Goal: Transaction & Acquisition: Purchase product/service

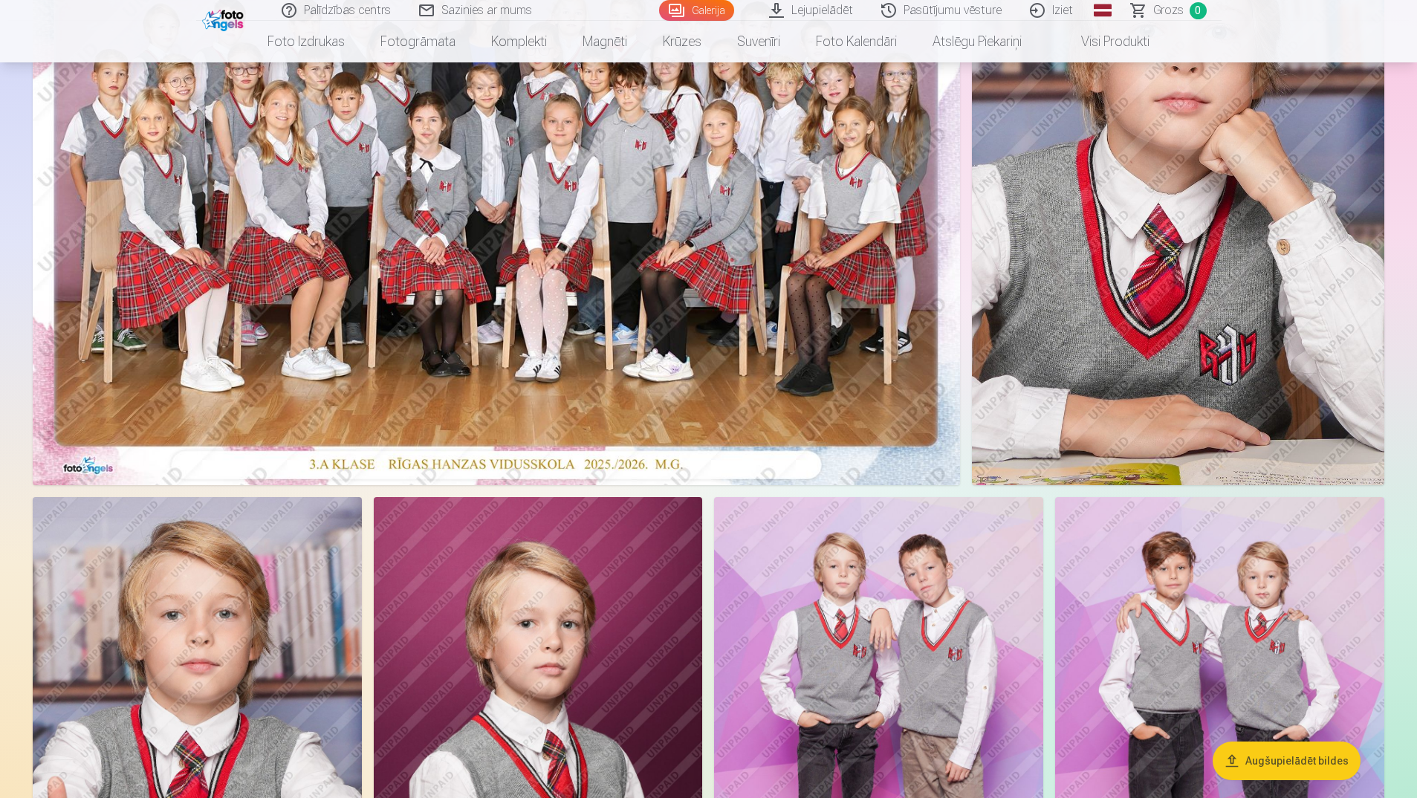
scroll to position [372, 0]
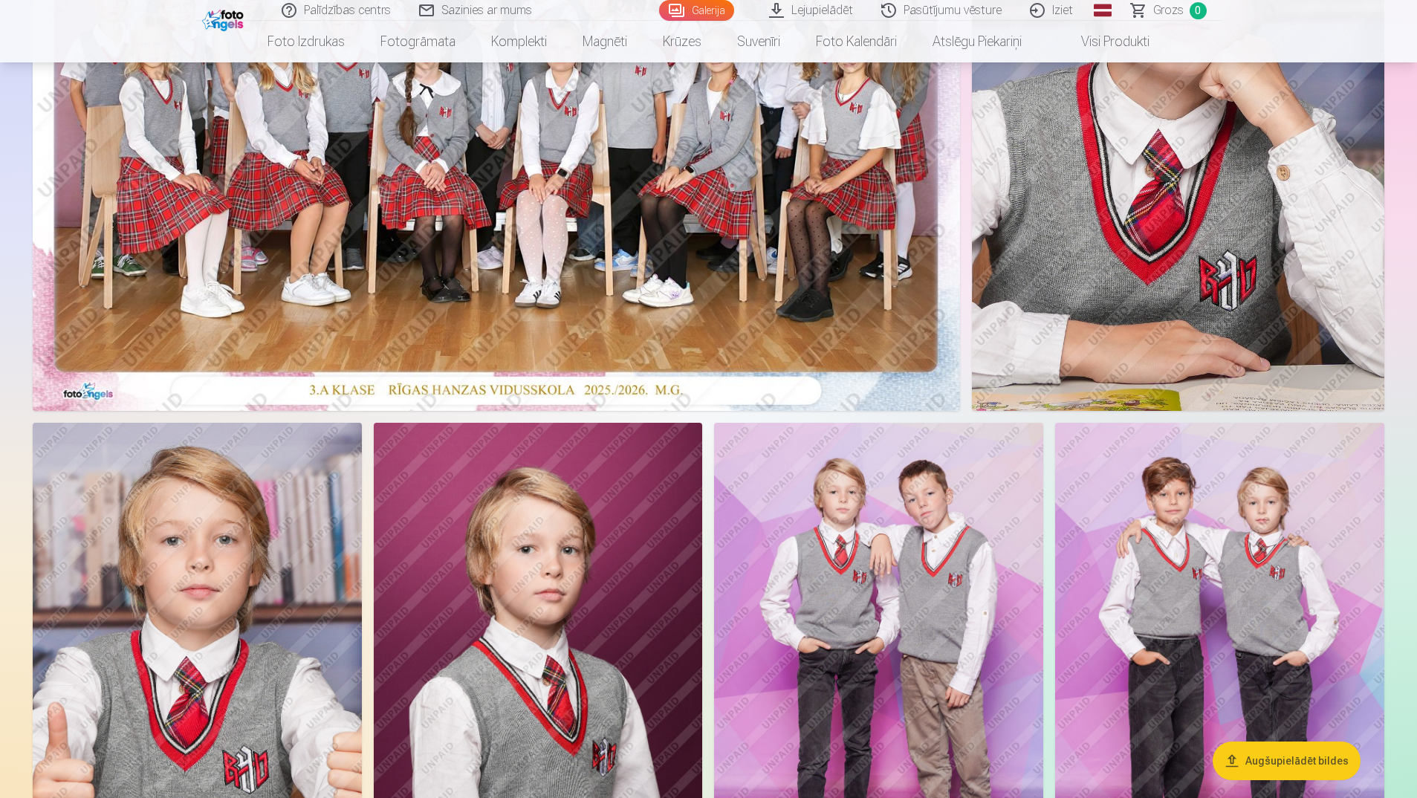
click at [1284, 760] on button "Augšupielādēt bildes" at bounding box center [1287, 761] width 148 height 39
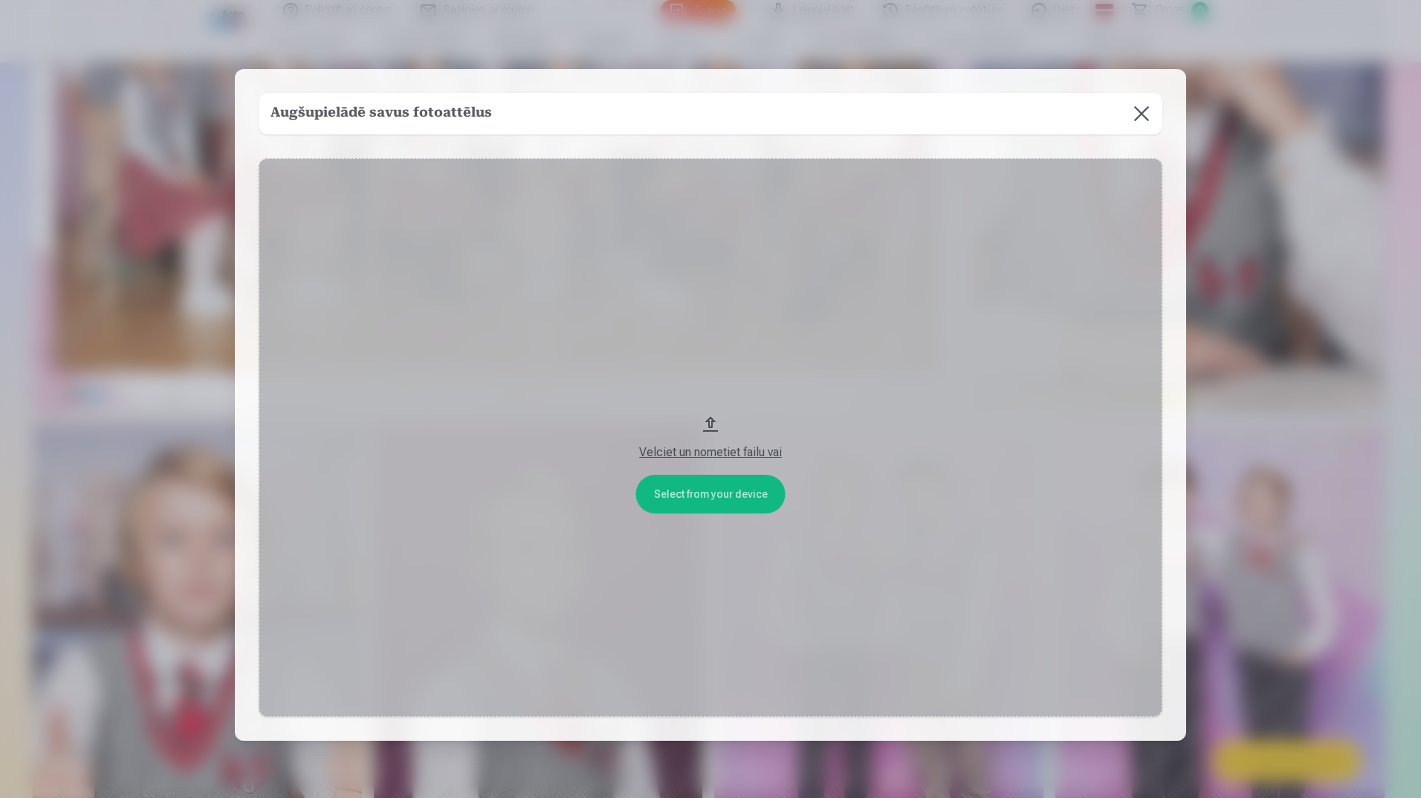
click at [735, 453] on div "Velciet un nometiet failu vai" at bounding box center [710, 453] width 874 height 18
click at [1138, 107] on button at bounding box center [1142, 114] width 42 height 42
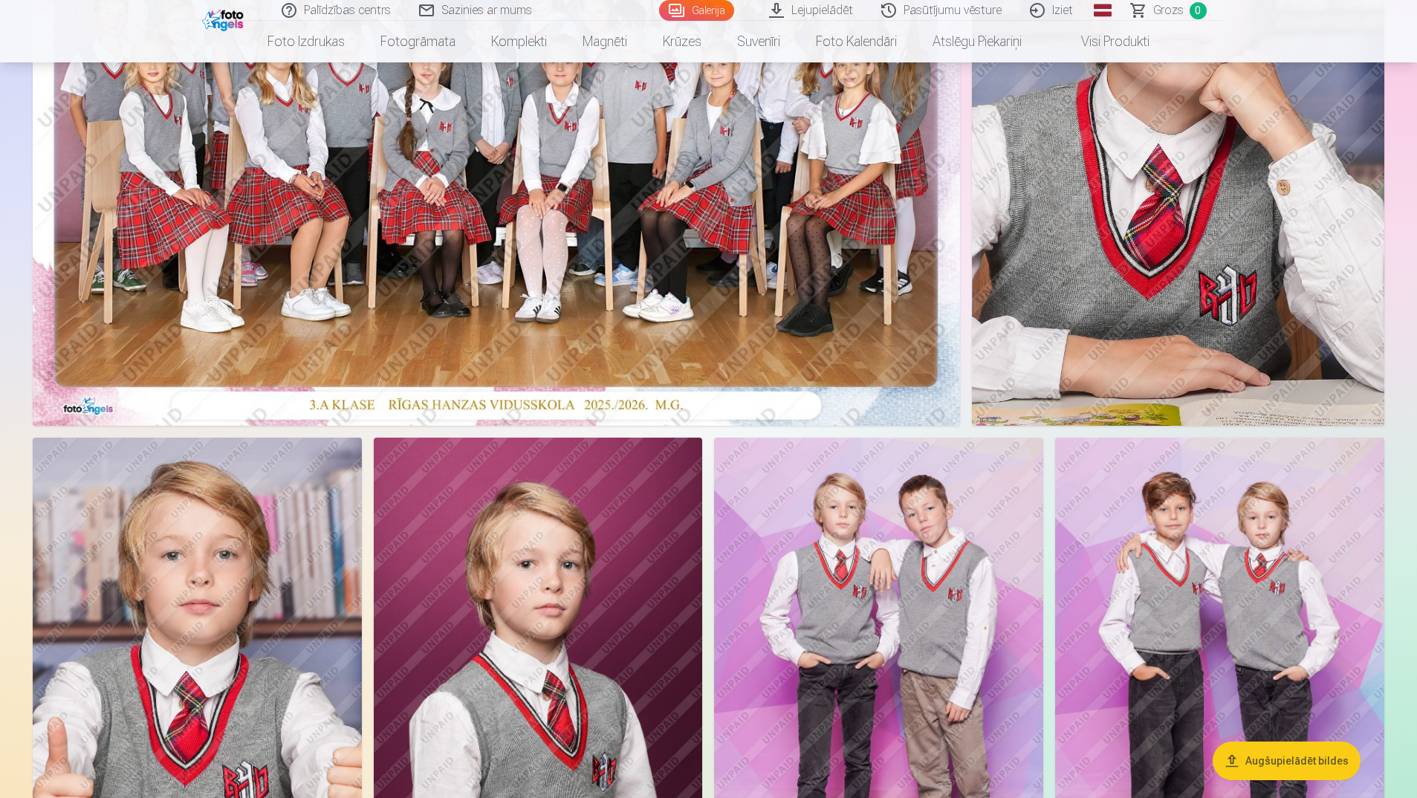
scroll to position [0, 0]
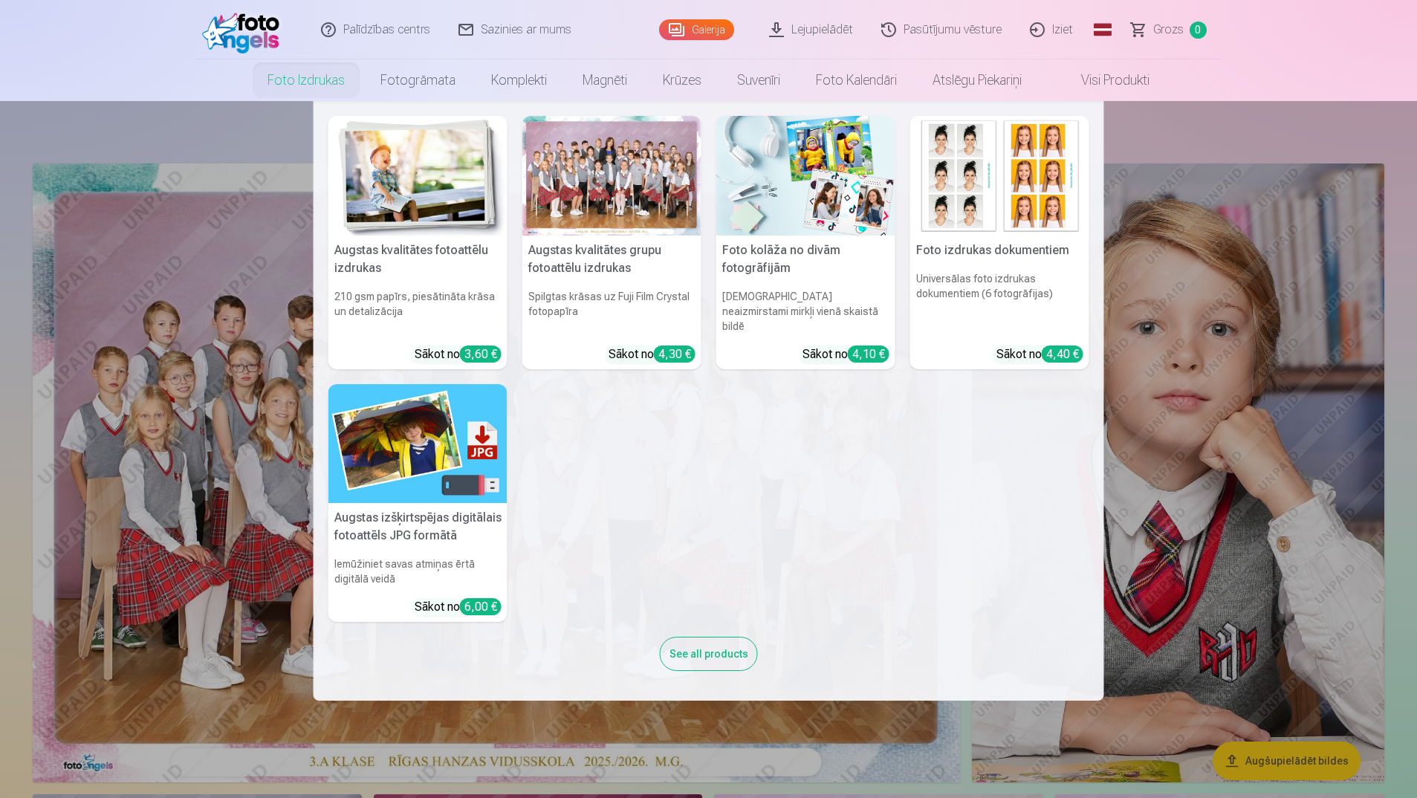
click at [295, 78] on link "Foto izdrukas" at bounding box center [306, 80] width 113 height 42
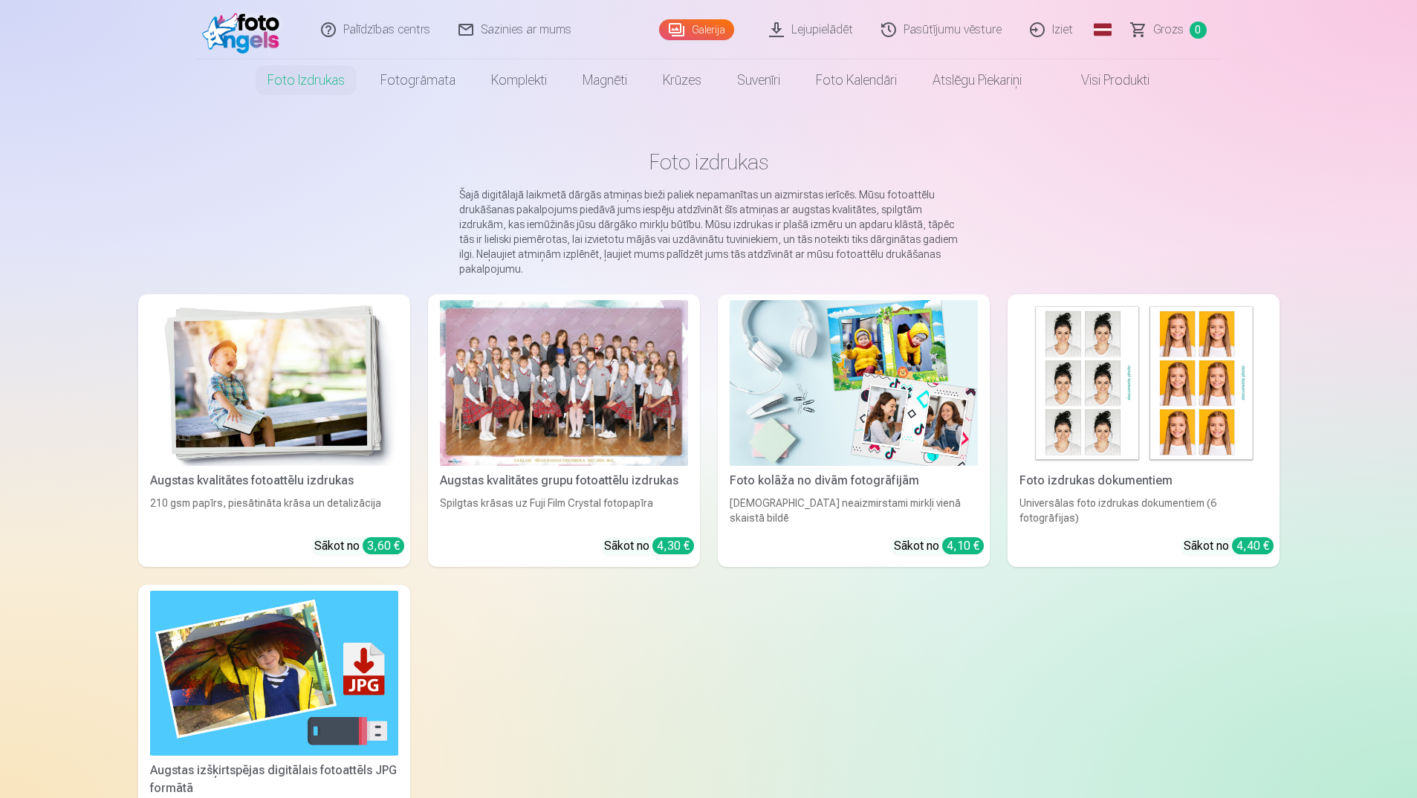
click at [560, 377] on div at bounding box center [564, 383] width 248 height 166
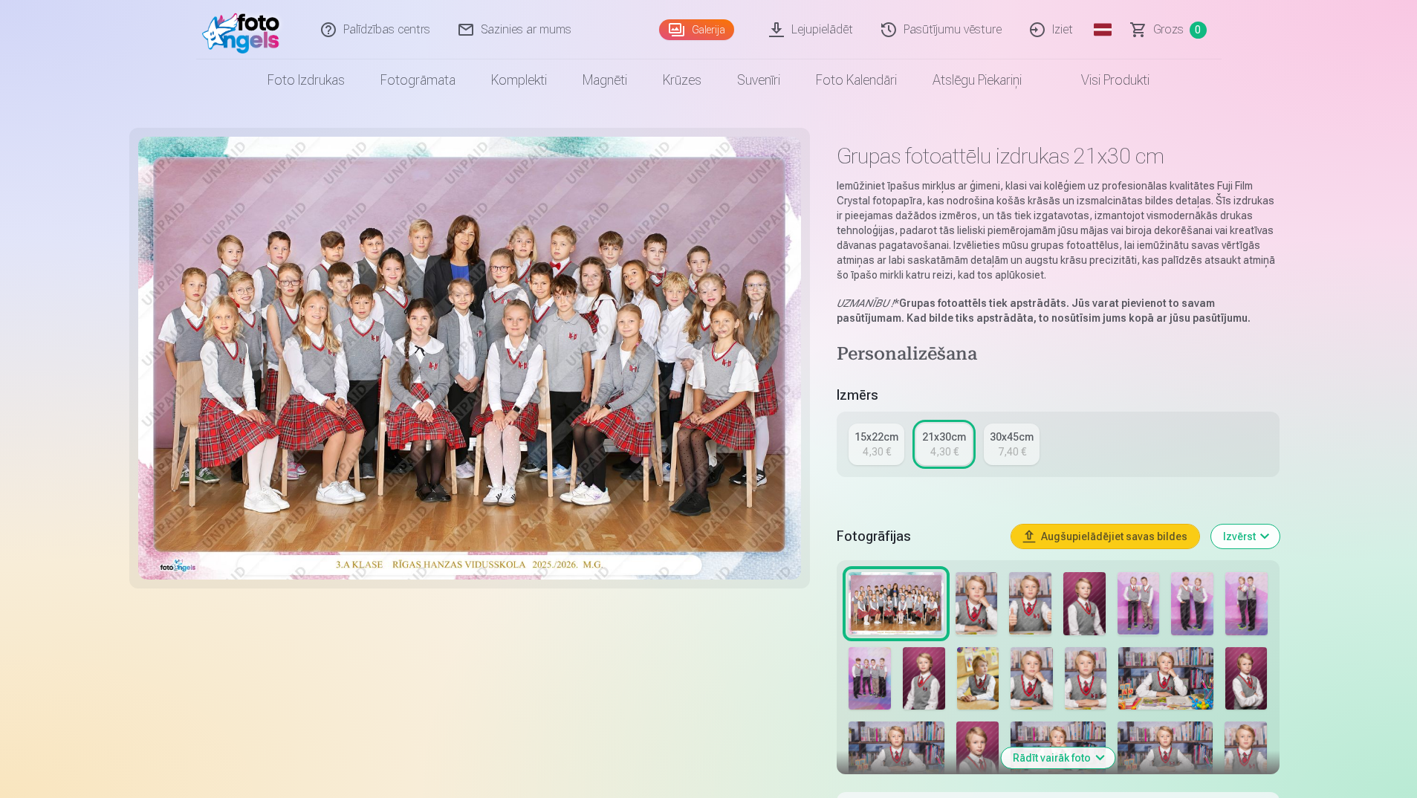
click at [878, 439] on div "15x22cm" at bounding box center [877, 437] width 44 height 15
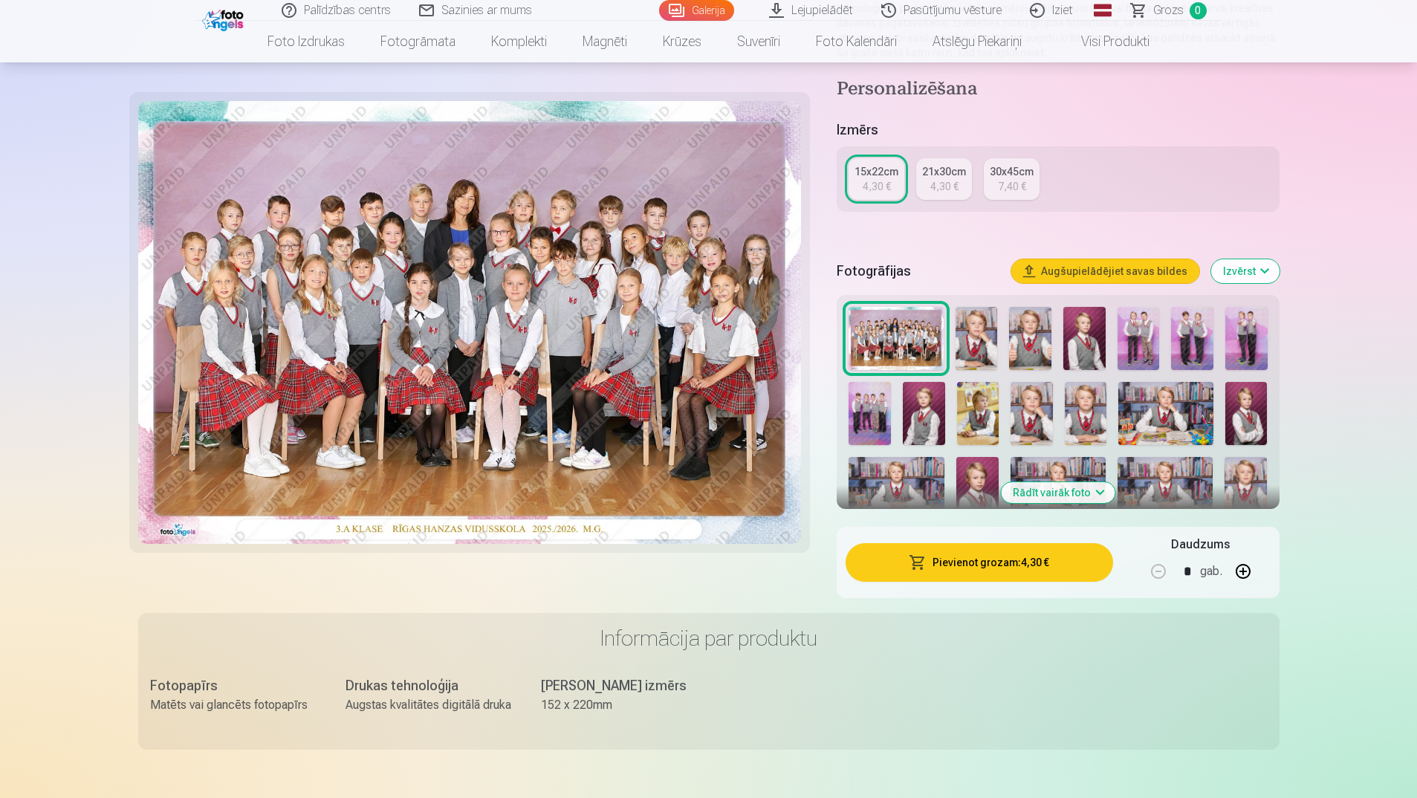
scroll to position [223, 0]
click at [999, 563] on button "Pievienot grozam : 4,30 €" at bounding box center [979, 561] width 267 height 39
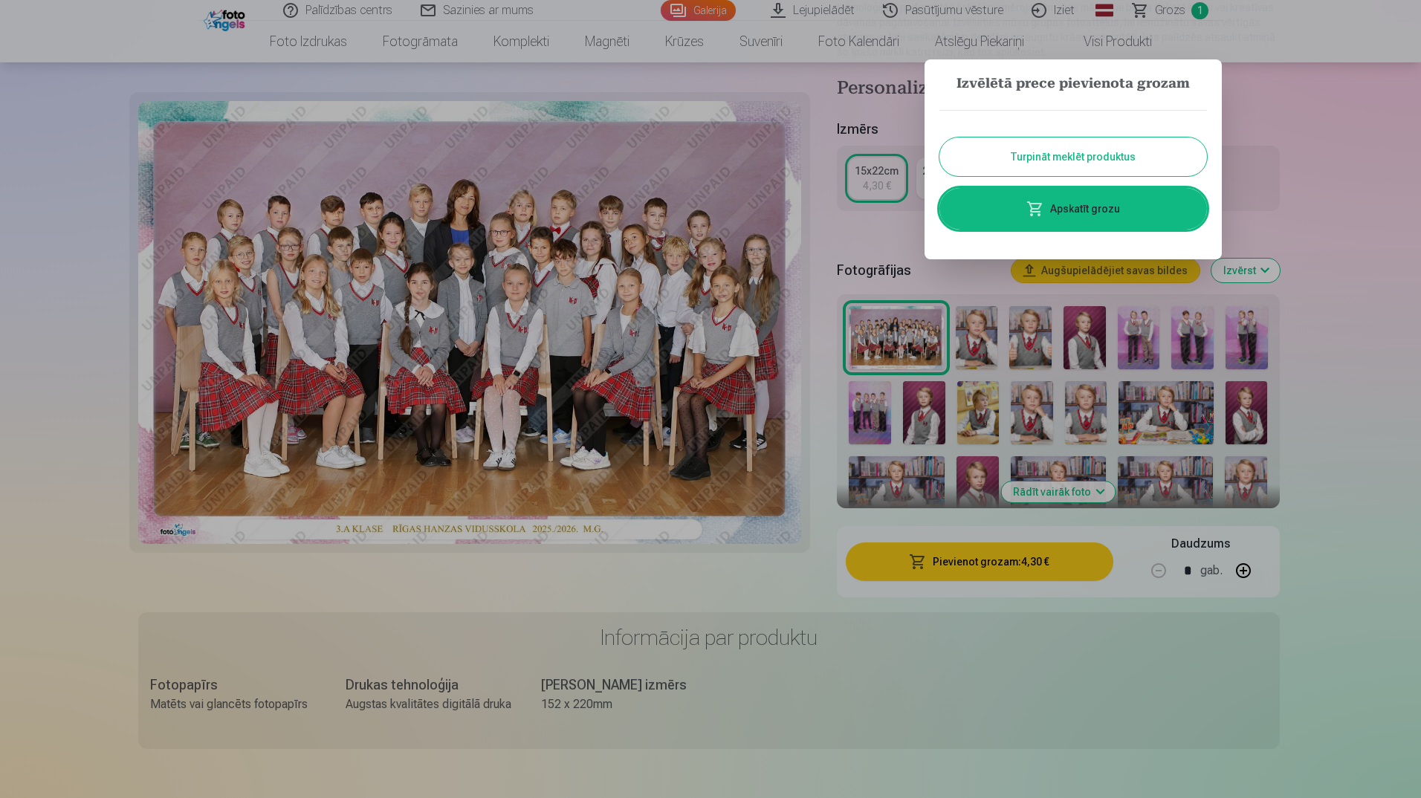
click at [1045, 161] on button "Turpināt meklēt produktus" at bounding box center [1073, 156] width 268 height 39
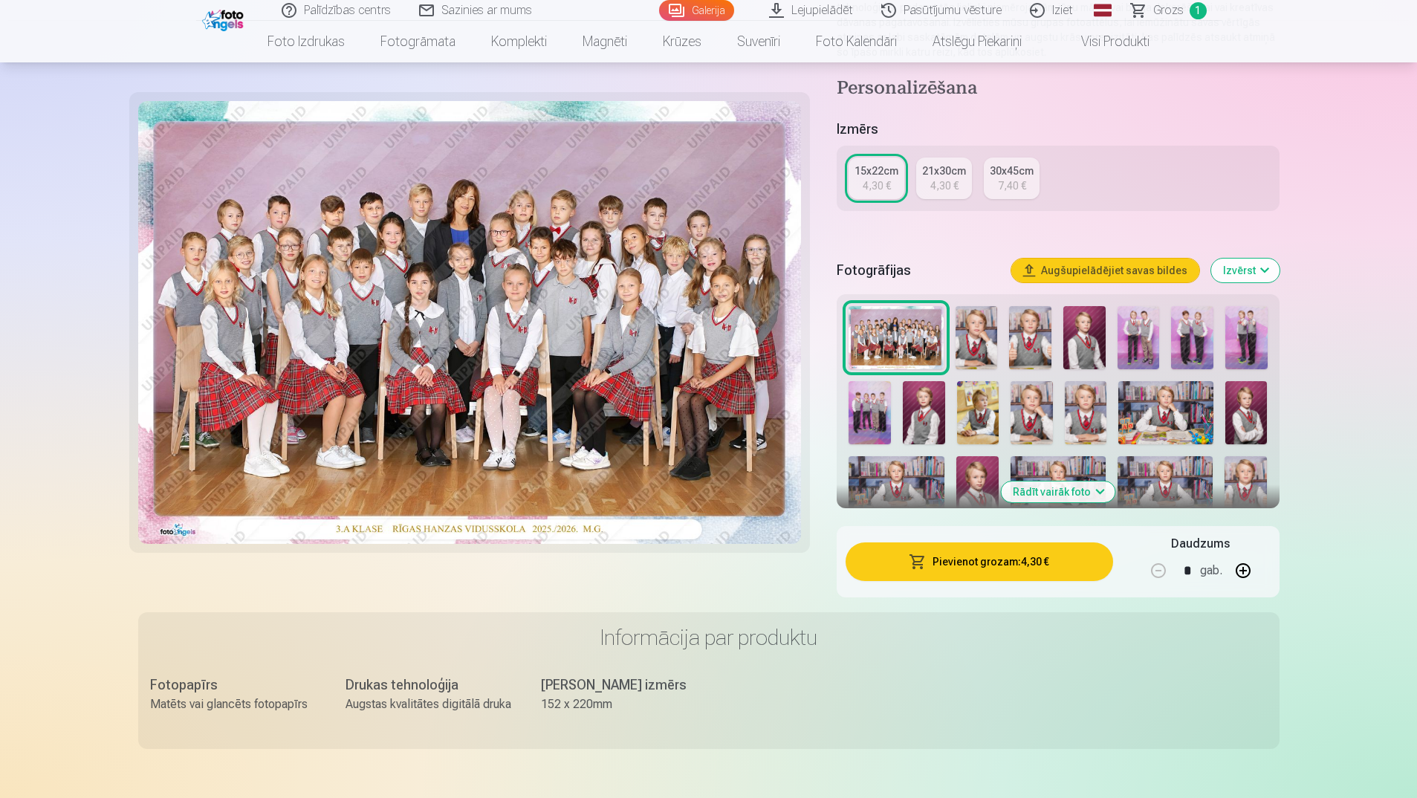
click at [977, 335] on img at bounding box center [977, 337] width 42 height 63
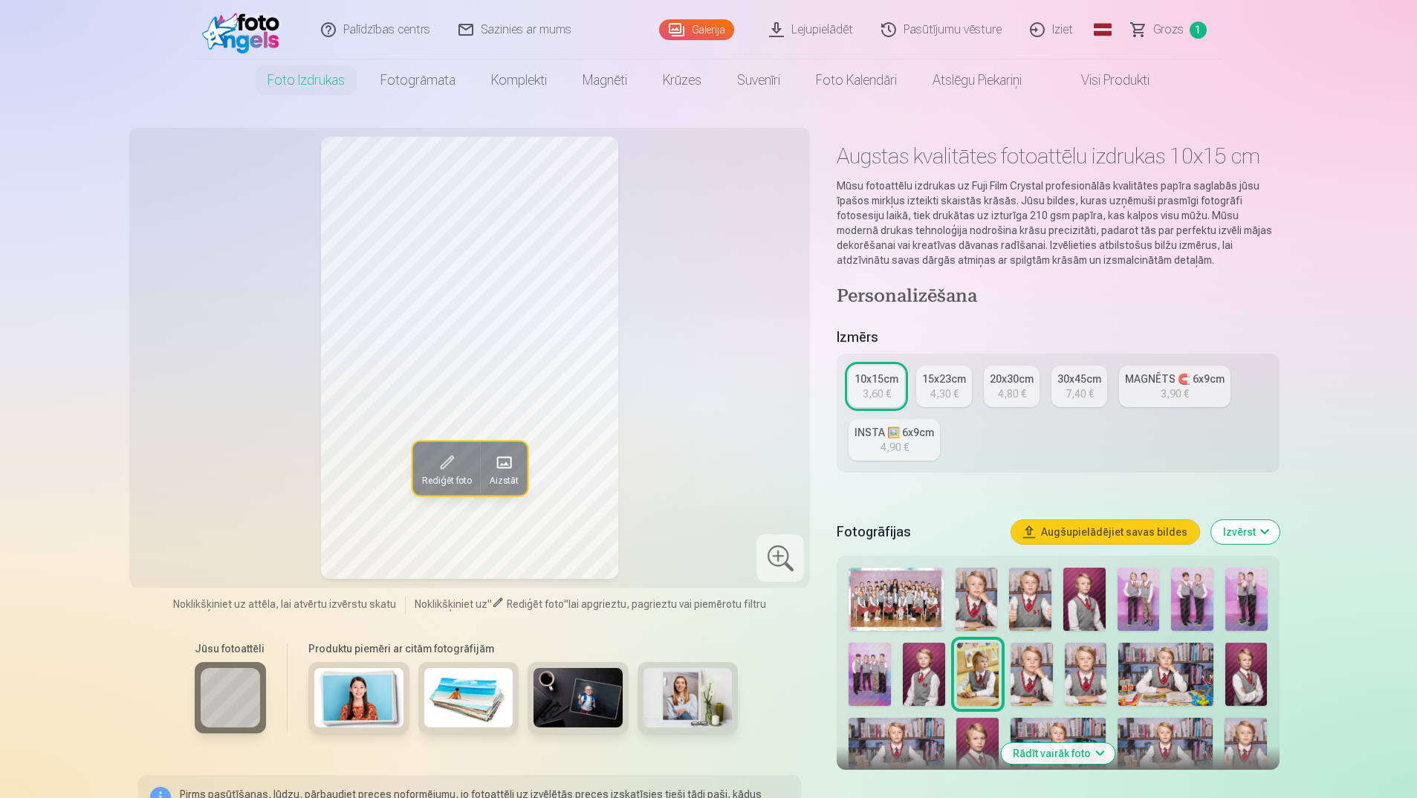
click at [972, 603] on img at bounding box center [977, 599] width 42 height 63
click at [1031, 598] on img at bounding box center [1030, 599] width 42 height 63
click at [1093, 596] on img at bounding box center [1084, 599] width 42 height 63
click at [1110, 594] on div at bounding box center [1058, 710] width 430 height 297
click at [1145, 594] on img at bounding box center [1139, 599] width 42 height 63
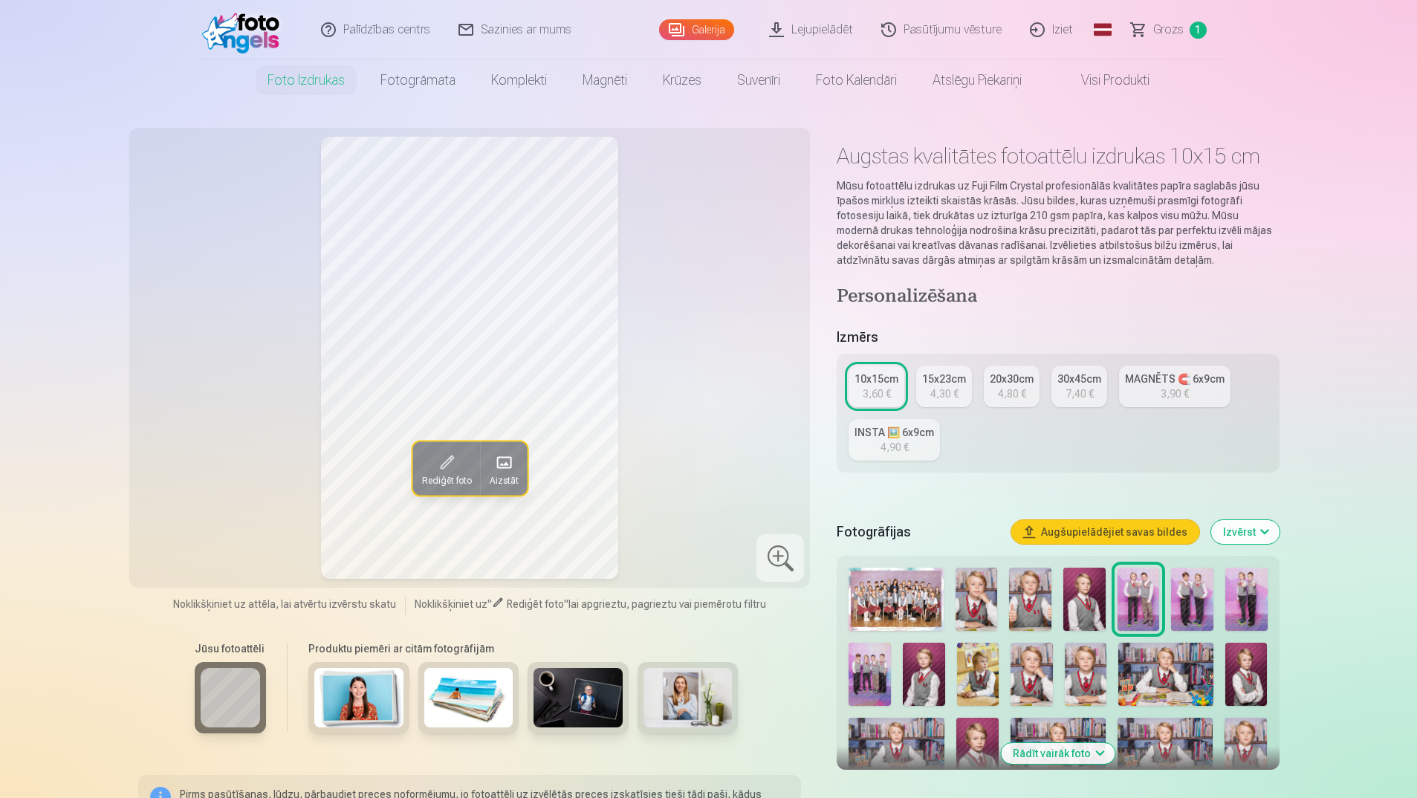
click at [1178, 593] on img at bounding box center [1192, 599] width 42 height 63
click at [1232, 592] on img at bounding box center [1246, 599] width 42 height 63
click at [859, 661] on img at bounding box center [870, 674] width 42 height 63
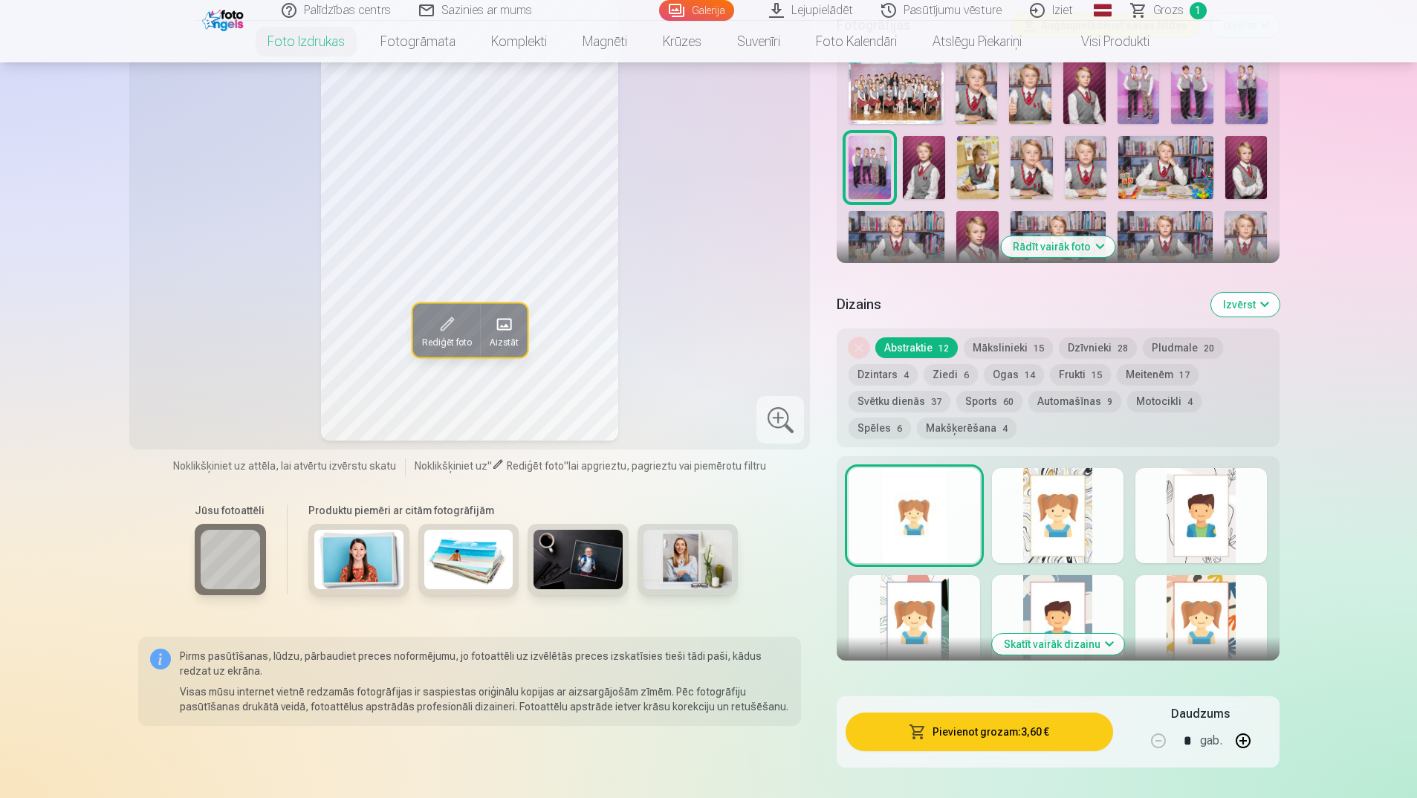
scroll to position [520, 0]
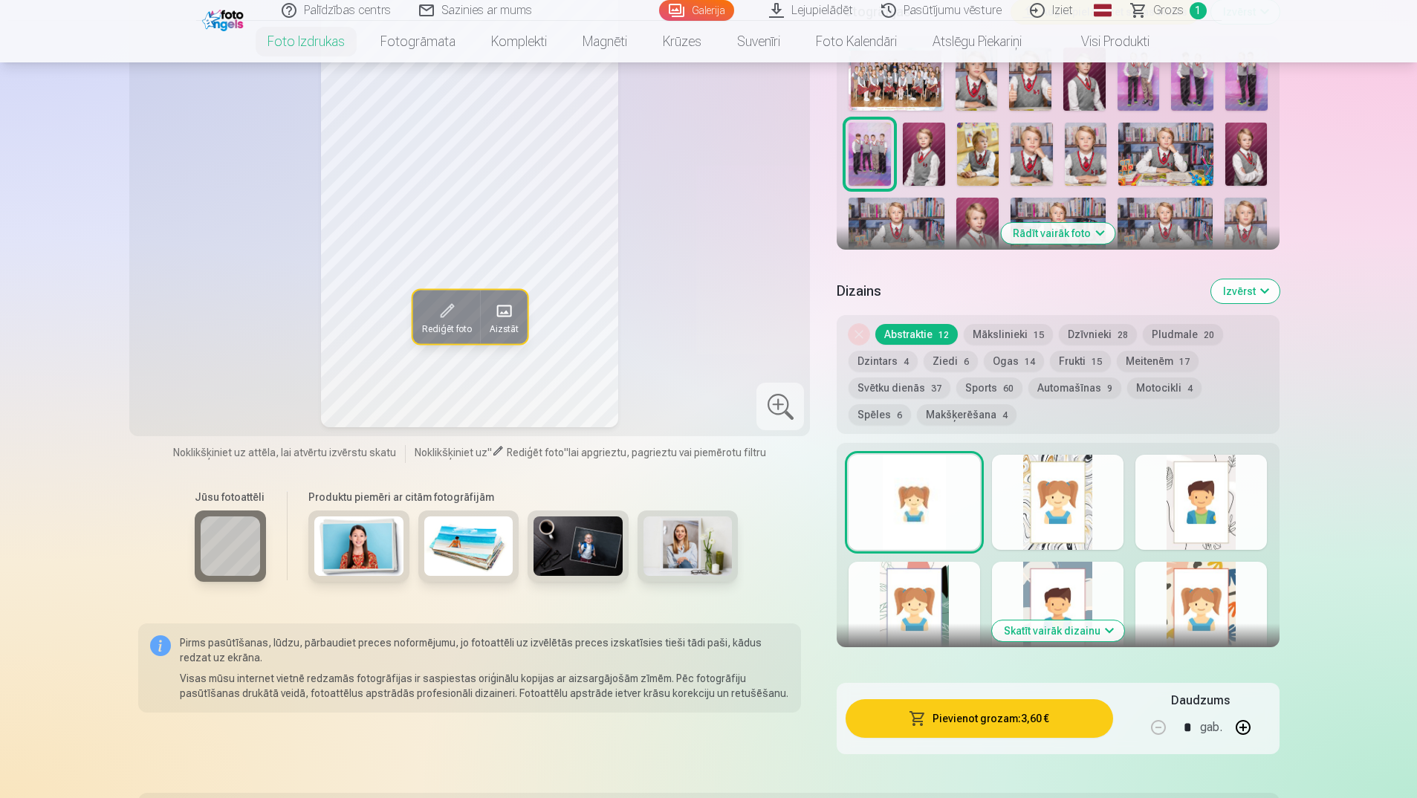
click at [999, 334] on button "Mākslinieki 15" at bounding box center [1008, 334] width 89 height 21
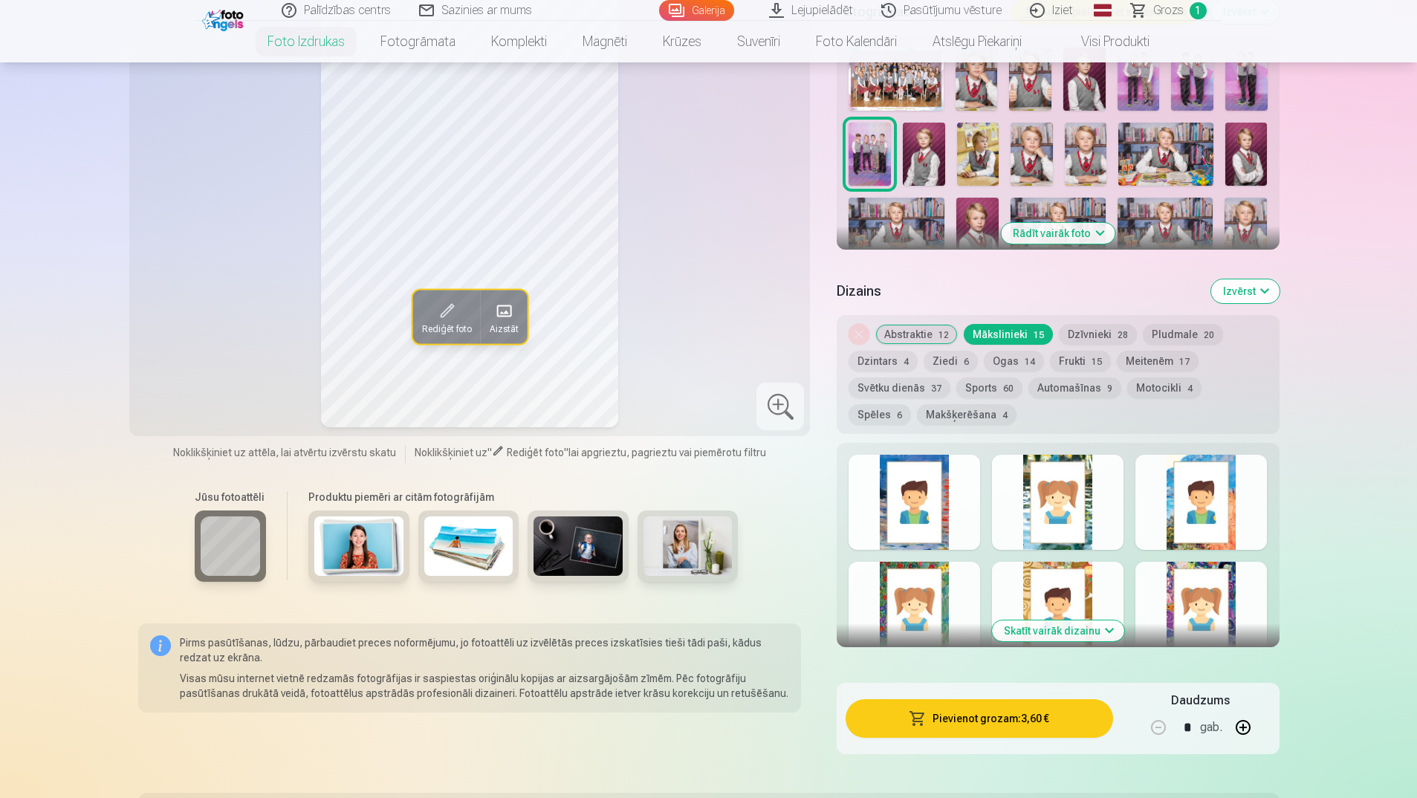
click at [944, 492] on div at bounding box center [915, 502] width 132 height 95
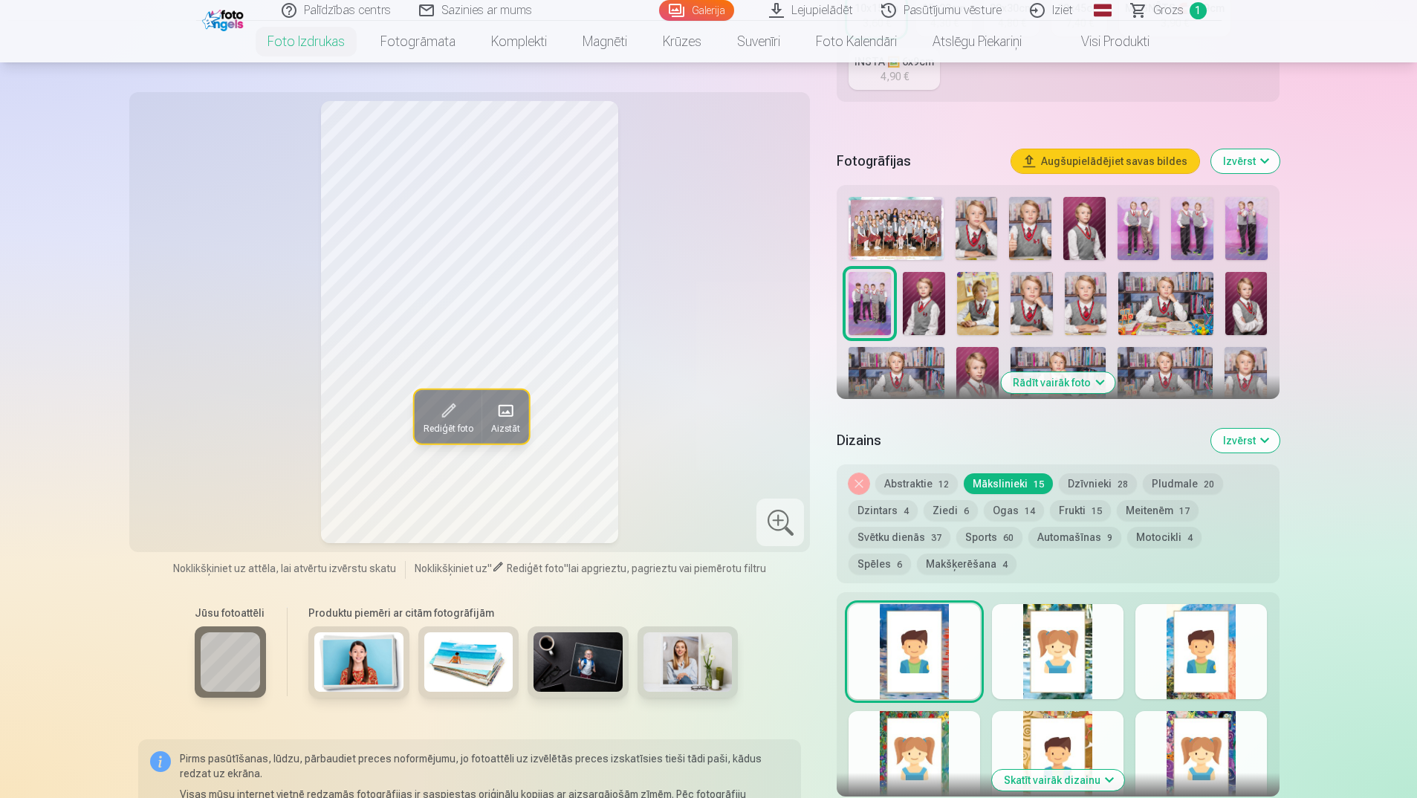
scroll to position [372, 0]
click at [1063, 511] on button "Frukti 15" at bounding box center [1080, 509] width 61 height 21
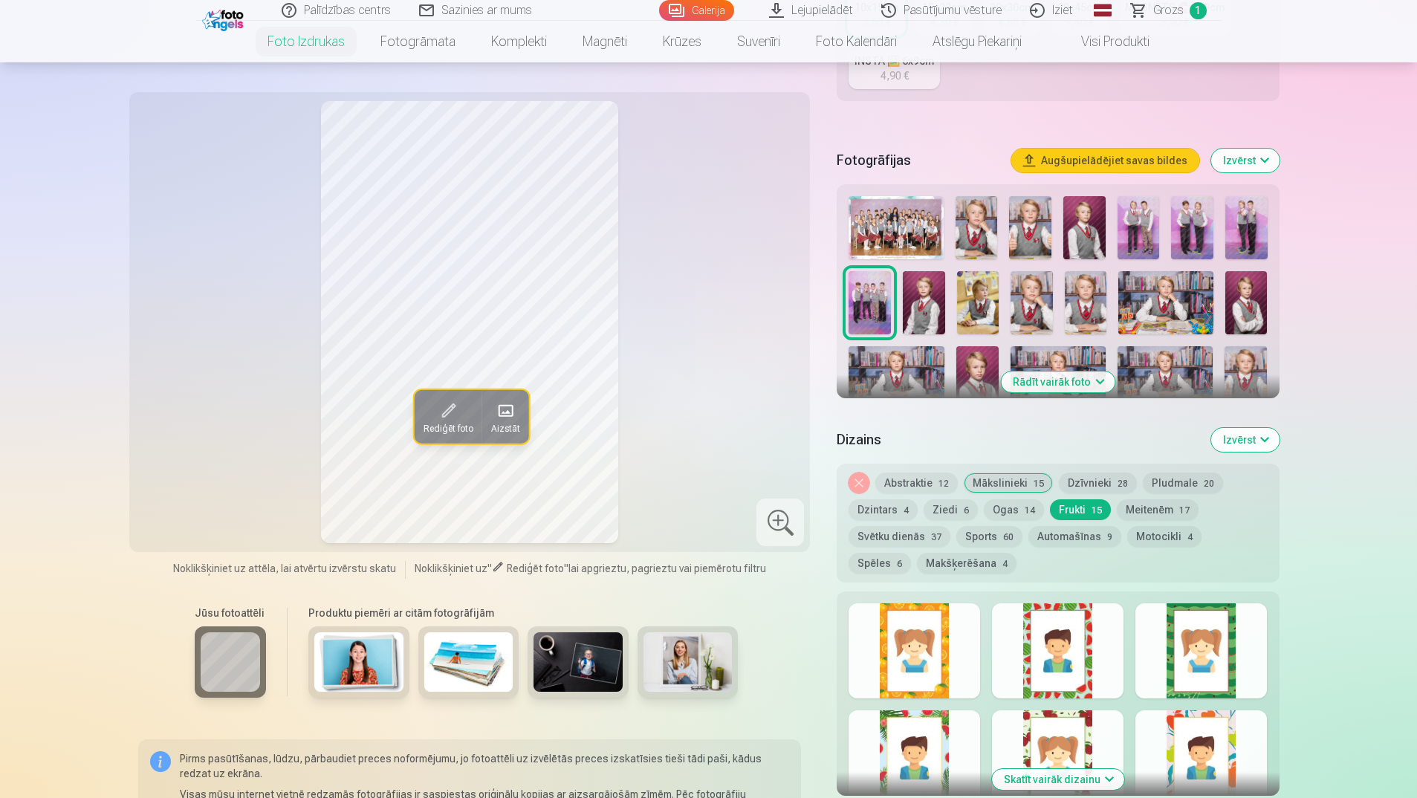
click at [970, 537] on button "Sports 60" at bounding box center [989, 536] width 66 height 21
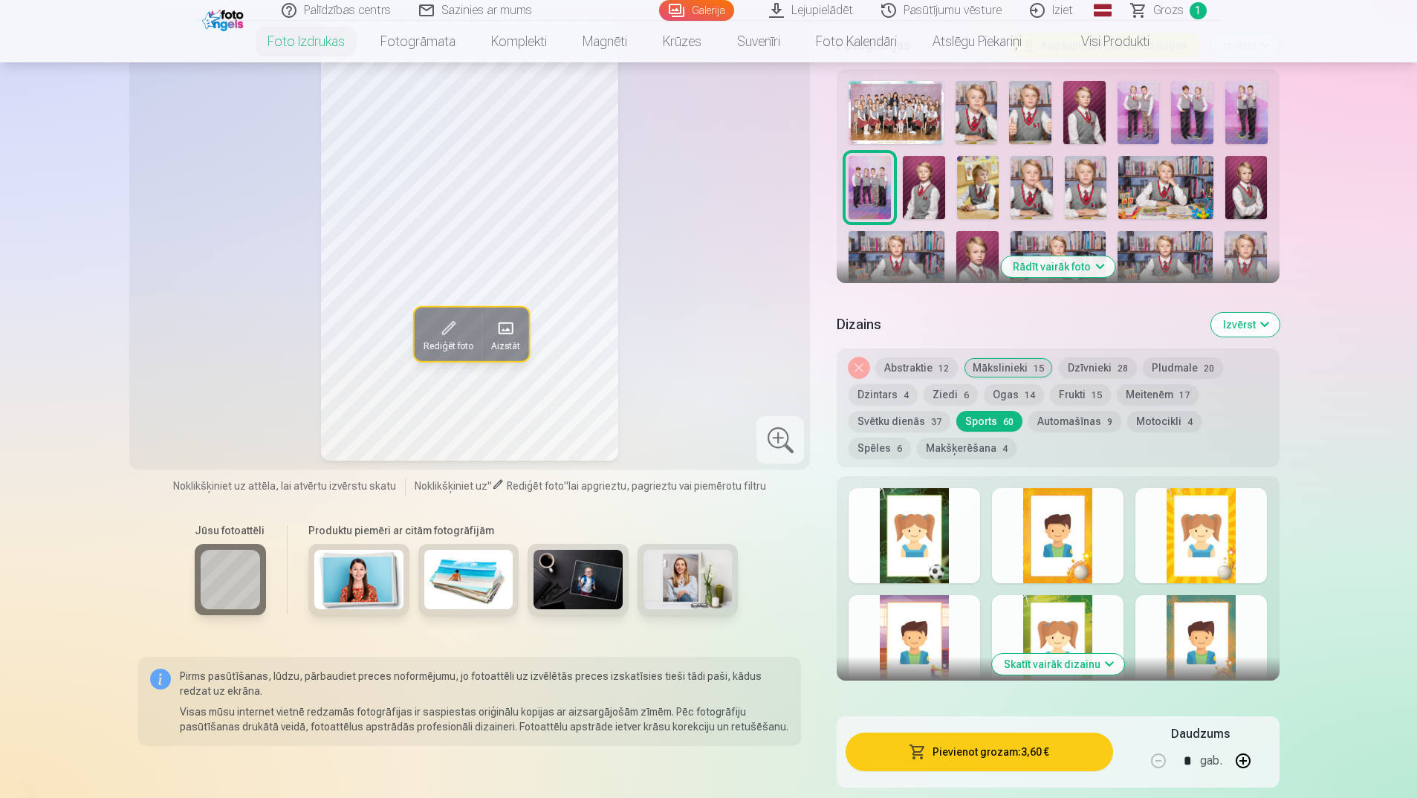
scroll to position [446, 0]
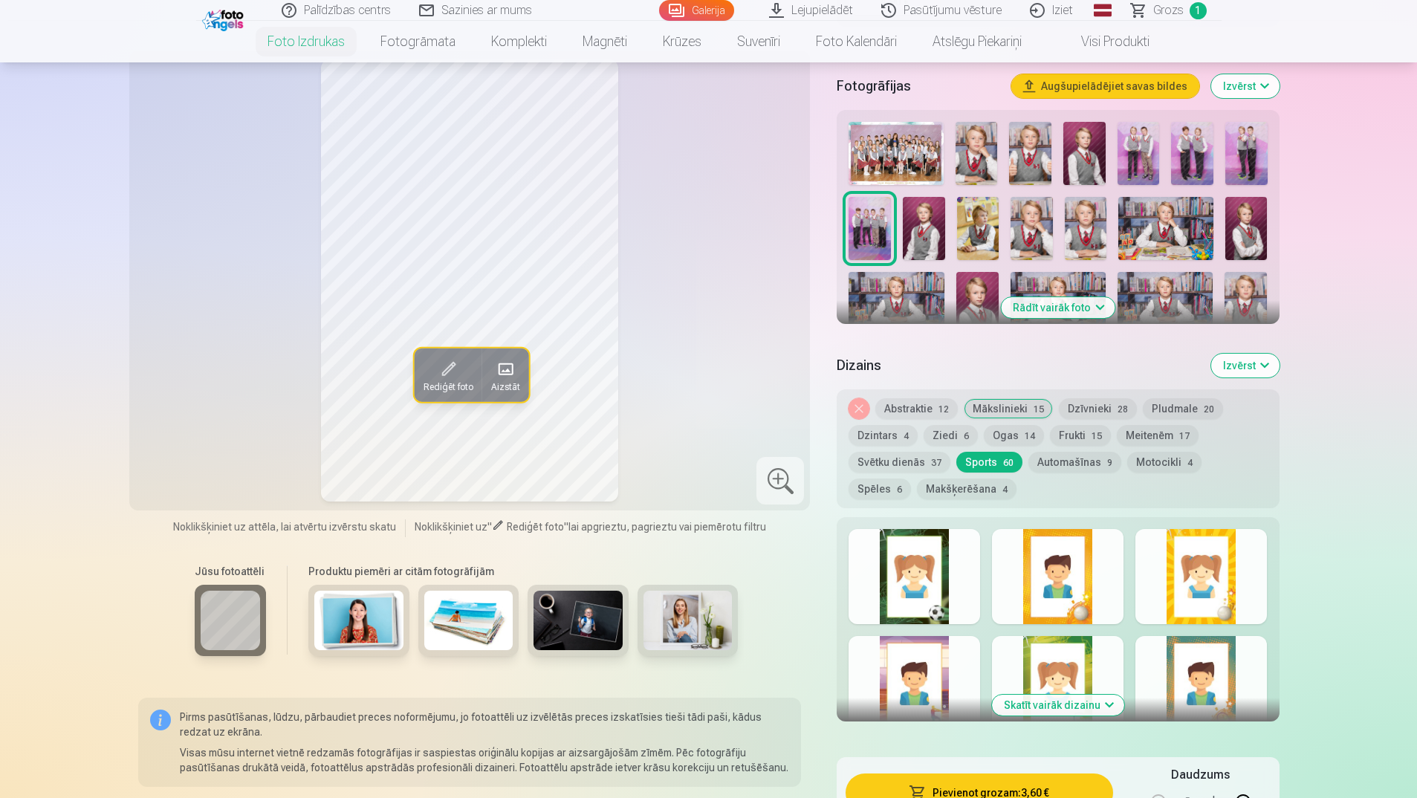
click at [911, 479] on button "Spēles 6" at bounding box center [880, 489] width 62 height 21
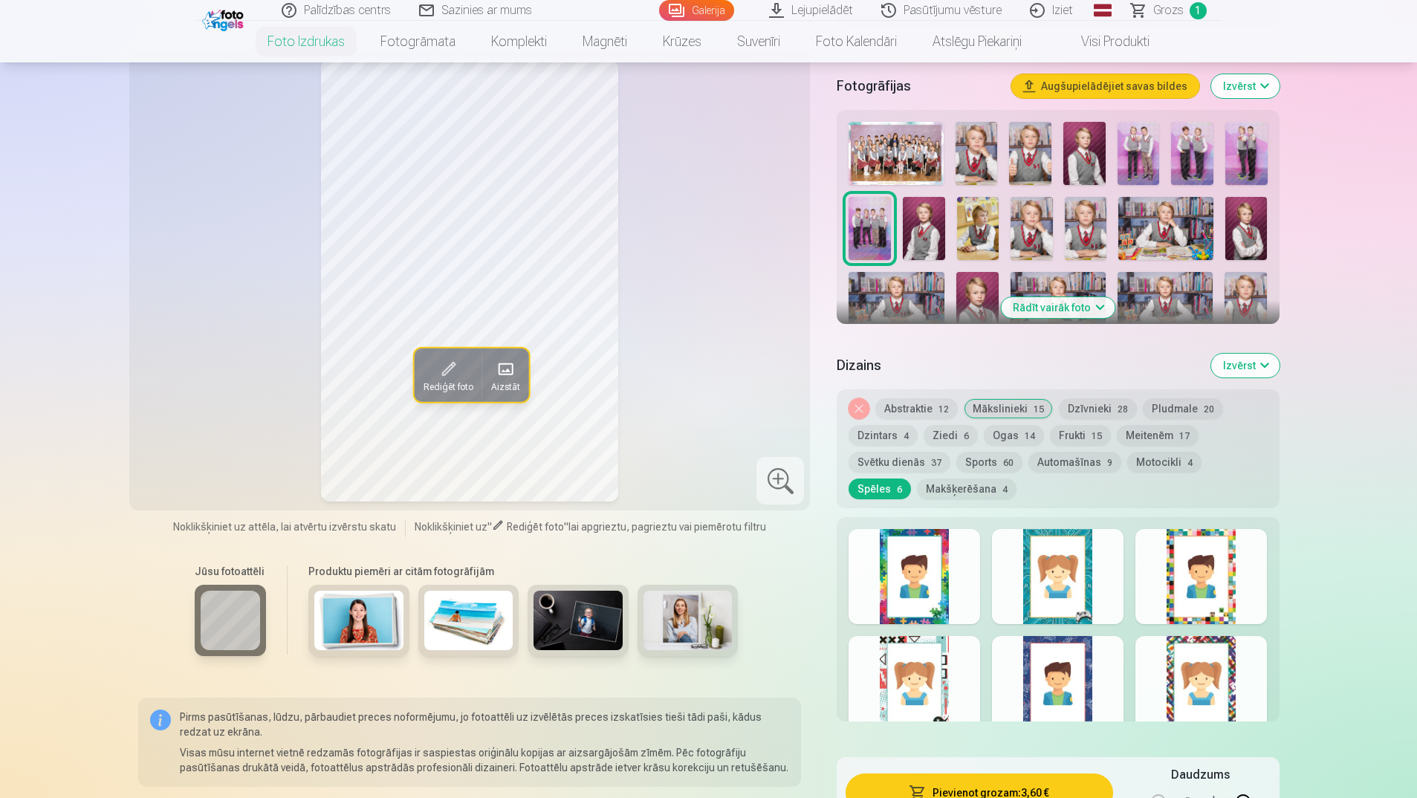
click at [1061, 607] on div at bounding box center [1058, 576] width 132 height 95
click at [1171, 582] on div at bounding box center [1201, 576] width 132 height 95
click at [906, 687] on div at bounding box center [915, 683] width 132 height 95
click at [1054, 680] on div at bounding box center [1058, 683] width 132 height 95
click at [1171, 677] on div at bounding box center [1201, 683] width 132 height 95
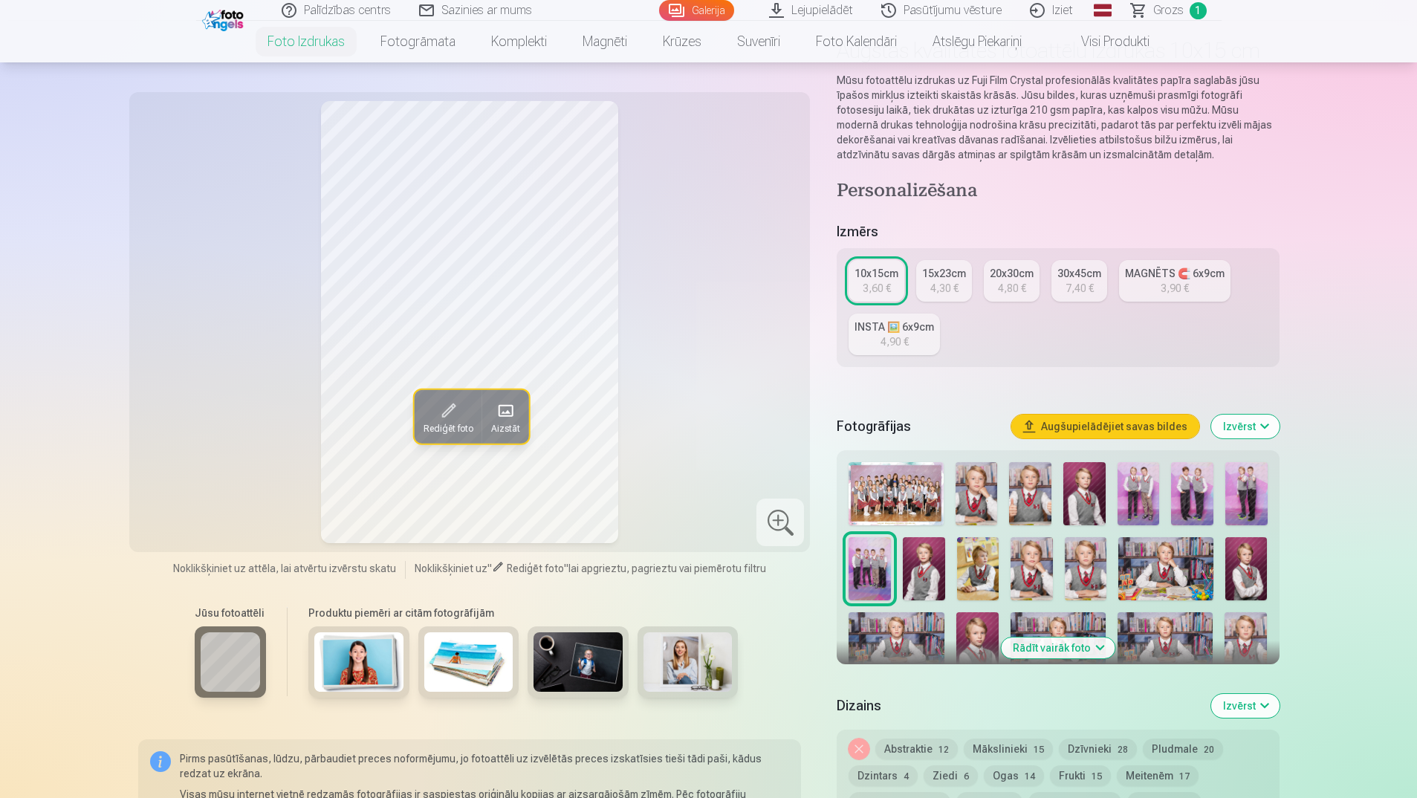
scroll to position [0, 0]
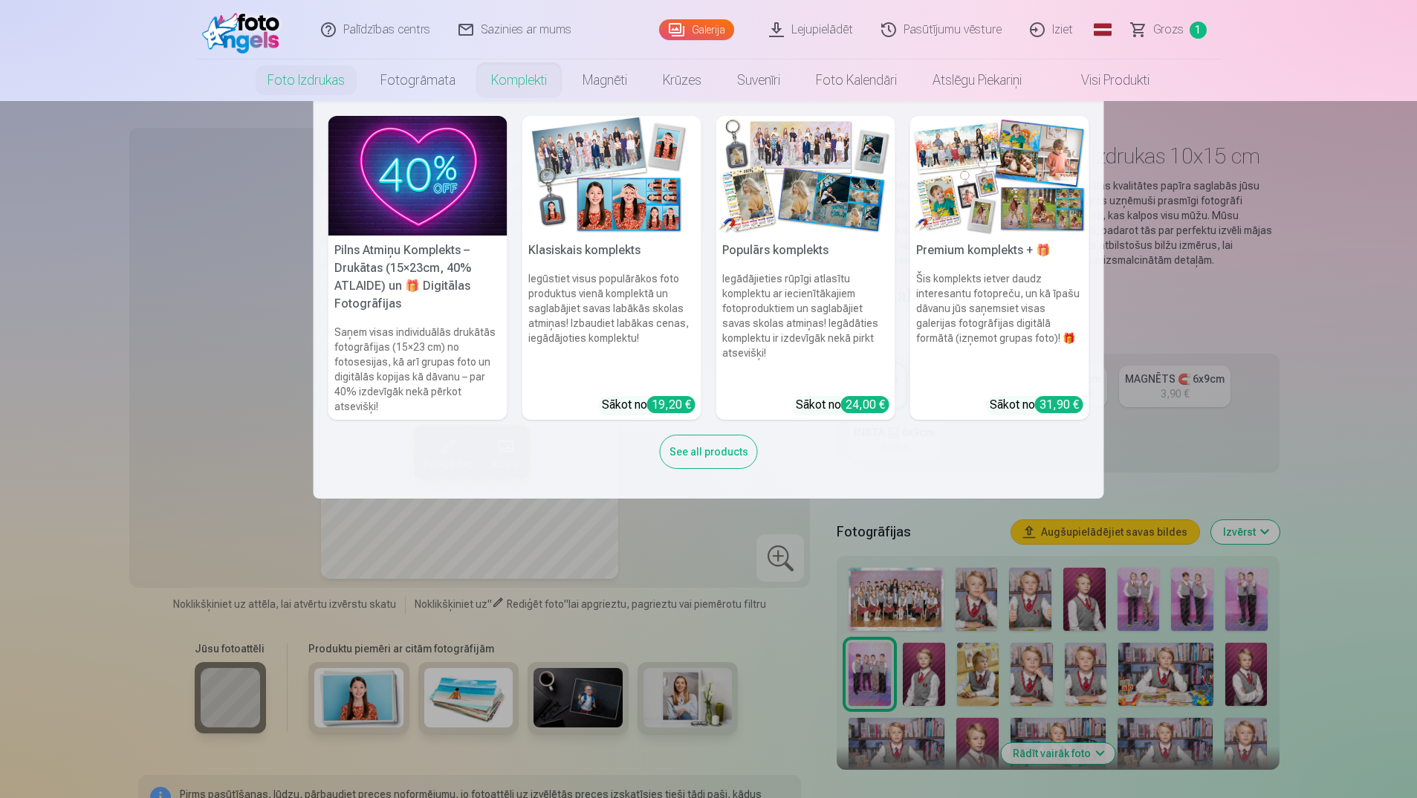
click at [522, 79] on link "Komplekti" at bounding box center [518, 80] width 91 height 42
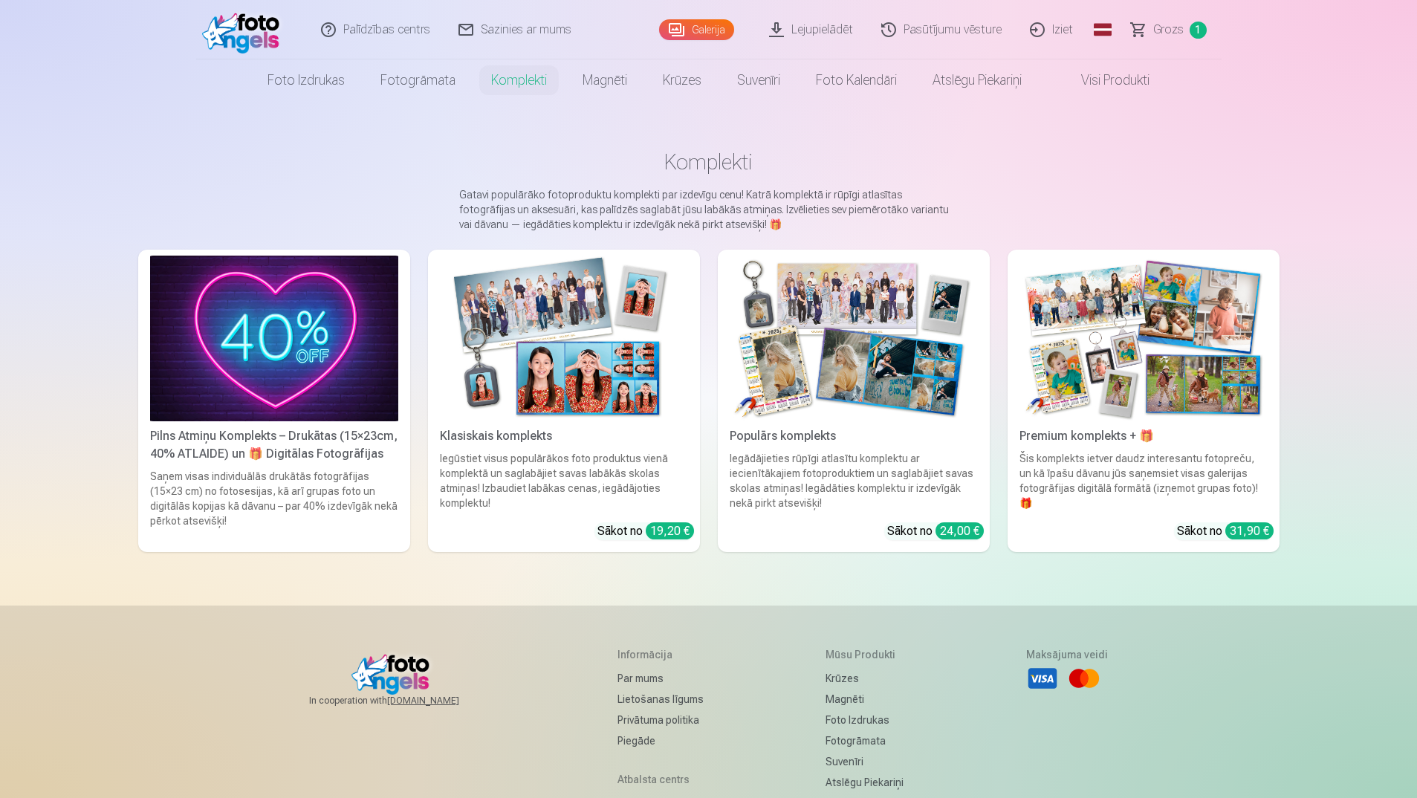
click at [543, 327] on img at bounding box center [564, 339] width 248 height 166
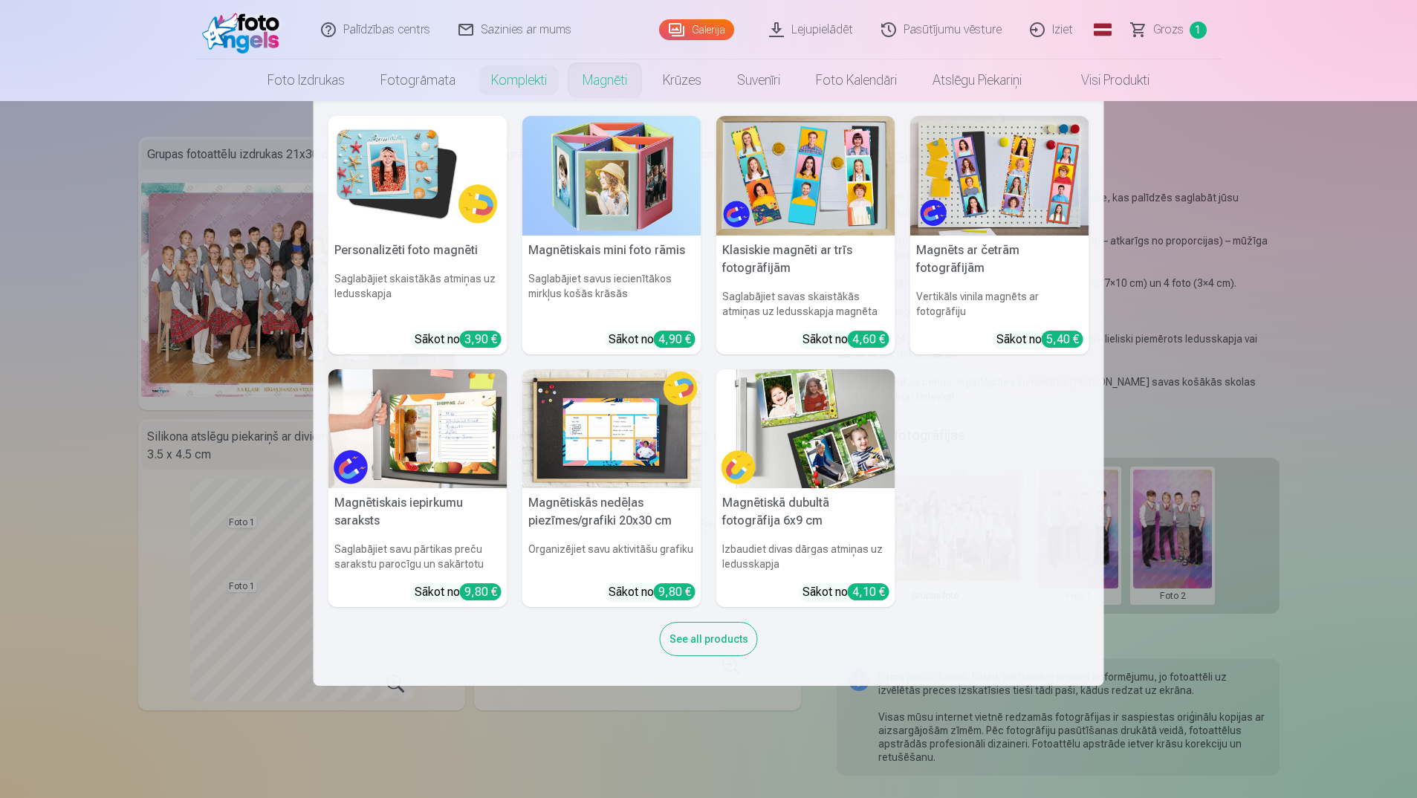
click at [596, 82] on link "Magnēti" at bounding box center [605, 80] width 80 height 42
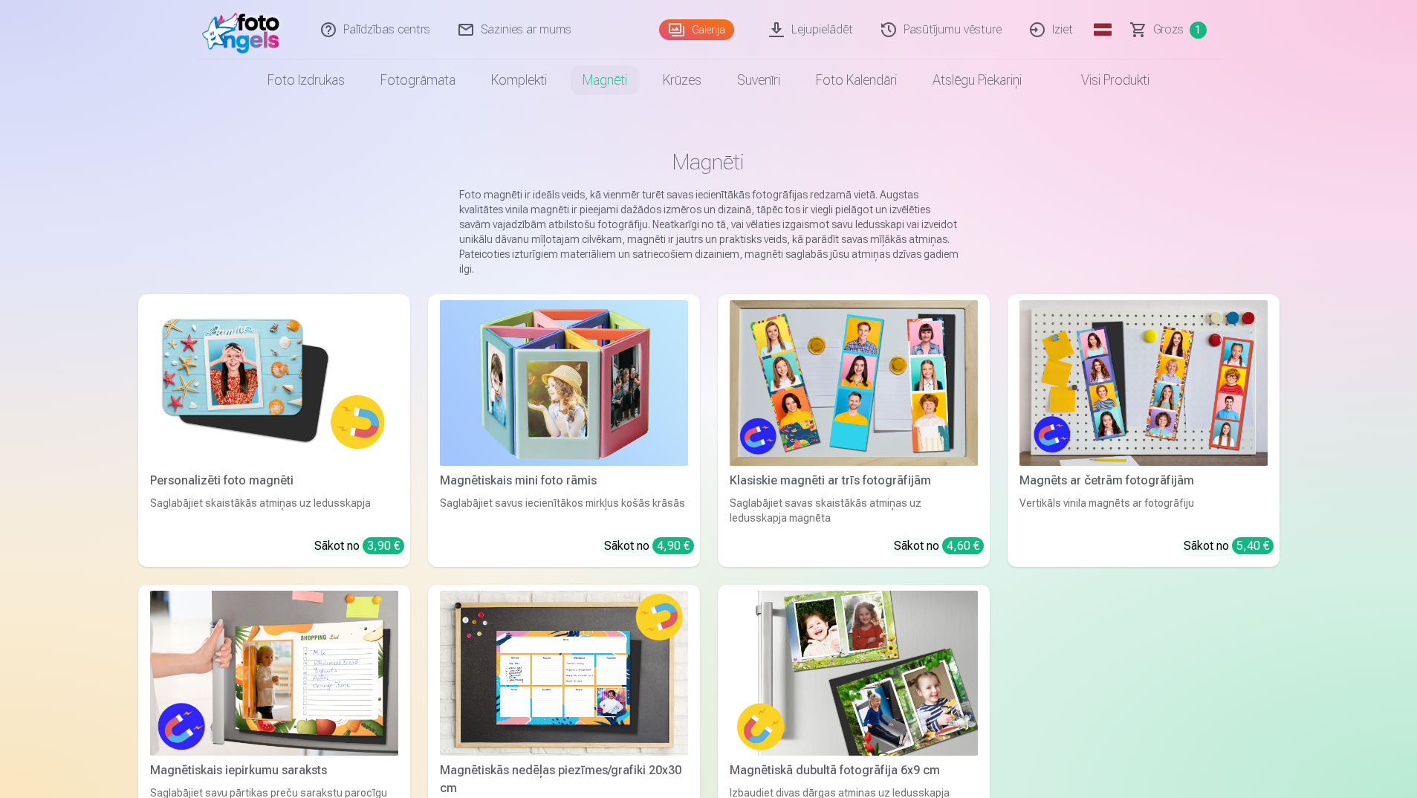
click at [594, 76] on link "Magnēti" at bounding box center [605, 80] width 80 height 42
click at [291, 351] on img at bounding box center [274, 383] width 248 height 166
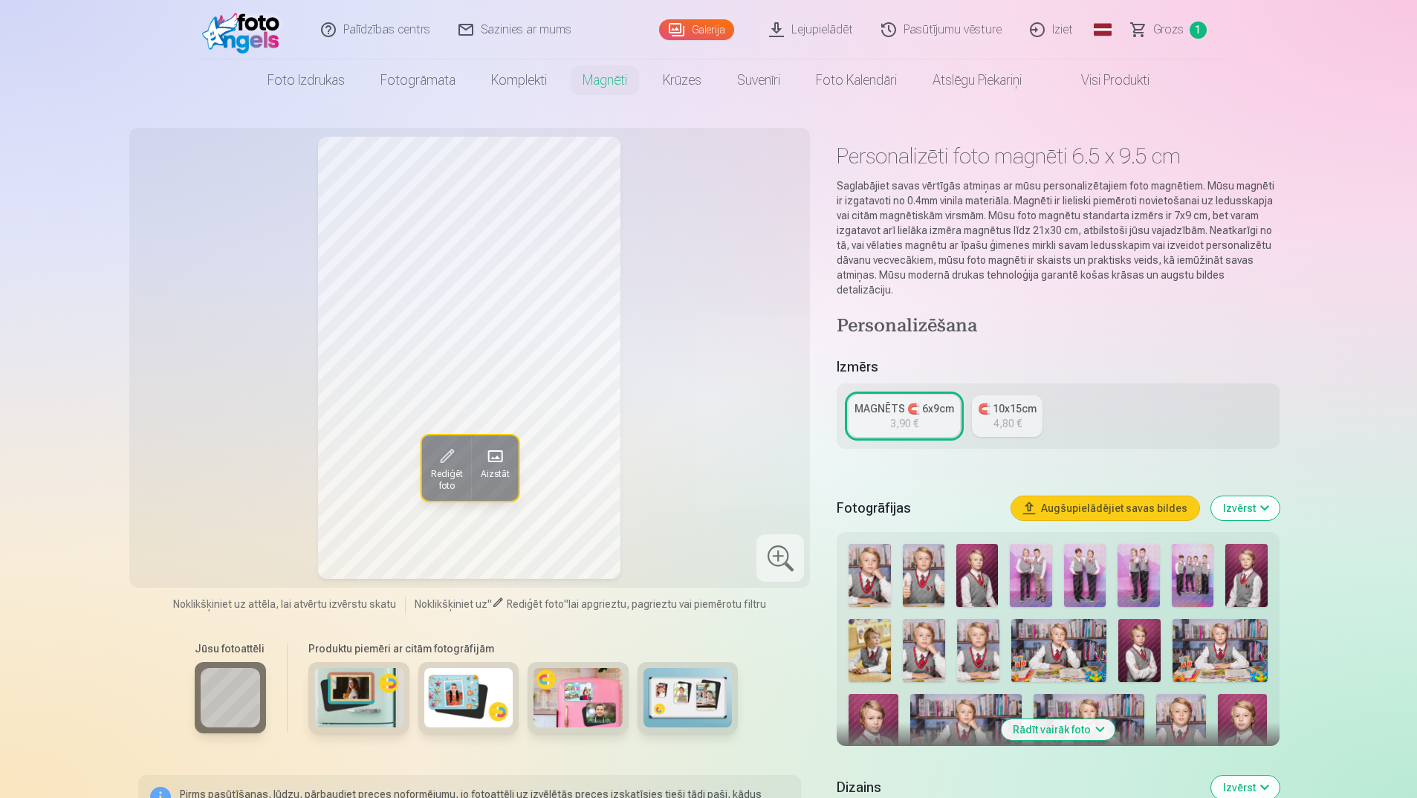
click at [874, 560] on img at bounding box center [870, 575] width 42 height 63
click at [909, 558] on img at bounding box center [924, 575] width 42 height 63
click at [965, 556] on img at bounding box center [977, 575] width 42 height 63
click at [1027, 556] on img at bounding box center [1031, 575] width 42 height 63
click at [927, 27] on link "Pasūtījumu vēsture" at bounding box center [942, 29] width 149 height 59
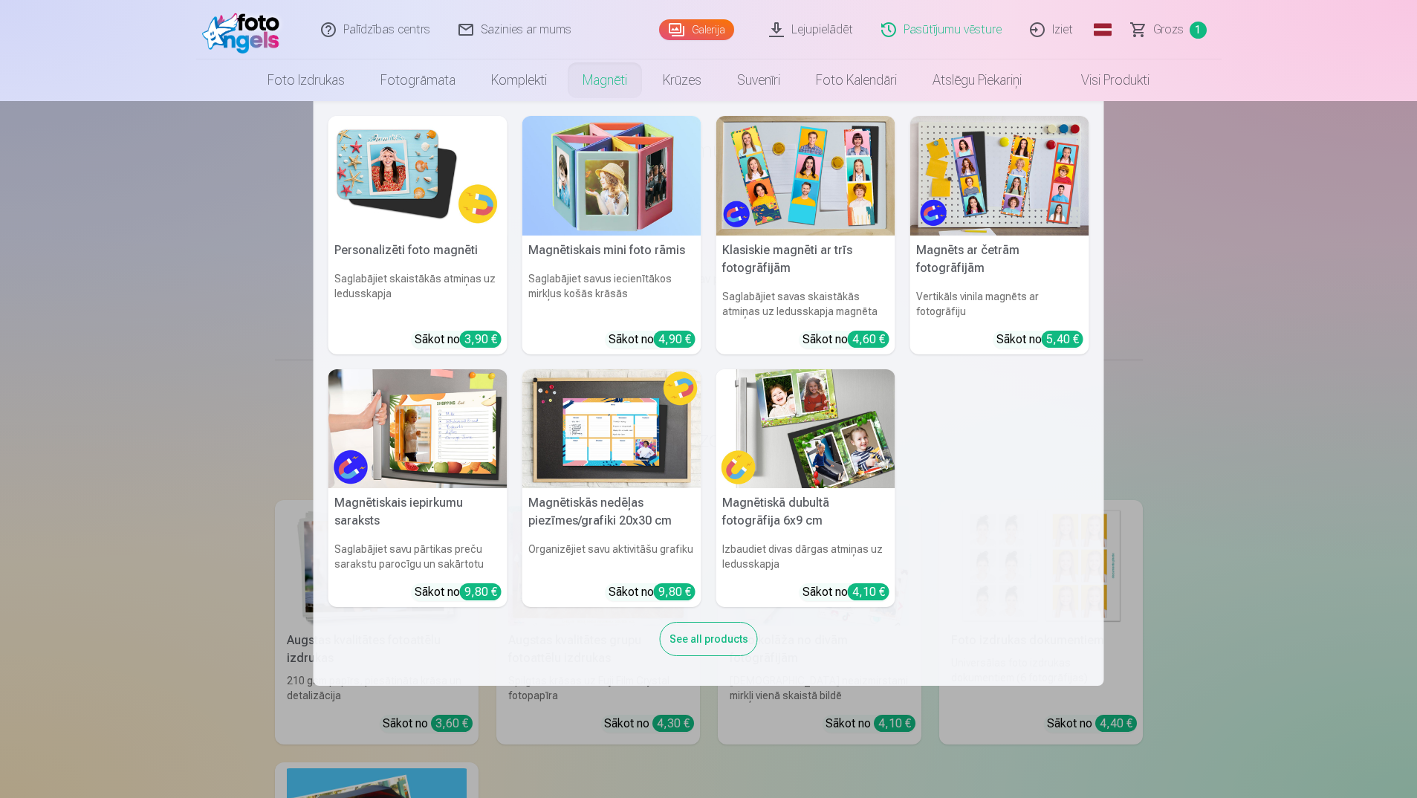
click at [587, 74] on link "Magnēti" at bounding box center [605, 80] width 80 height 42
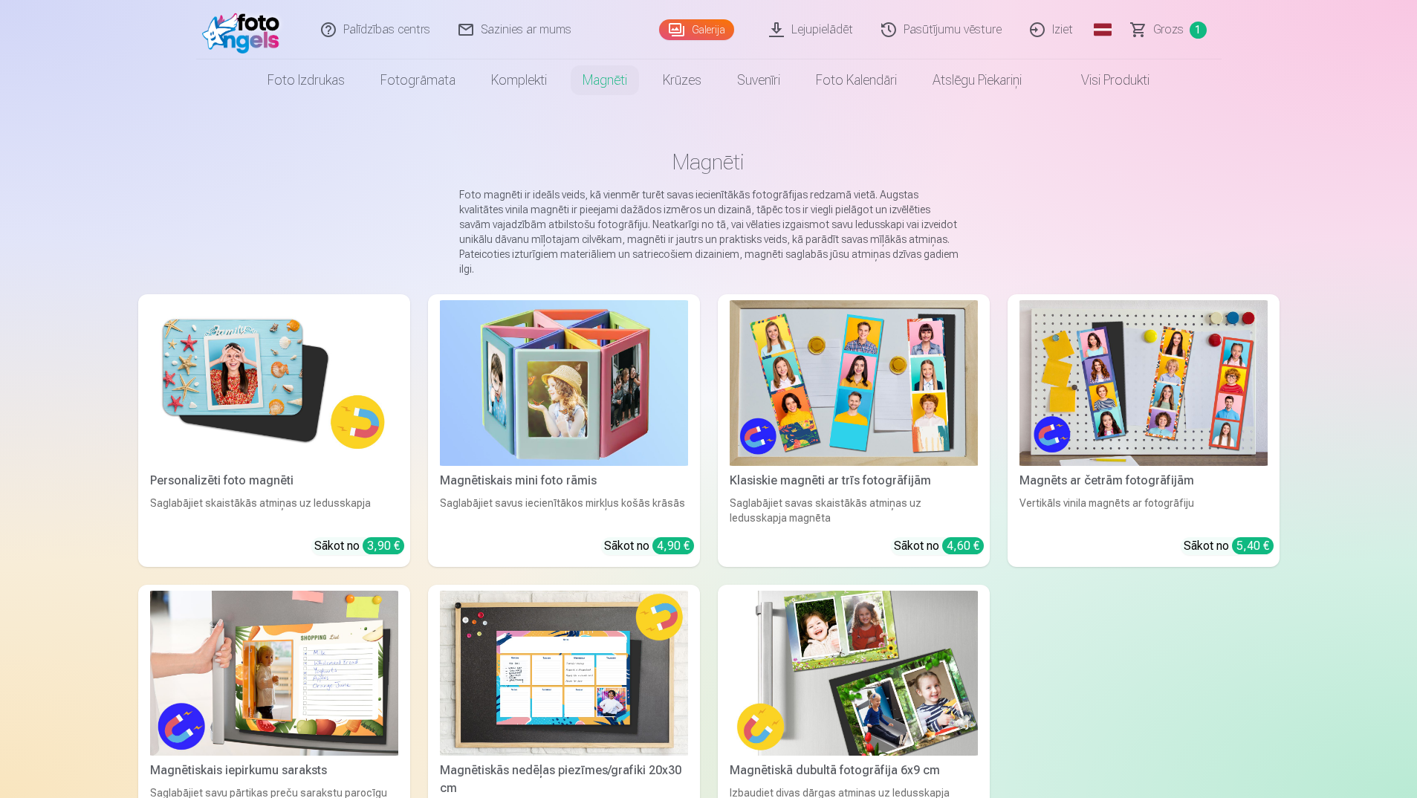
click at [284, 300] on img at bounding box center [274, 383] width 248 height 166
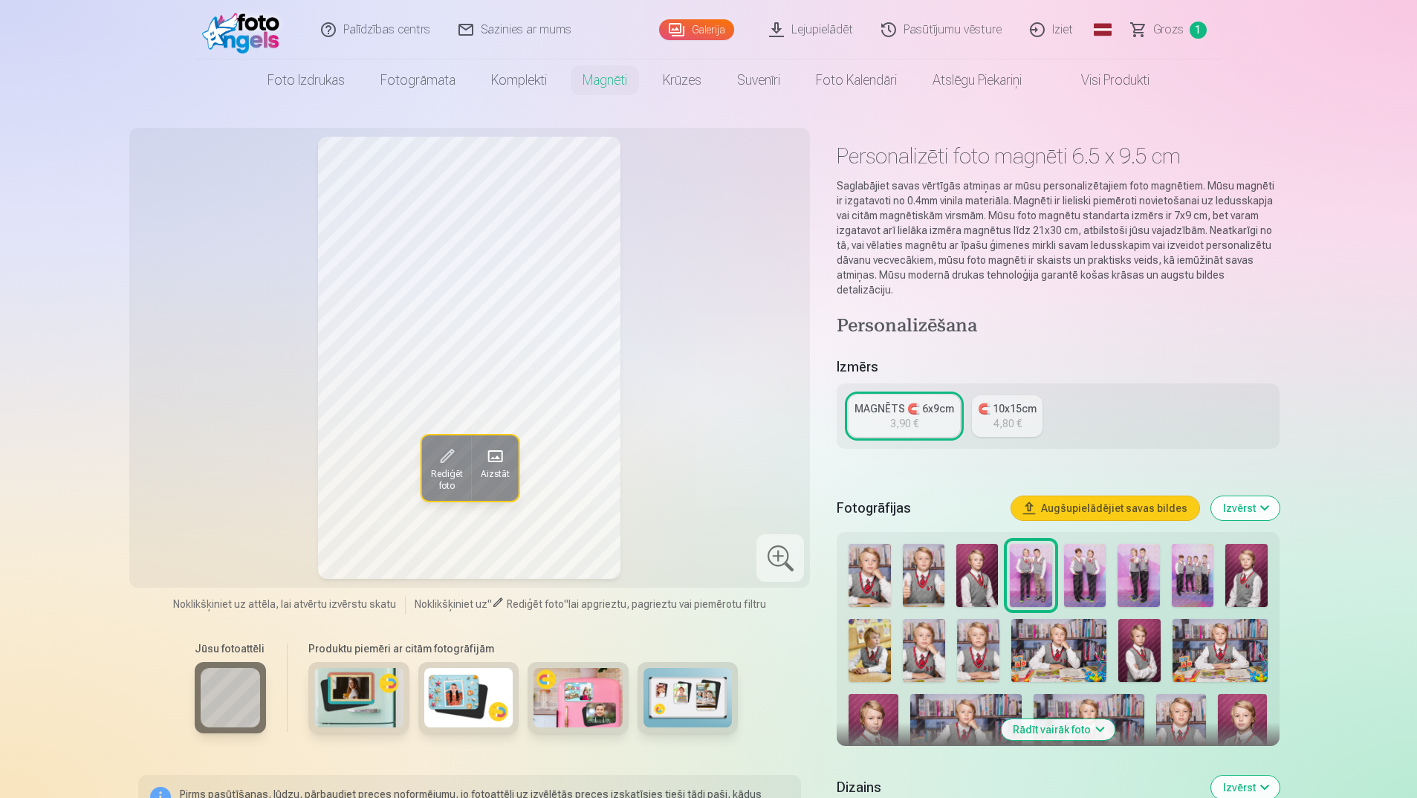
click at [1256, 555] on img at bounding box center [1246, 575] width 42 height 63
click at [869, 629] on img at bounding box center [870, 650] width 42 height 63
click at [901, 632] on div at bounding box center [1058, 692] width 430 height 308
click at [939, 619] on img at bounding box center [924, 650] width 42 height 63
click at [993, 624] on img at bounding box center [978, 650] width 42 height 63
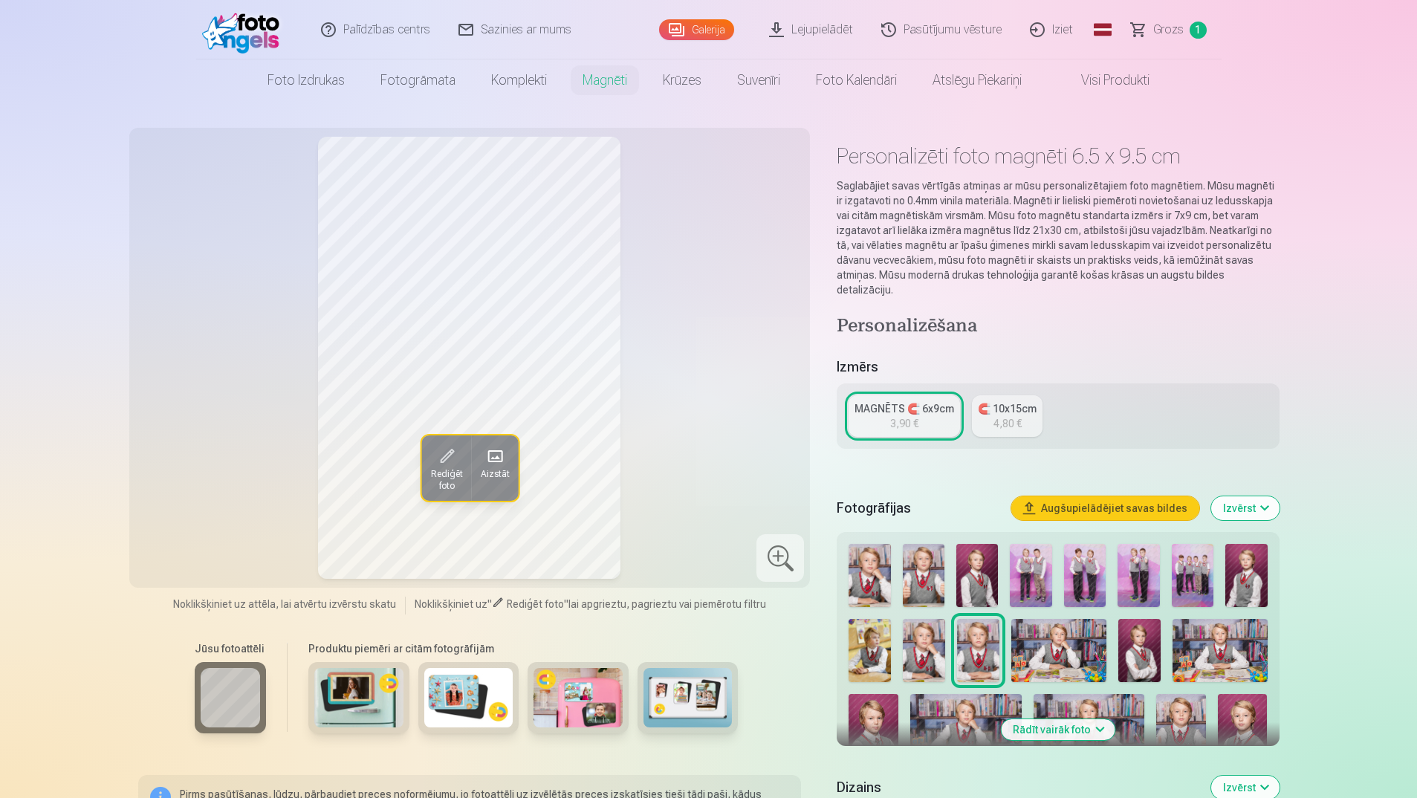
click at [1043, 624] on img at bounding box center [1058, 650] width 95 height 63
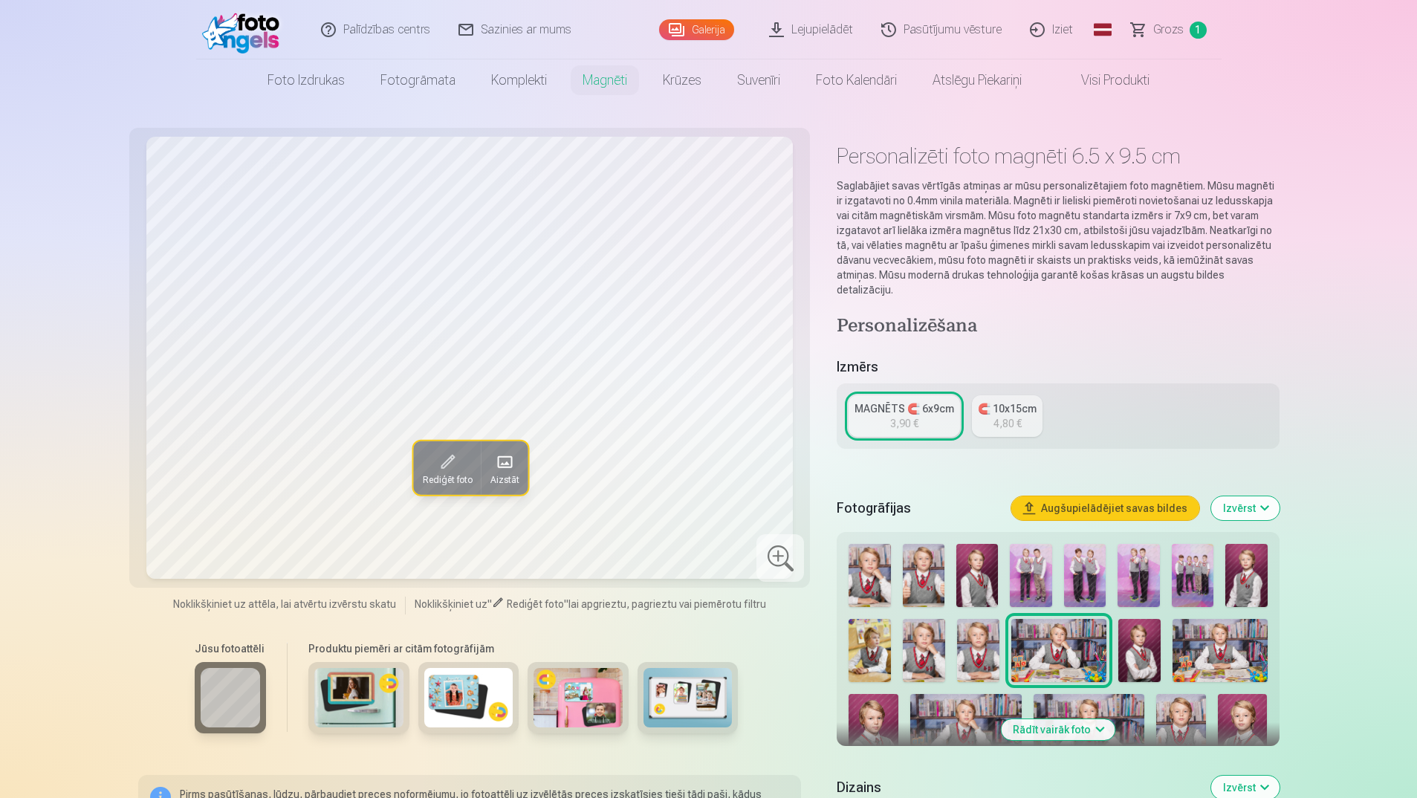
click at [972, 623] on img at bounding box center [978, 650] width 42 height 63
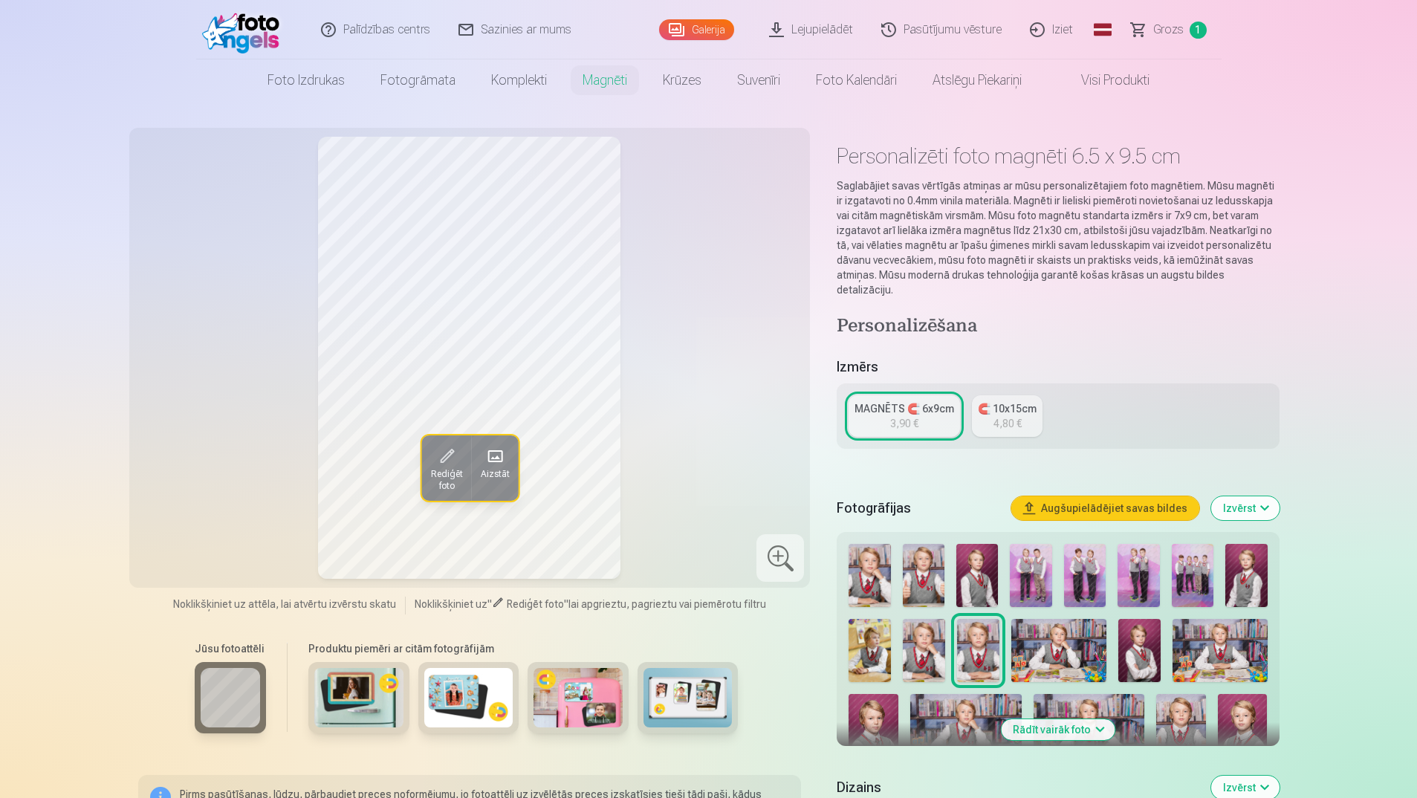
click at [1029, 623] on img at bounding box center [1058, 650] width 95 height 63
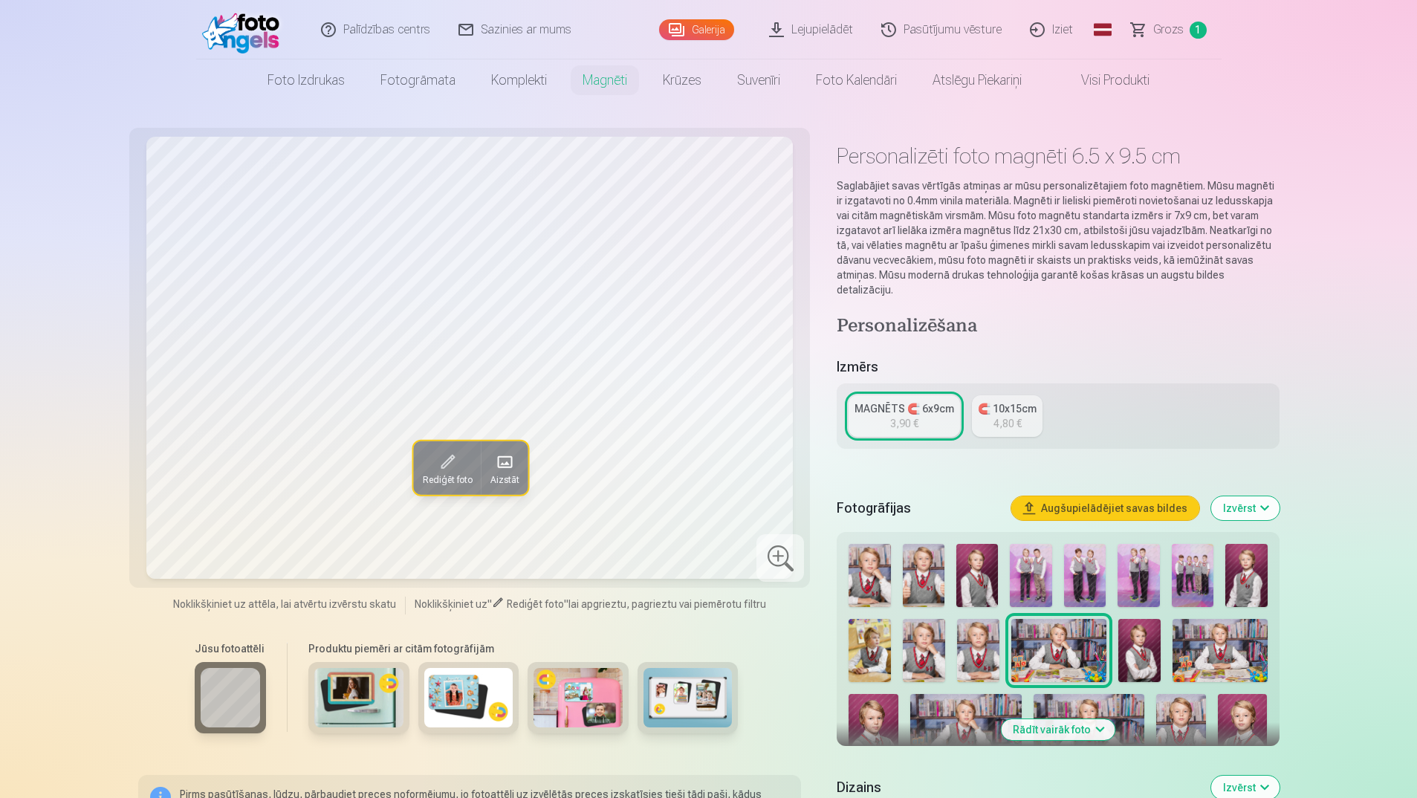
click at [1146, 626] on img at bounding box center [1139, 650] width 42 height 63
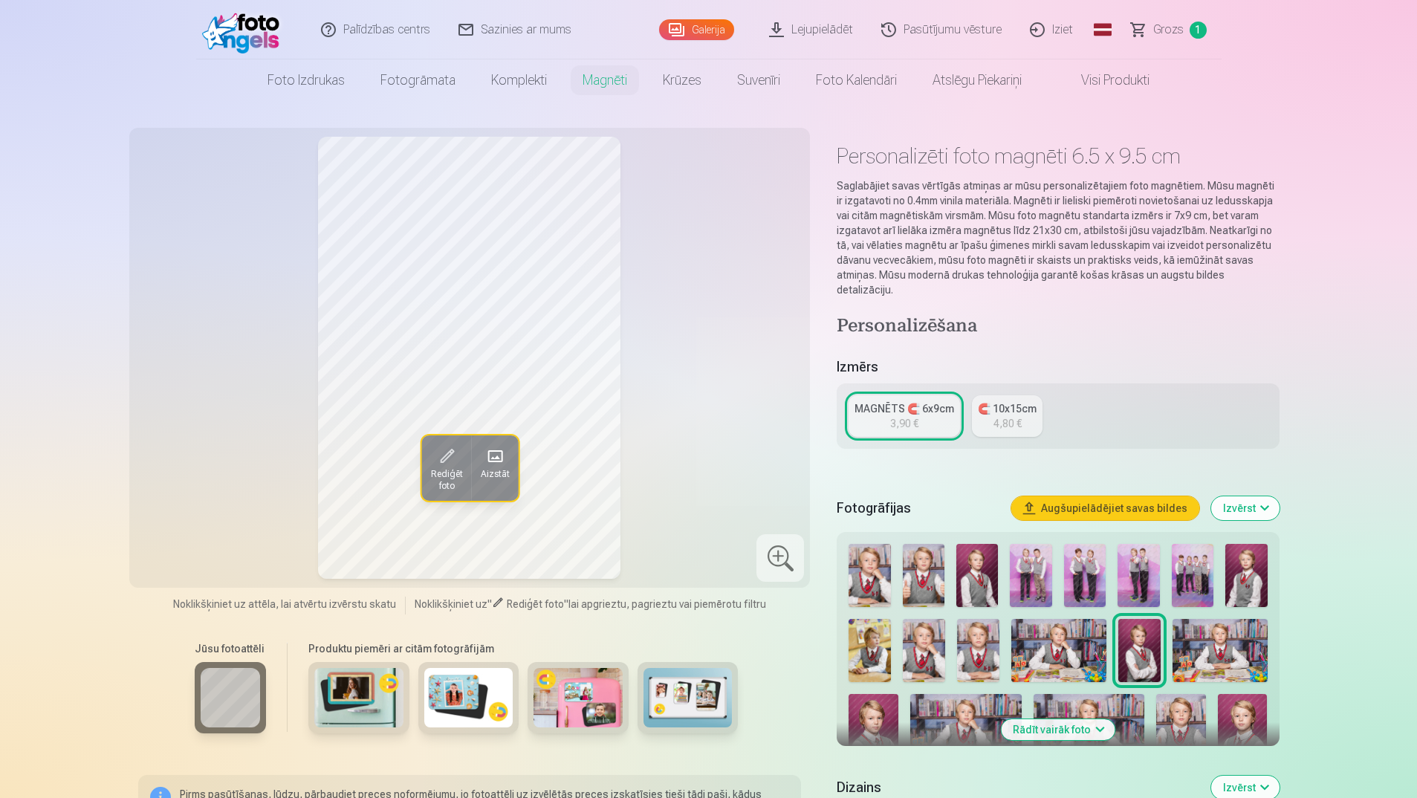
click at [1068, 631] on img at bounding box center [1058, 650] width 95 height 63
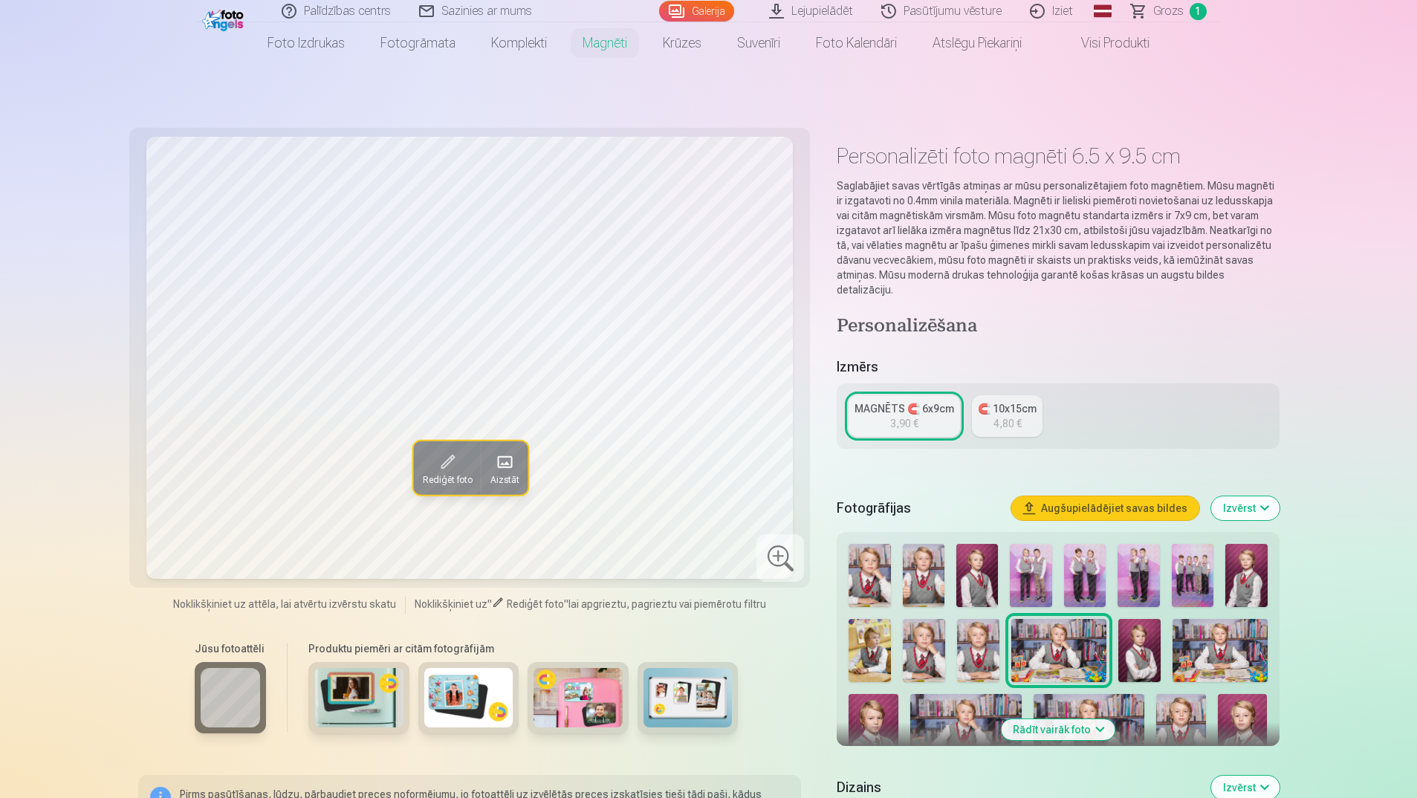
scroll to position [74, 0]
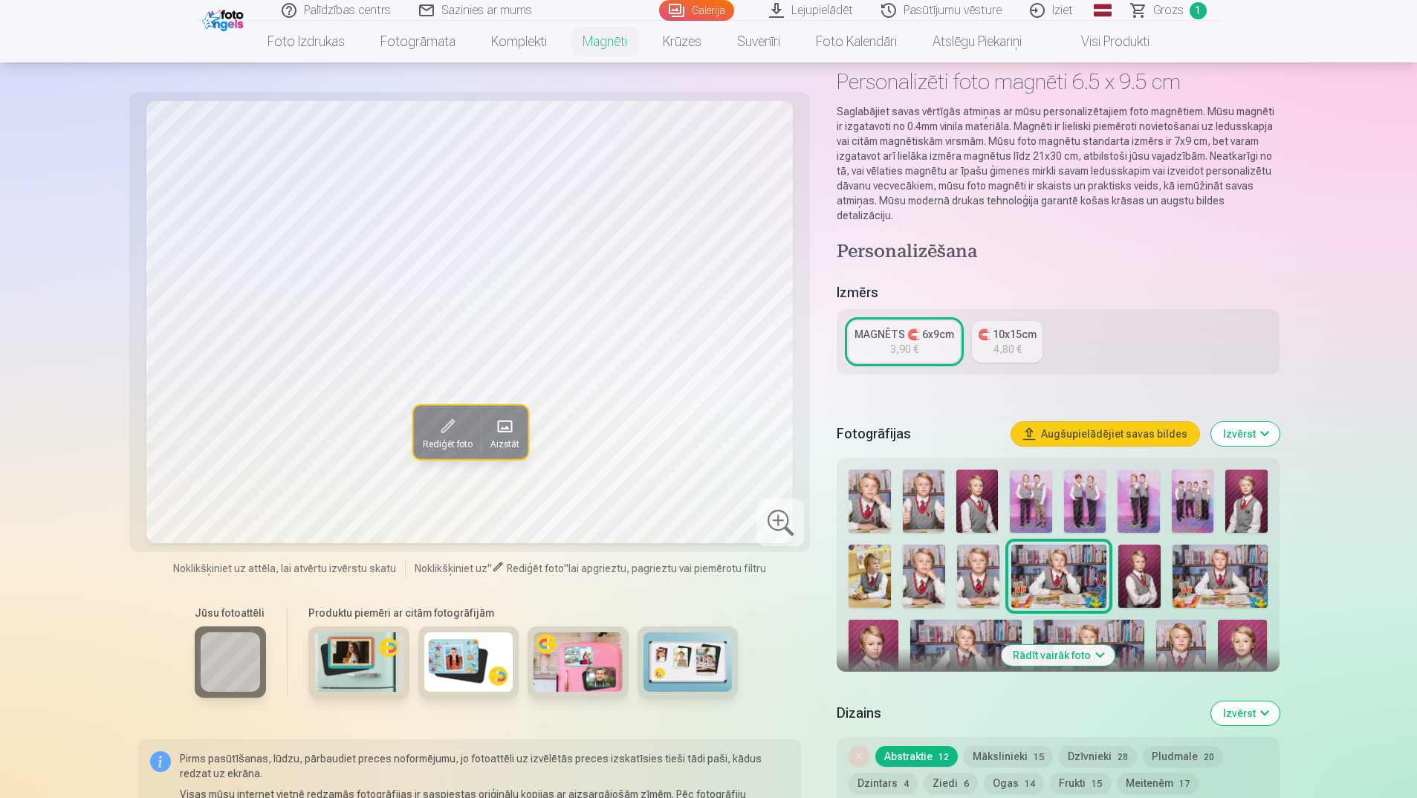
click at [872, 620] on img at bounding box center [874, 657] width 50 height 74
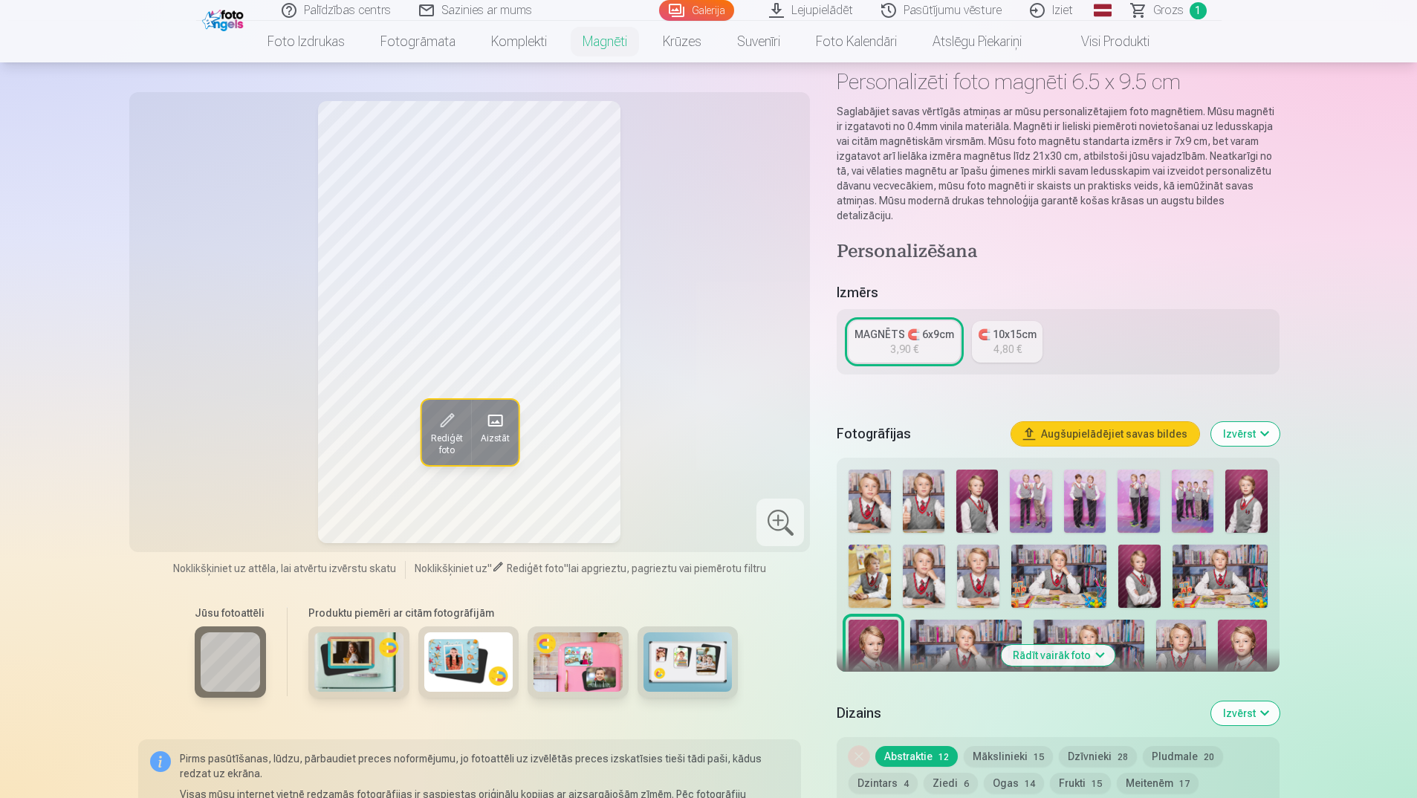
click at [926, 620] on img at bounding box center [965, 657] width 111 height 74
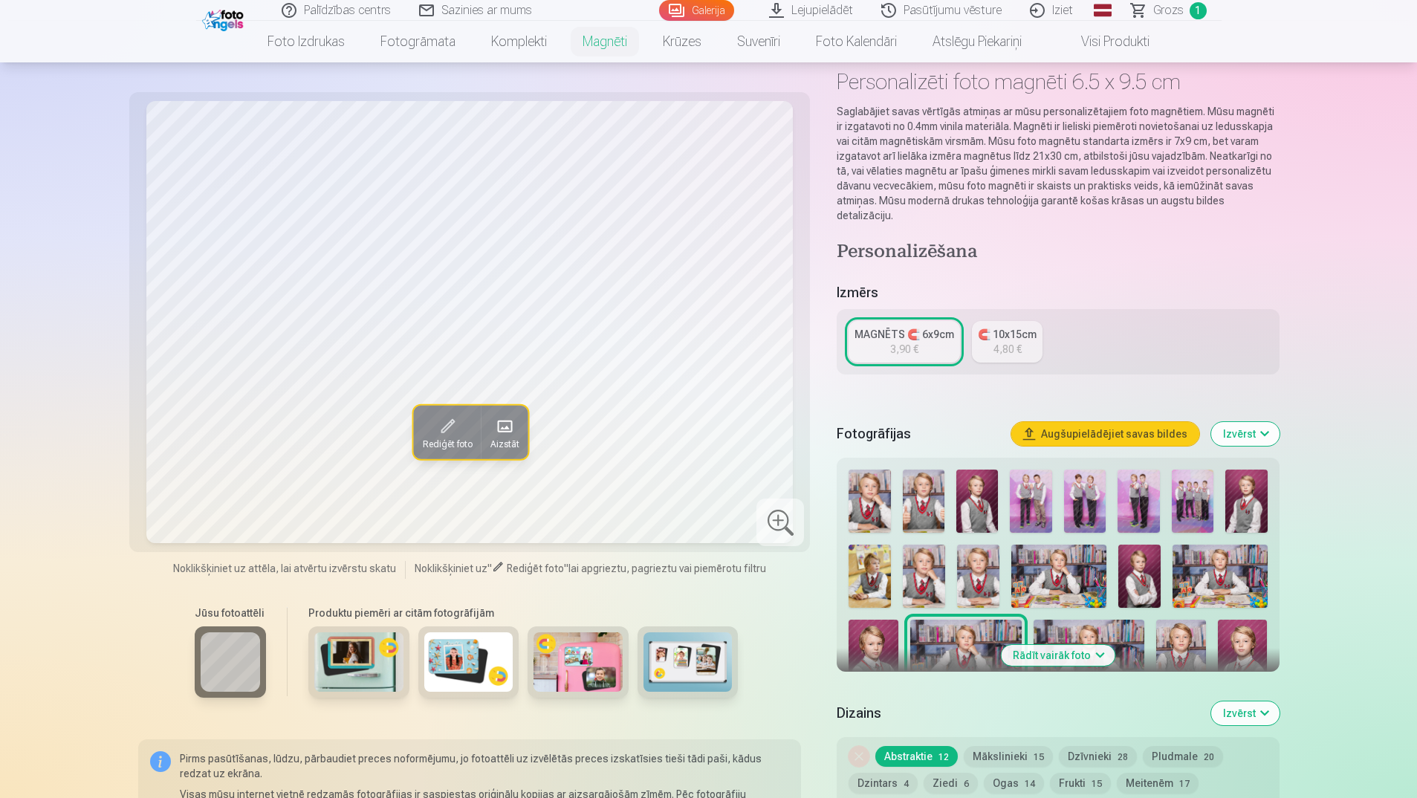
click at [1075, 605] on div at bounding box center [1058, 618] width 430 height 308
click at [1200, 623] on img at bounding box center [1181, 657] width 50 height 74
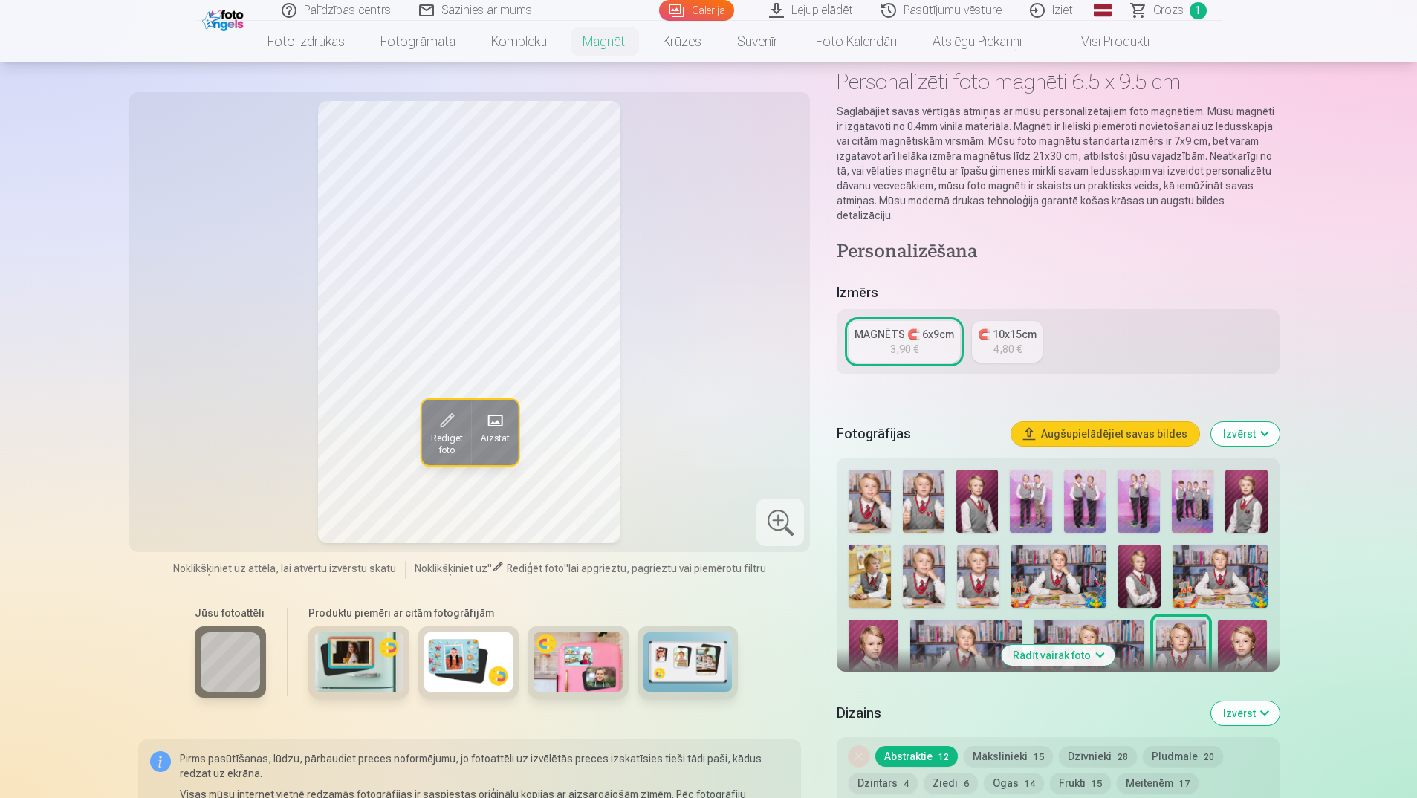
click at [1256, 620] on img at bounding box center [1243, 657] width 50 height 74
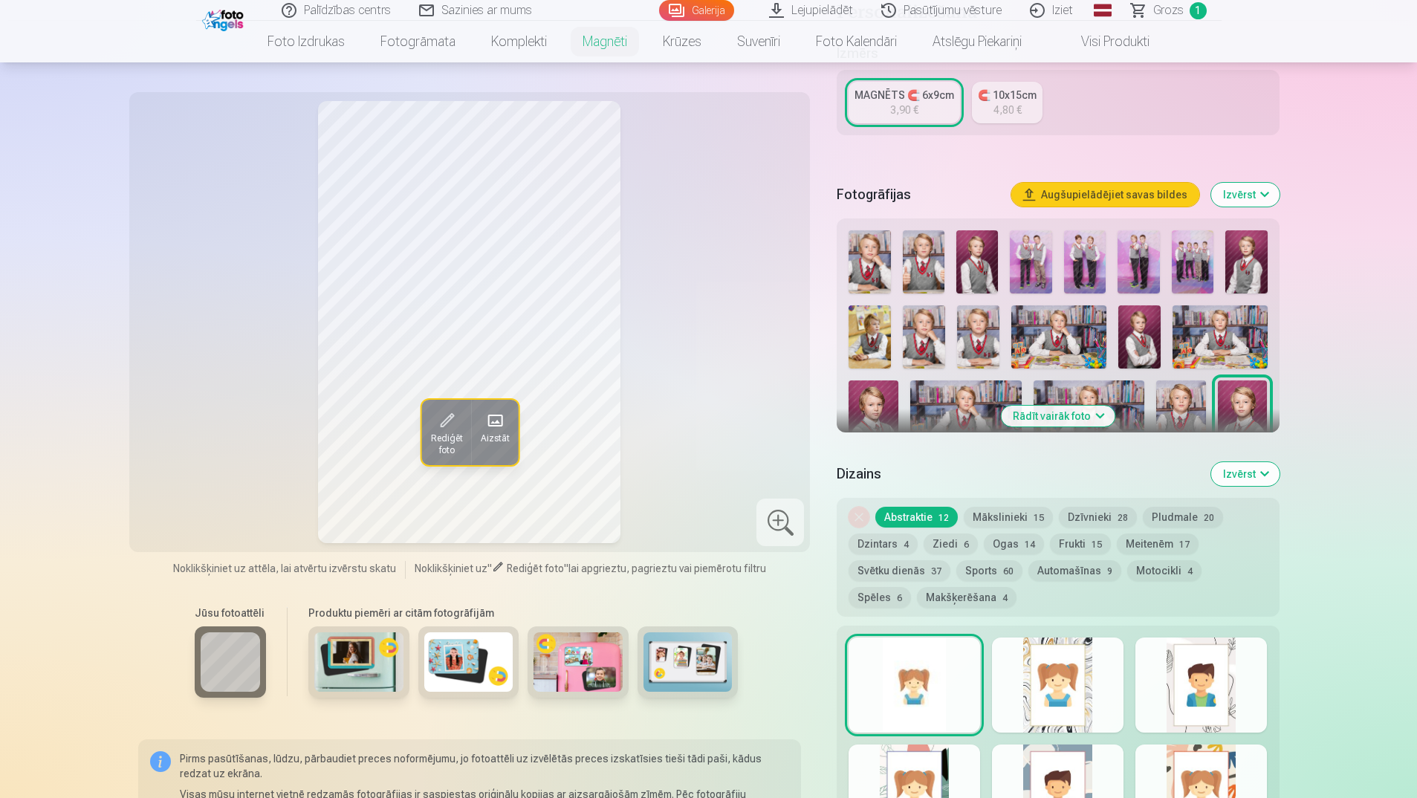
scroll to position [372, 0]
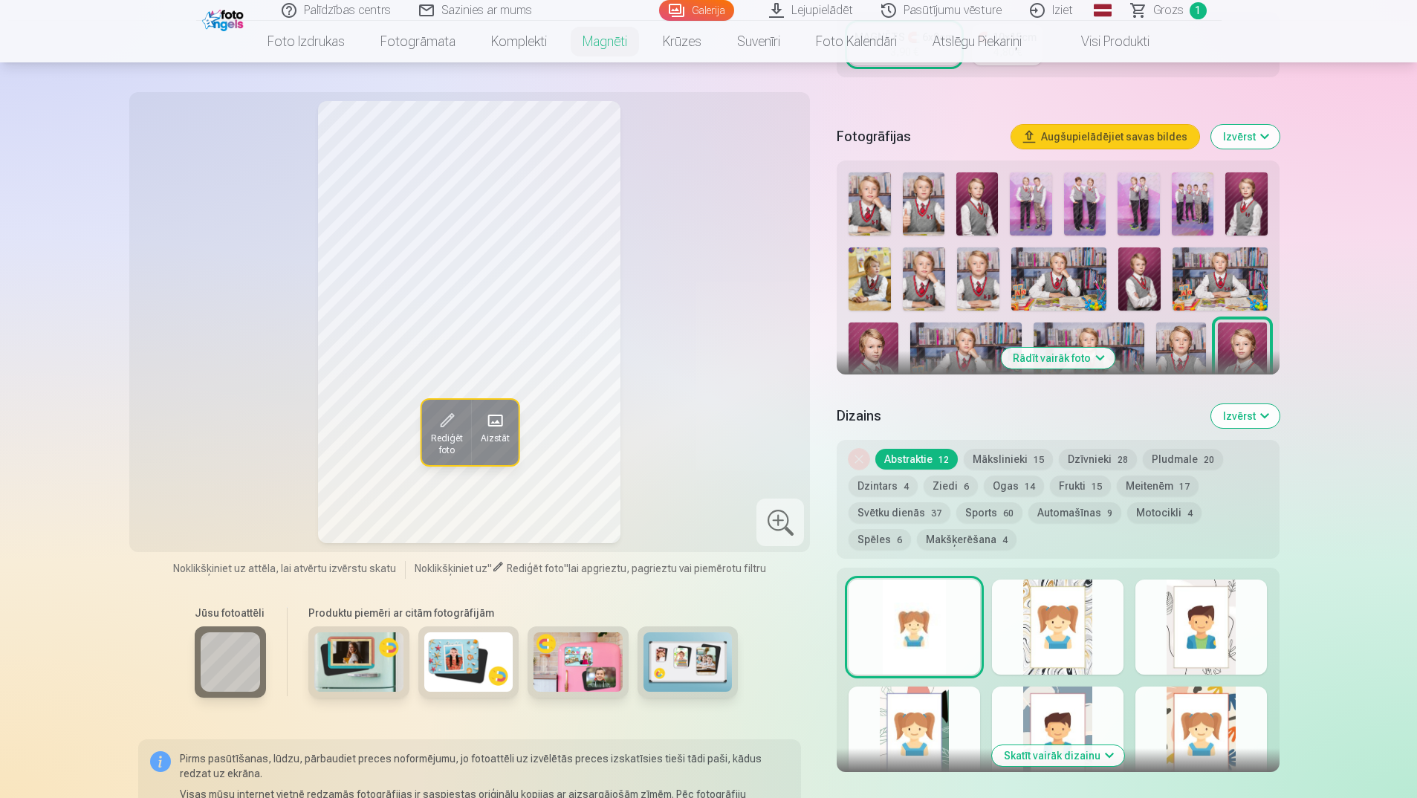
click at [1260, 404] on button "Izvērst" at bounding box center [1245, 416] width 68 height 24
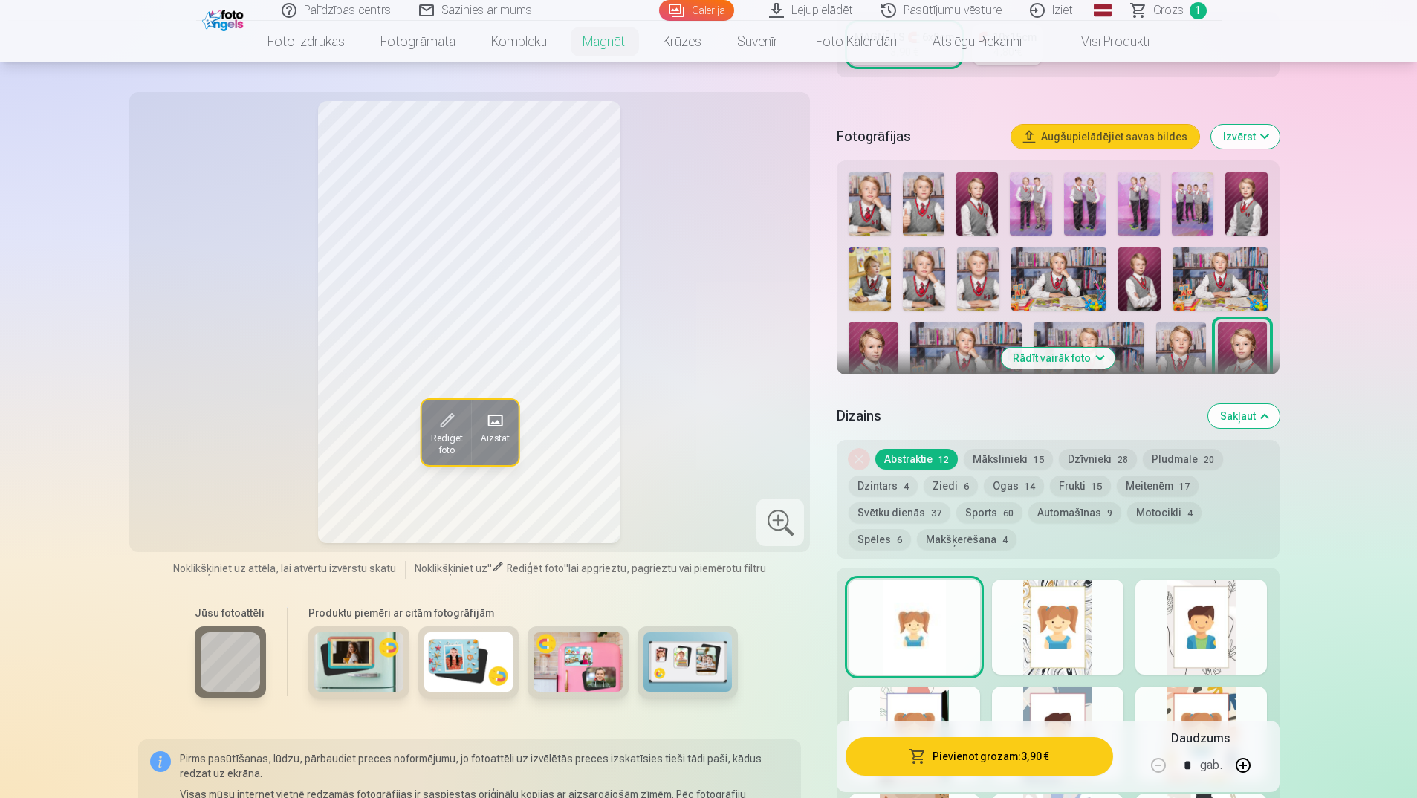
click at [1086, 348] on button "Rādīt vairāk foto" at bounding box center [1058, 358] width 114 height 21
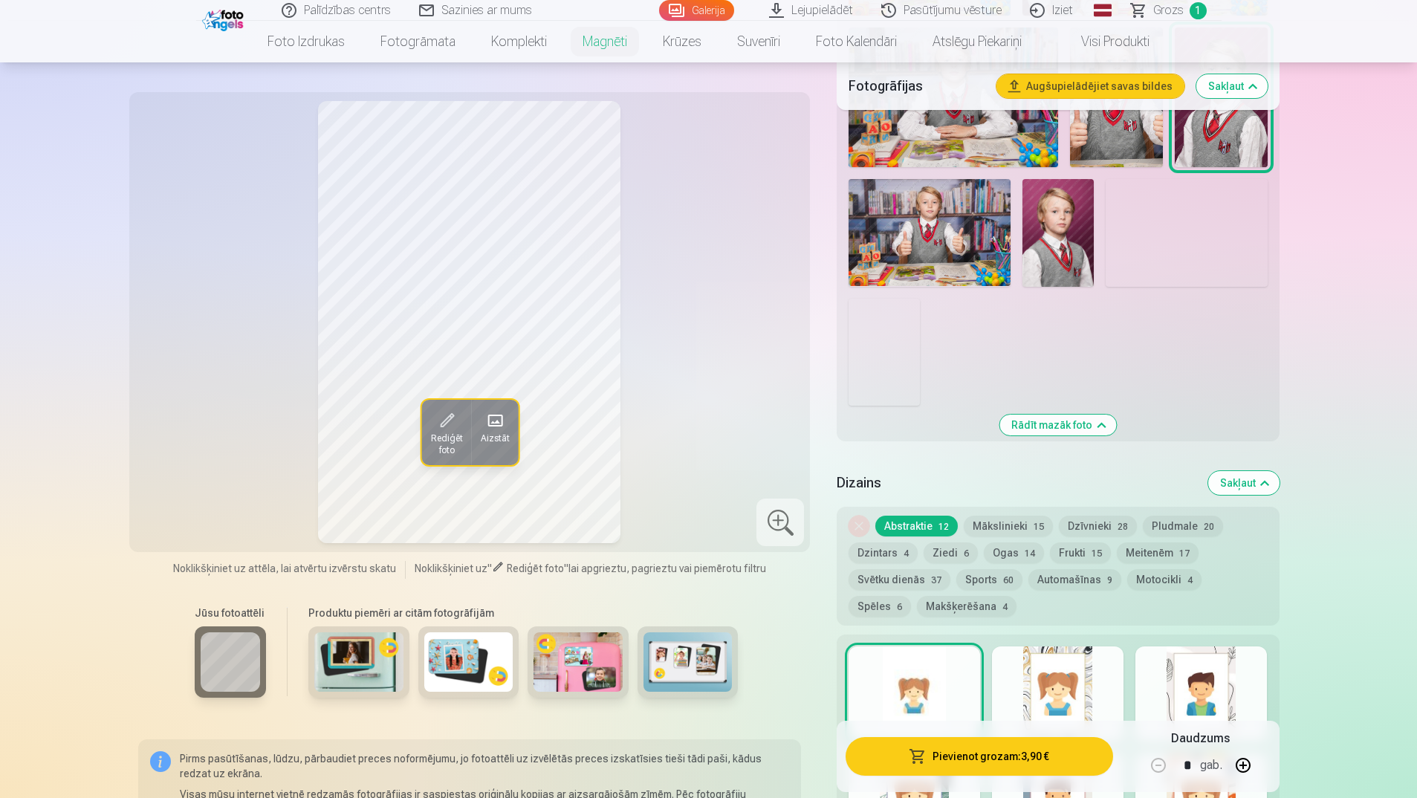
scroll to position [1040, 0]
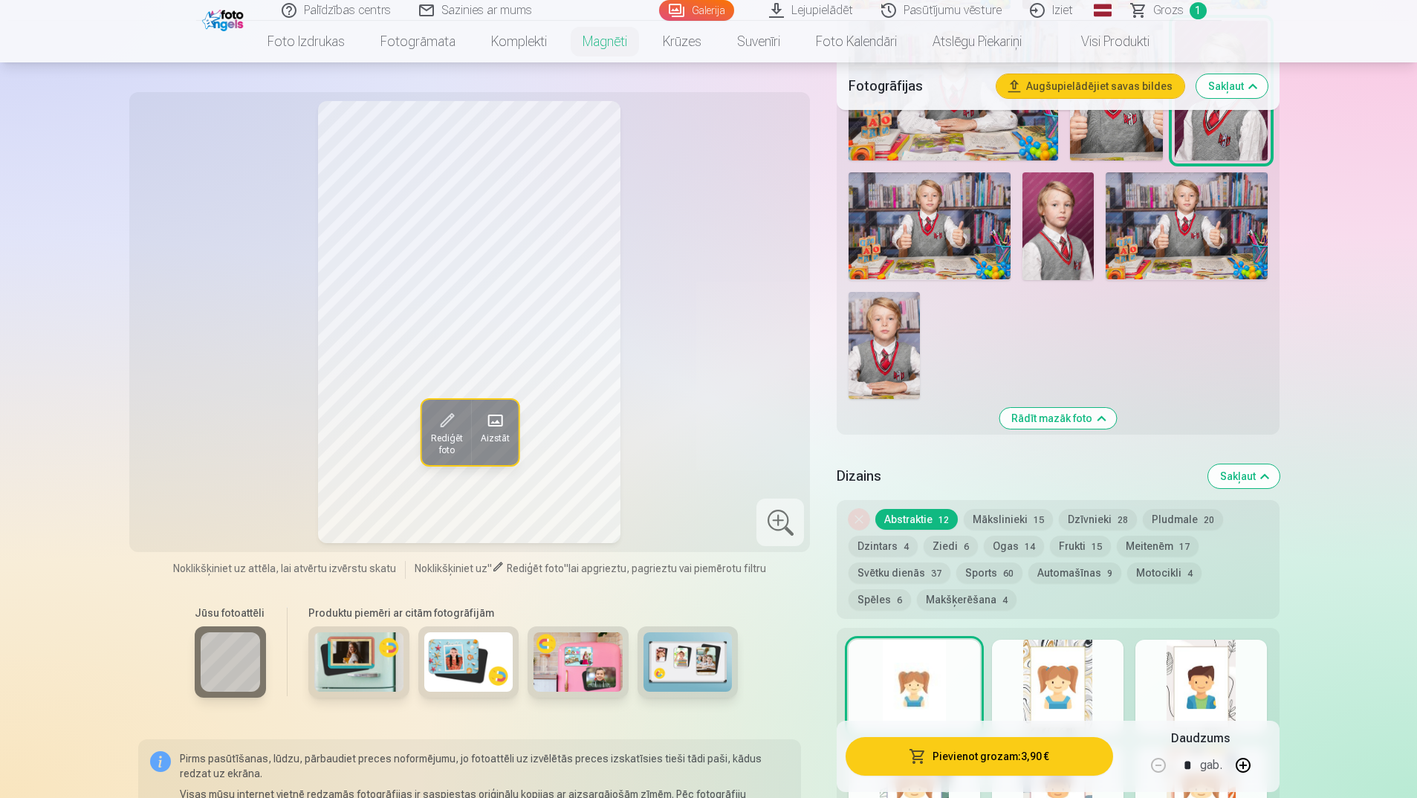
click at [902, 349] on img at bounding box center [884, 345] width 71 height 107
click at [1063, 226] on img at bounding box center [1059, 226] width 72 height 108
click at [1176, 232] on img at bounding box center [1186, 226] width 161 height 108
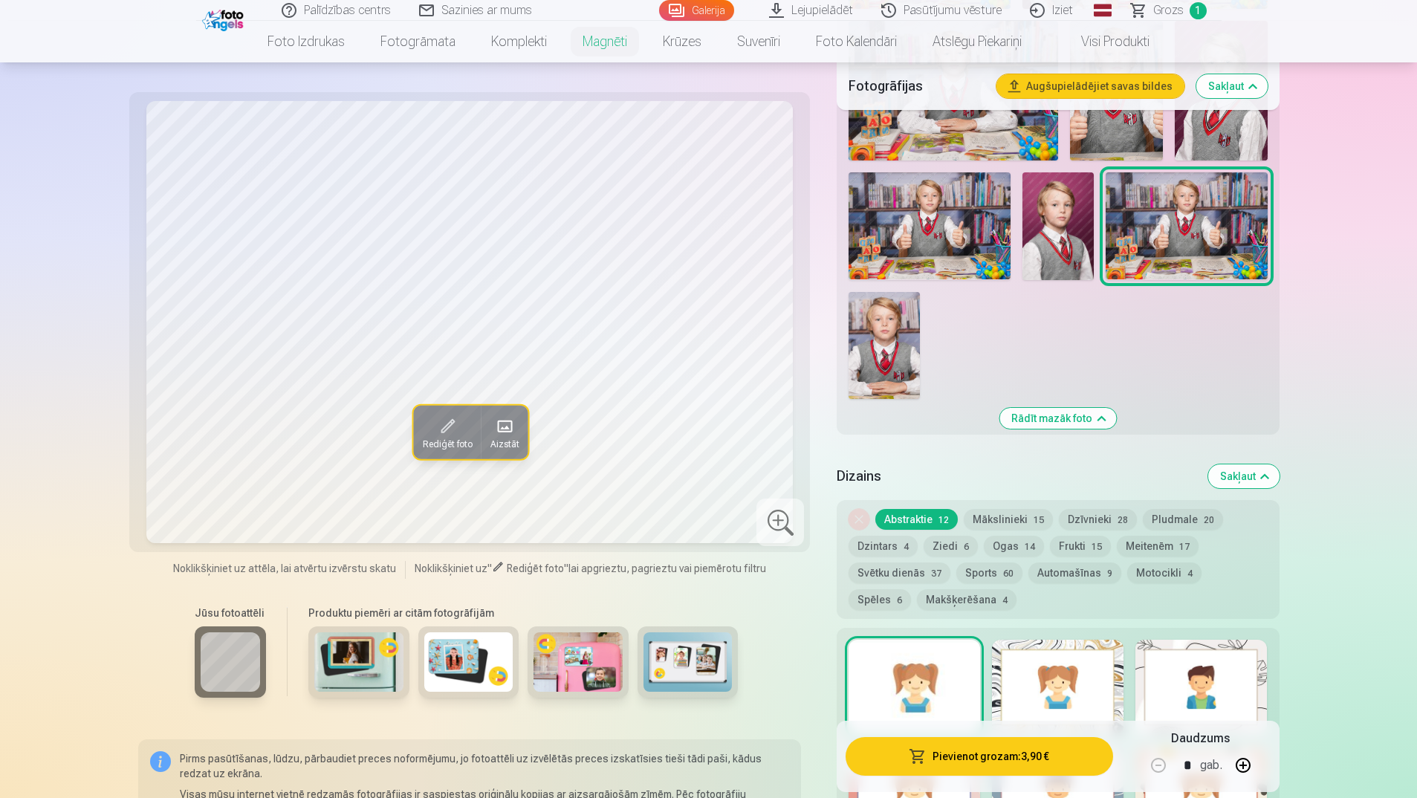
click at [943, 221] on img at bounding box center [929, 226] width 161 height 108
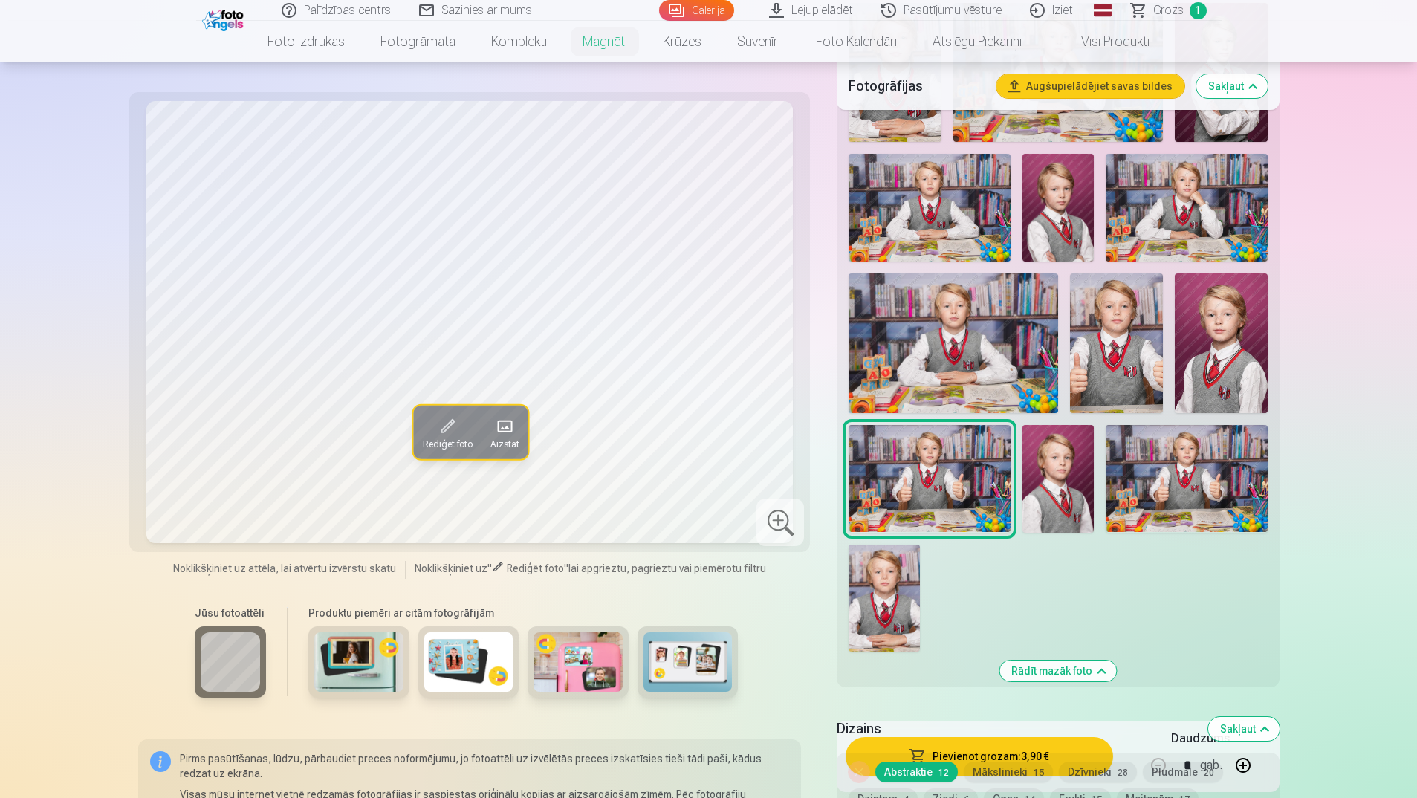
scroll to position [743, 0]
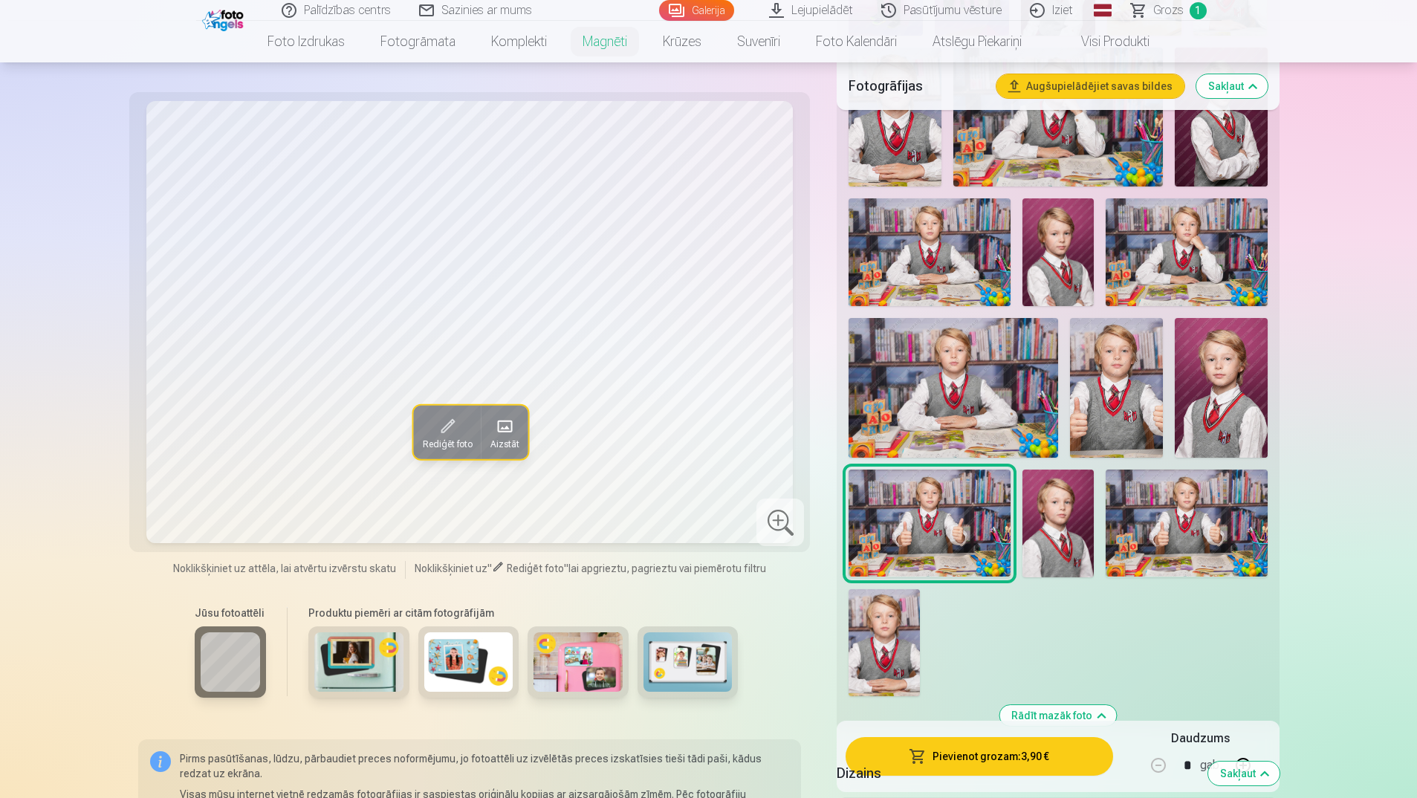
click at [944, 318] on img at bounding box center [953, 387] width 209 height 139
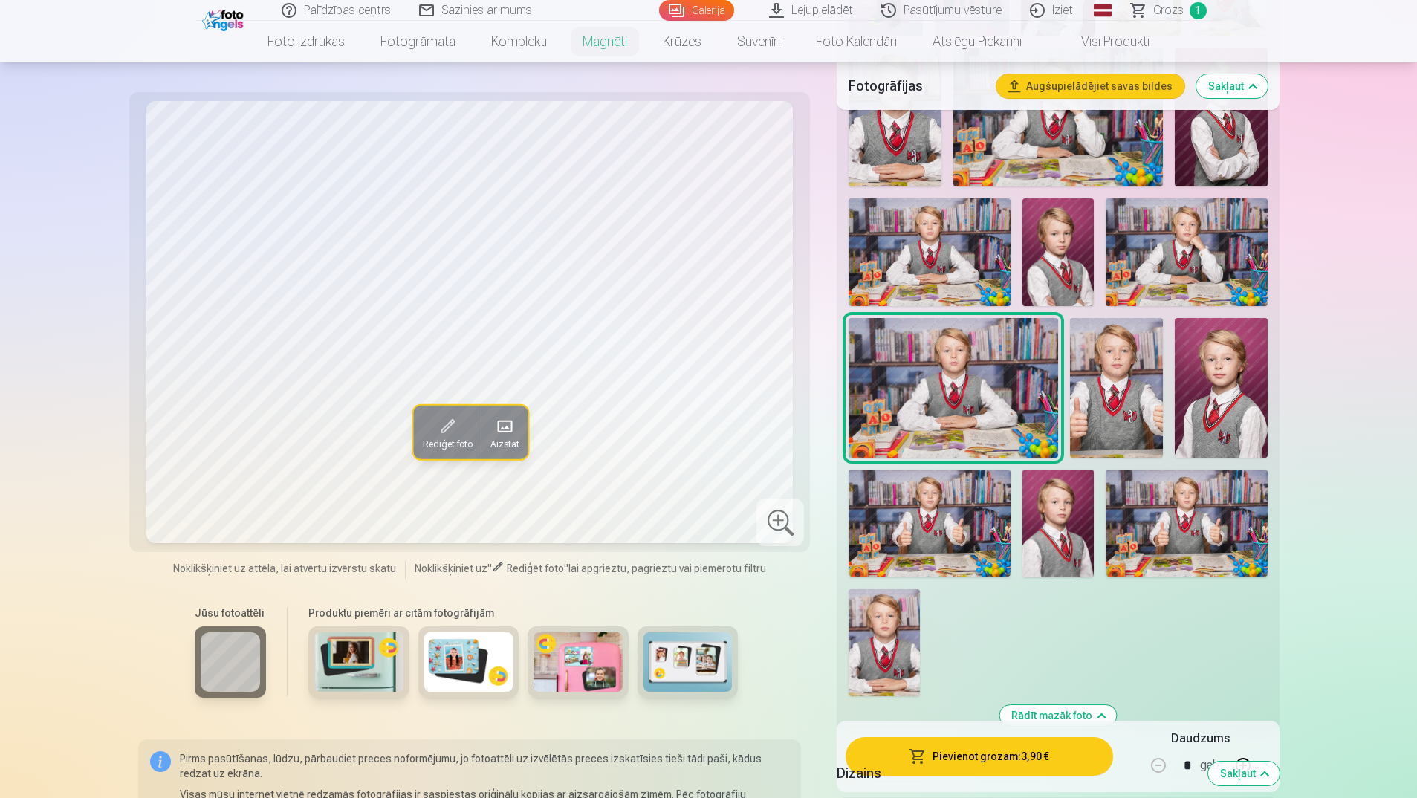
click at [1151, 242] on img at bounding box center [1186, 252] width 161 height 108
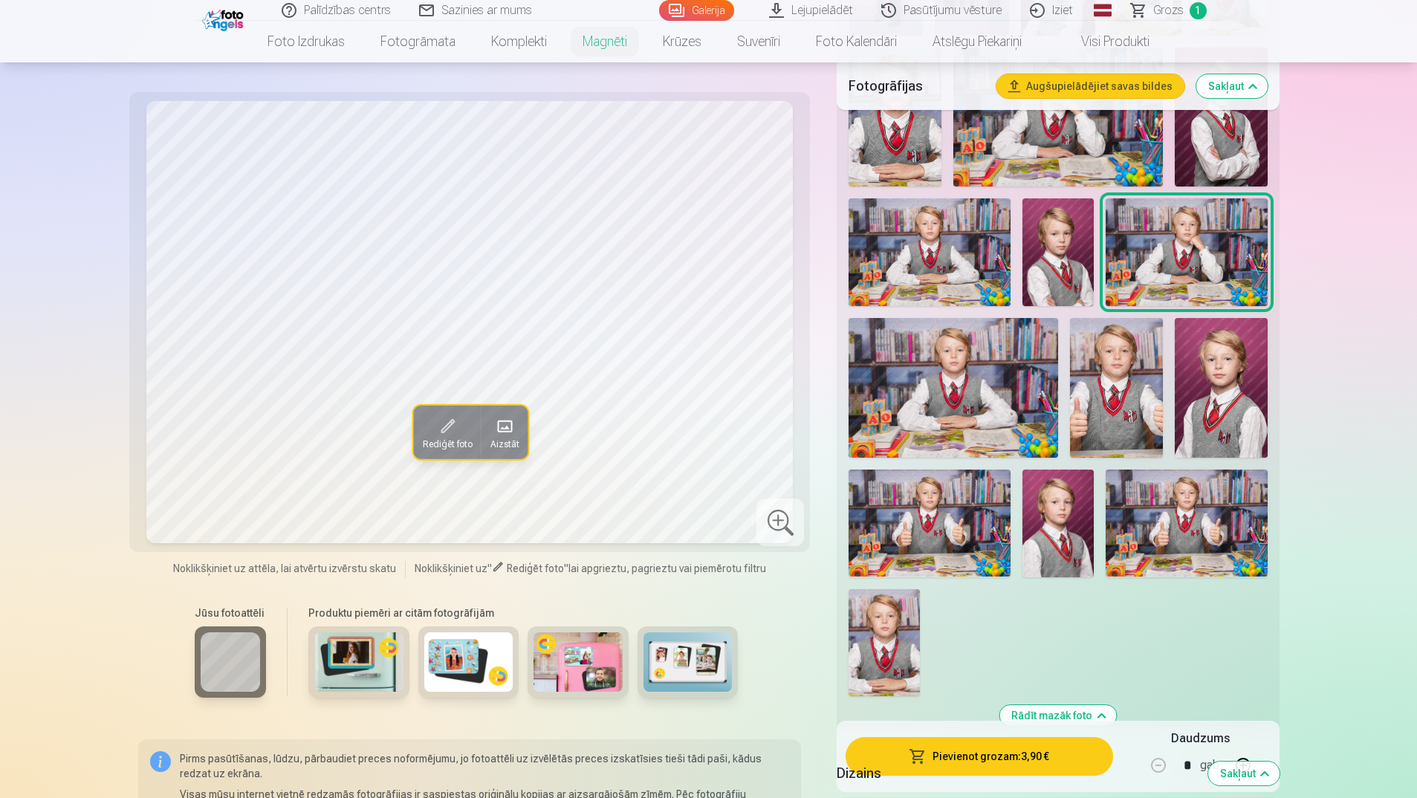
click at [979, 350] on img at bounding box center [953, 387] width 209 height 139
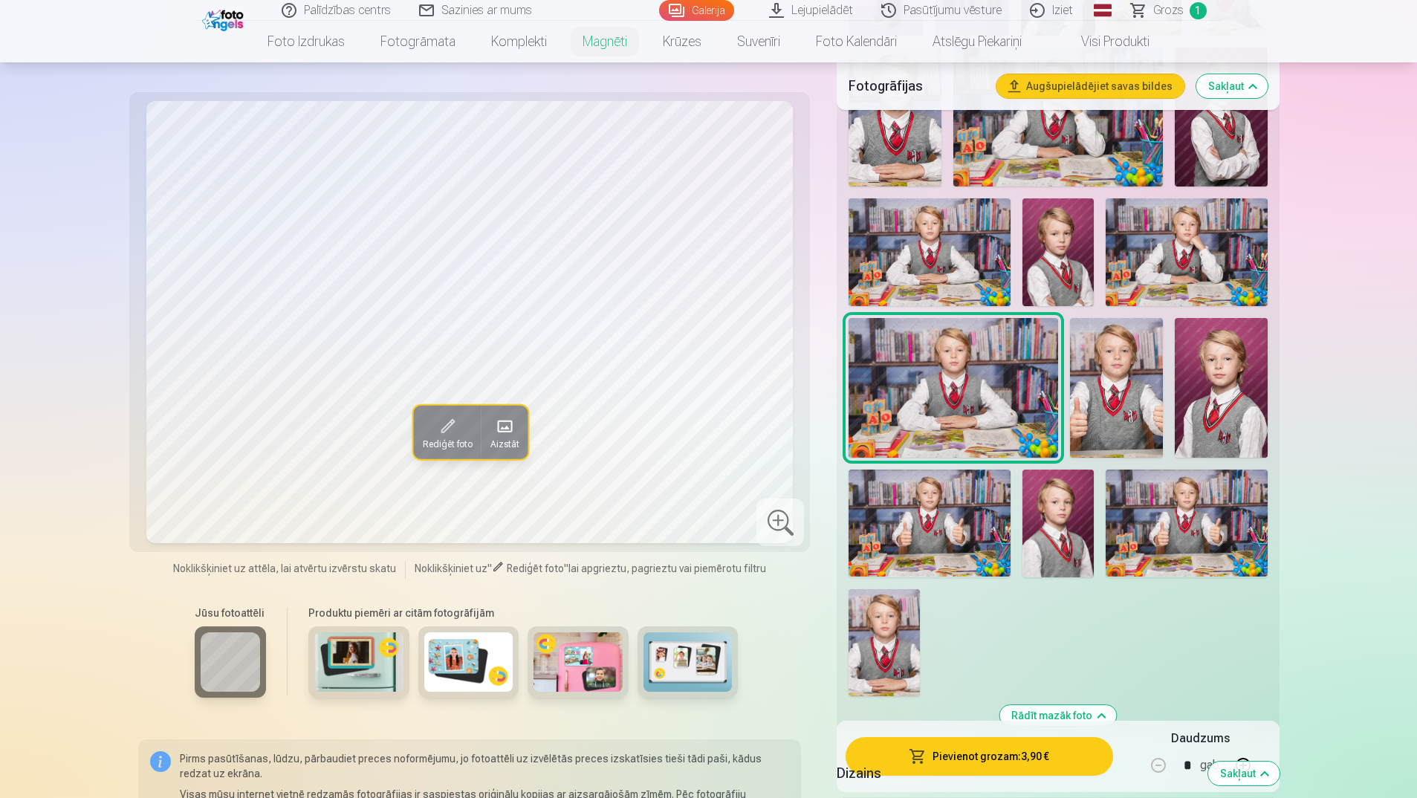
click at [933, 242] on img at bounding box center [929, 252] width 161 height 108
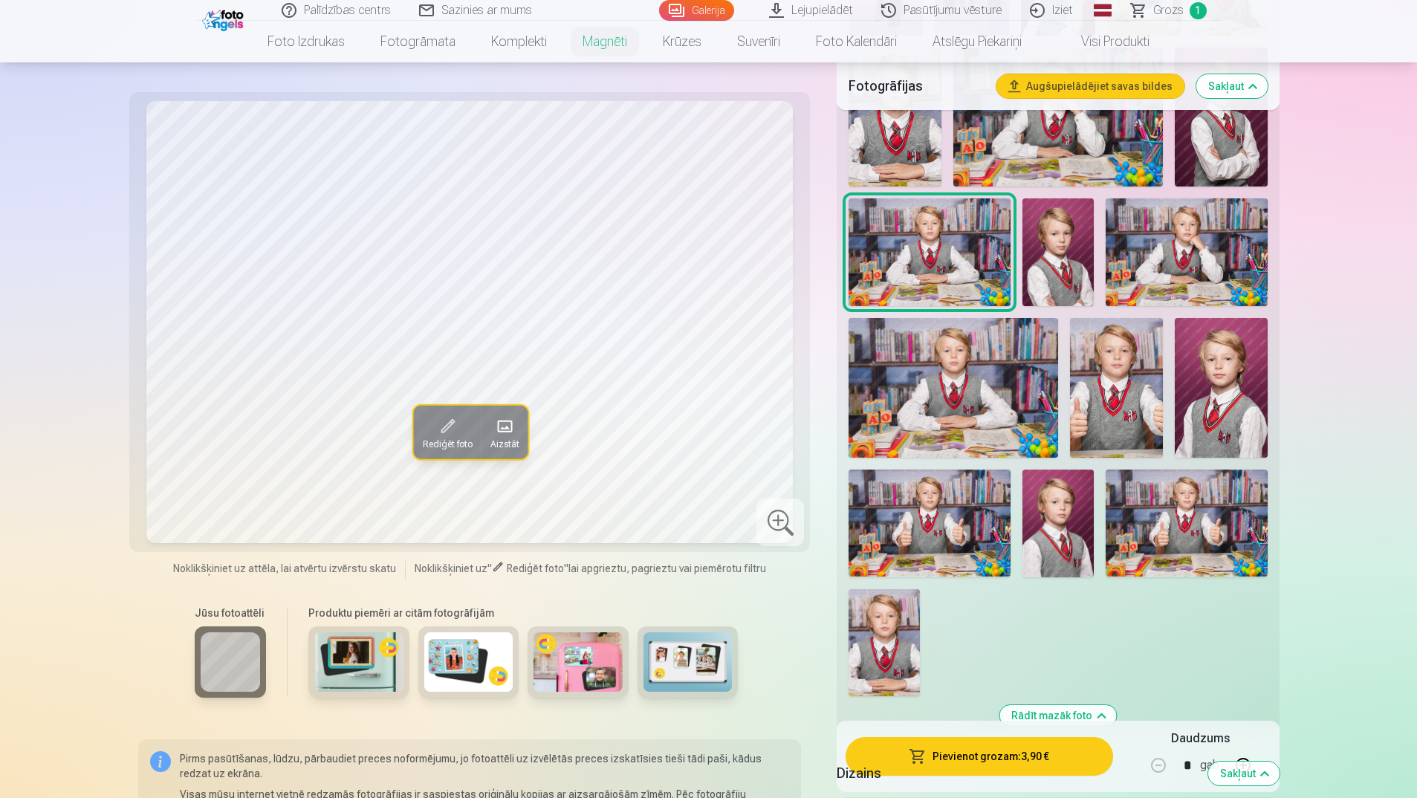
click at [922, 242] on img at bounding box center [929, 252] width 161 height 108
click at [1196, 238] on img at bounding box center [1186, 252] width 161 height 108
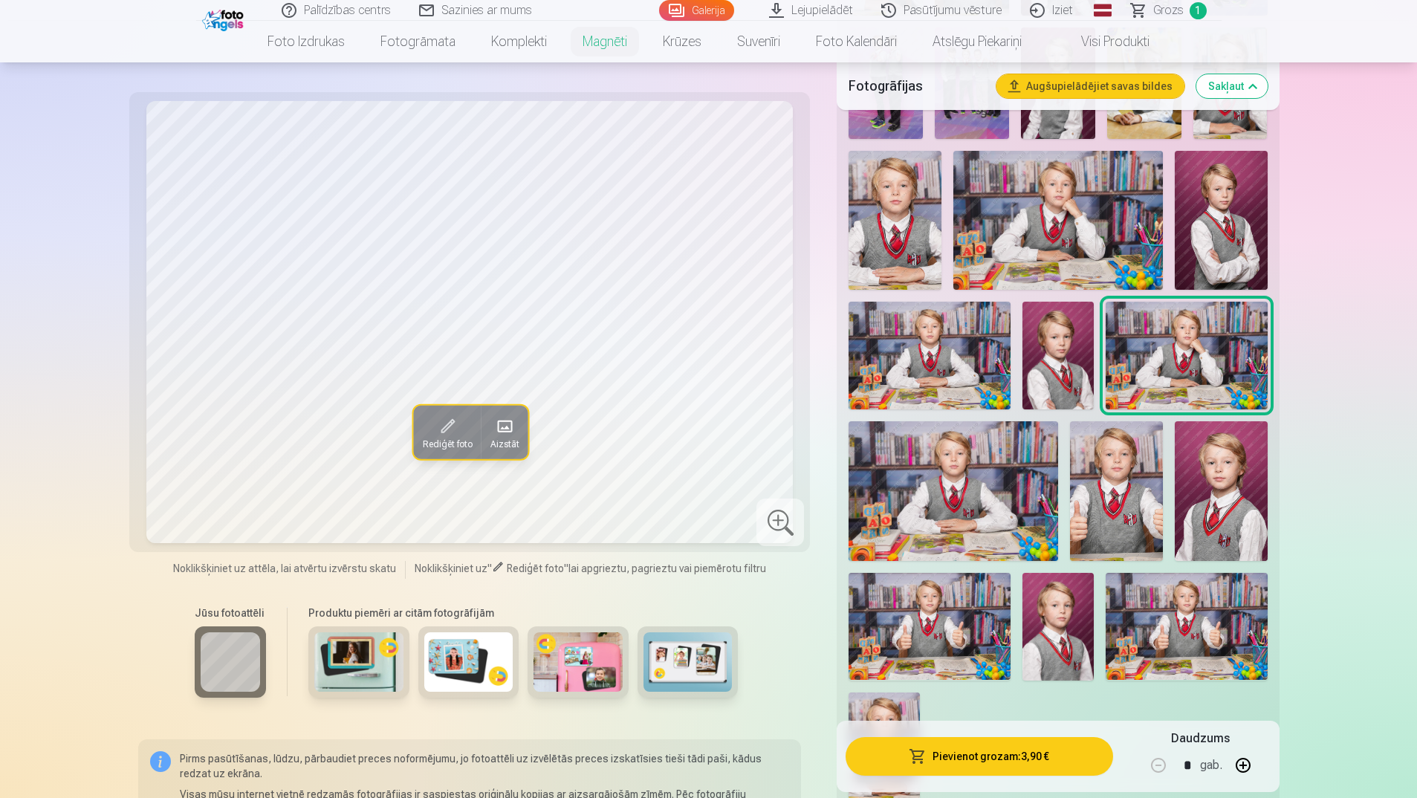
scroll to position [594, 0]
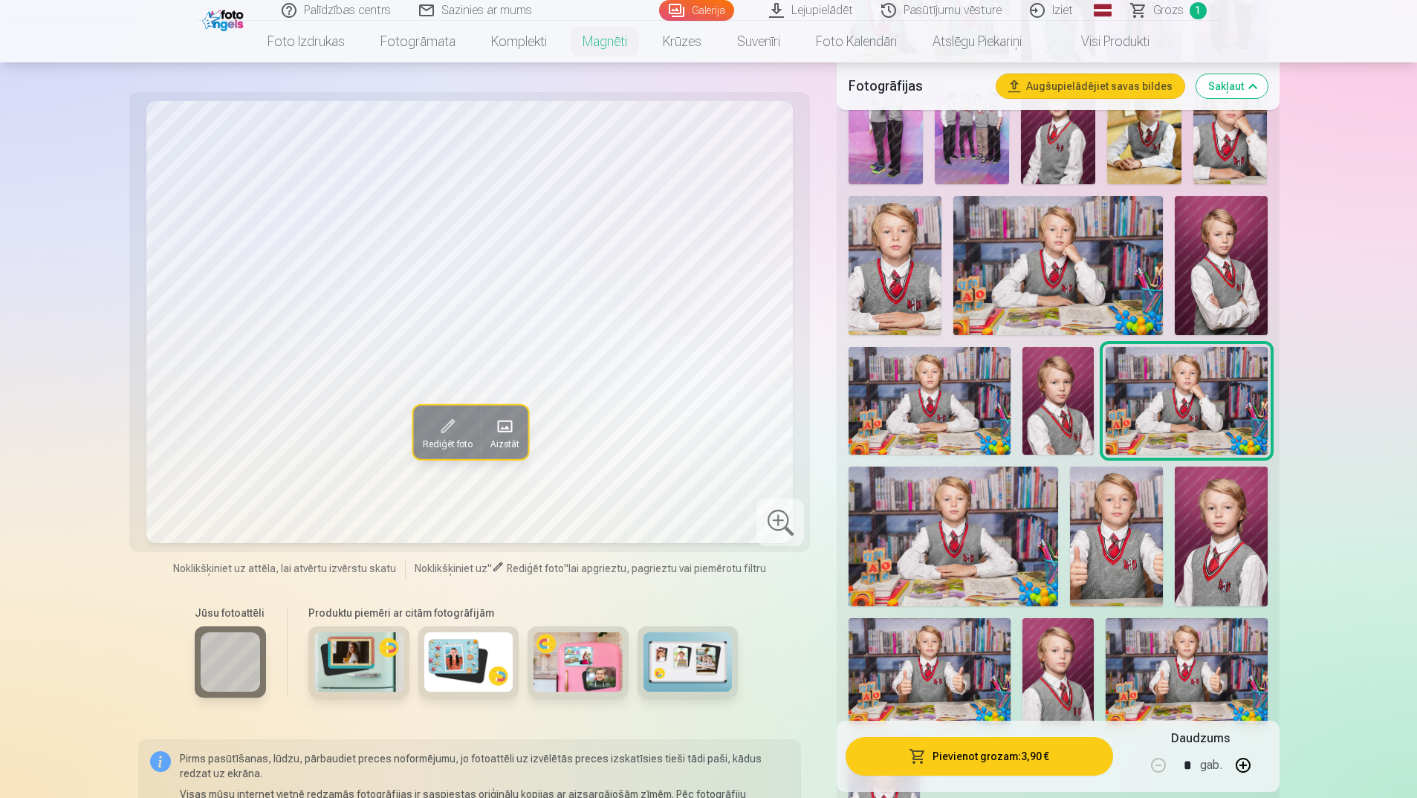
click at [1085, 256] on img at bounding box center [1057, 265] width 209 height 139
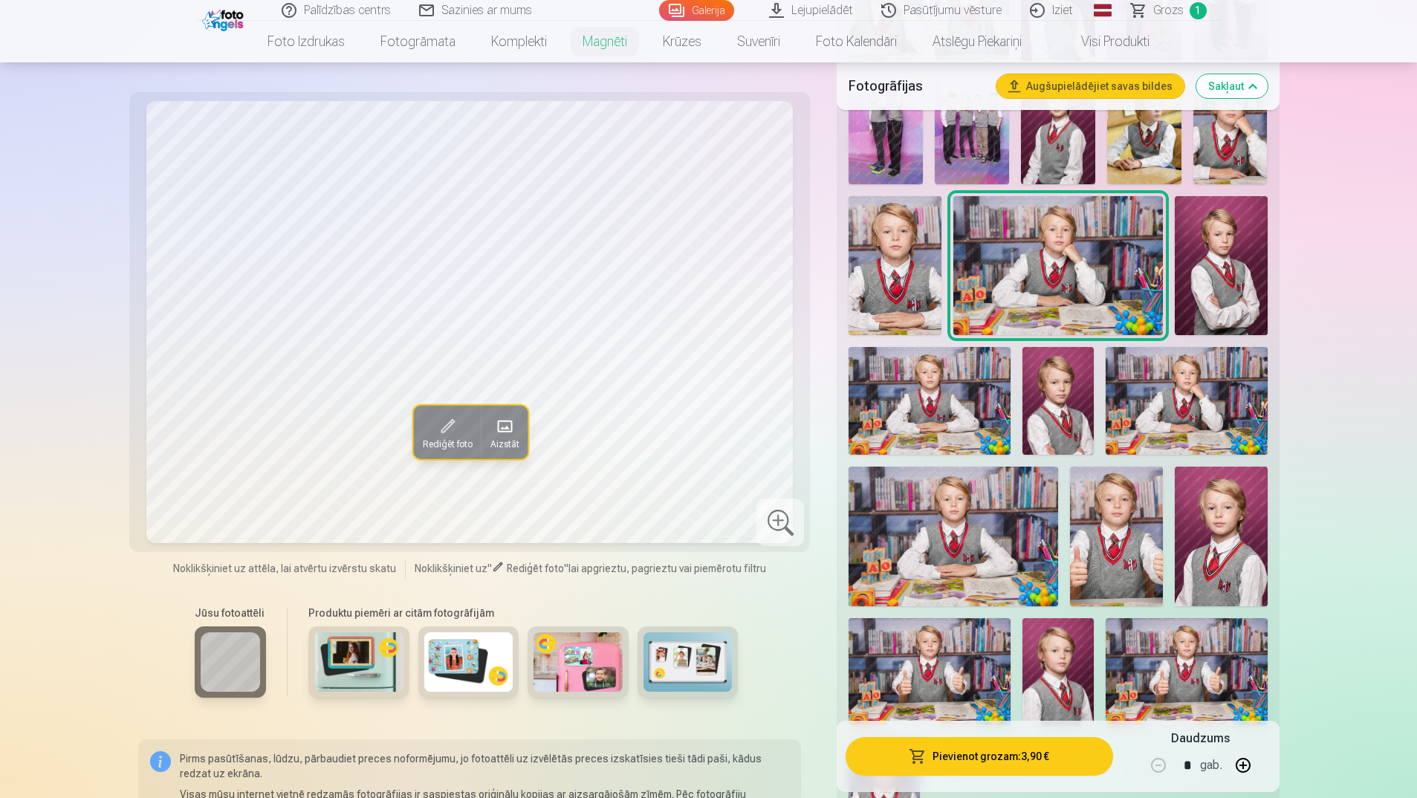
click at [1163, 353] on img at bounding box center [1186, 401] width 161 height 108
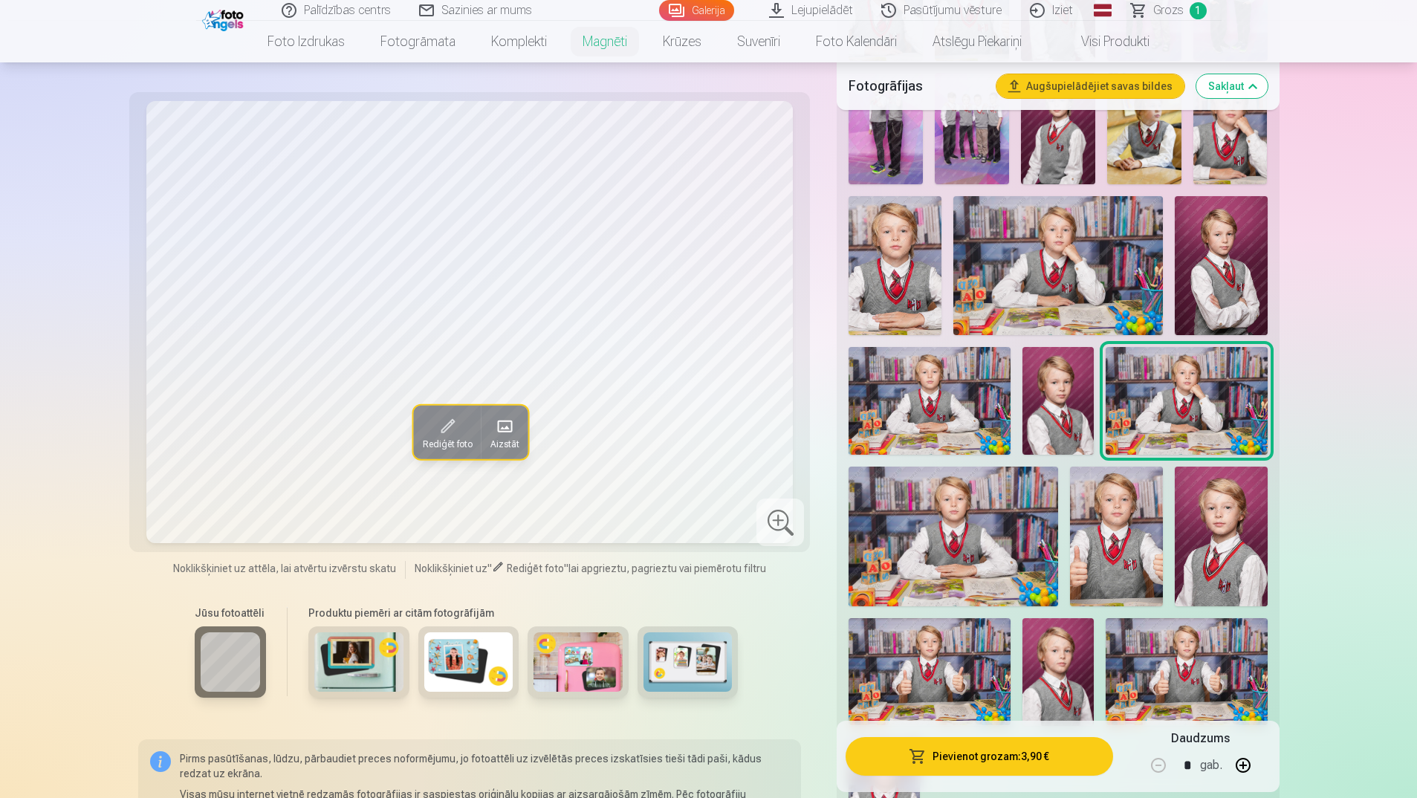
click at [1112, 242] on img at bounding box center [1057, 265] width 209 height 139
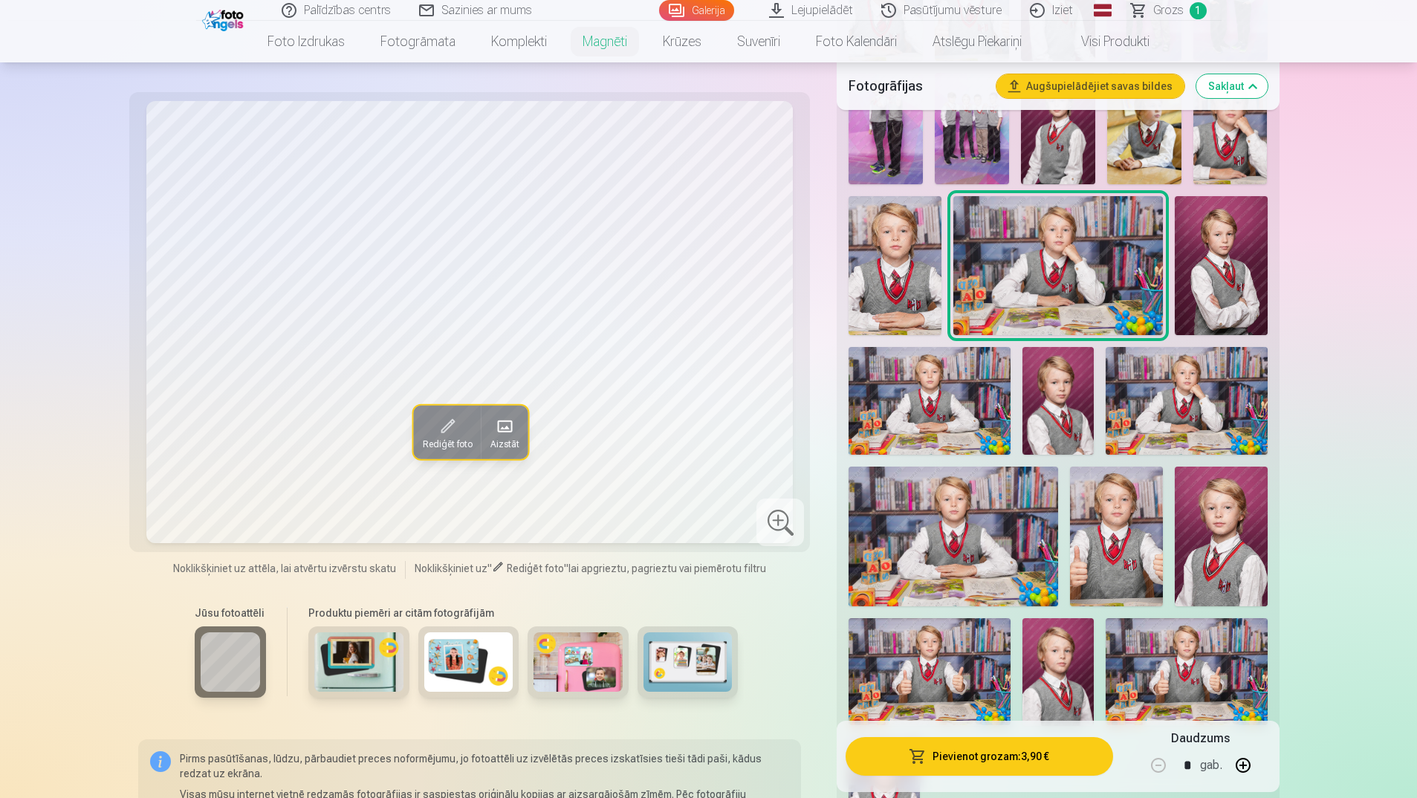
click at [1232, 242] on img at bounding box center [1221, 266] width 93 height 140
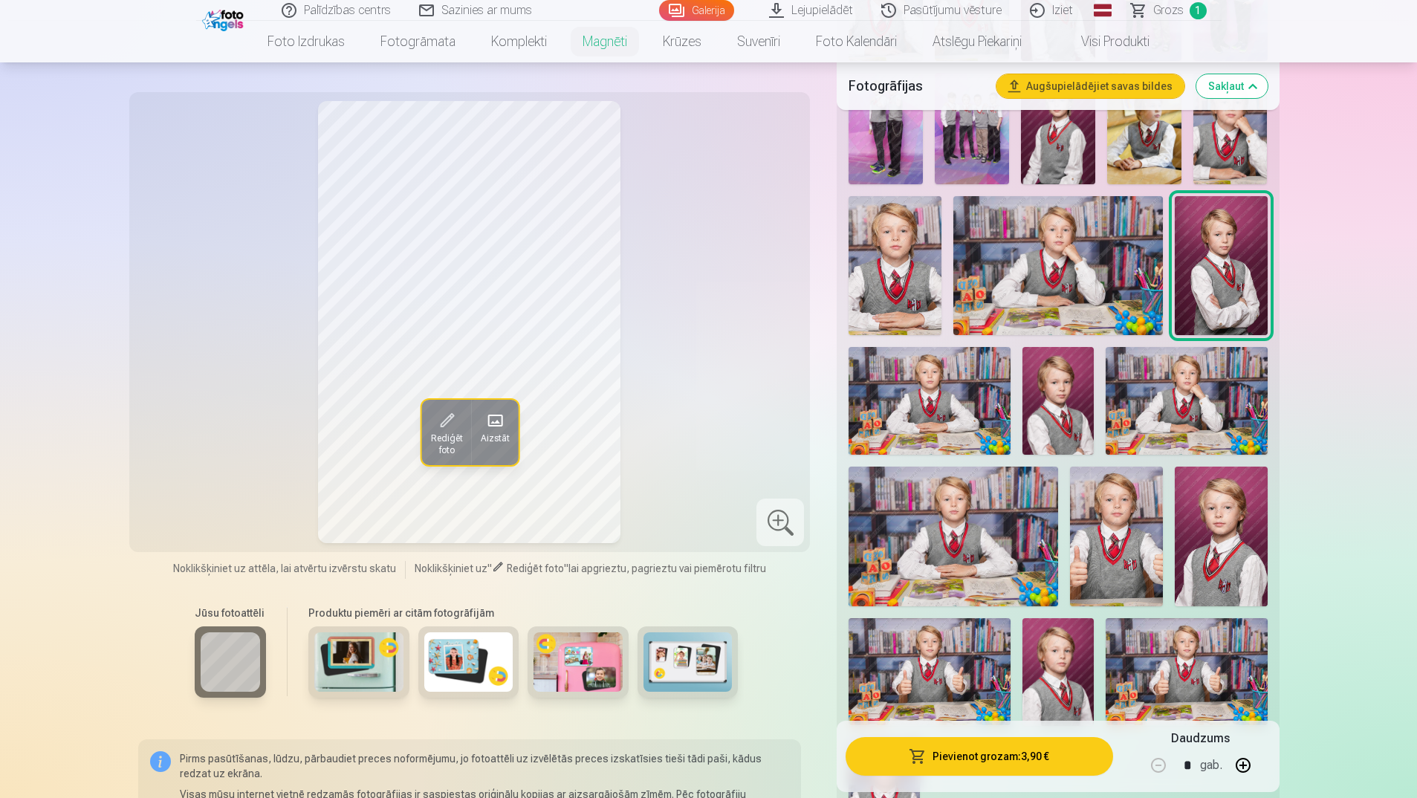
click at [1101, 244] on img at bounding box center [1057, 265] width 209 height 139
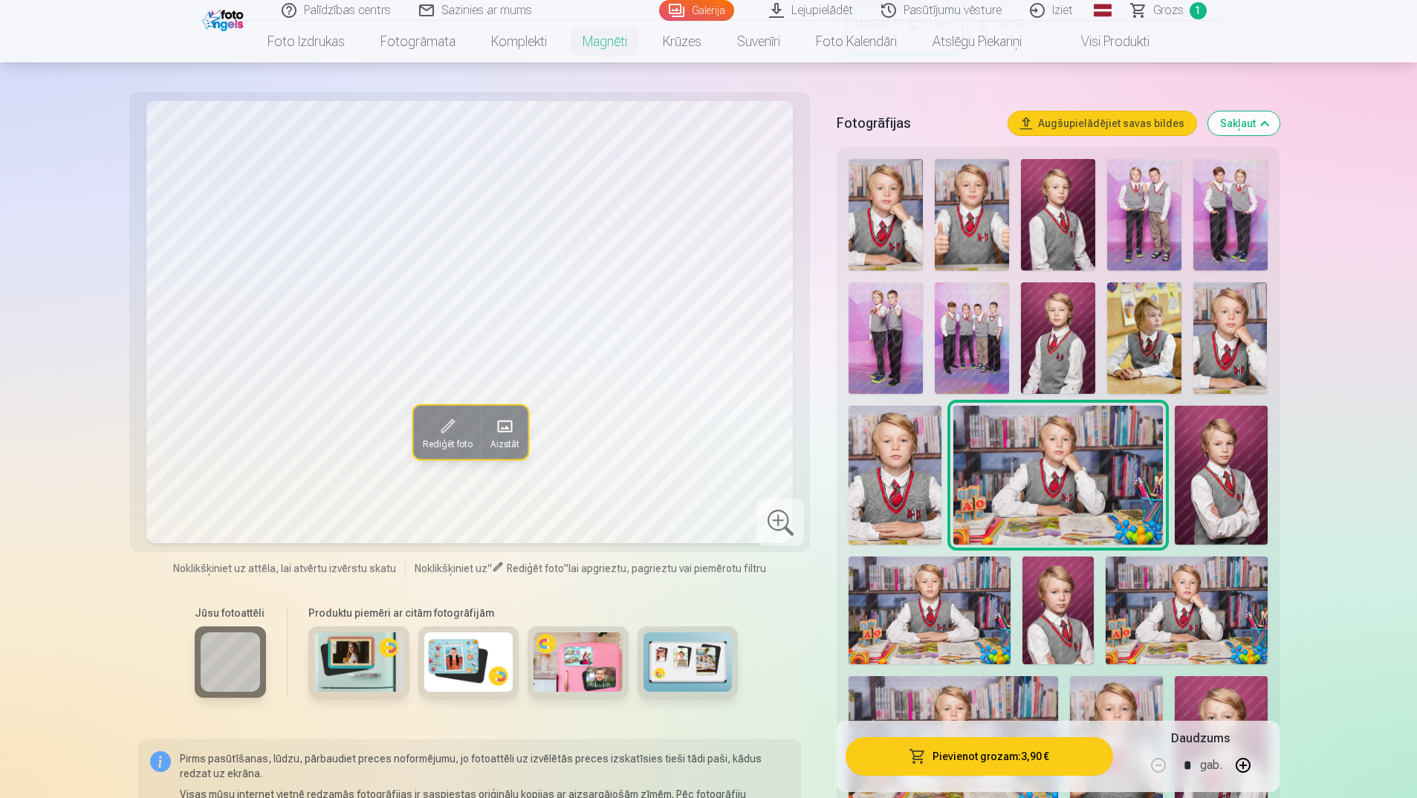
scroll to position [372, 0]
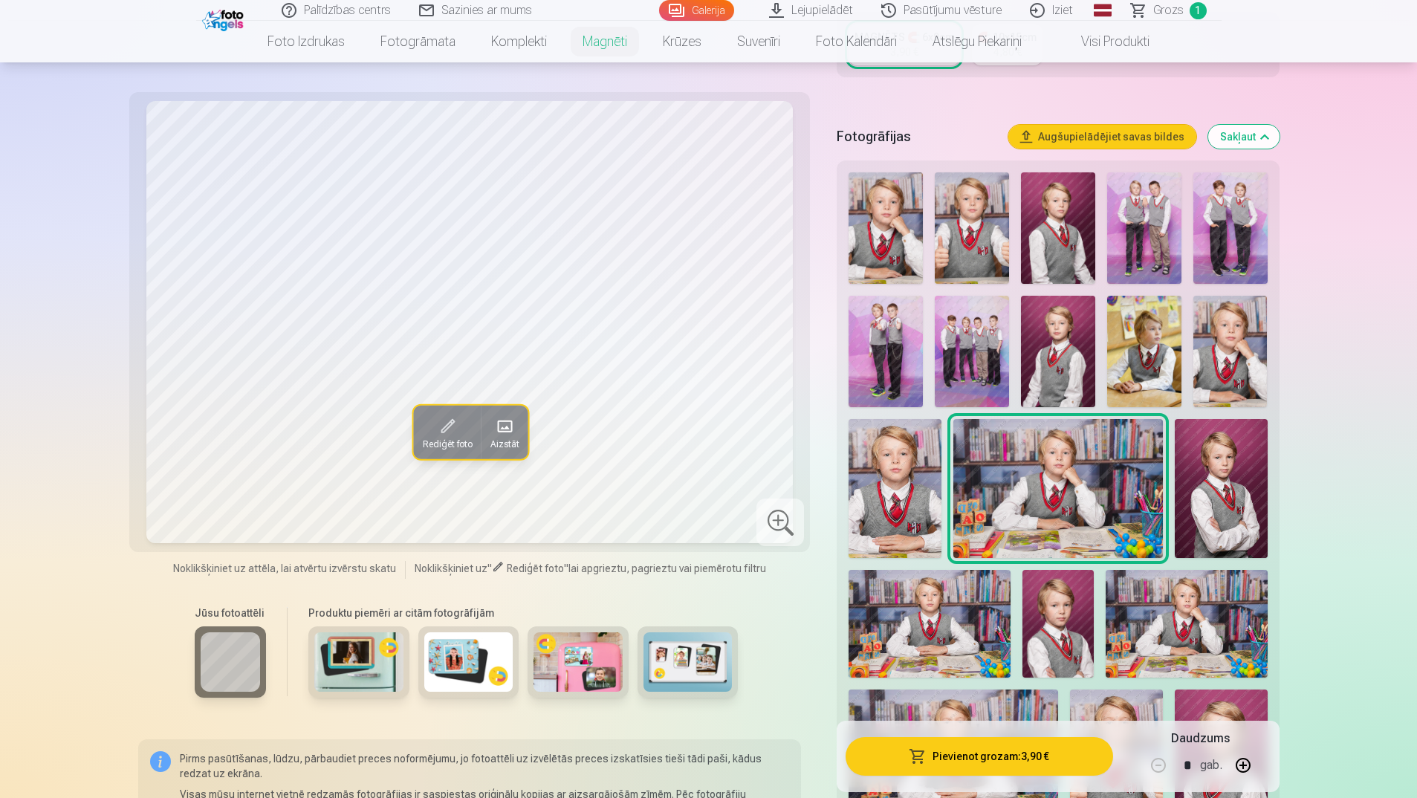
click at [1223, 320] on img at bounding box center [1230, 351] width 74 height 111
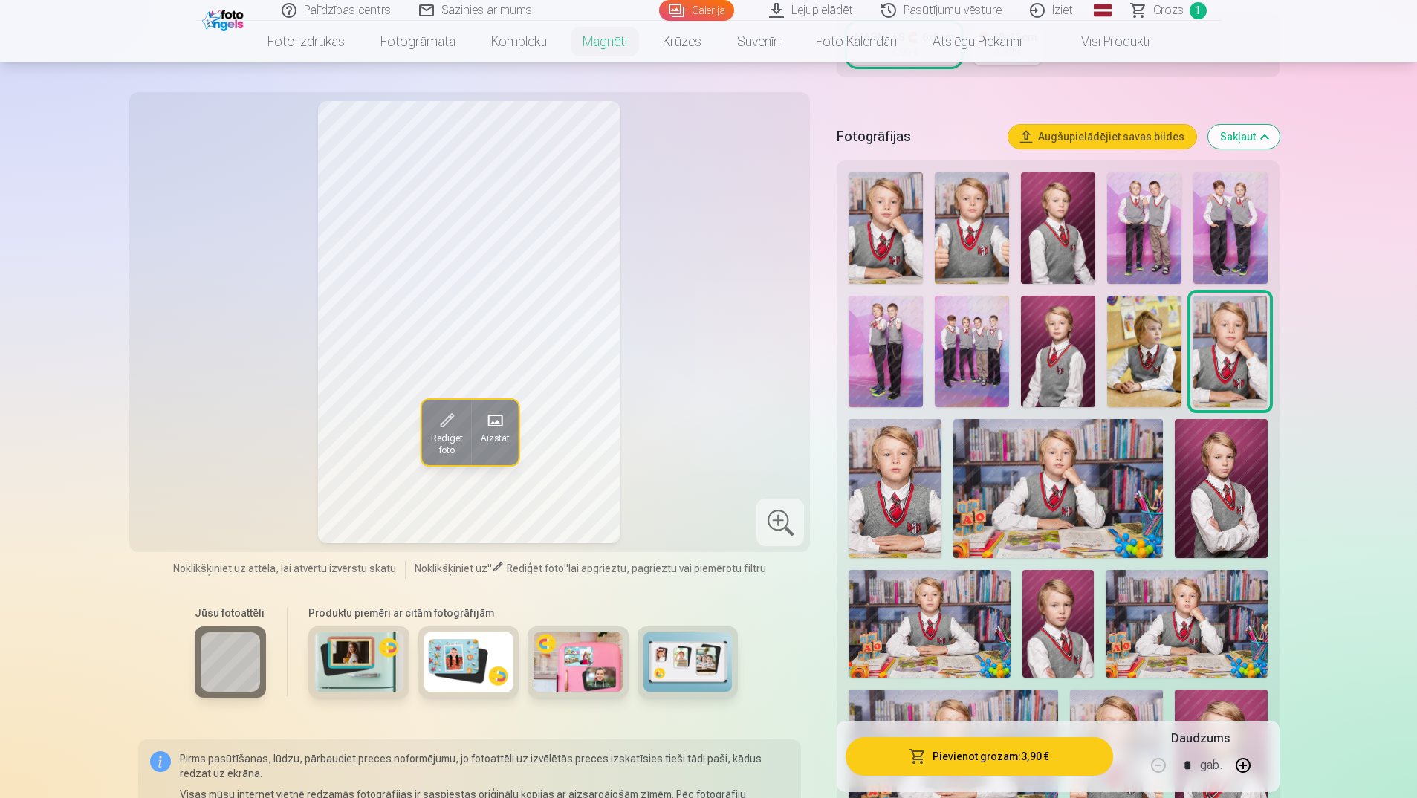
click at [1153, 328] on img at bounding box center [1144, 351] width 74 height 111
click at [1237, 329] on img at bounding box center [1230, 351] width 74 height 111
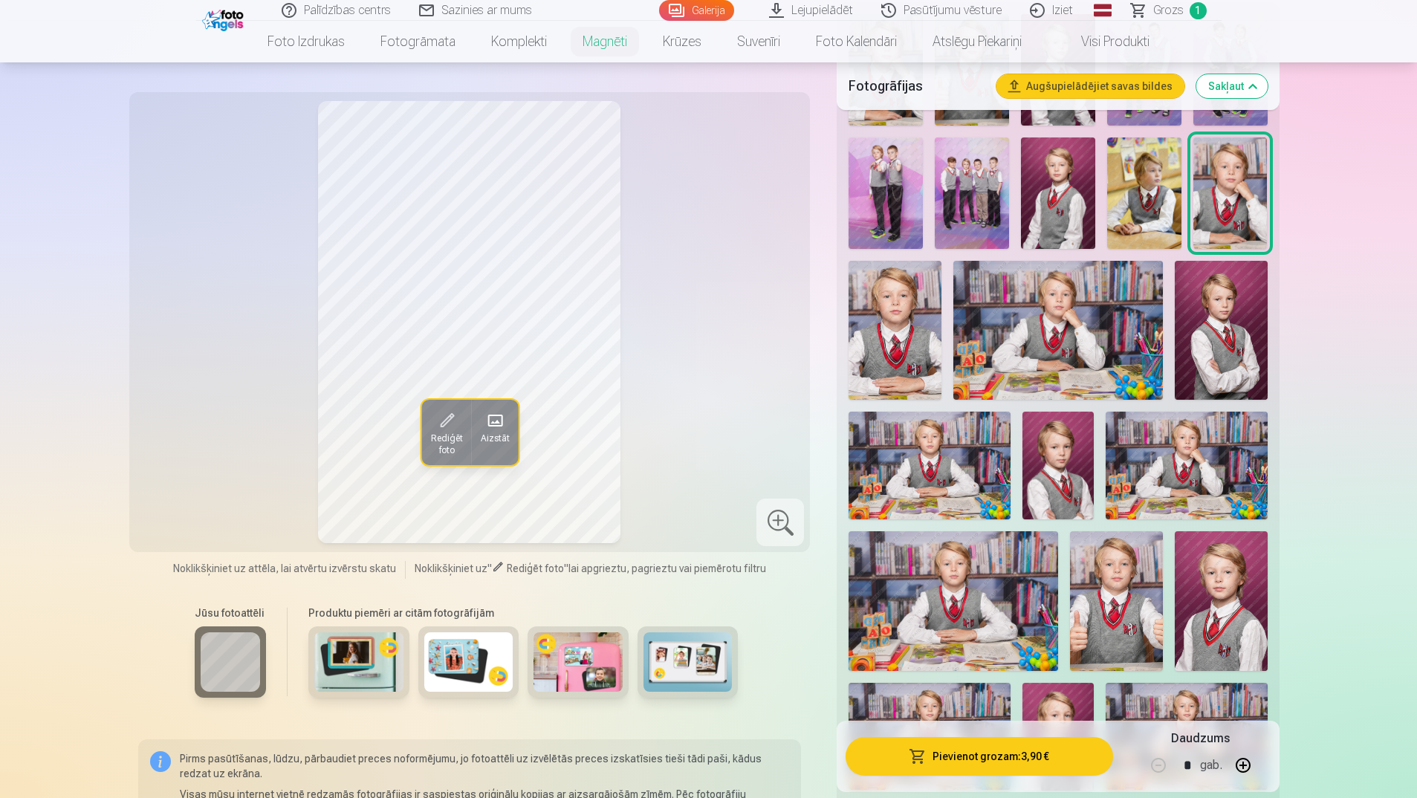
scroll to position [594, 0]
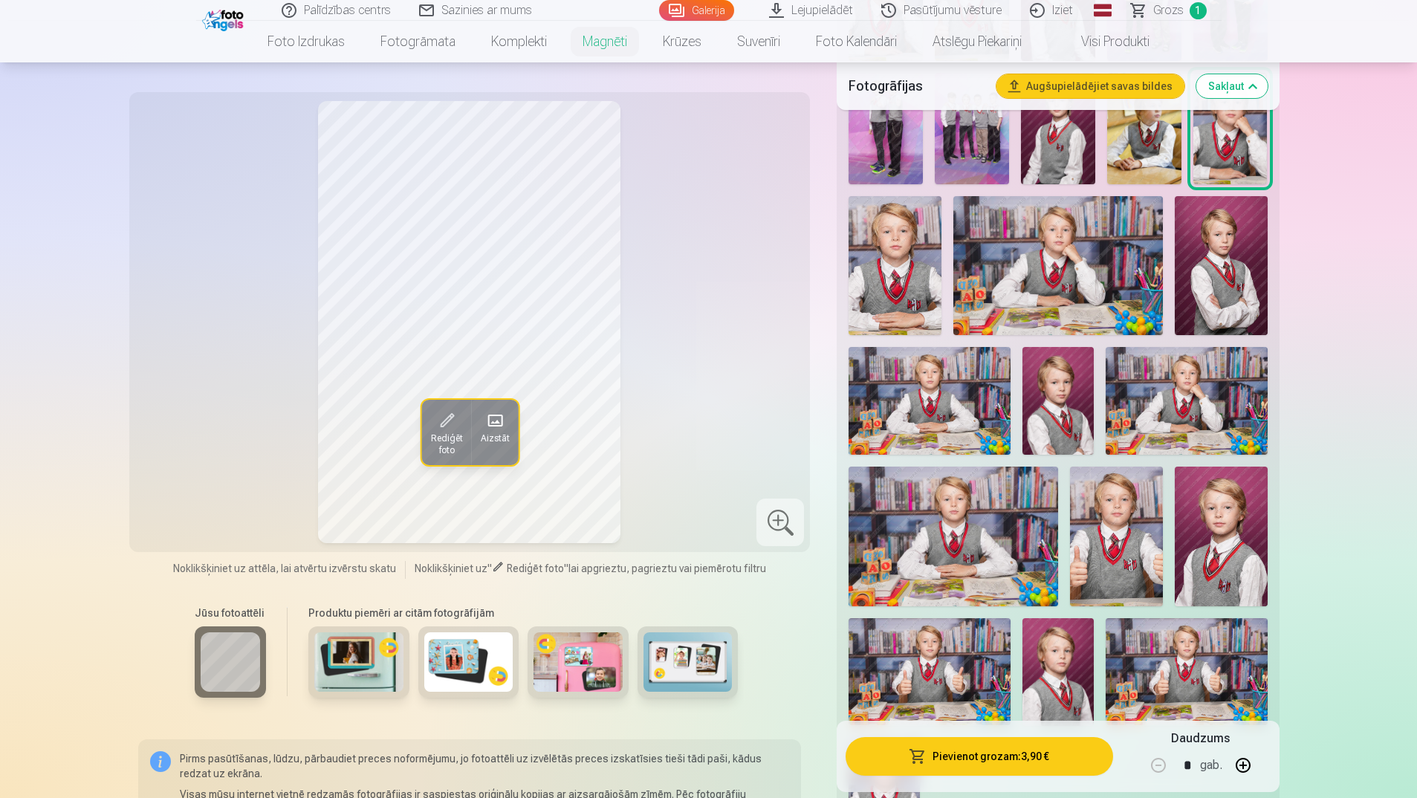
click at [1241, 765] on button "button" at bounding box center [1243, 766] width 36 height 36
type input "*"
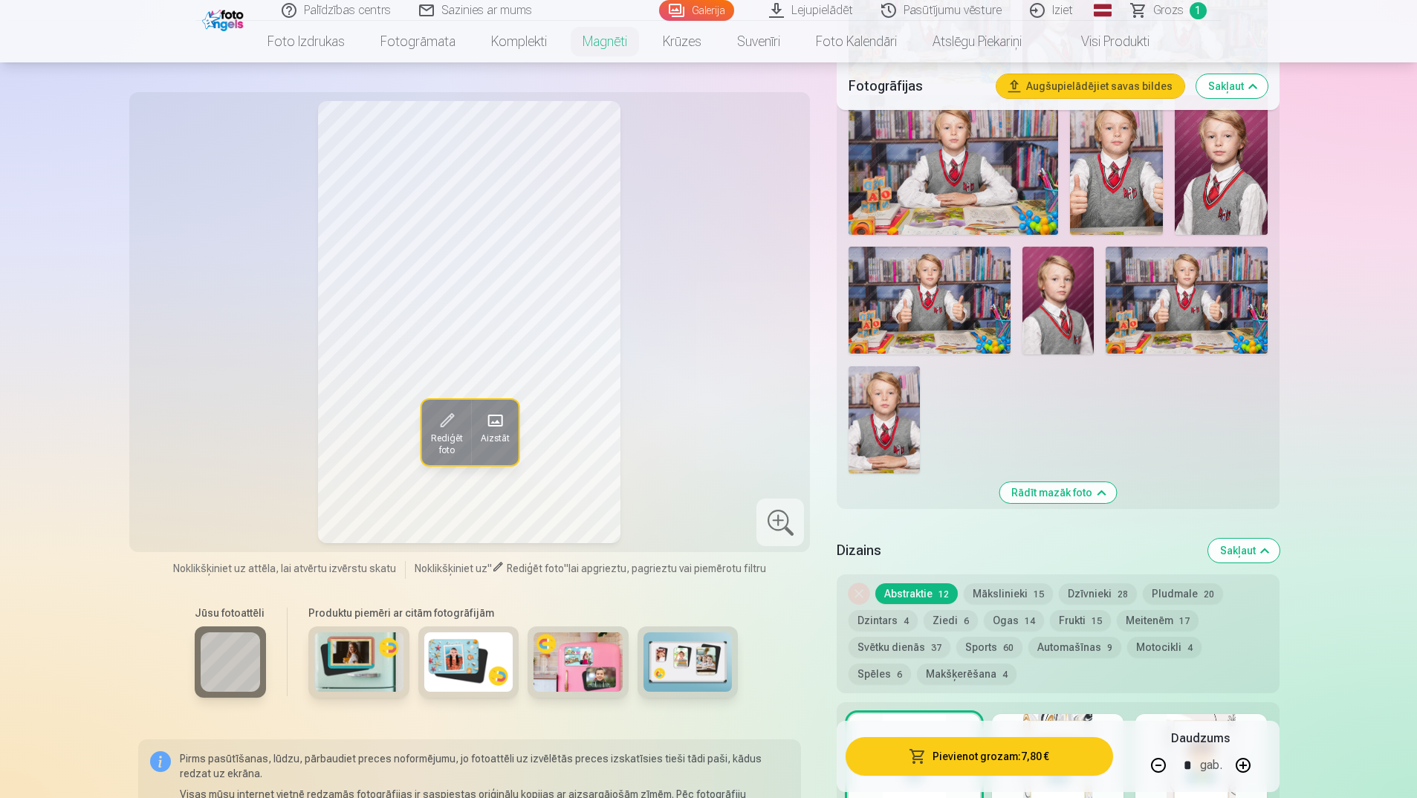
scroll to position [1412, 0]
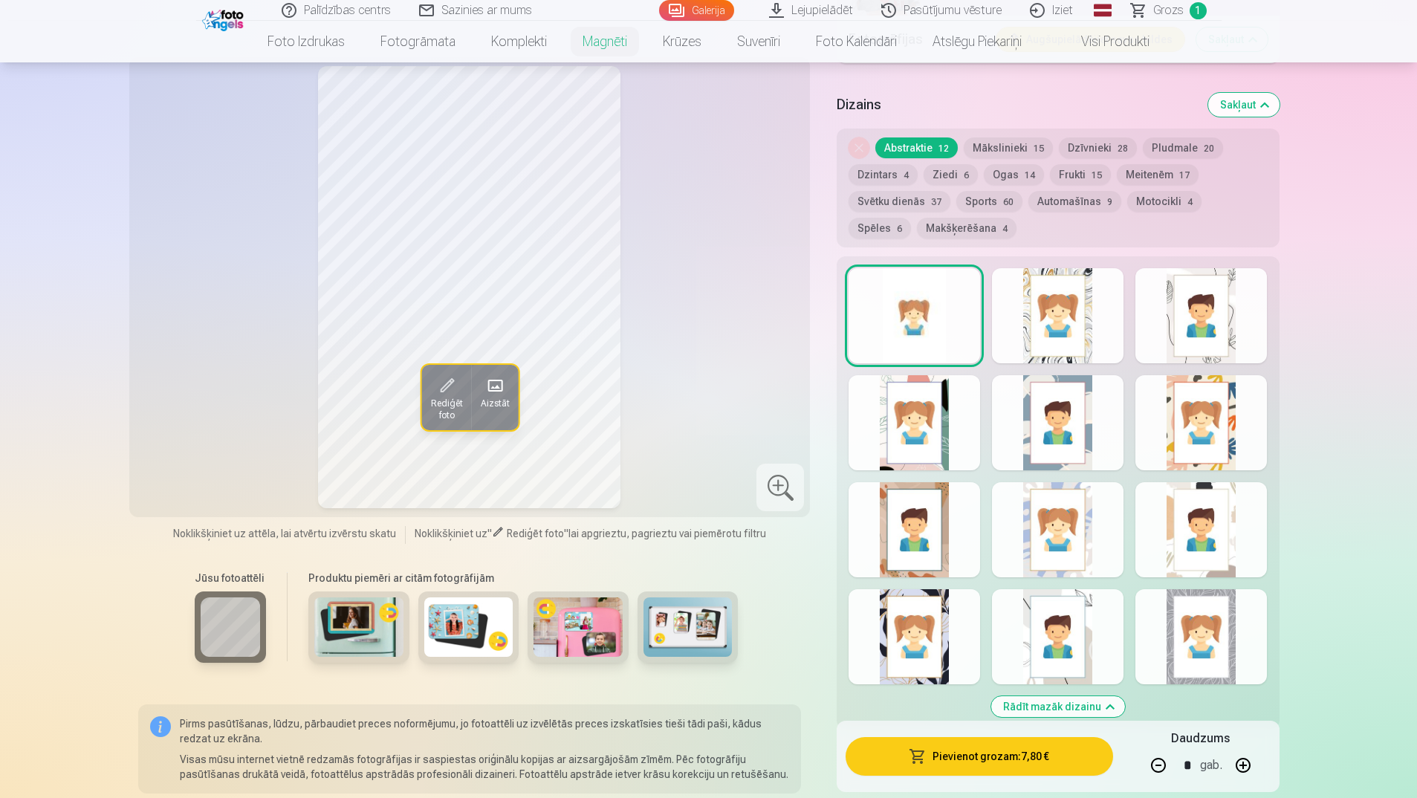
click at [989, 191] on button "Sports 60" at bounding box center [989, 201] width 66 height 21
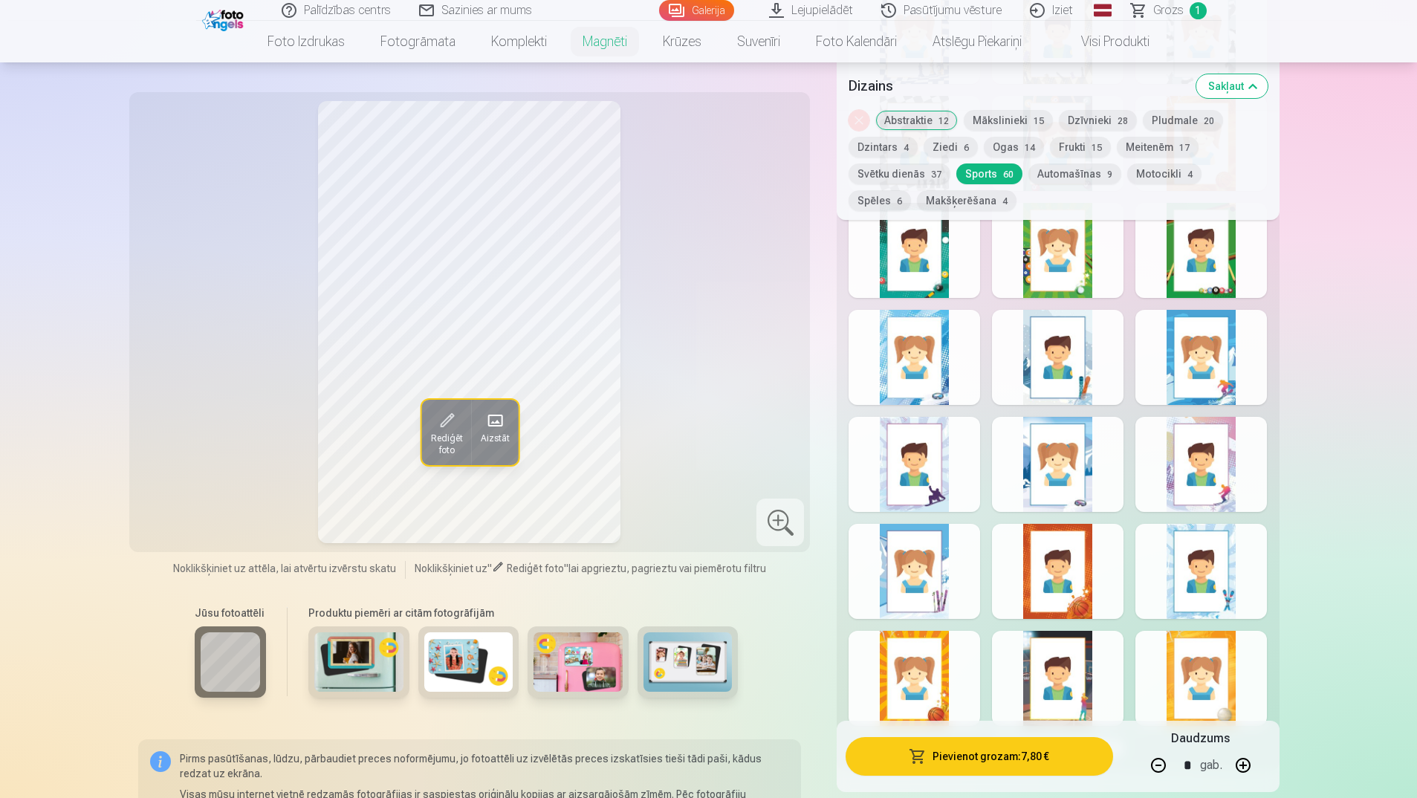
scroll to position [3047, 0]
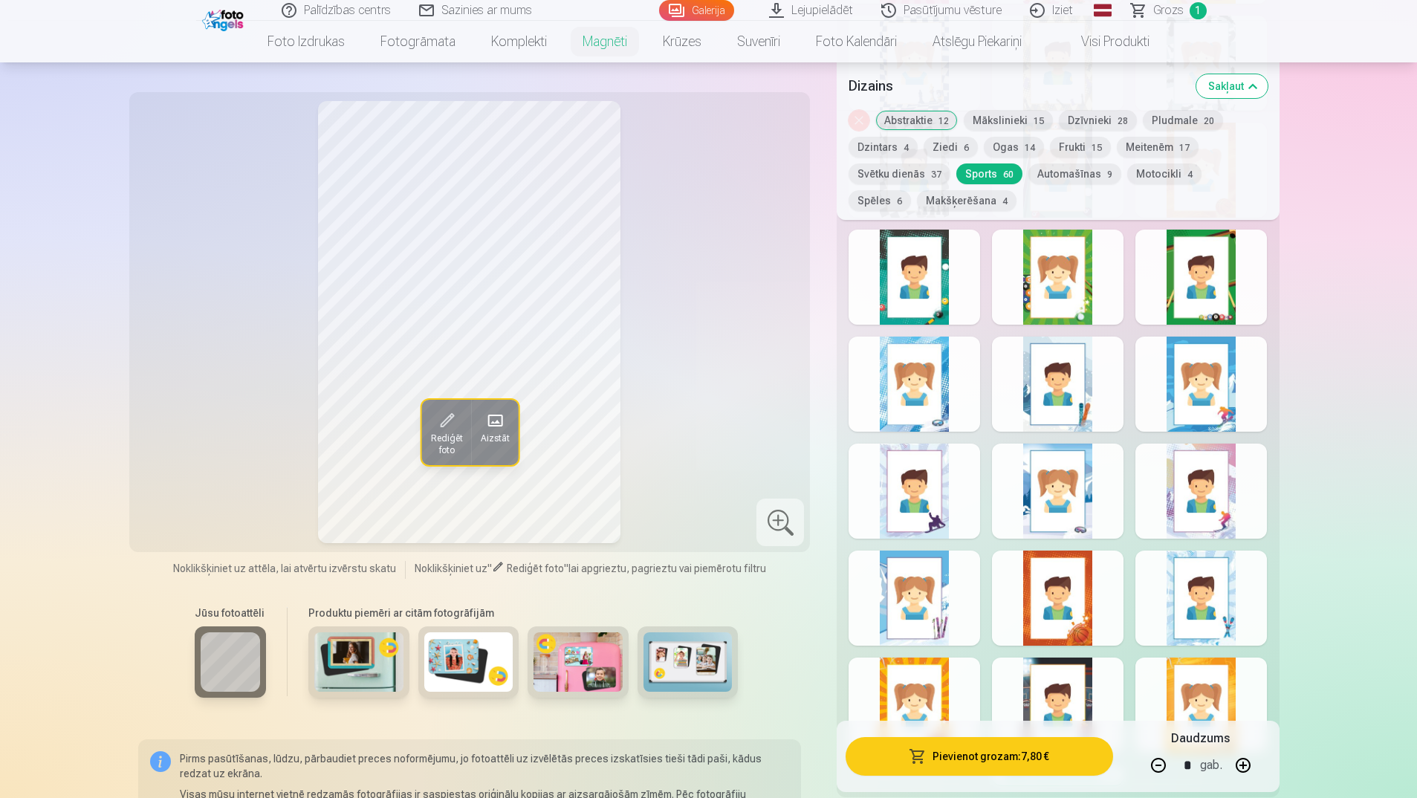
click at [895, 383] on div at bounding box center [915, 384] width 132 height 95
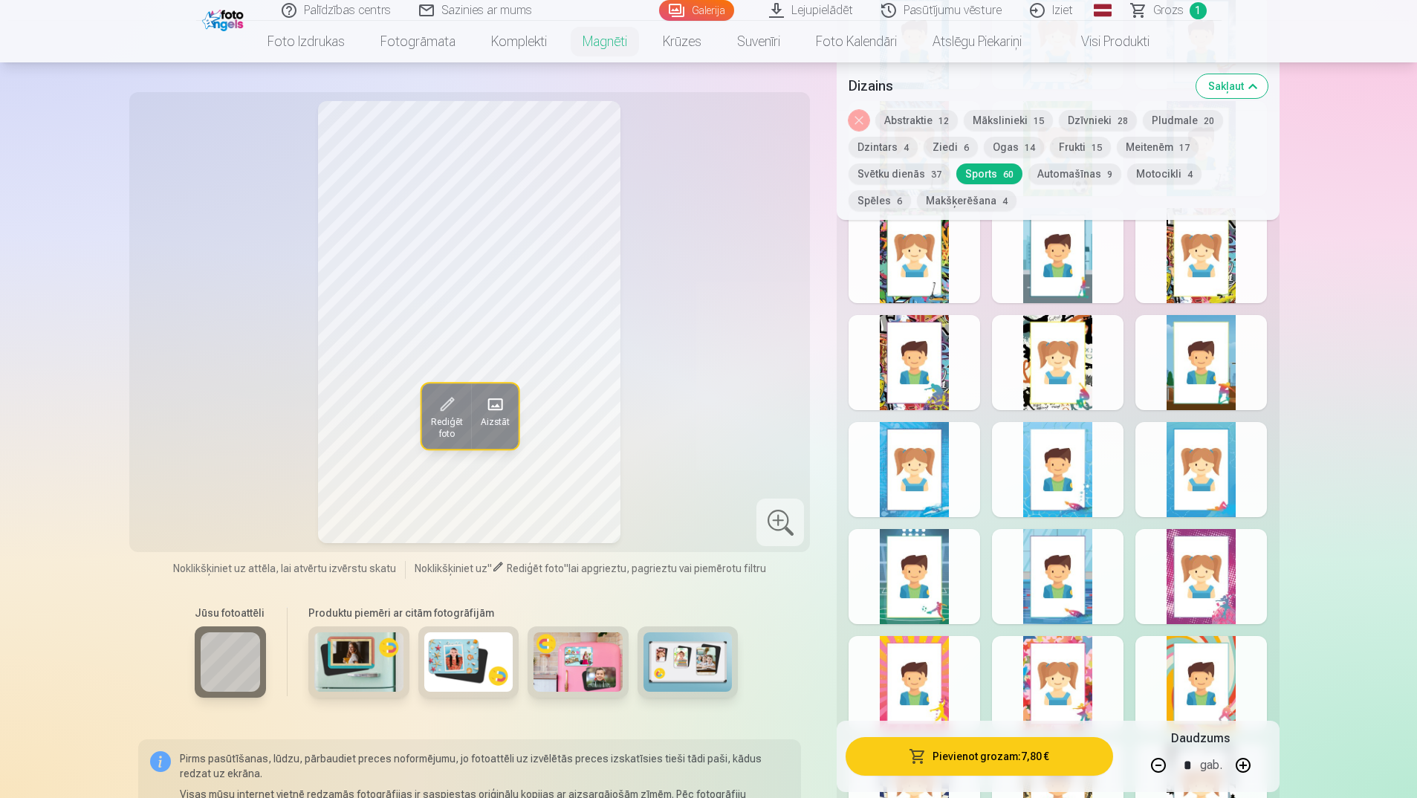
scroll to position [2304, 0]
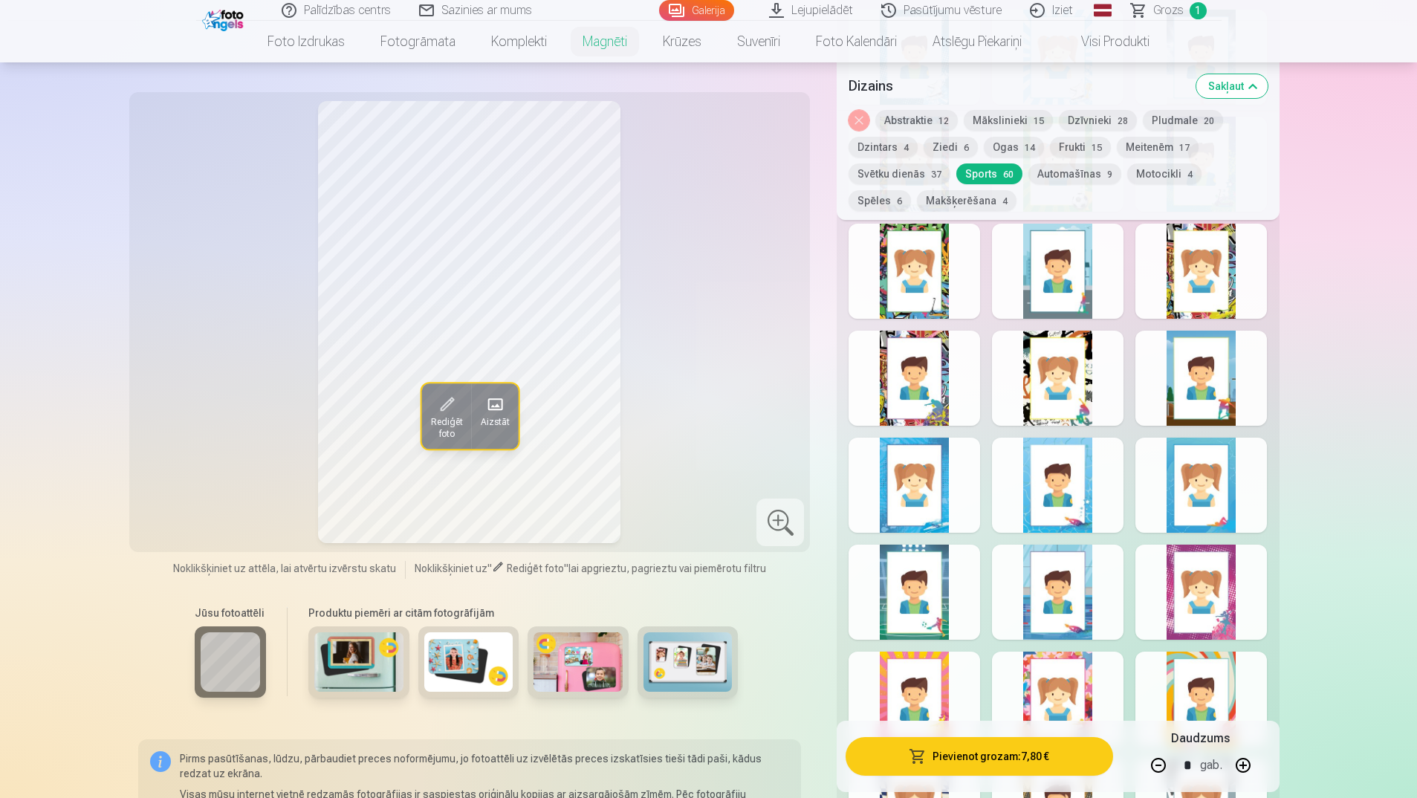
click at [1209, 285] on div at bounding box center [1201, 271] width 132 height 95
click at [1096, 254] on div at bounding box center [1058, 271] width 132 height 95
click at [955, 265] on div at bounding box center [915, 271] width 132 height 95
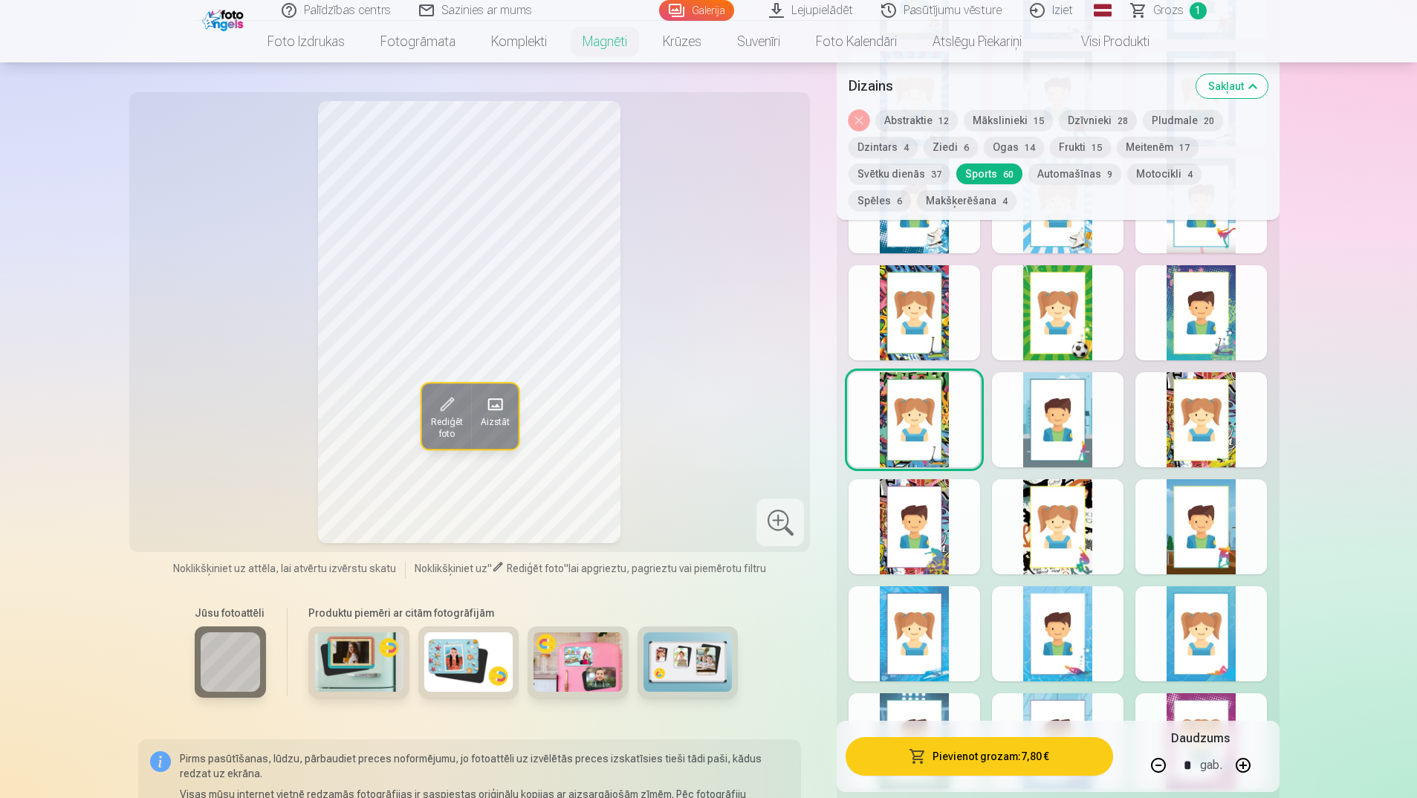
scroll to position [2081, 0]
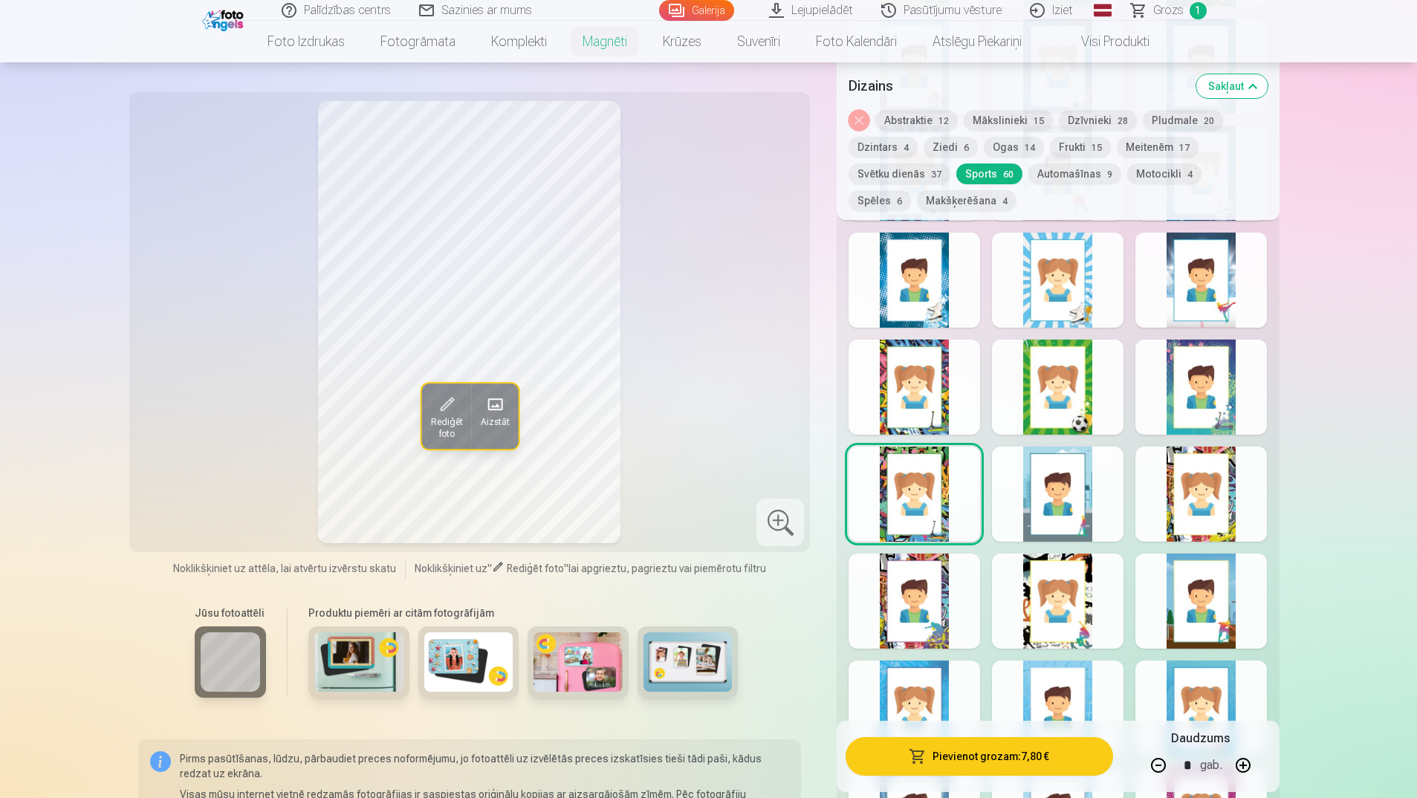
click at [913, 274] on div at bounding box center [915, 280] width 132 height 95
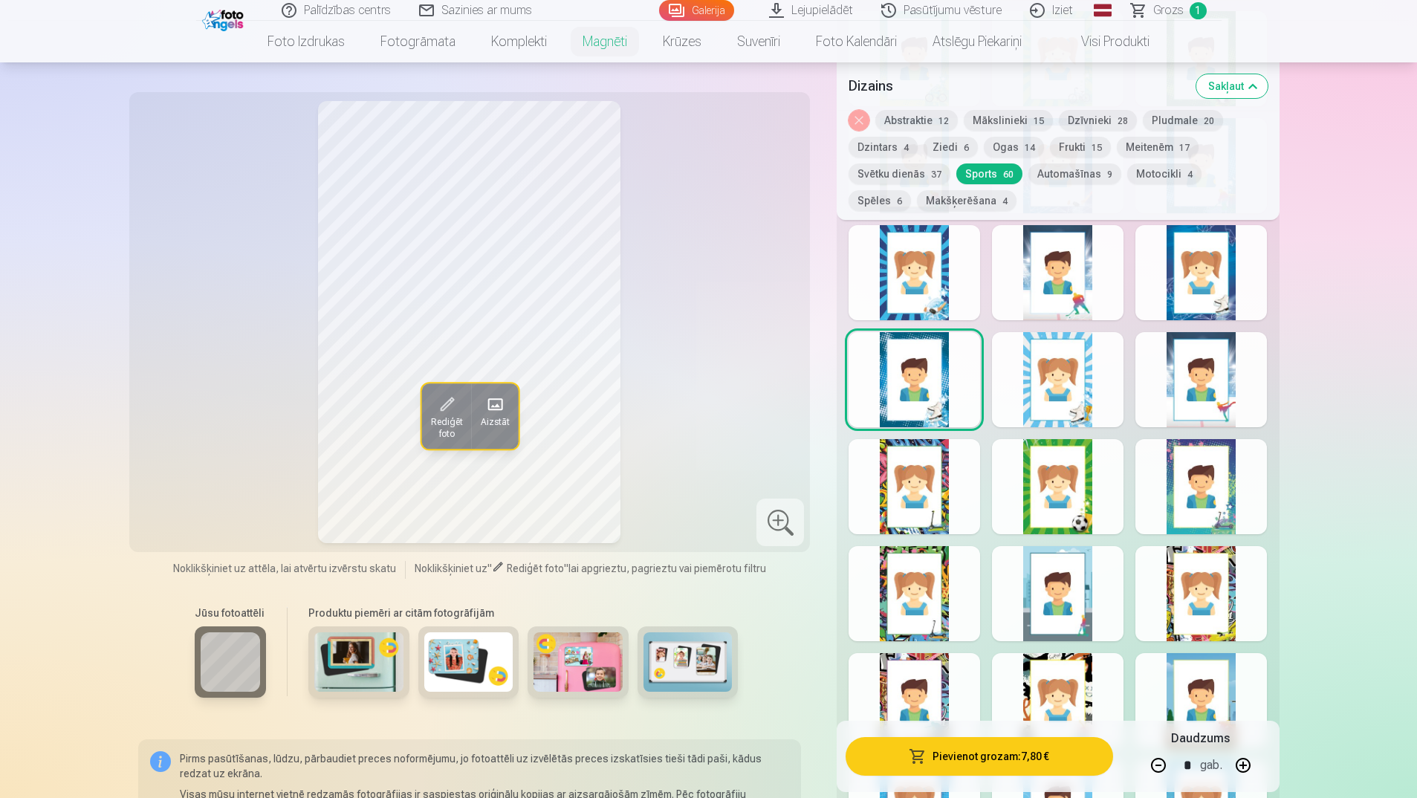
scroll to position [1932, 0]
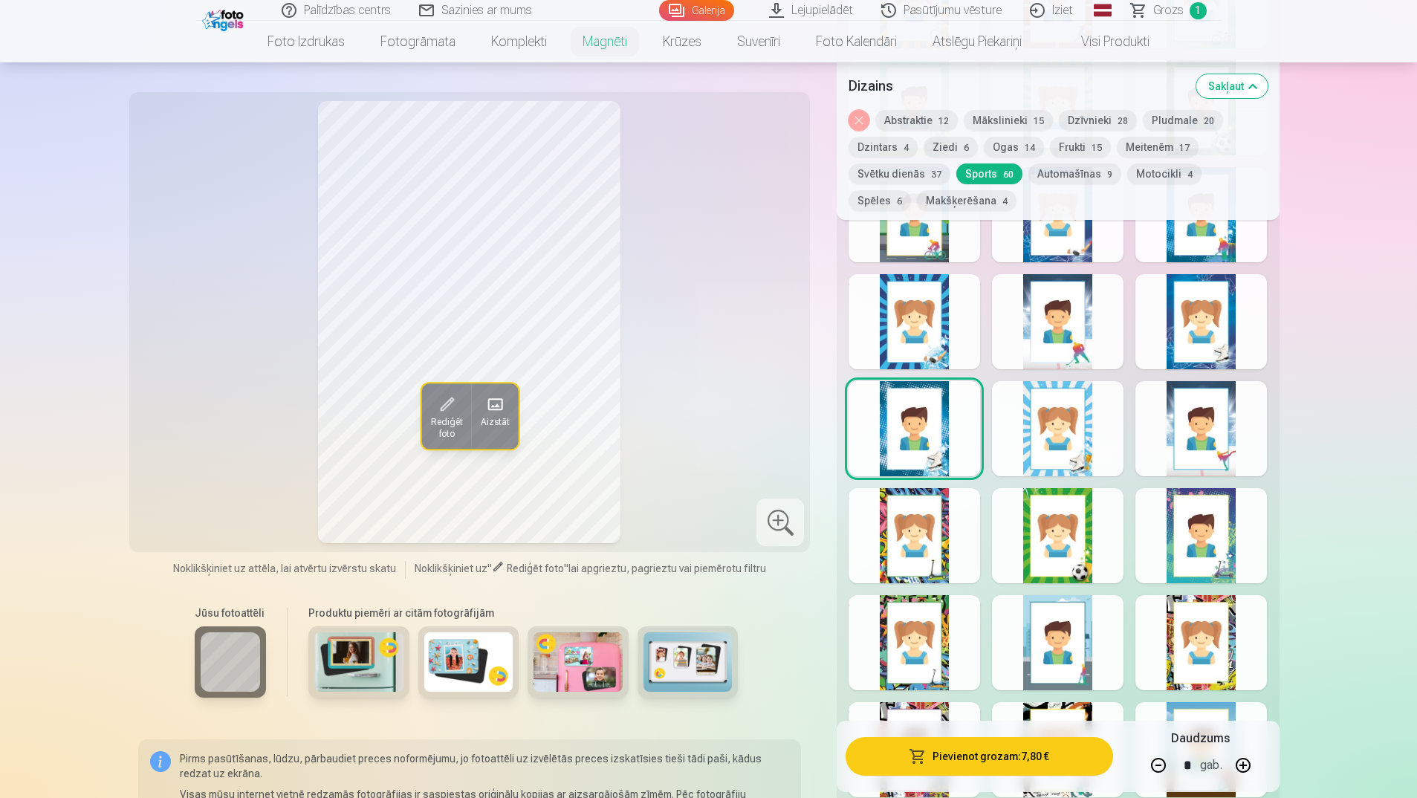
click at [942, 301] on div at bounding box center [915, 321] width 132 height 95
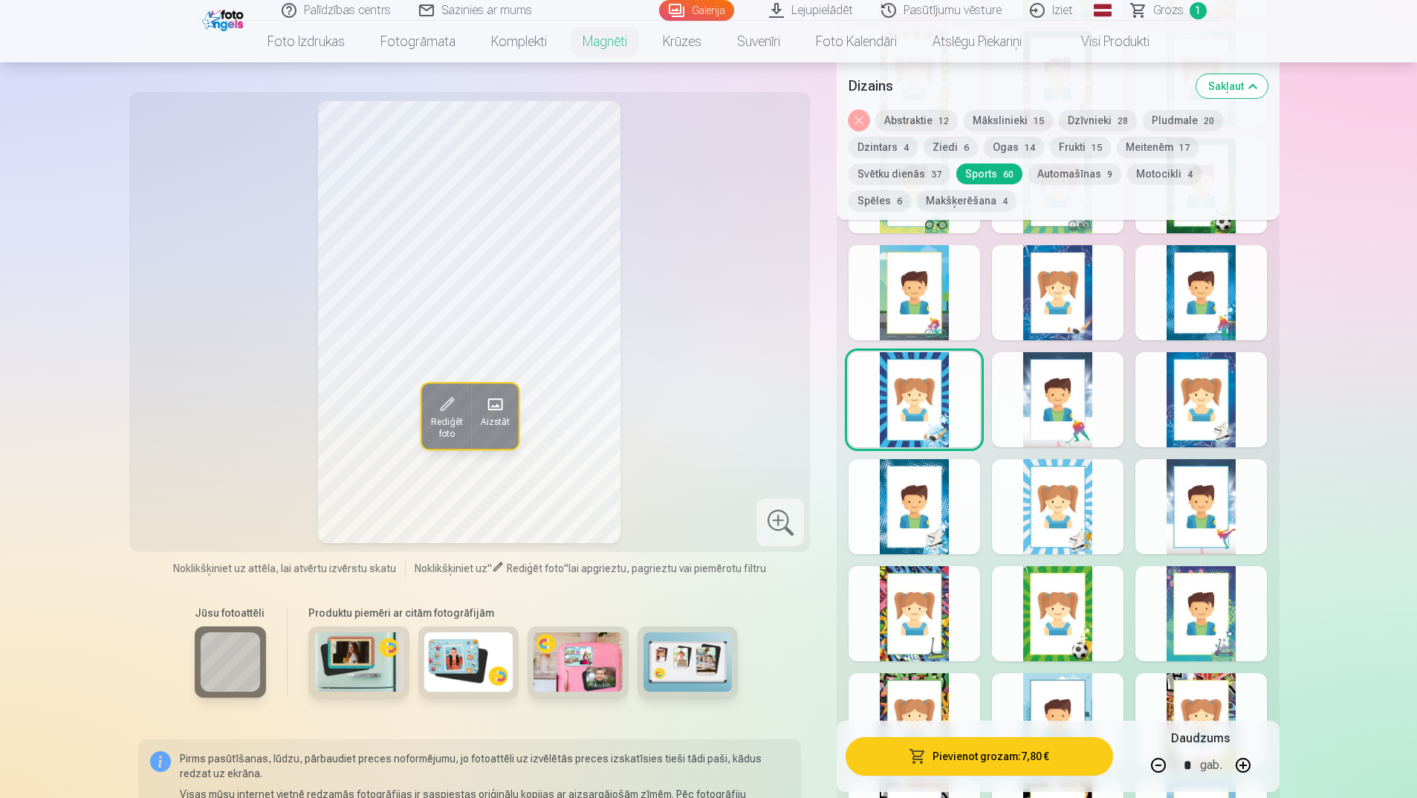
scroll to position [1783, 0]
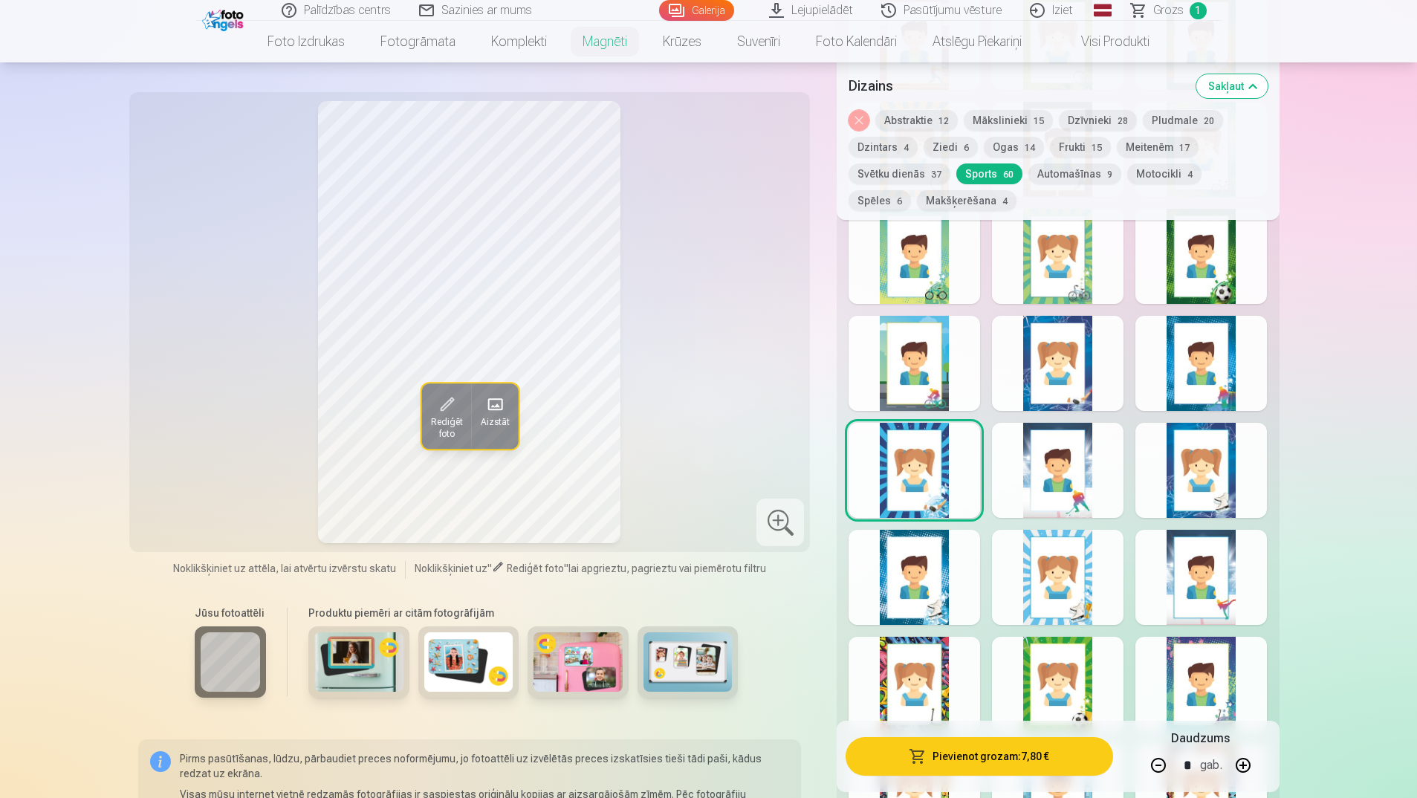
click at [1080, 336] on div at bounding box center [1058, 363] width 132 height 95
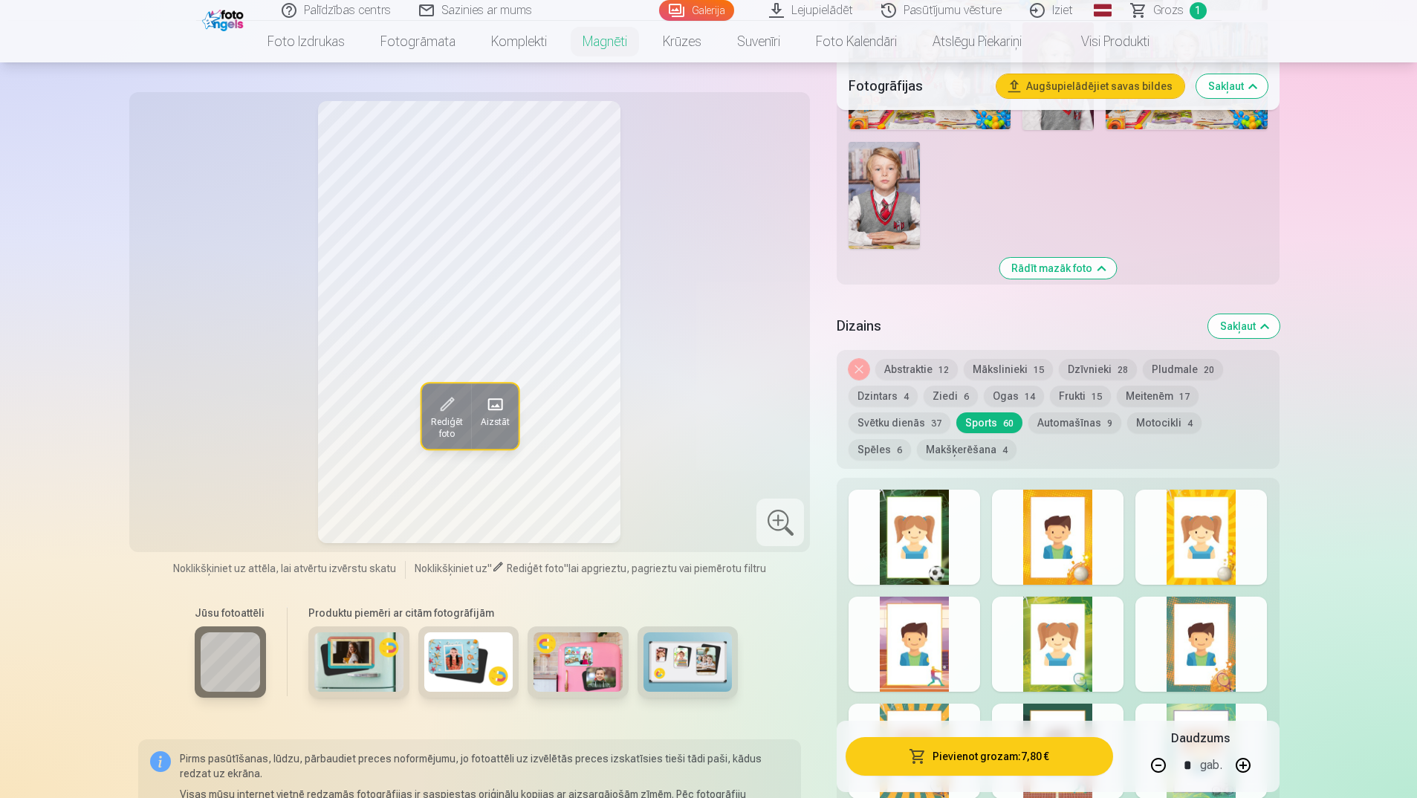
scroll to position [1189, 0]
click at [855, 360] on button "Noņemiet dizainu" at bounding box center [859, 370] width 21 height 21
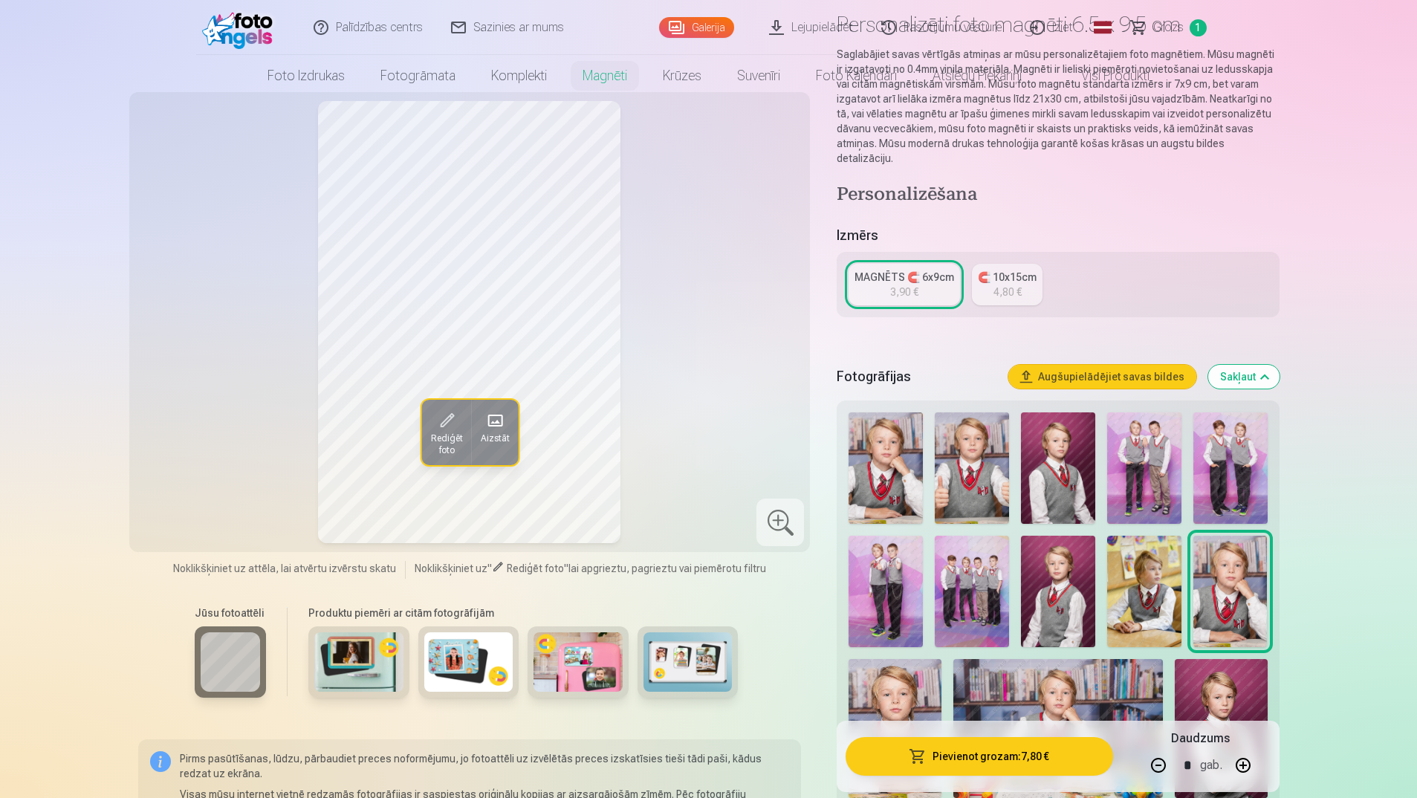
scroll to position [0, 0]
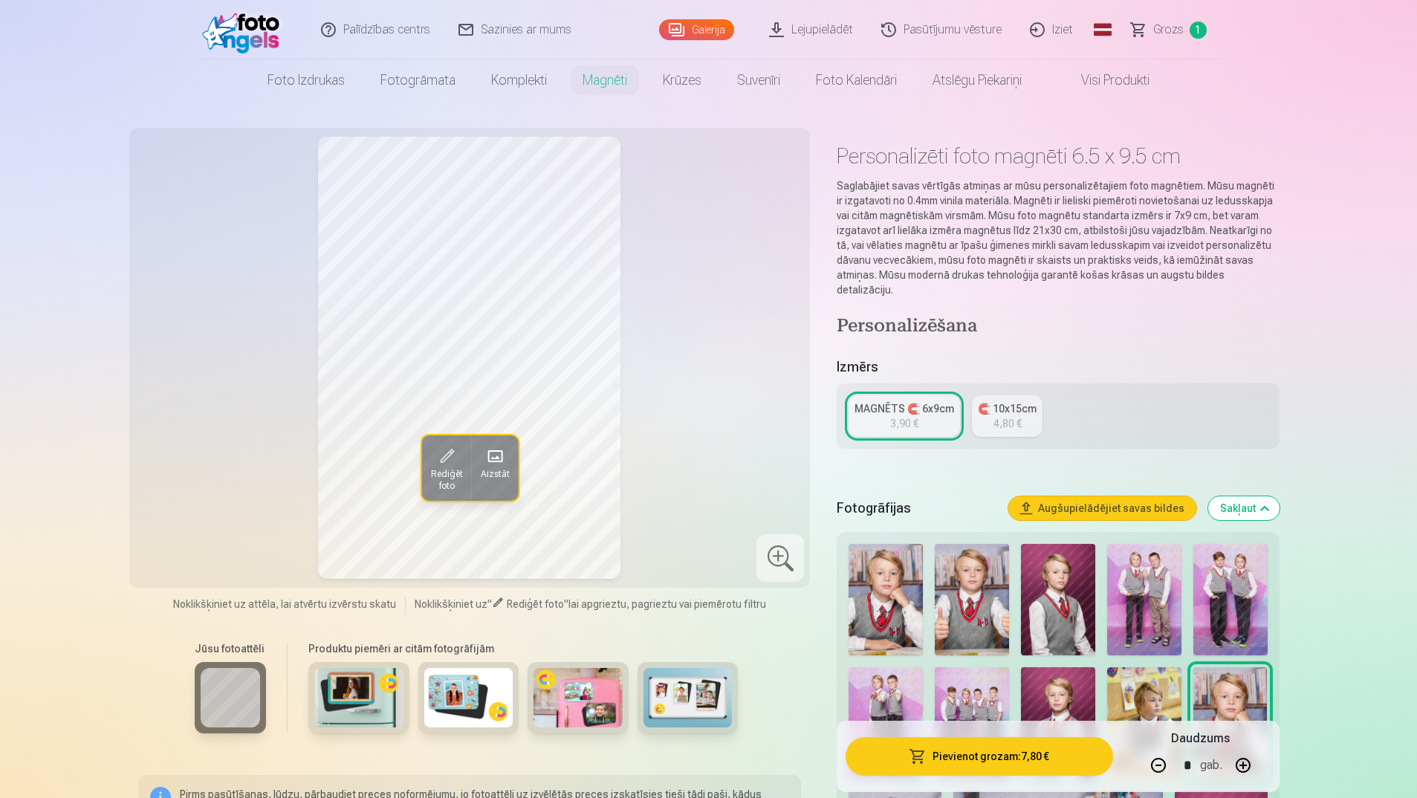
click at [450, 606] on span "Noklikšķiniet uz" at bounding box center [451, 604] width 73 height 12
click at [451, 460] on span at bounding box center [446, 456] width 24 height 24
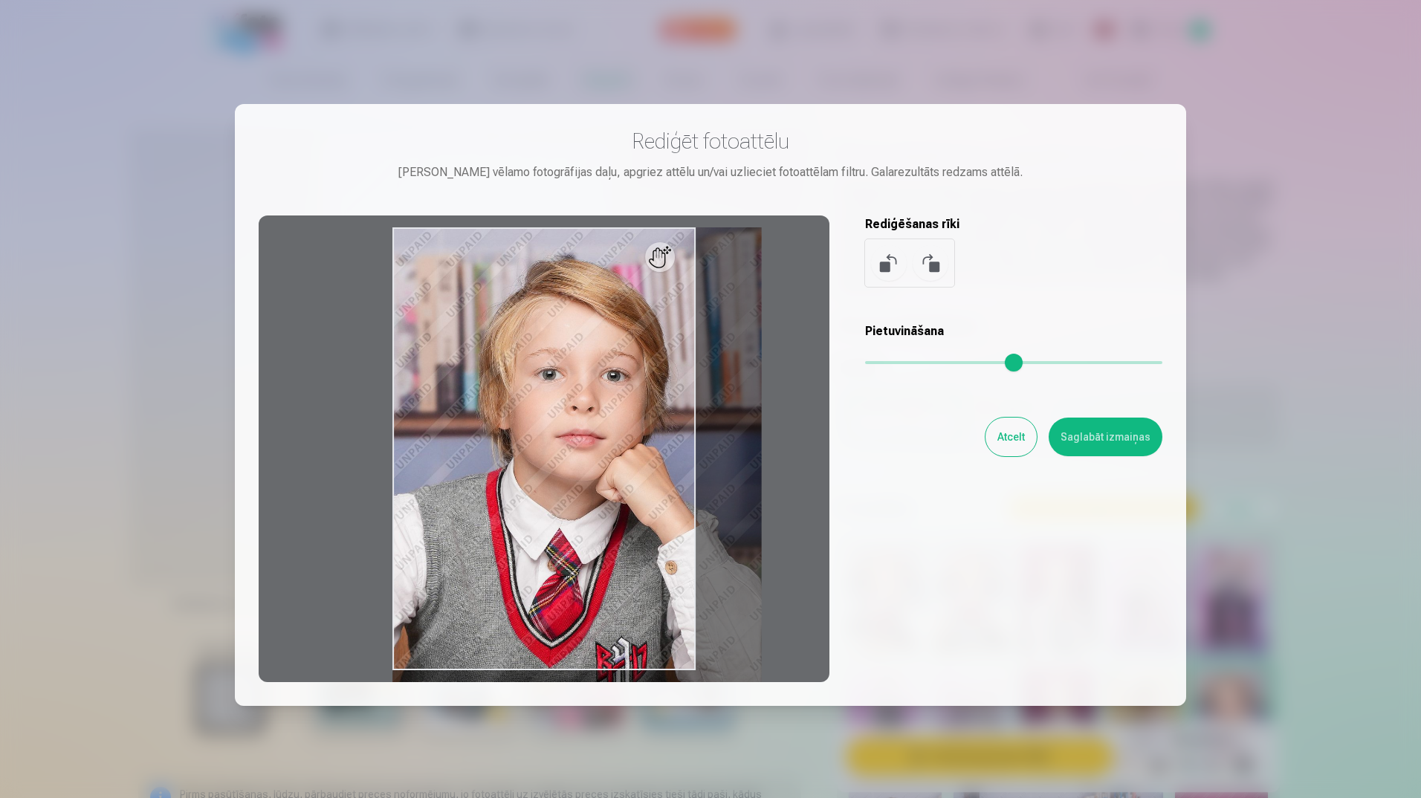
type input "*"
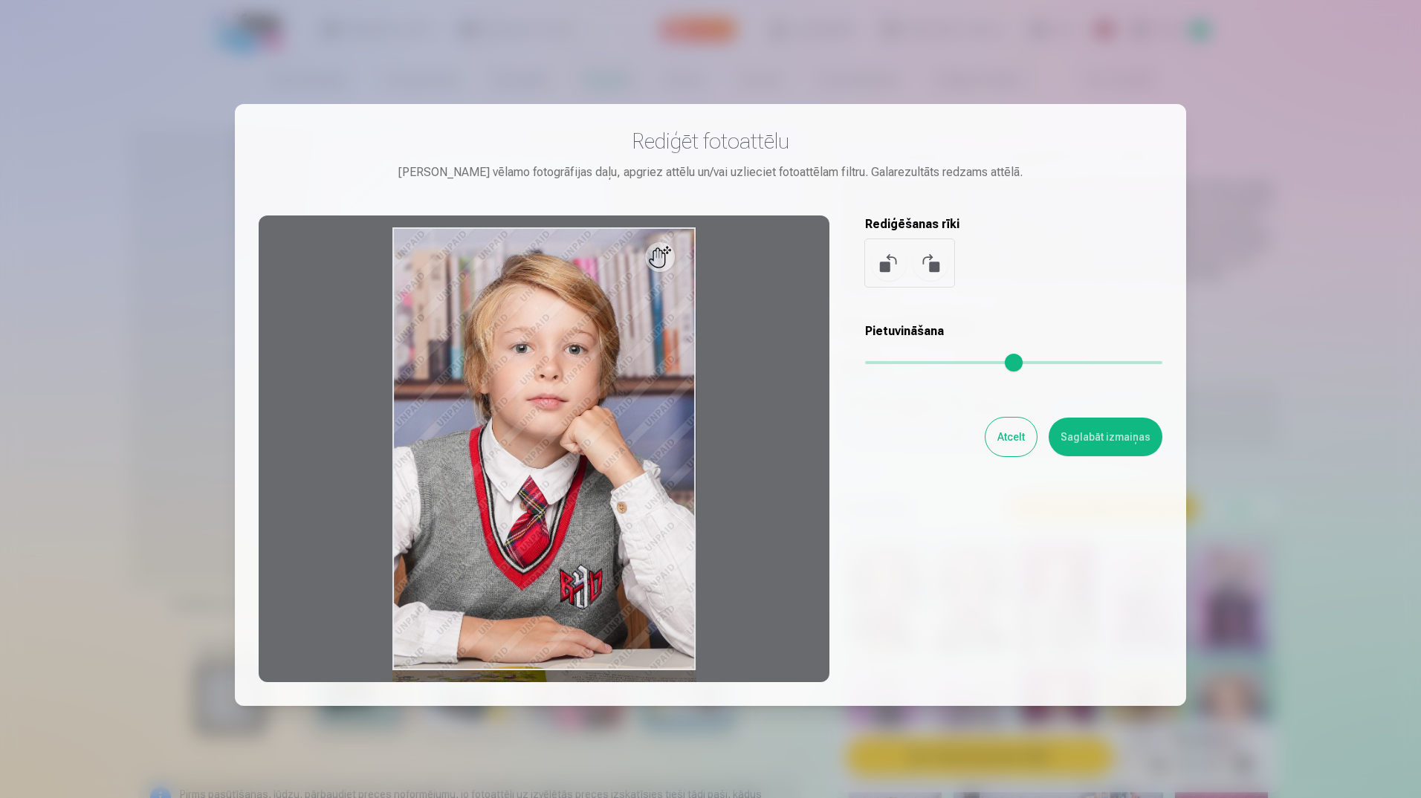
drag, startPoint x: 874, startPoint y: 354, endPoint x: 806, endPoint y: 354, distance: 67.6
click at [865, 361] on input "range" at bounding box center [1013, 362] width 297 height 3
click at [1002, 431] on button "Atcelt" at bounding box center [1010, 437] width 51 height 39
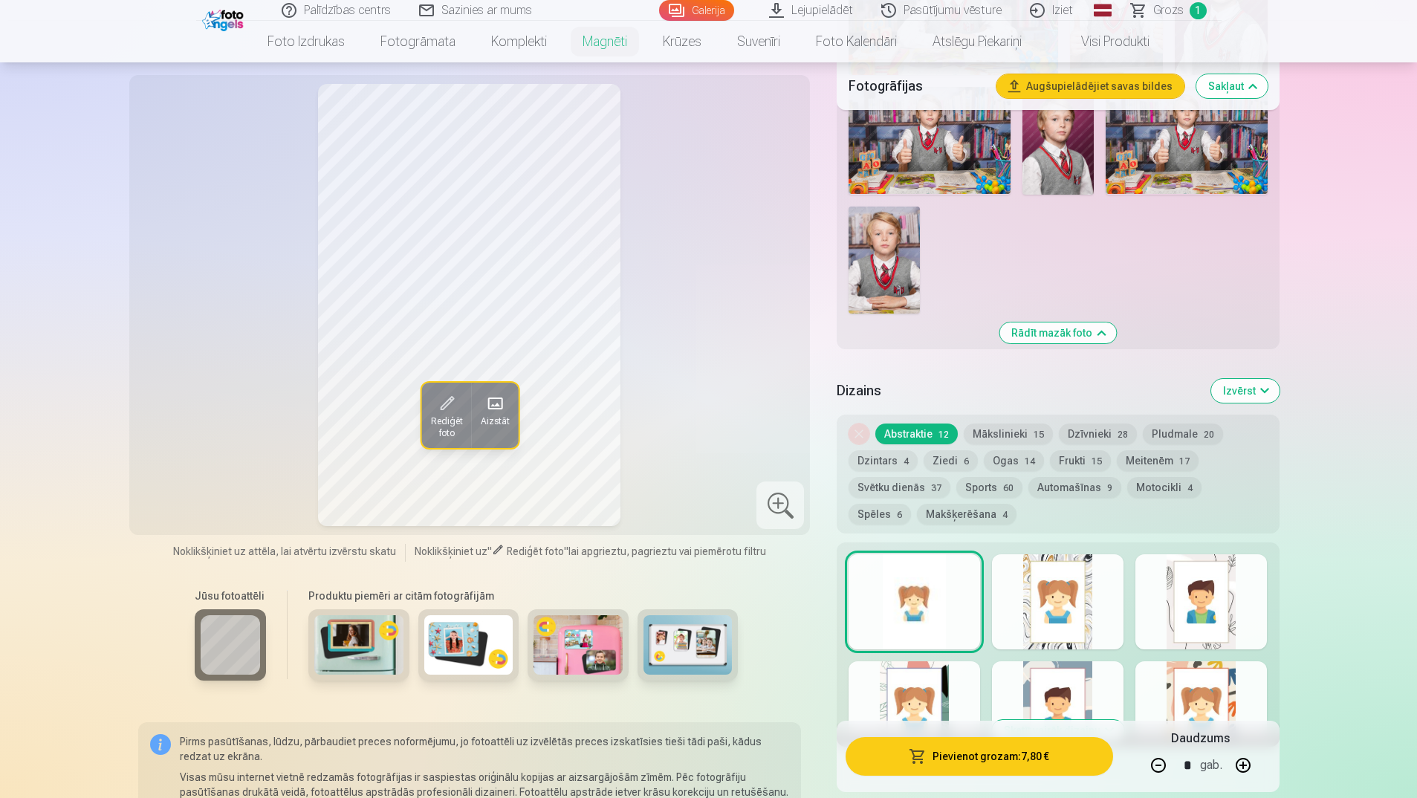
scroll to position [1115, 0]
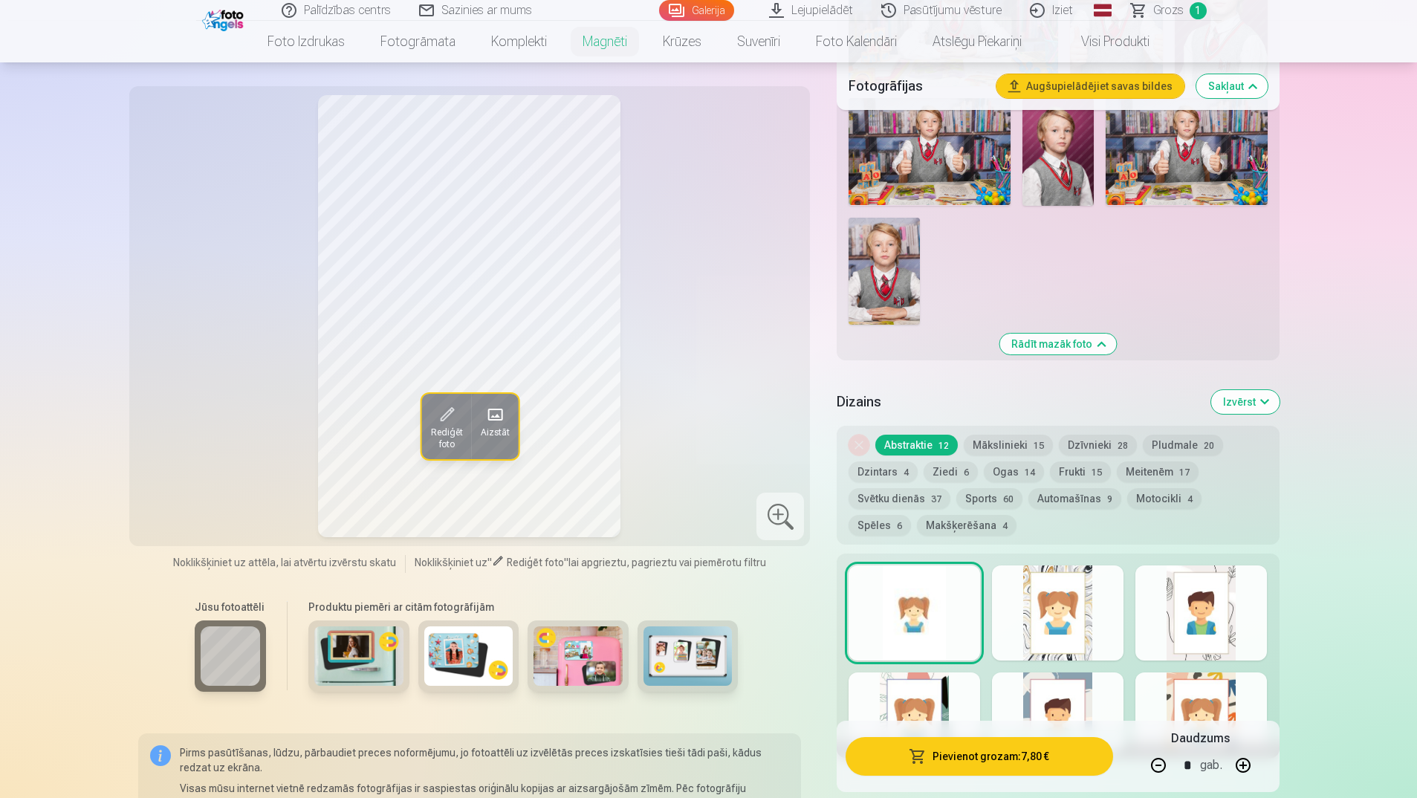
click at [1000, 435] on button "Mākslinieki 15" at bounding box center [1008, 445] width 89 height 21
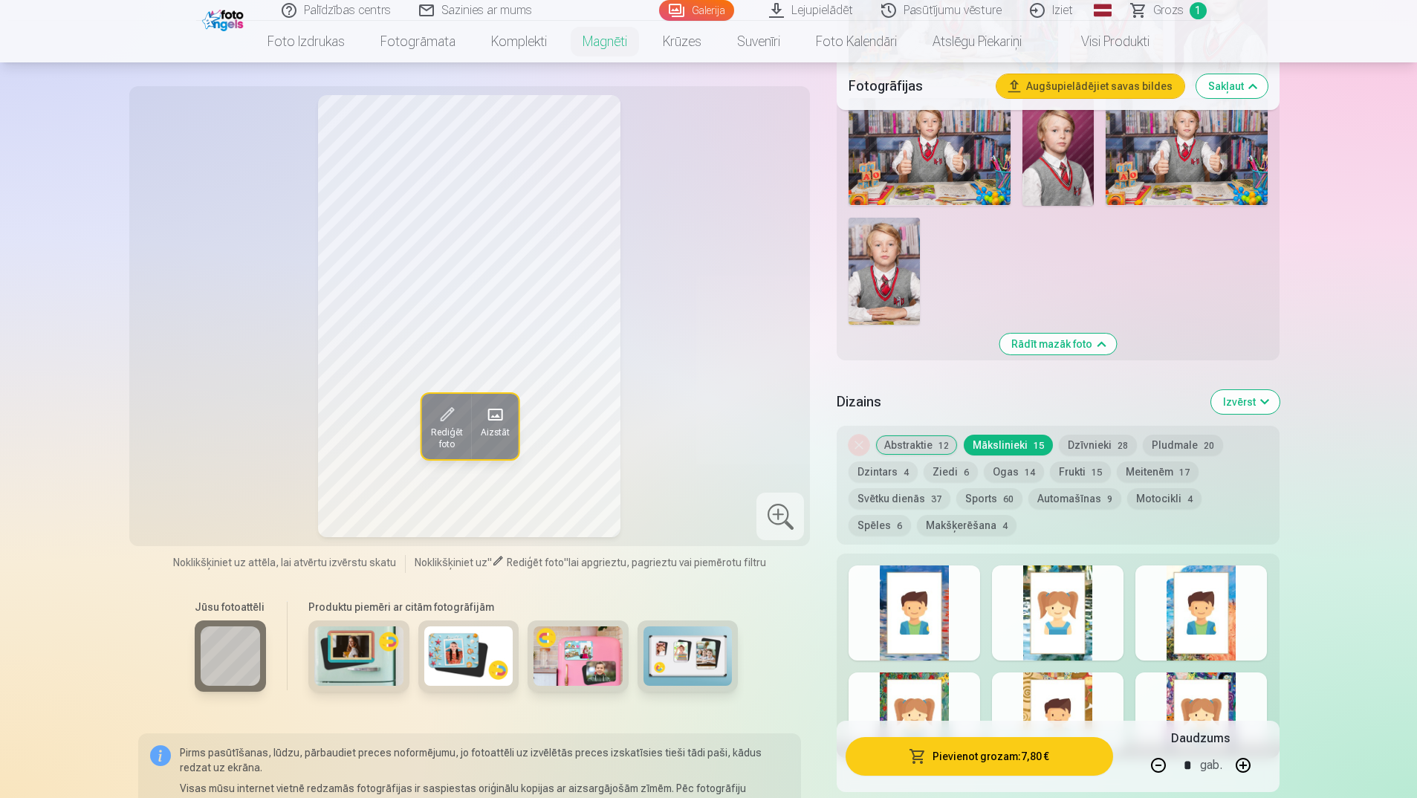
click at [1083, 435] on button "Dzīvnieki 28" at bounding box center [1098, 445] width 78 height 21
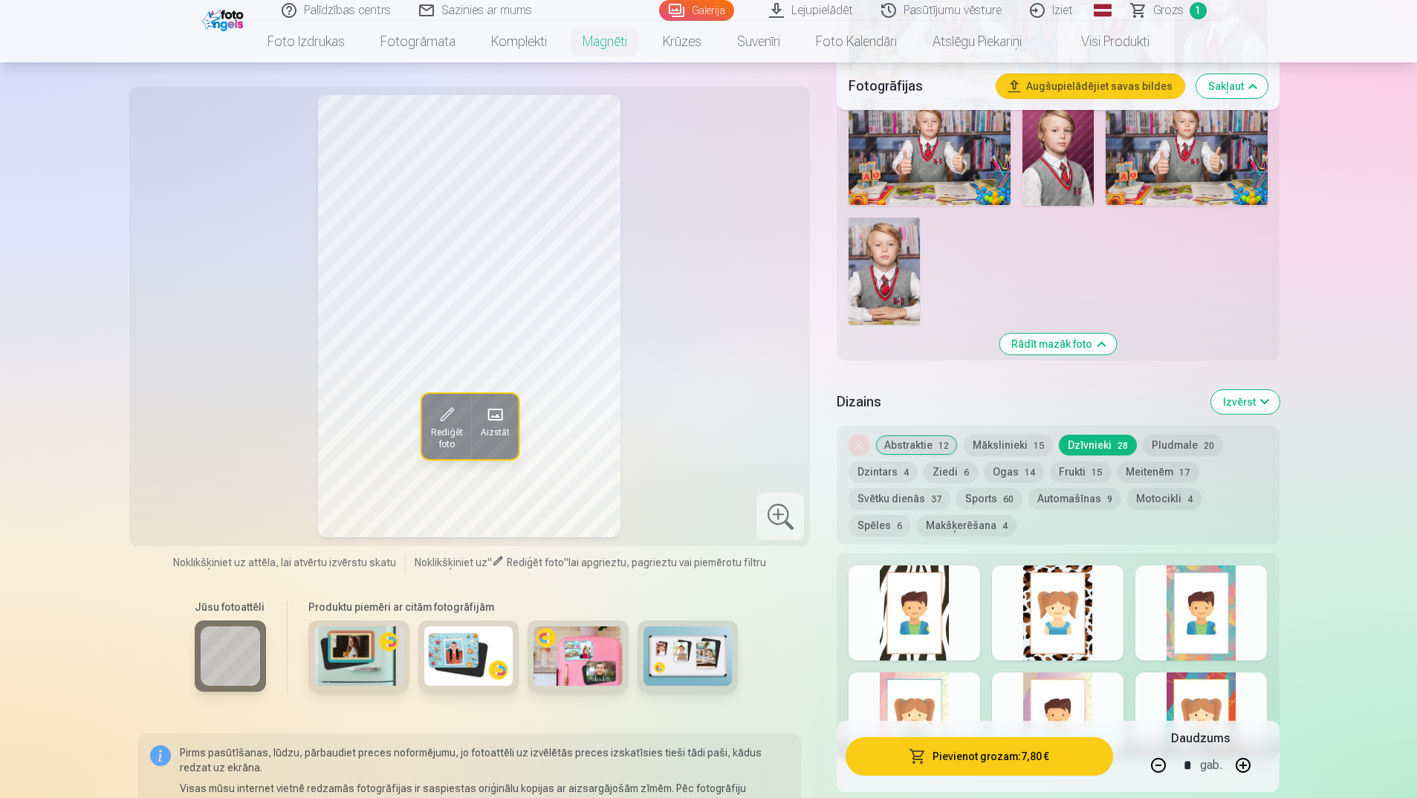
click at [1161, 435] on button "Pludmale 20" at bounding box center [1183, 445] width 80 height 21
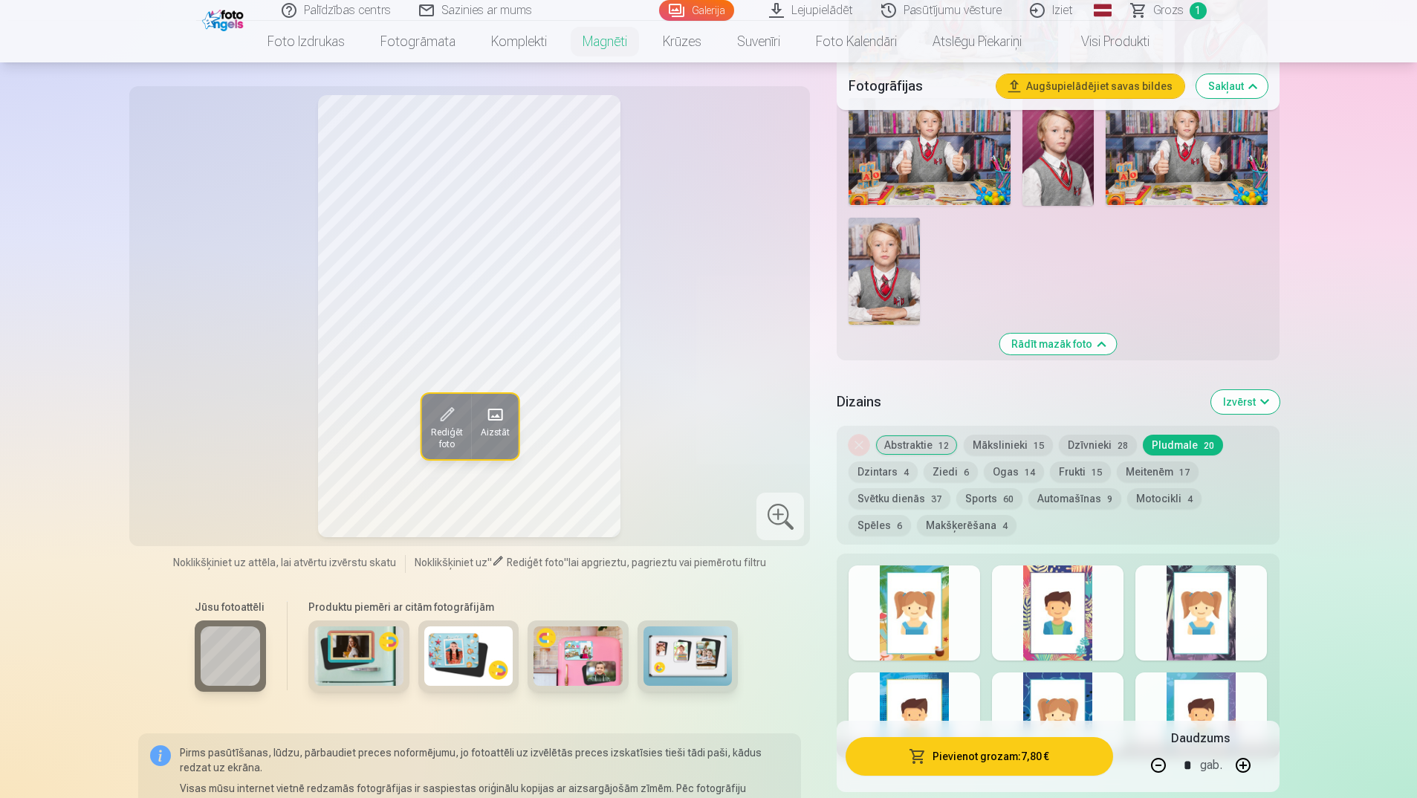
click at [895, 461] on button "Dzintars 4" at bounding box center [883, 471] width 69 height 21
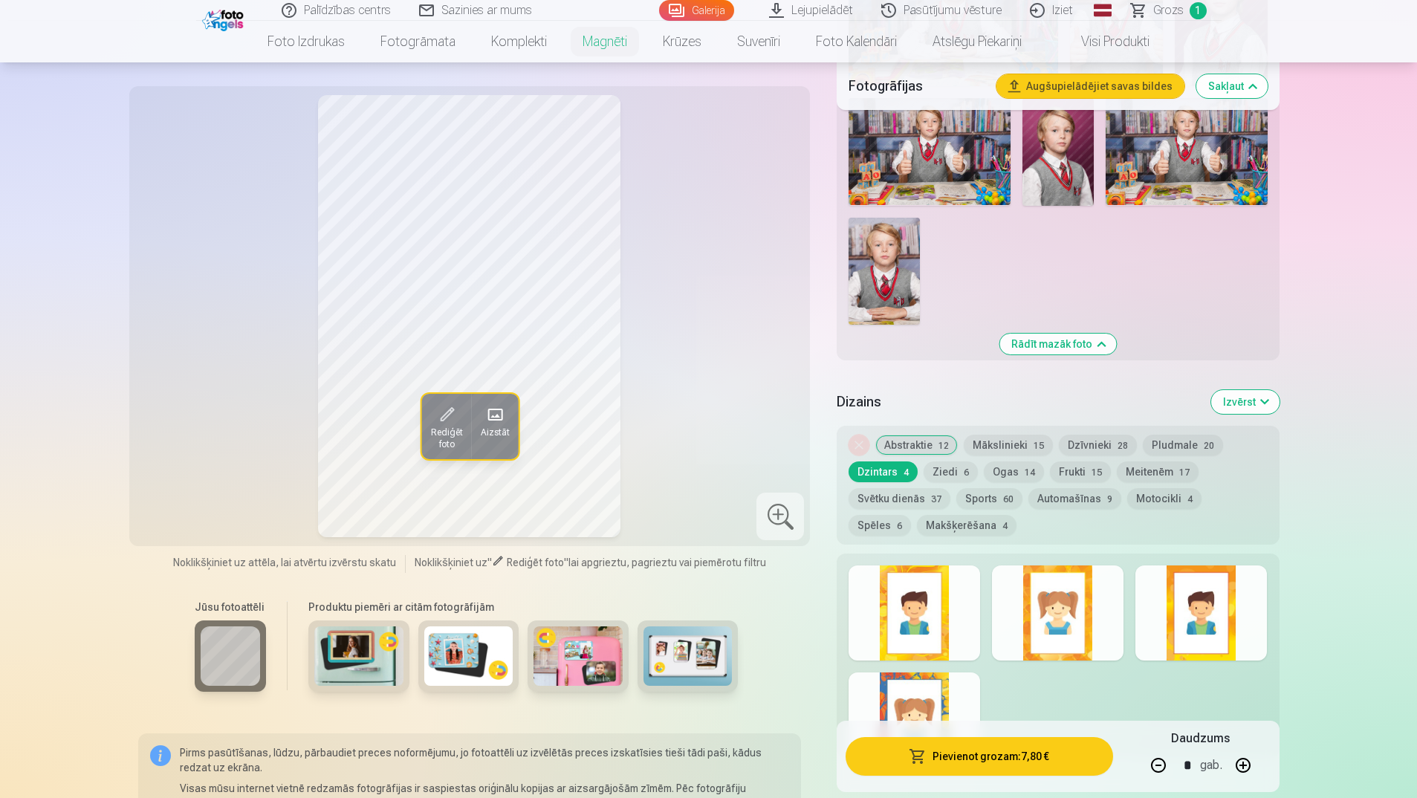
click at [953, 461] on button "Ziedi 6" at bounding box center [951, 471] width 54 height 21
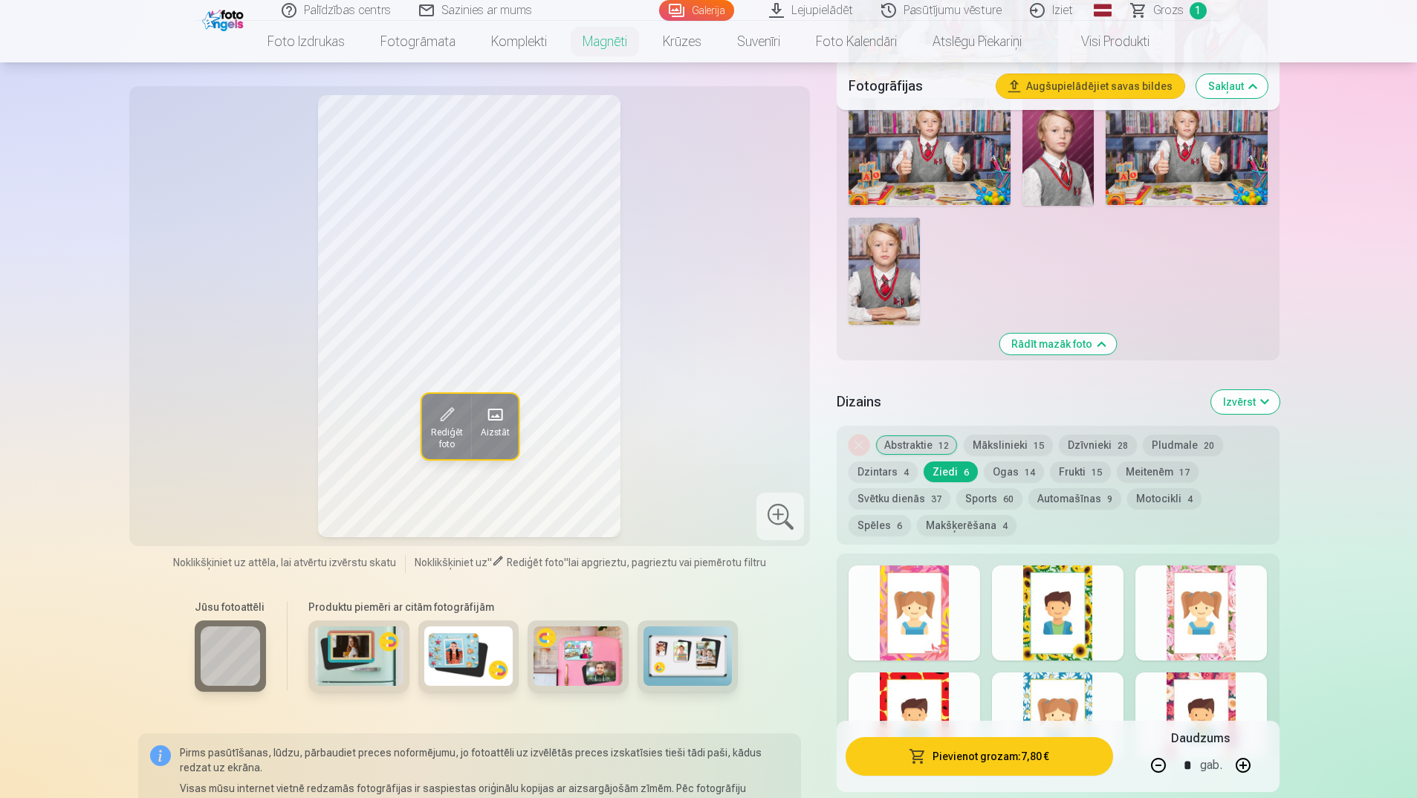
click at [1008, 461] on button "Ogas 14" at bounding box center [1014, 471] width 60 height 21
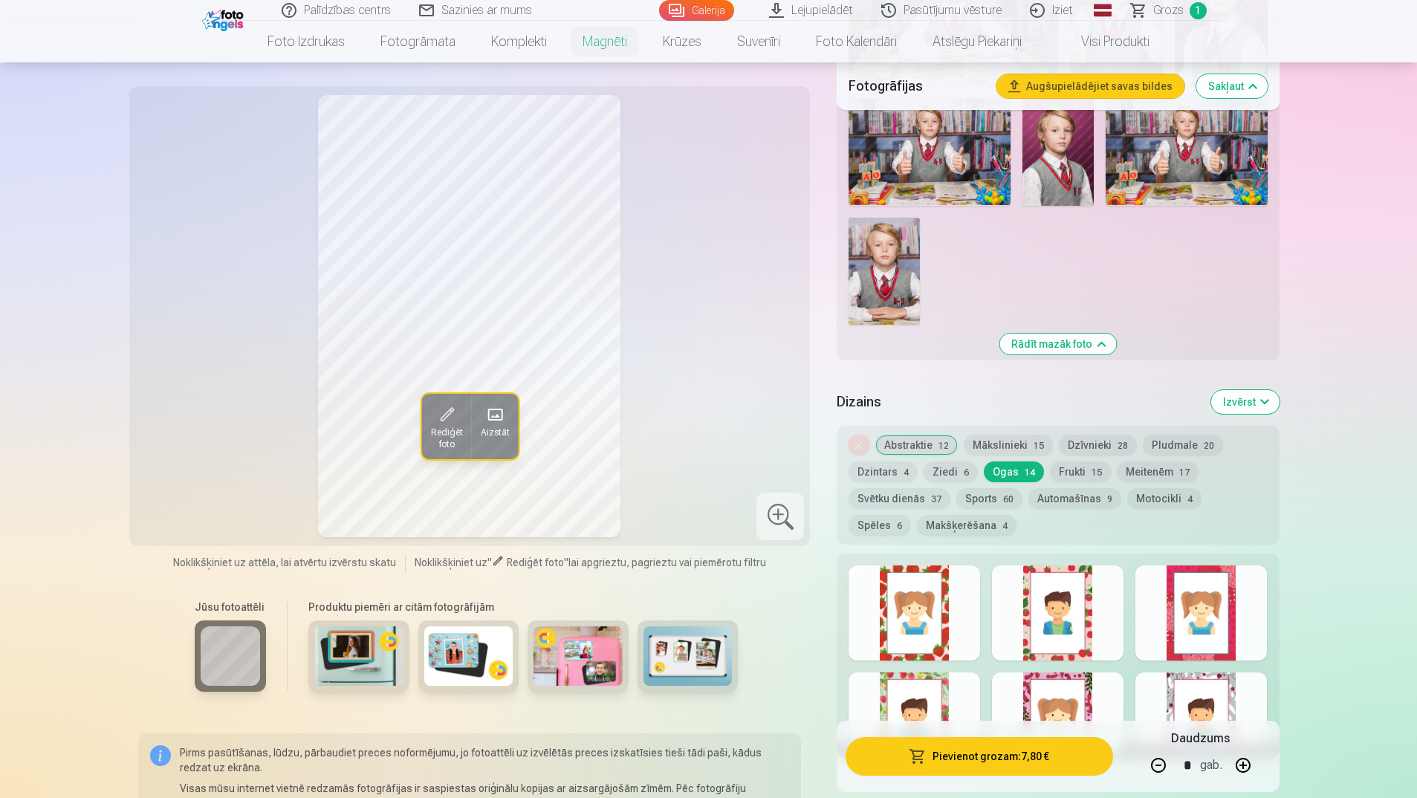
click at [1083, 462] on button "Frukti 15" at bounding box center [1080, 471] width 61 height 21
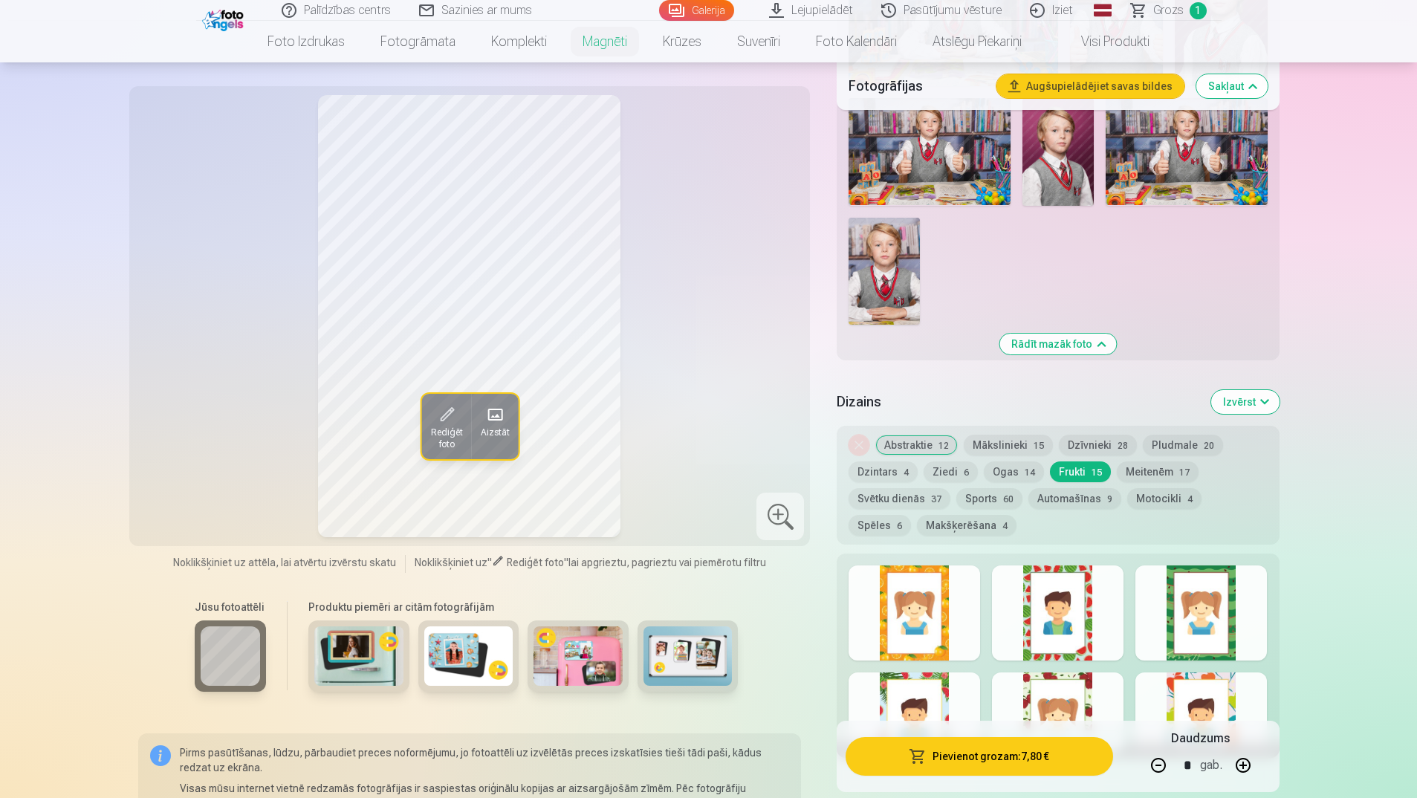
click at [1163, 461] on button "Meitenēm 17" at bounding box center [1158, 471] width 82 height 21
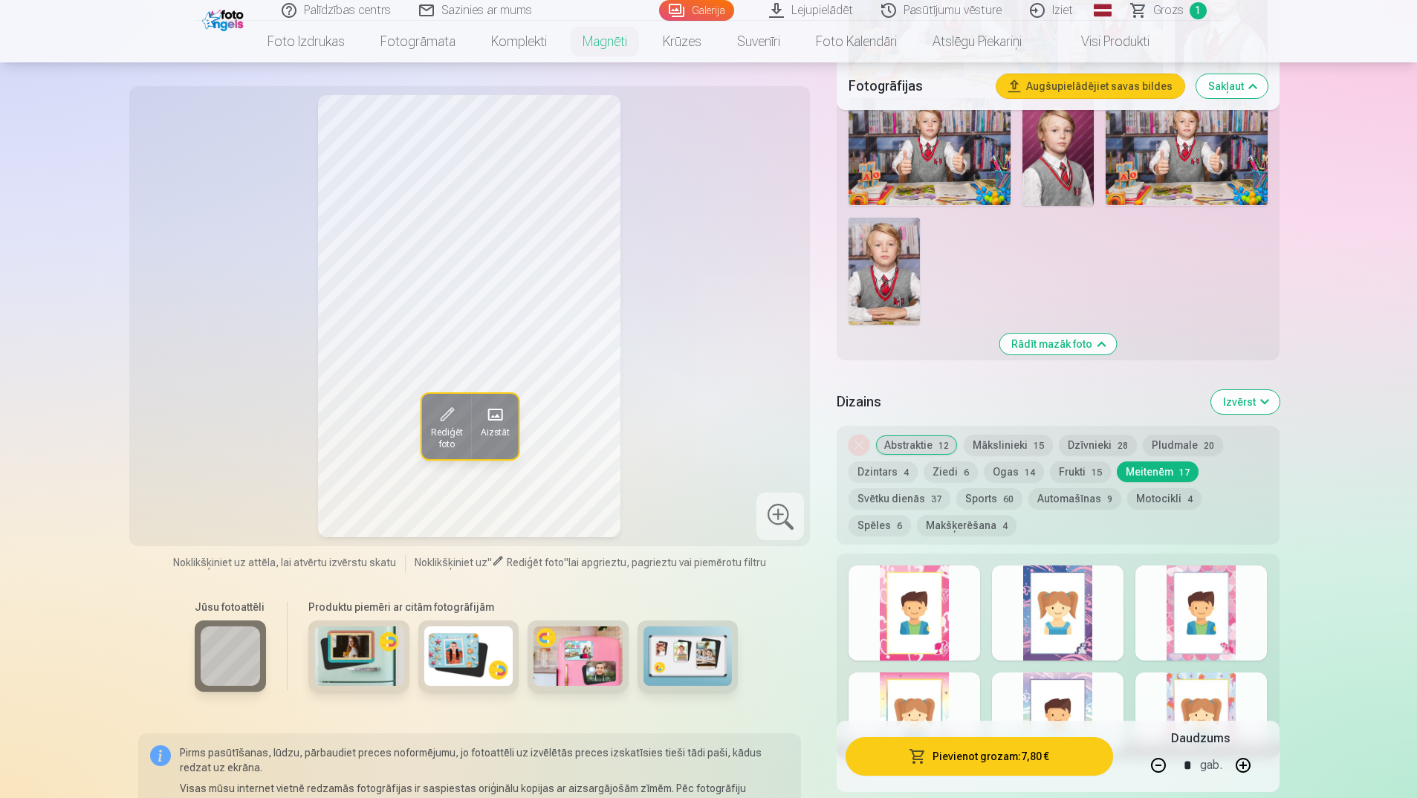
click at [914, 488] on button "Svētku dienās 37" at bounding box center [900, 498] width 102 height 21
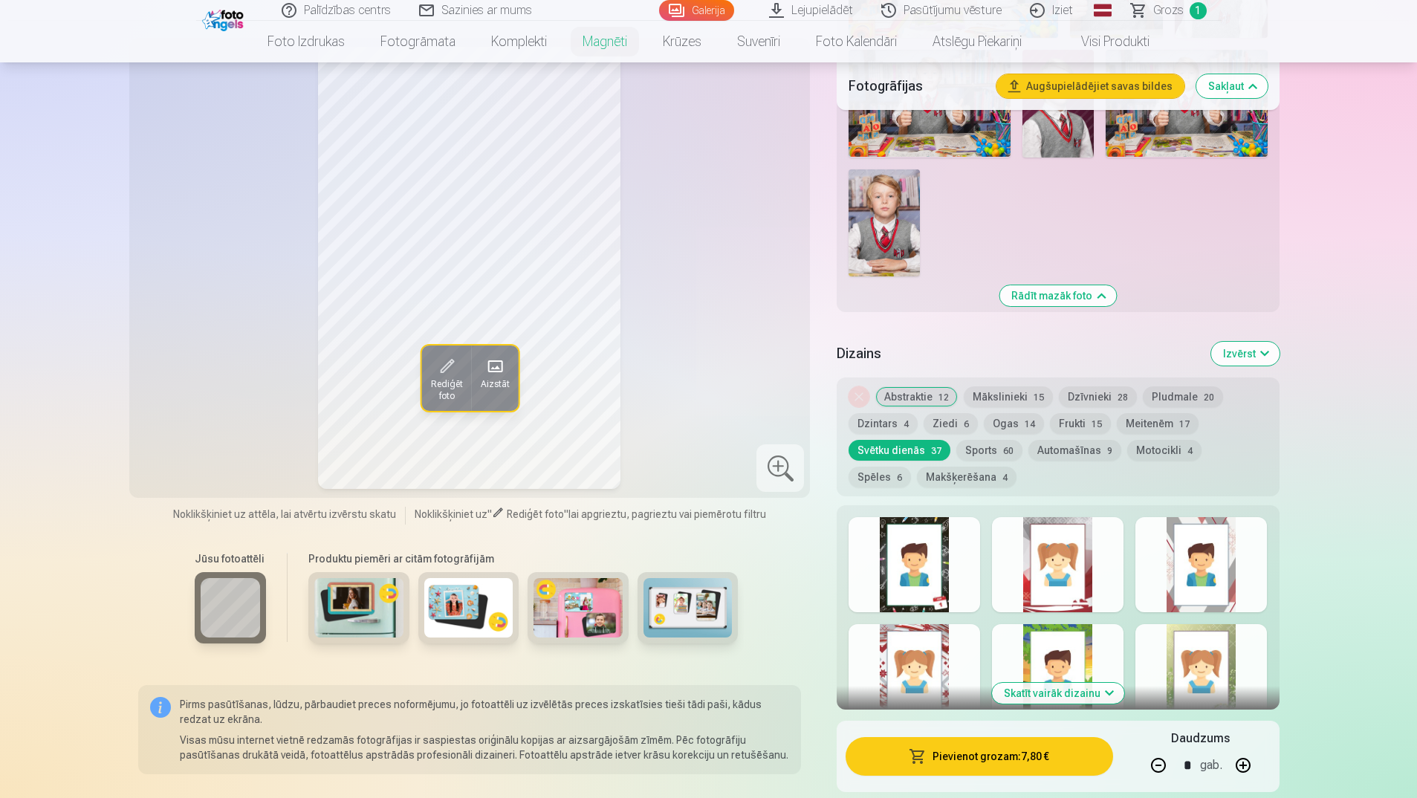
scroll to position [1189, 0]
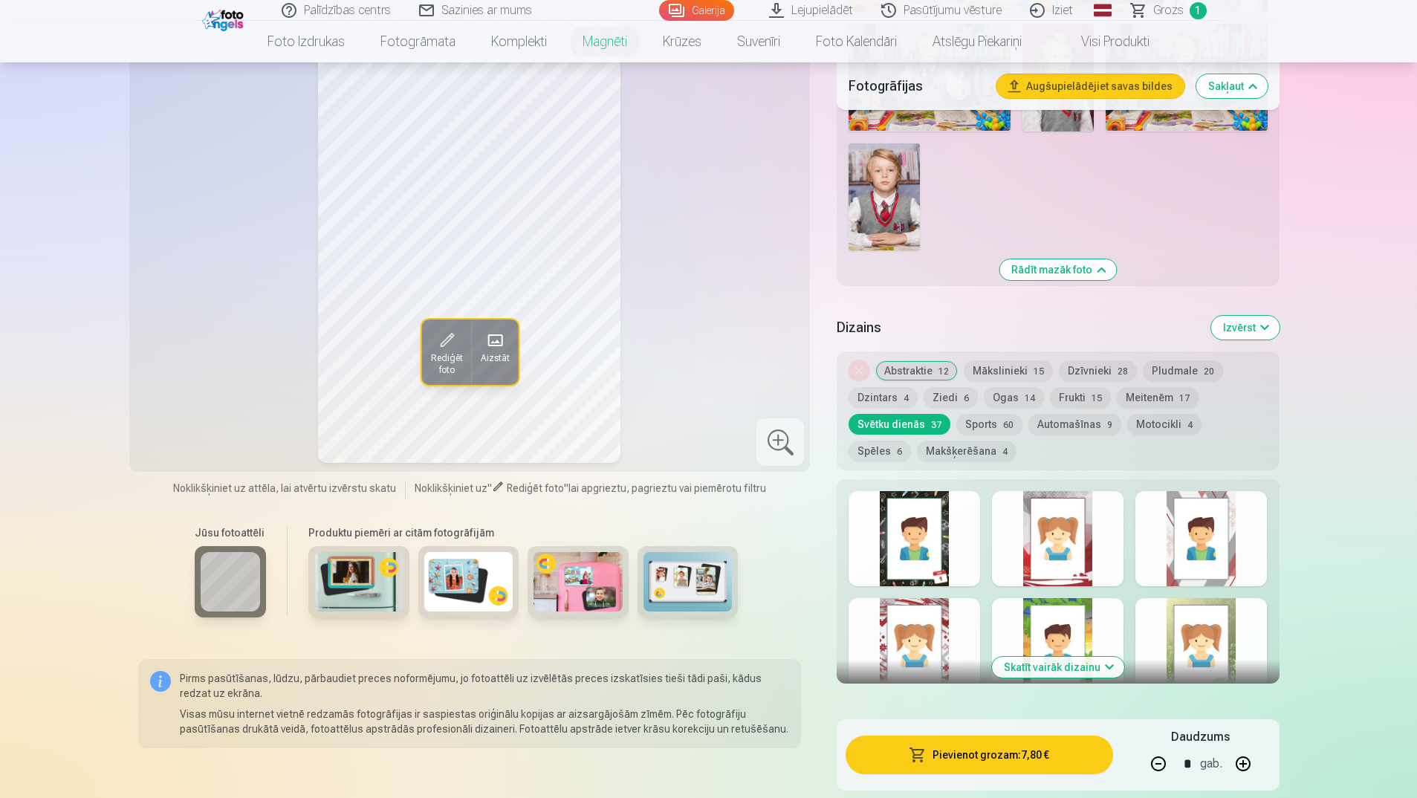
click at [987, 414] on button "Sports 60" at bounding box center [989, 424] width 66 height 21
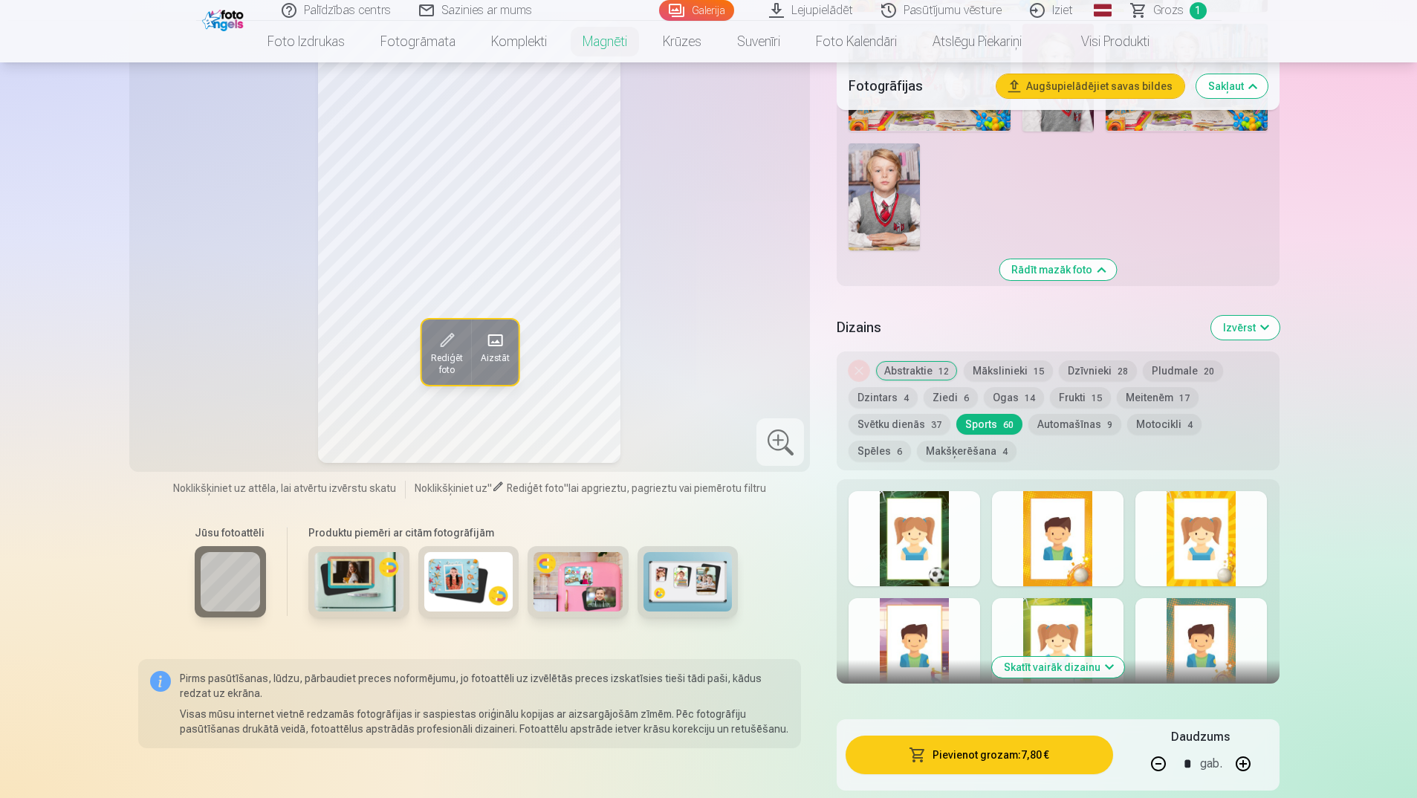
click at [1054, 414] on button "Automašīnas 9" at bounding box center [1074, 424] width 93 height 21
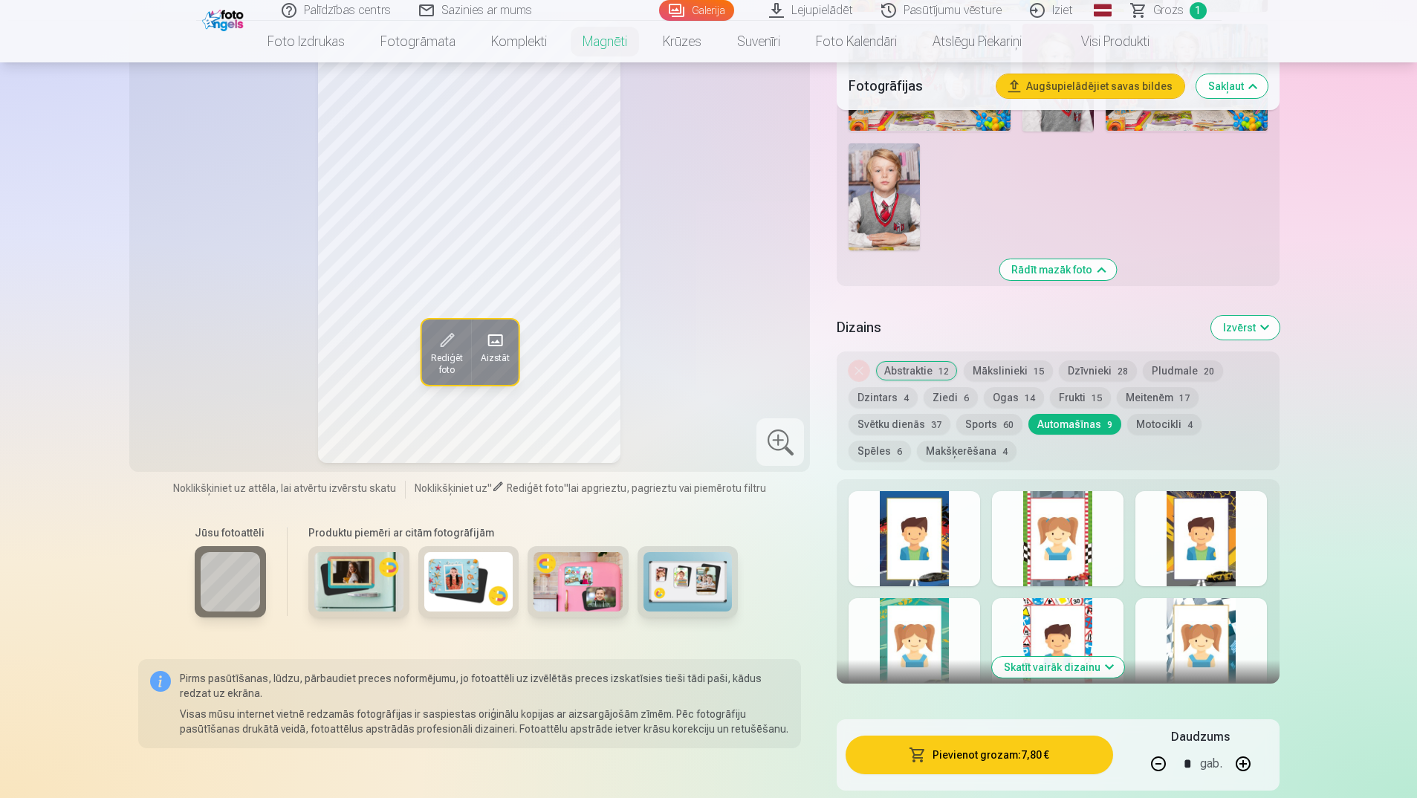
click at [1144, 414] on button "Motocikli 4" at bounding box center [1164, 424] width 74 height 21
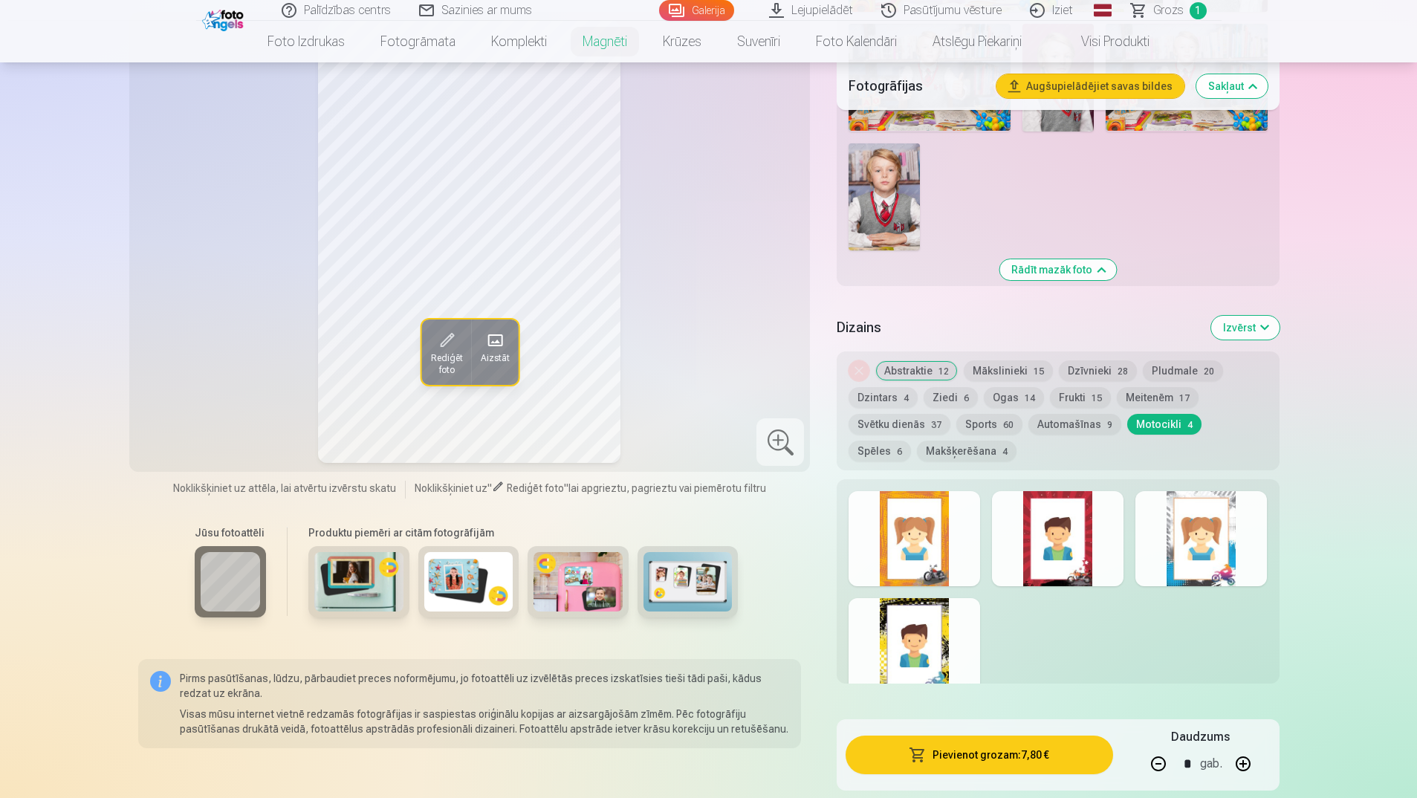
click at [911, 441] on button "Spēles 6" at bounding box center [880, 451] width 62 height 21
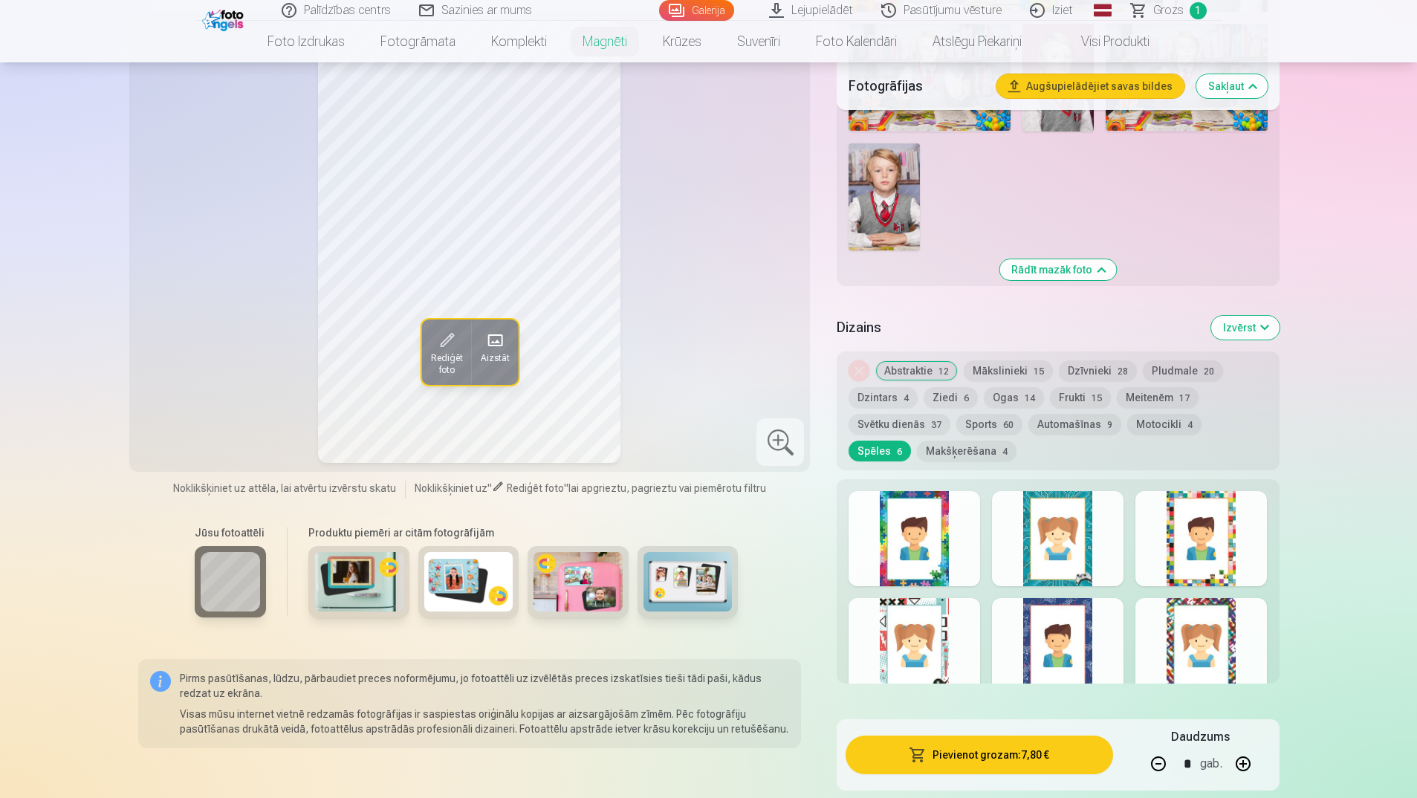
click at [1222, 493] on div at bounding box center [1201, 538] width 132 height 95
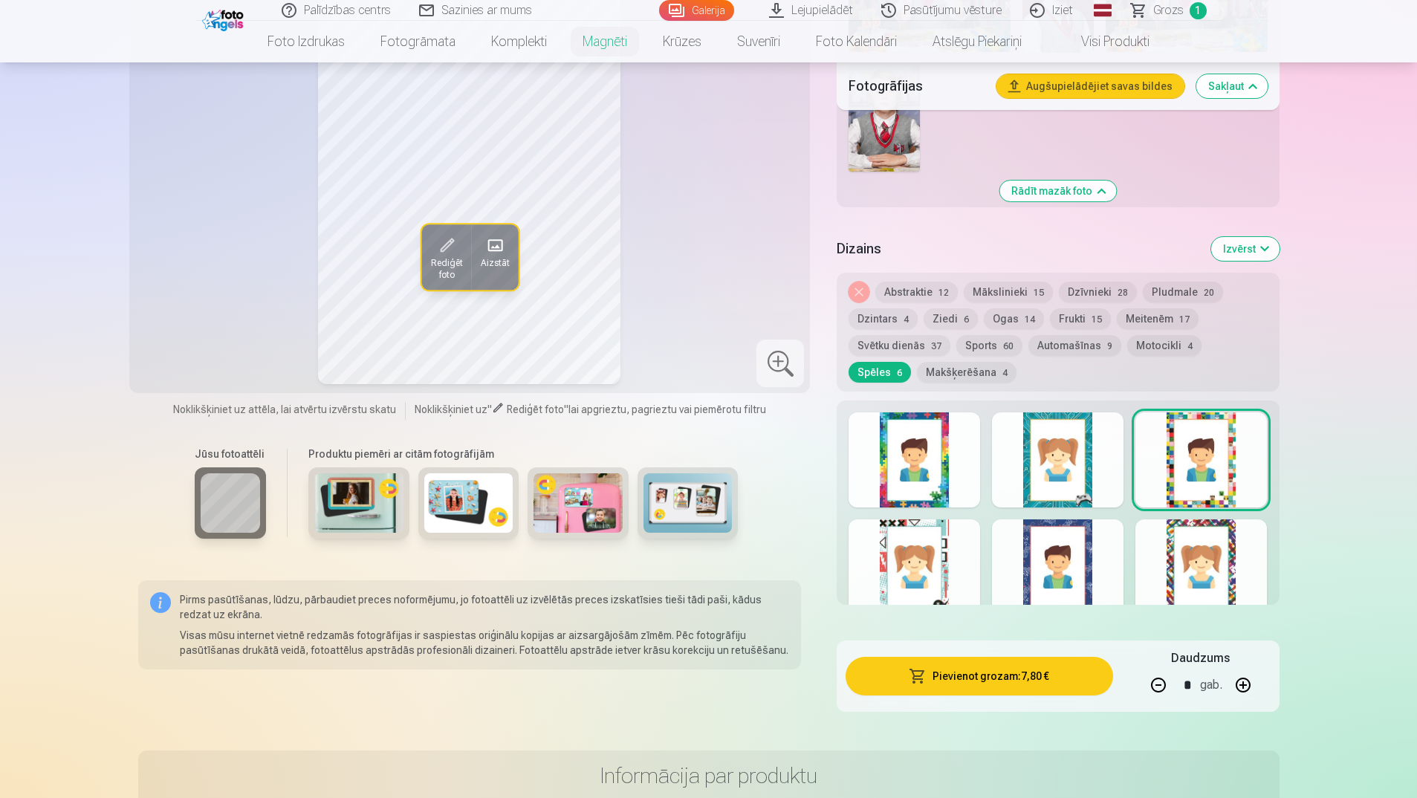
scroll to position [1263, 0]
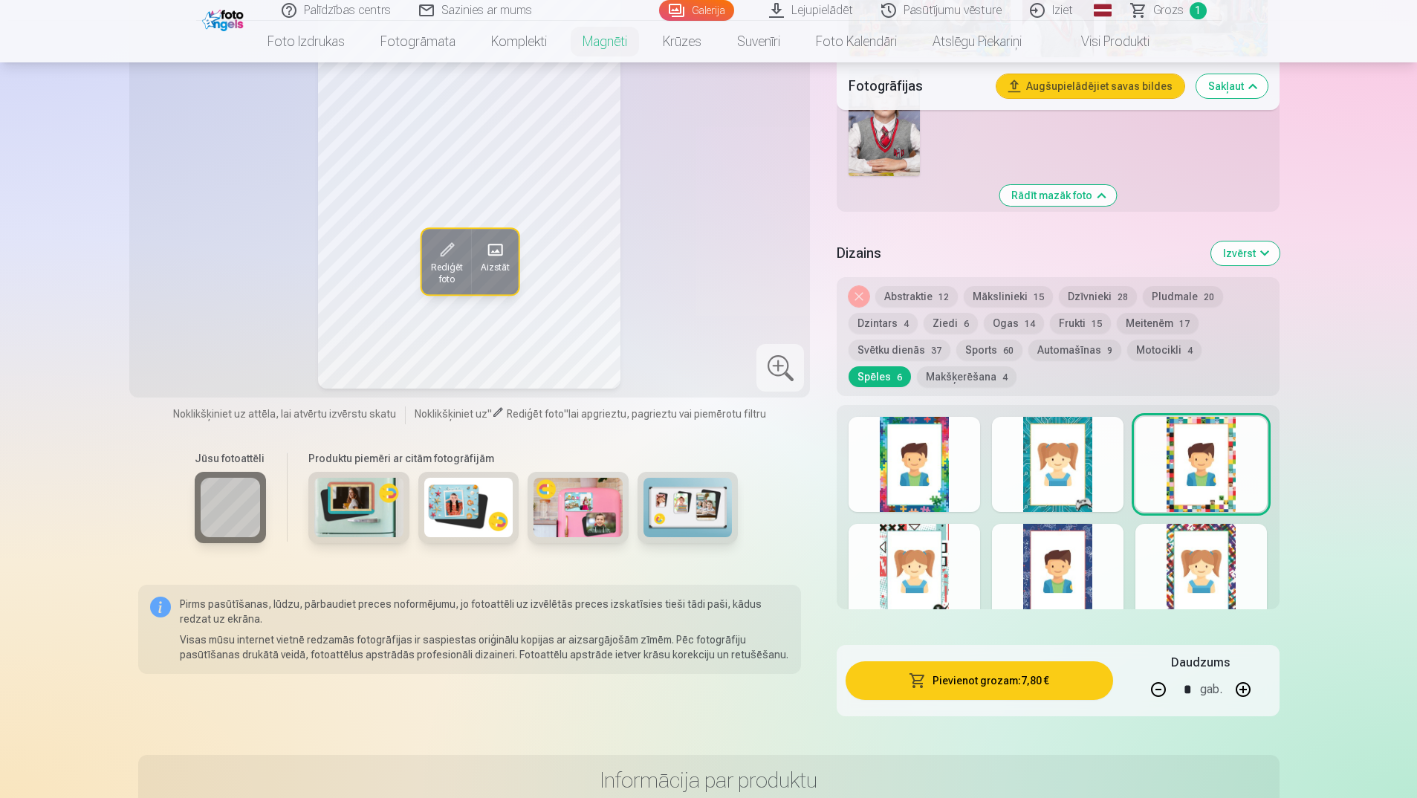
click at [1069, 549] on div at bounding box center [1058, 571] width 132 height 95
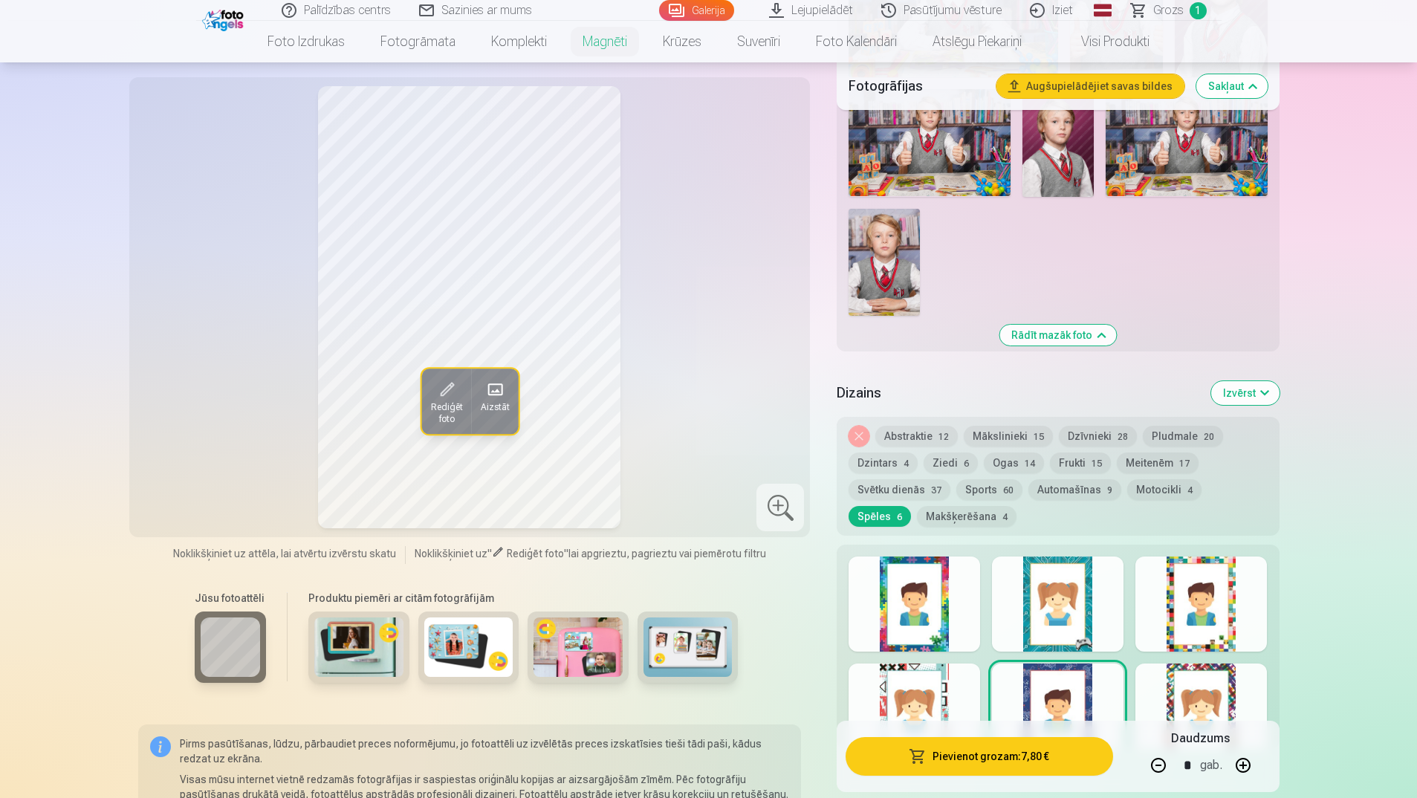
scroll to position [1115, 0]
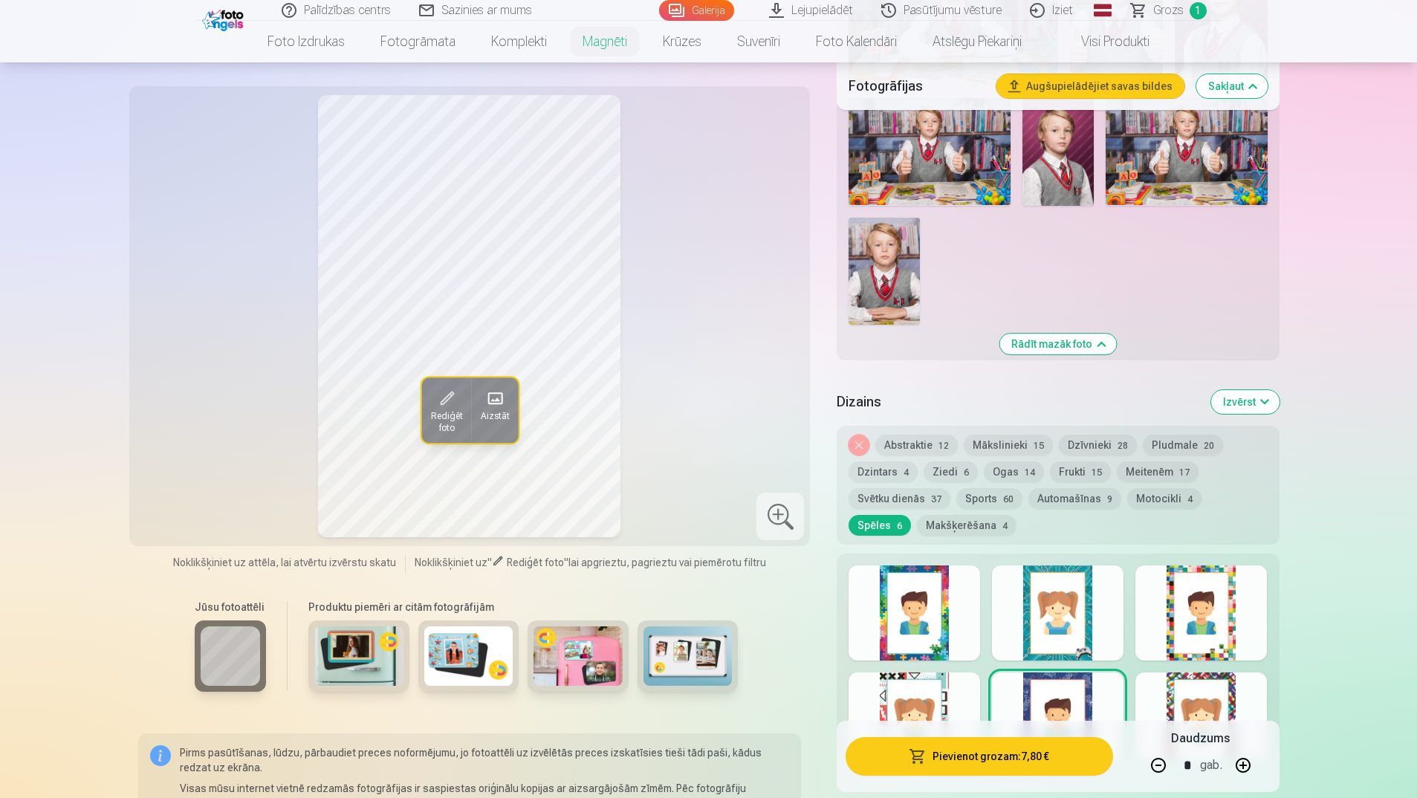
click at [899, 604] on div at bounding box center [915, 613] width 132 height 95
click at [901, 691] on div at bounding box center [915, 720] width 132 height 95
click at [1077, 600] on div at bounding box center [1058, 613] width 132 height 95
click at [1184, 694] on div at bounding box center [1201, 720] width 132 height 95
click at [921, 435] on button "Abstraktie 12" at bounding box center [916, 445] width 82 height 21
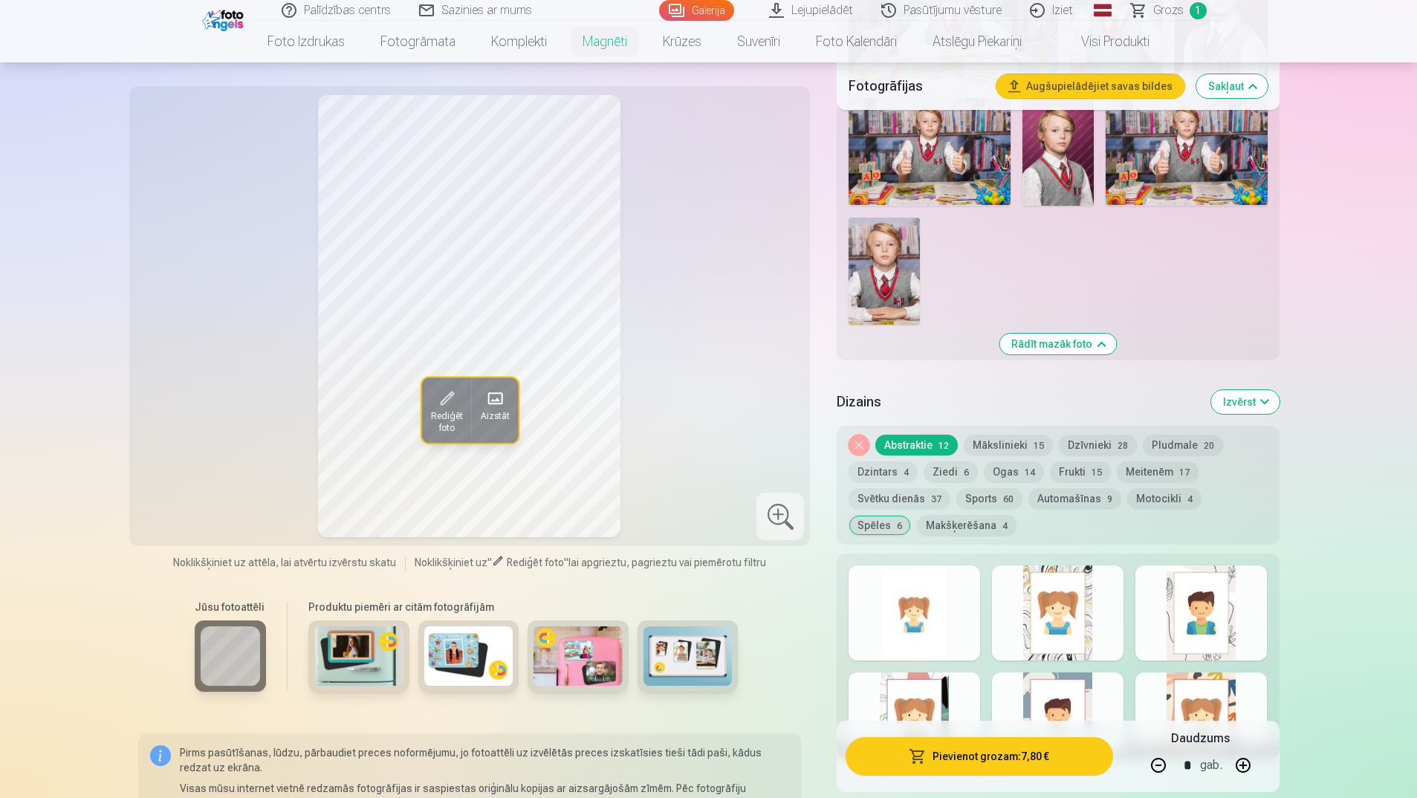
click at [935, 589] on div at bounding box center [915, 613] width 132 height 95
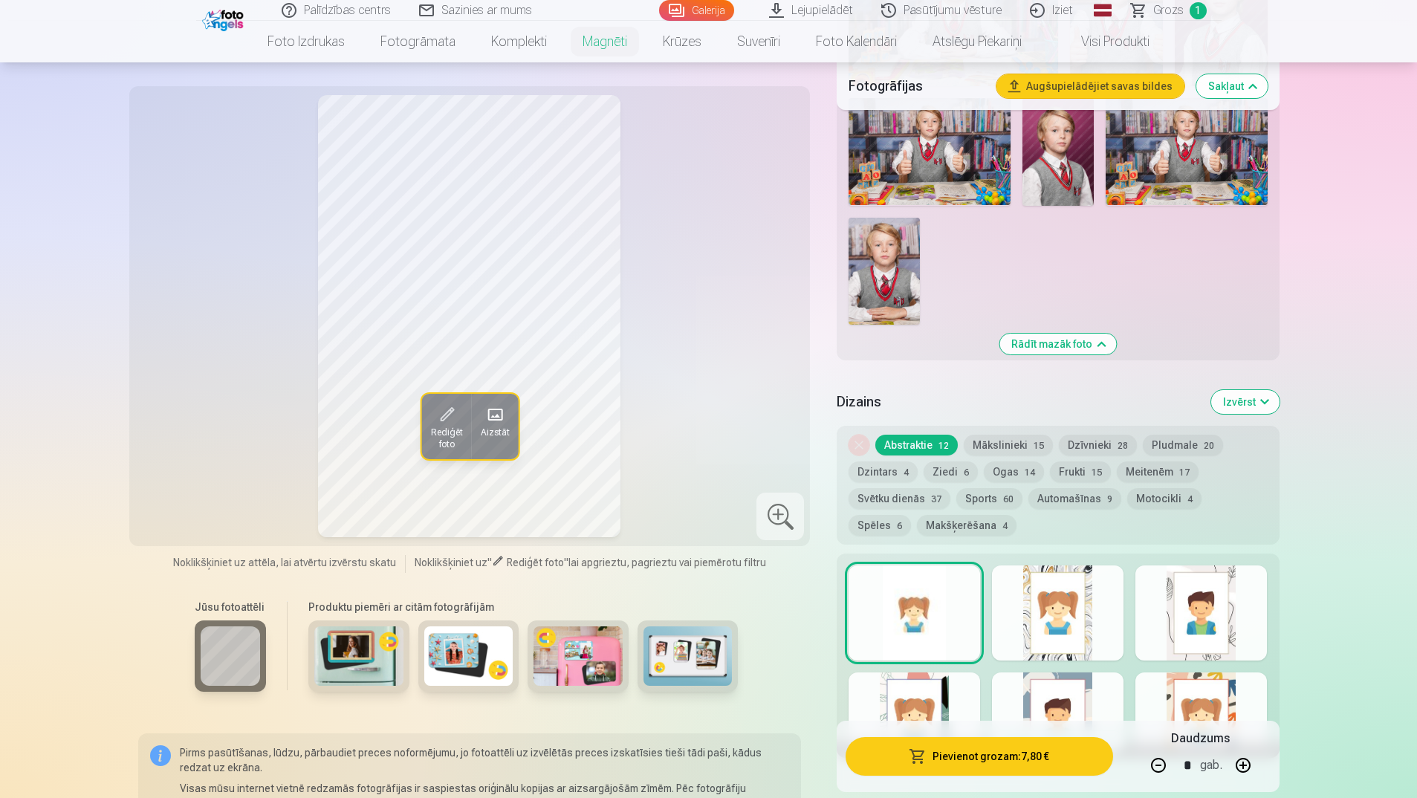
click at [1062, 589] on div at bounding box center [1058, 613] width 132 height 95
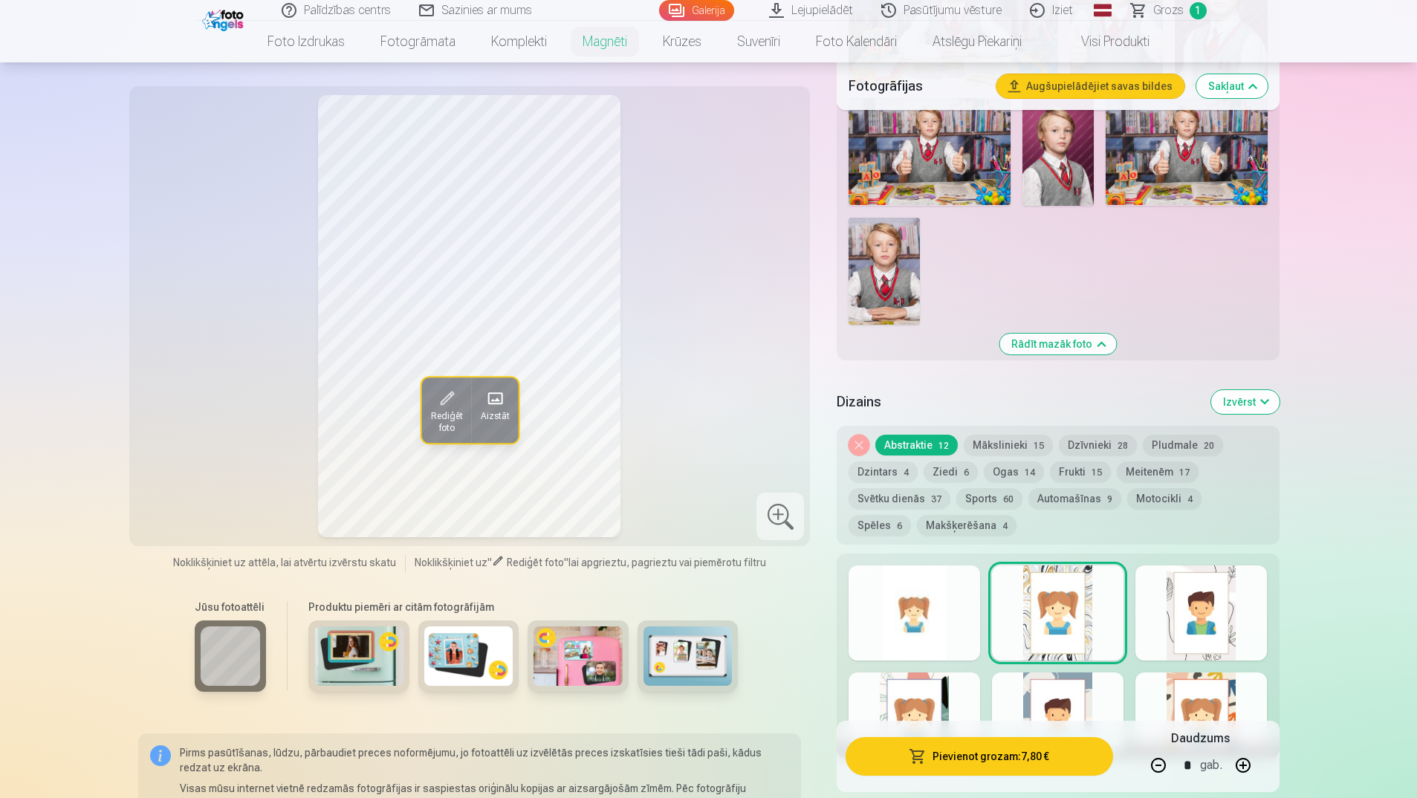
click at [1168, 594] on div at bounding box center [1201, 613] width 132 height 95
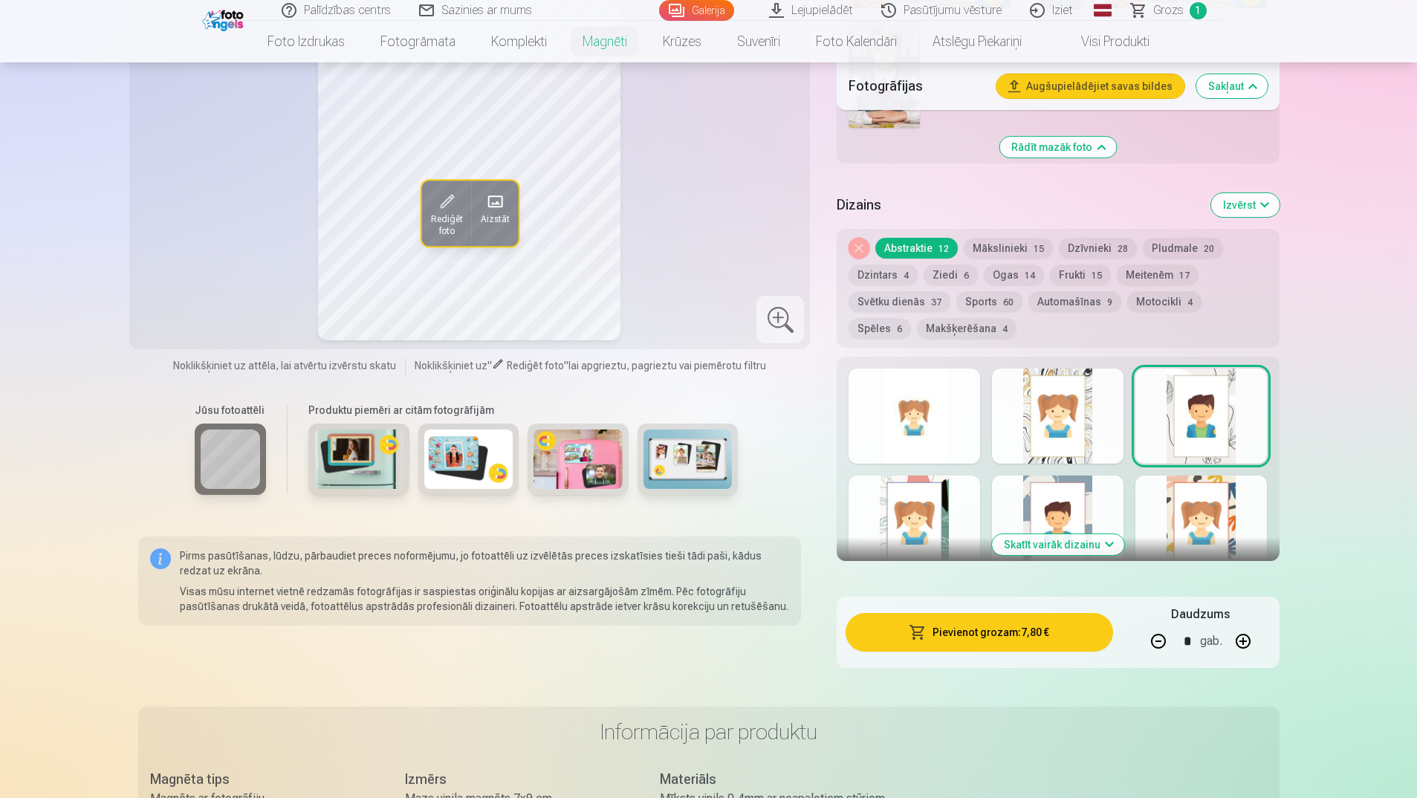
scroll to position [1338, 0]
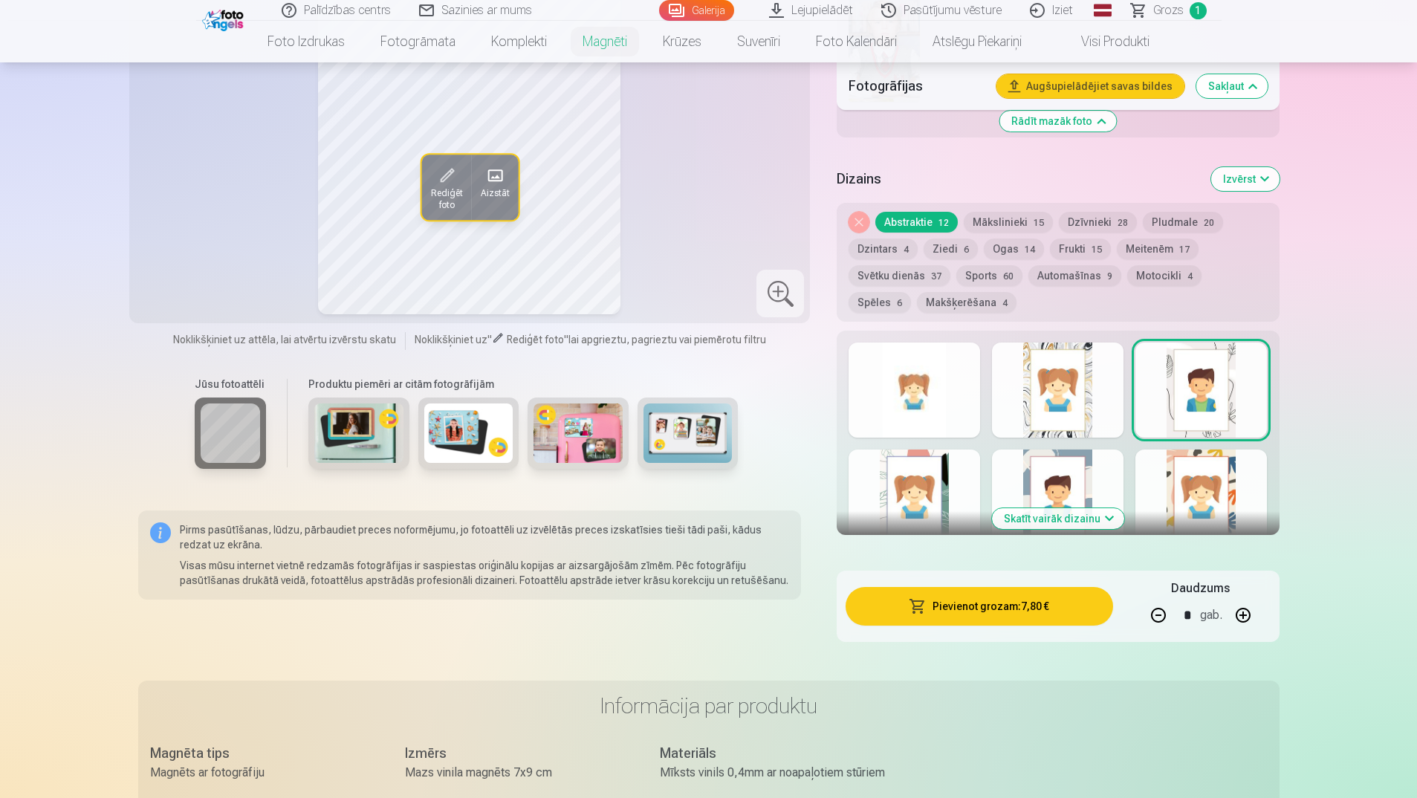
click at [913, 455] on div at bounding box center [915, 497] width 132 height 95
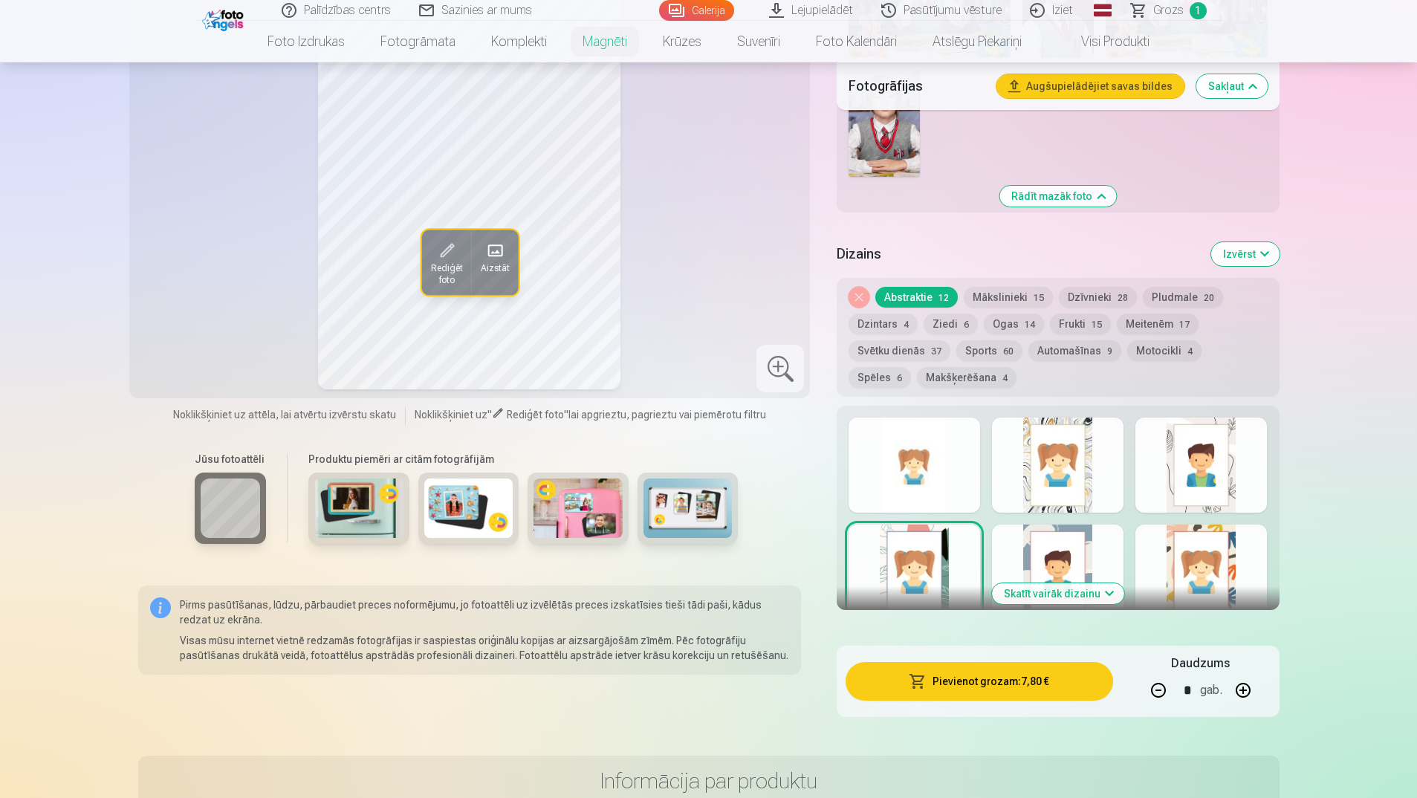
scroll to position [1263, 0]
click at [1075, 534] on div at bounding box center [1058, 571] width 132 height 95
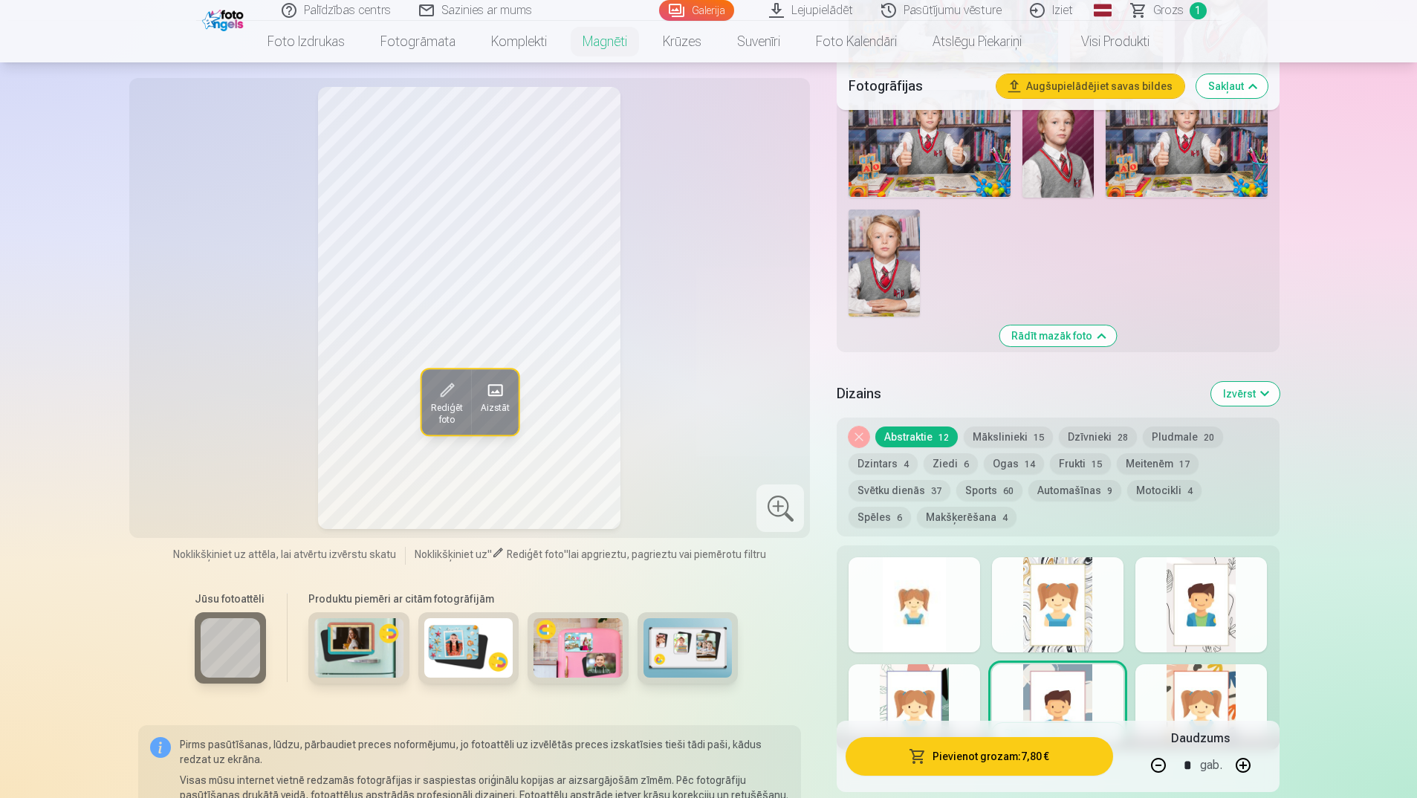
scroll to position [1115, 0]
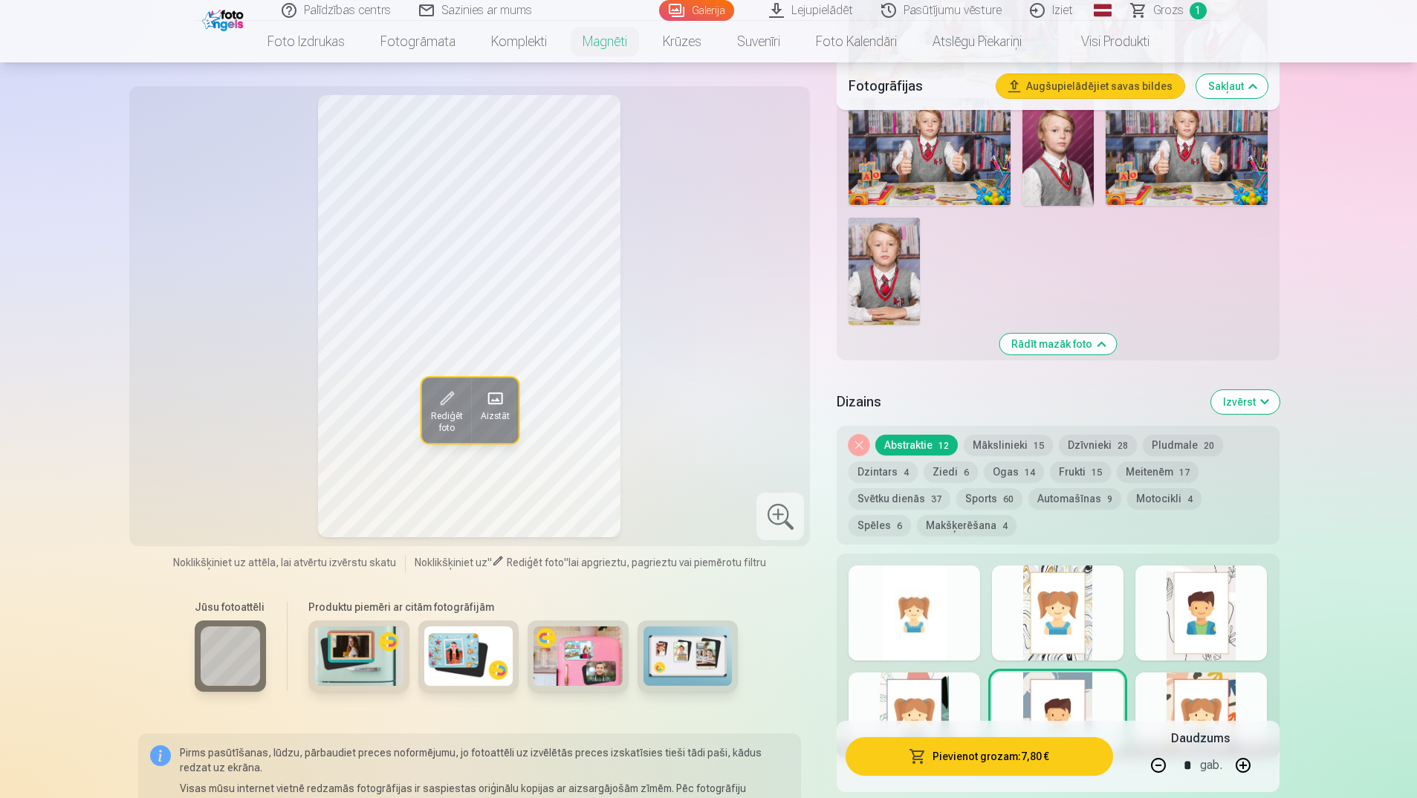
click at [1195, 694] on div at bounding box center [1201, 720] width 132 height 95
click at [905, 600] on div at bounding box center [915, 613] width 132 height 95
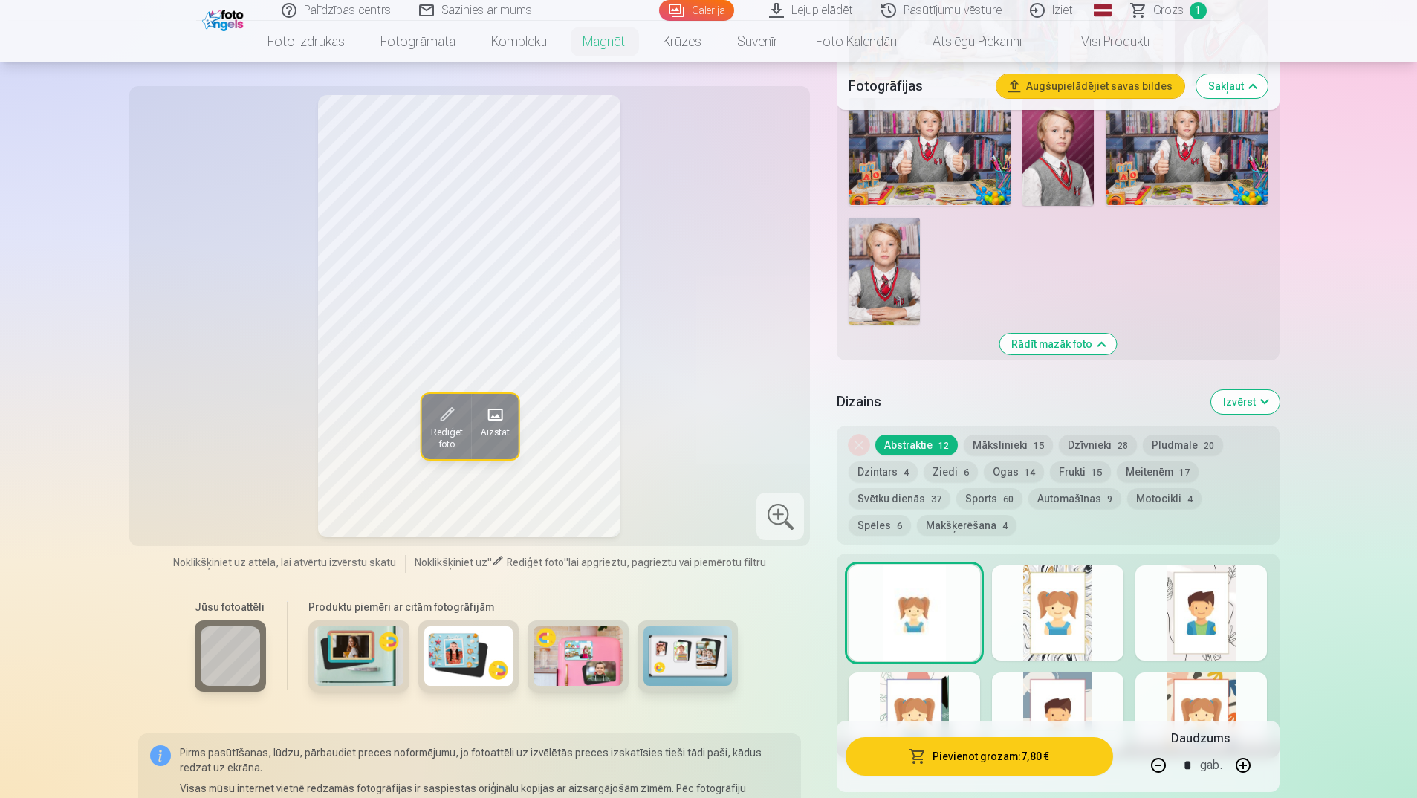
click at [1256, 390] on button "Izvērst" at bounding box center [1245, 402] width 68 height 24
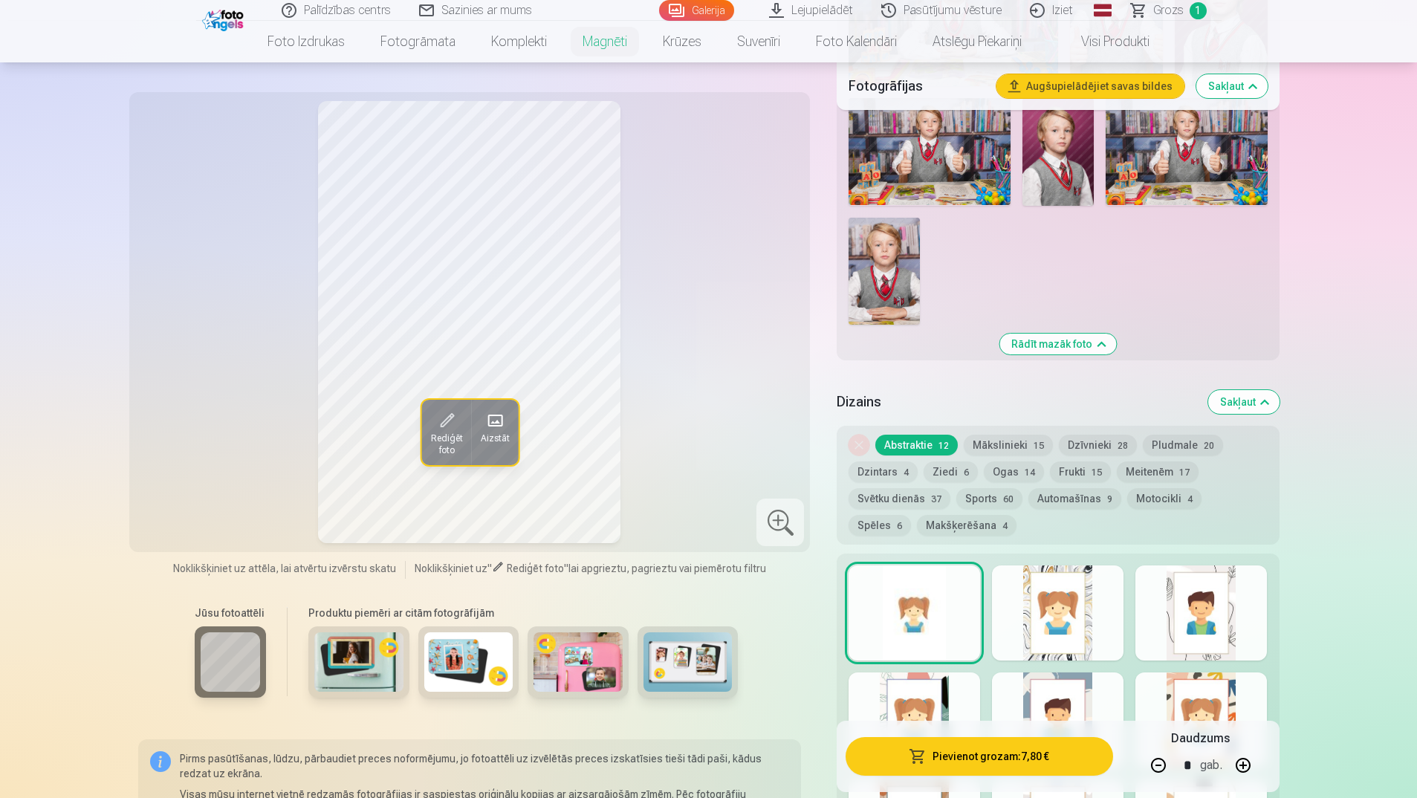
click at [1256, 390] on button "Sakļaut" at bounding box center [1243, 402] width 71 height 24
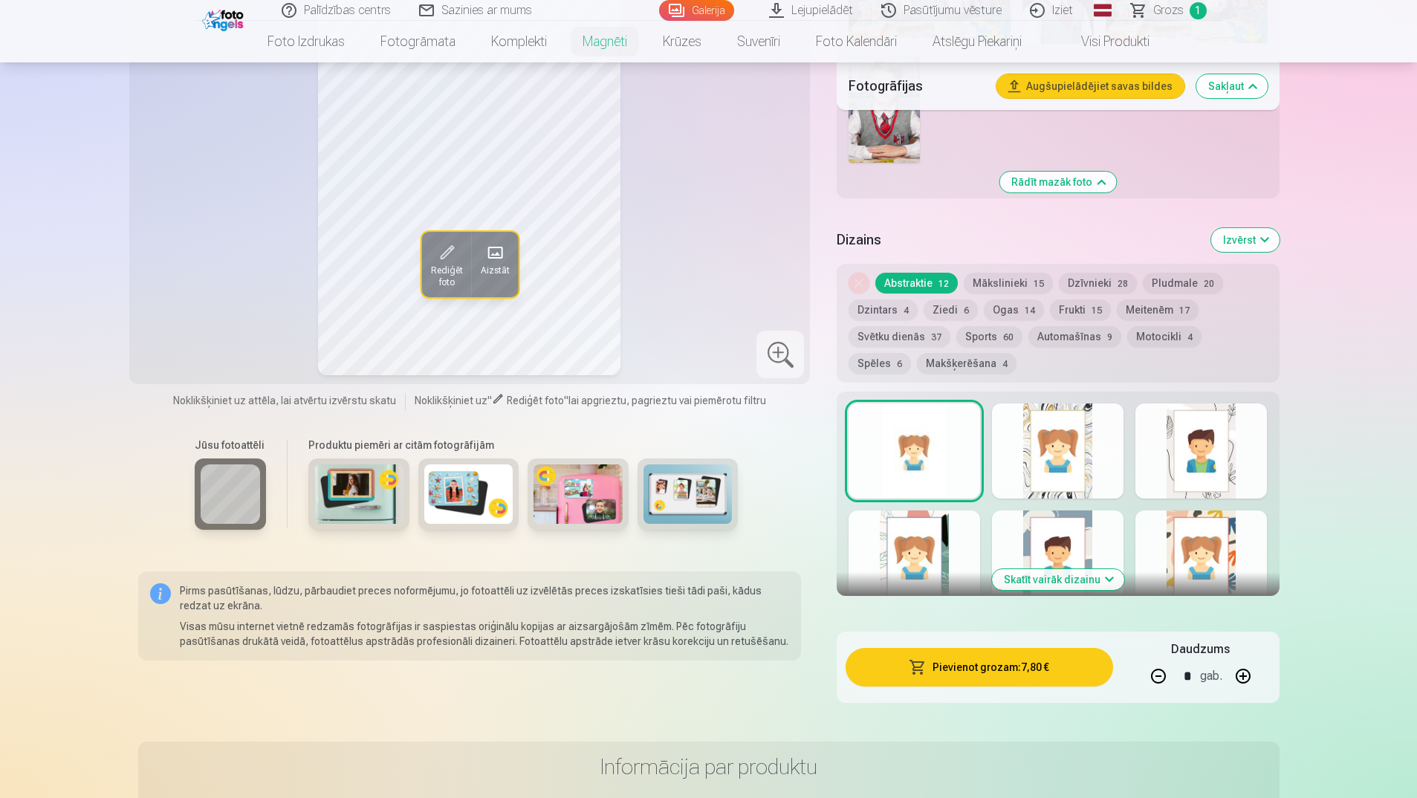
scroll to position [1277, 0]
click at [325, 473] on img at bounding box center [358, 493] width 89 height 59
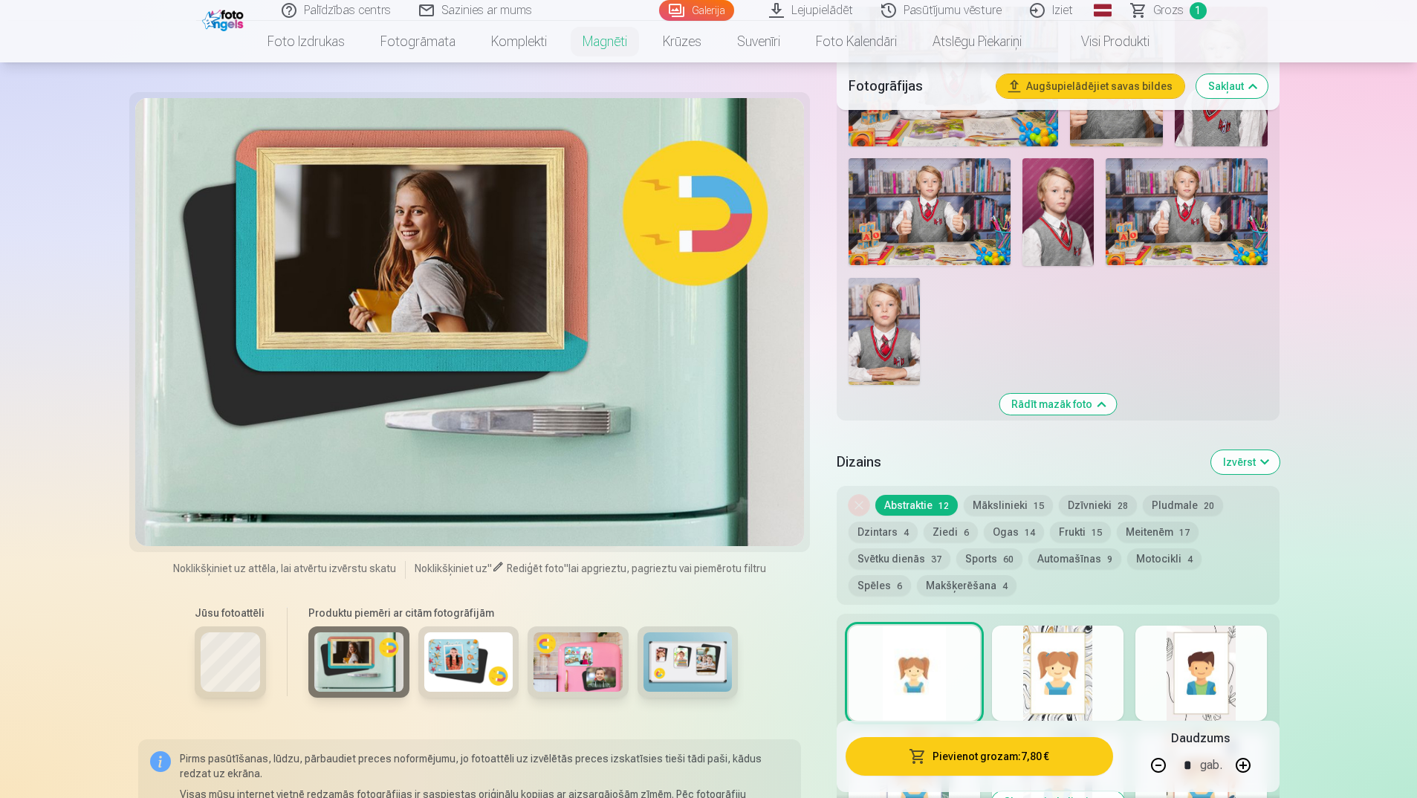
scroll to position [980, 0]
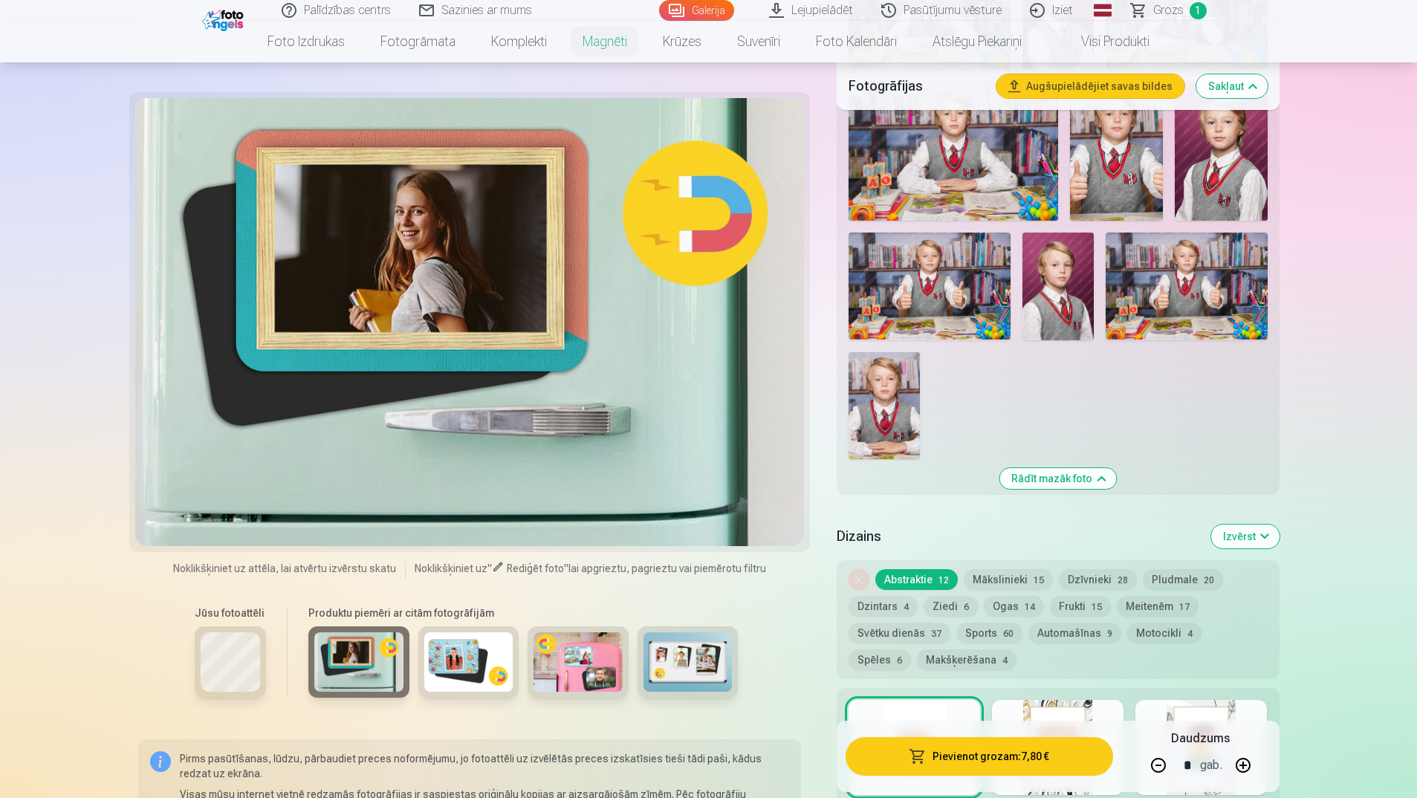
click at [458, 649] on img at bounding box center [468, 661] width 89 height 59
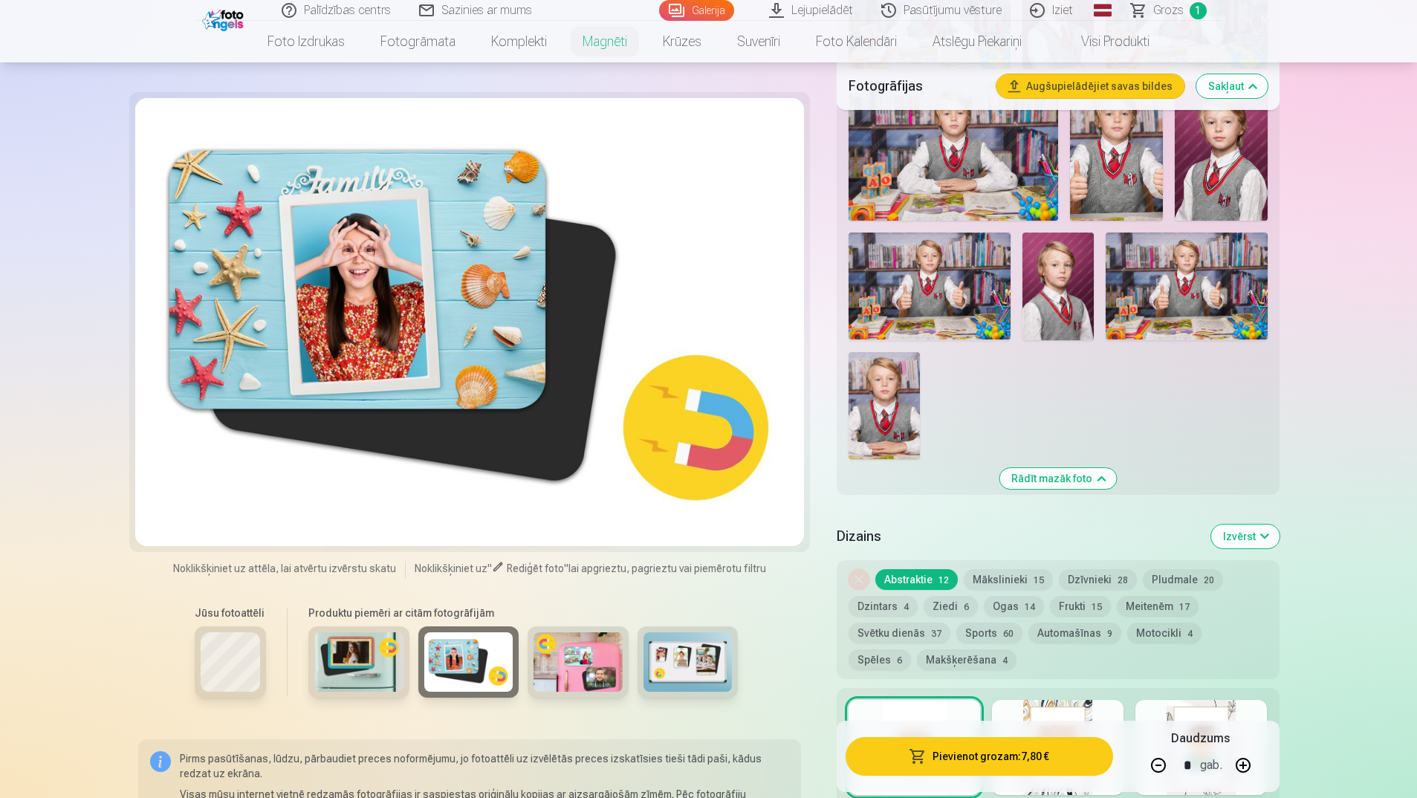
click at [620, 641] on img at bounding box center [578, 661] width 89 height 59
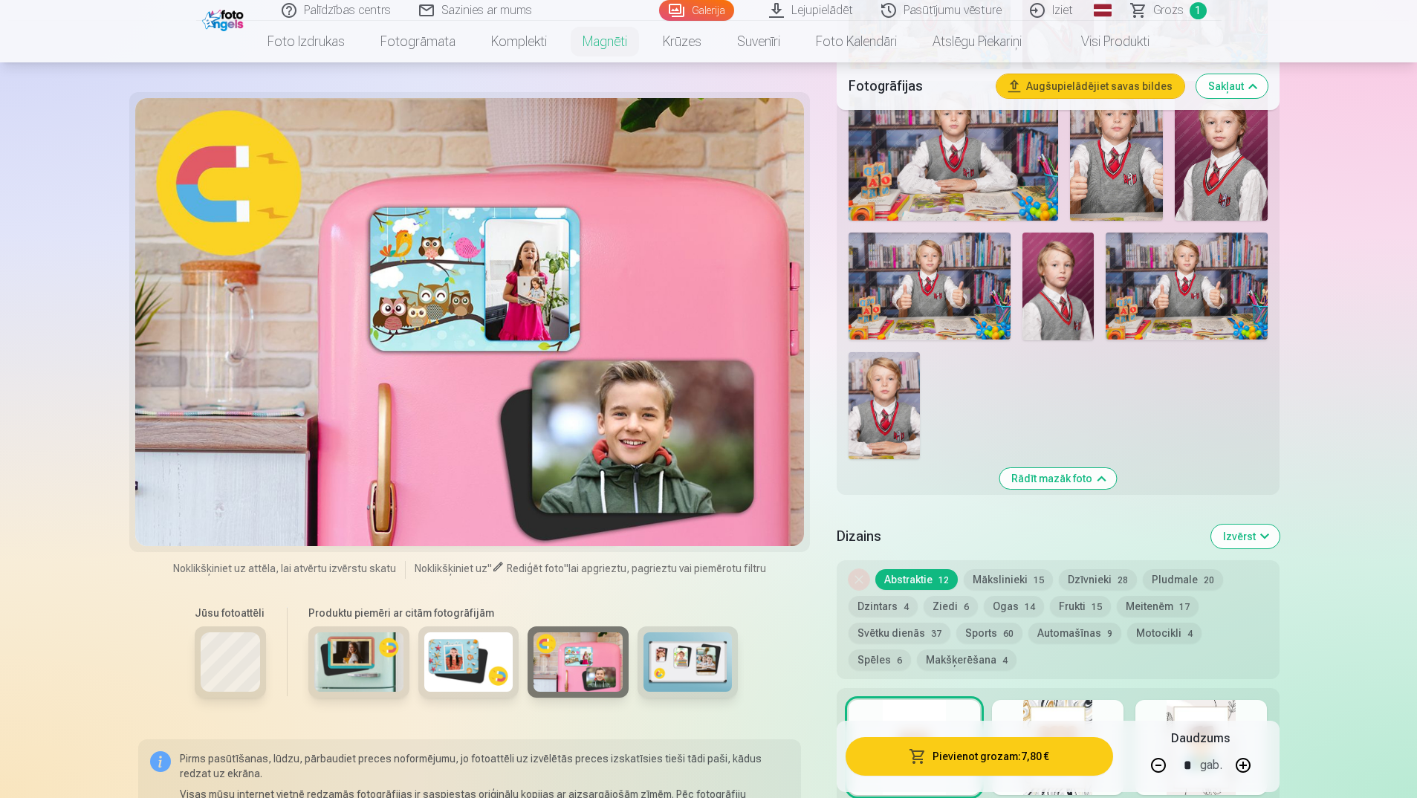
click at [699, 648] on img at bounding box center [688, 661] width 89 height 59
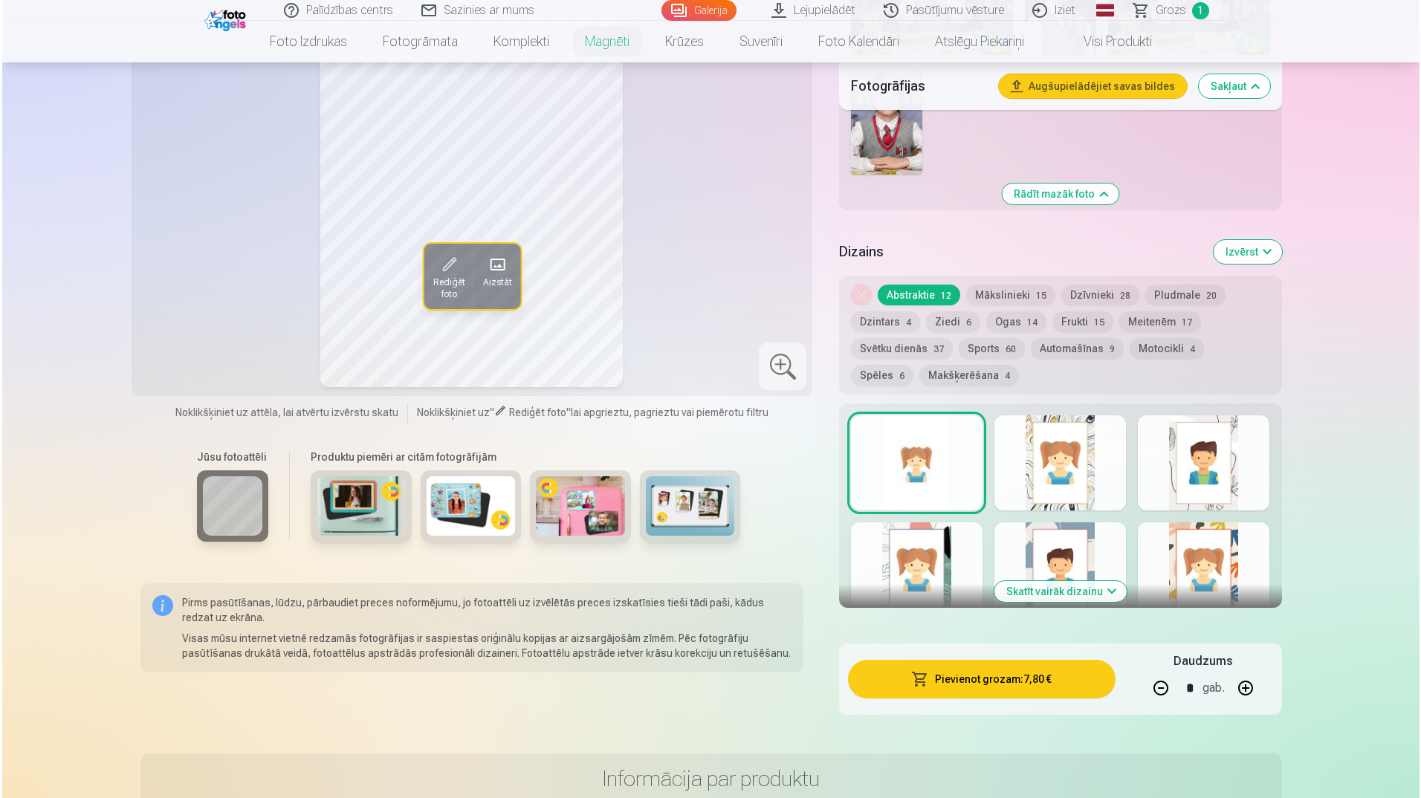
scroll to position [1277, 0]
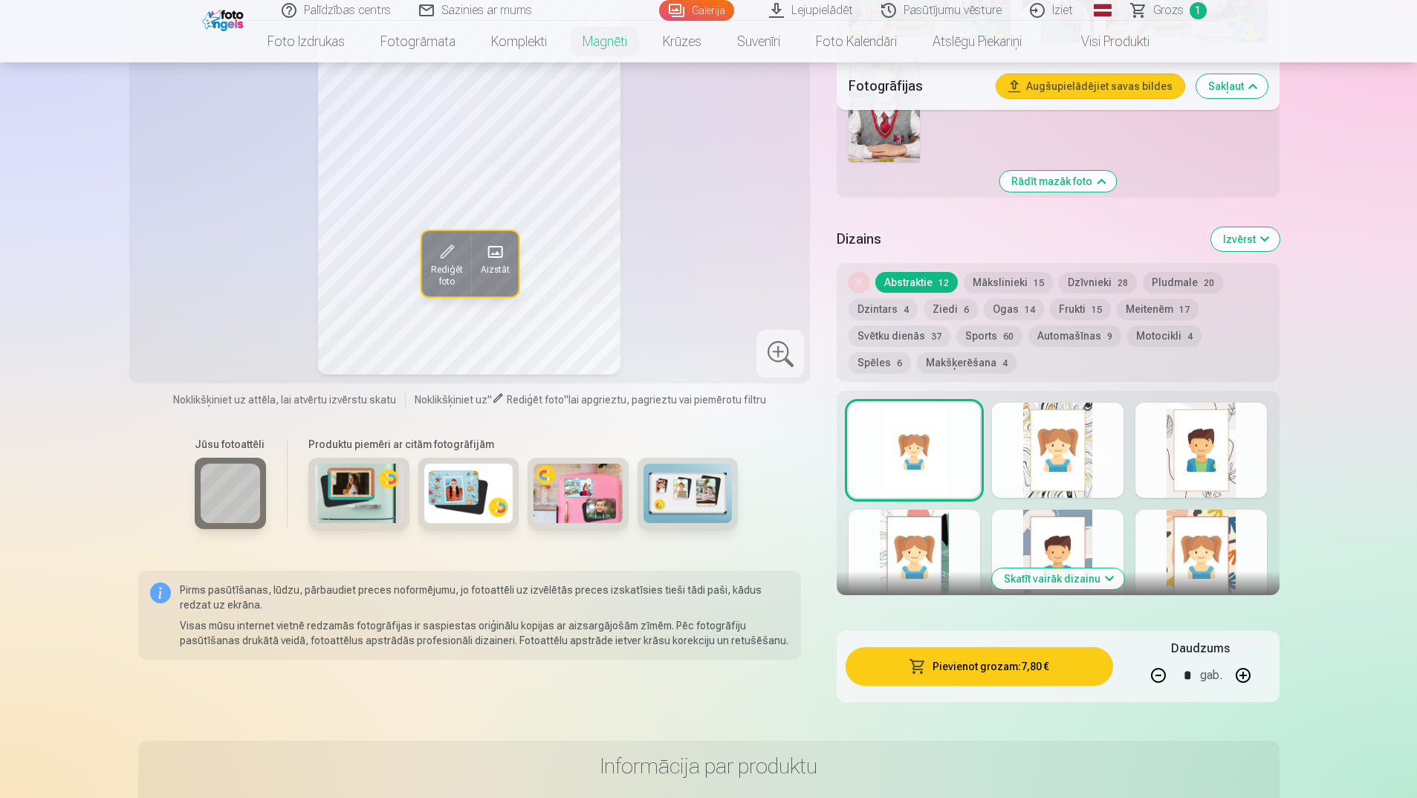
click at [988, 647] on button "Pievienot grozam : 7,80 €" at bounding box center [979, 666] width 267 height 39
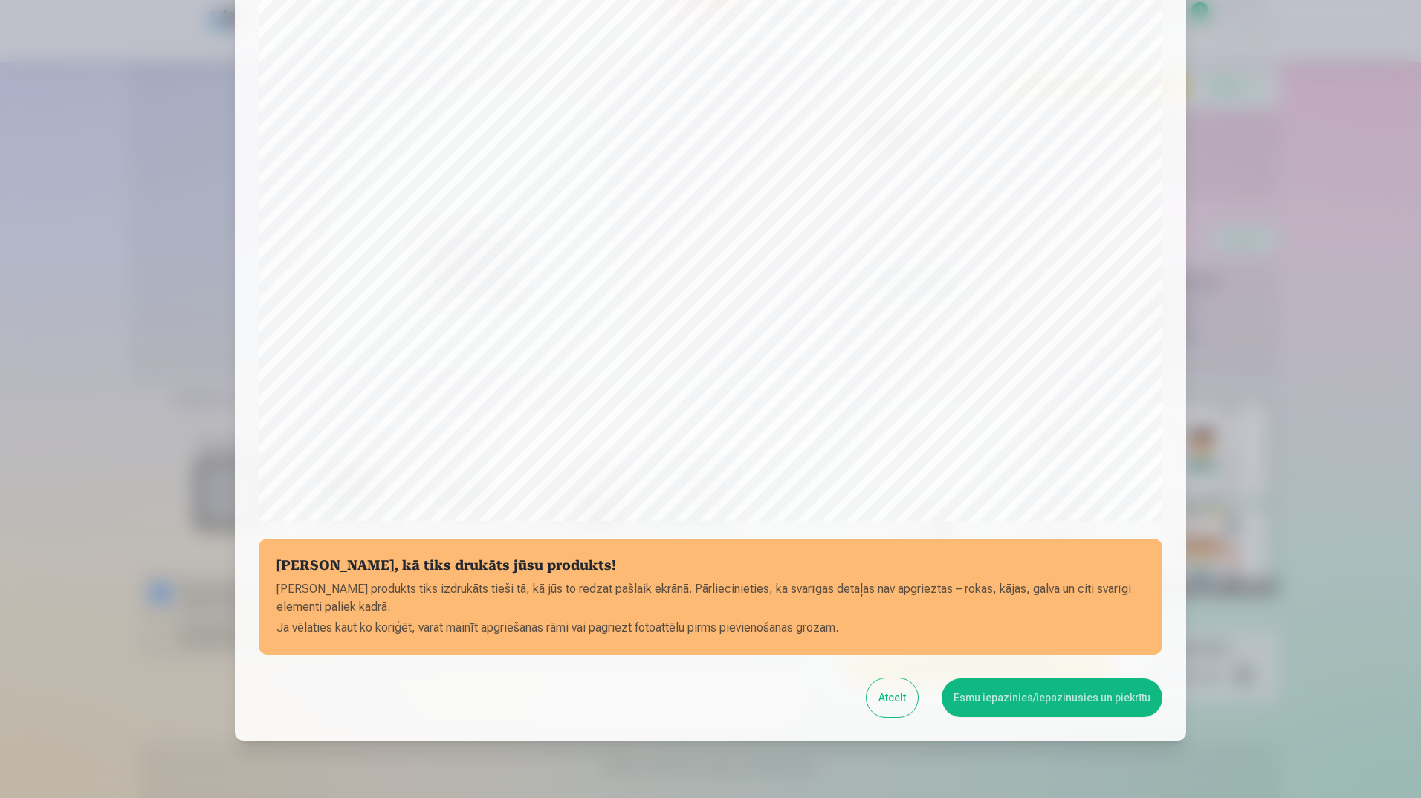
scroll to position [272, 0]
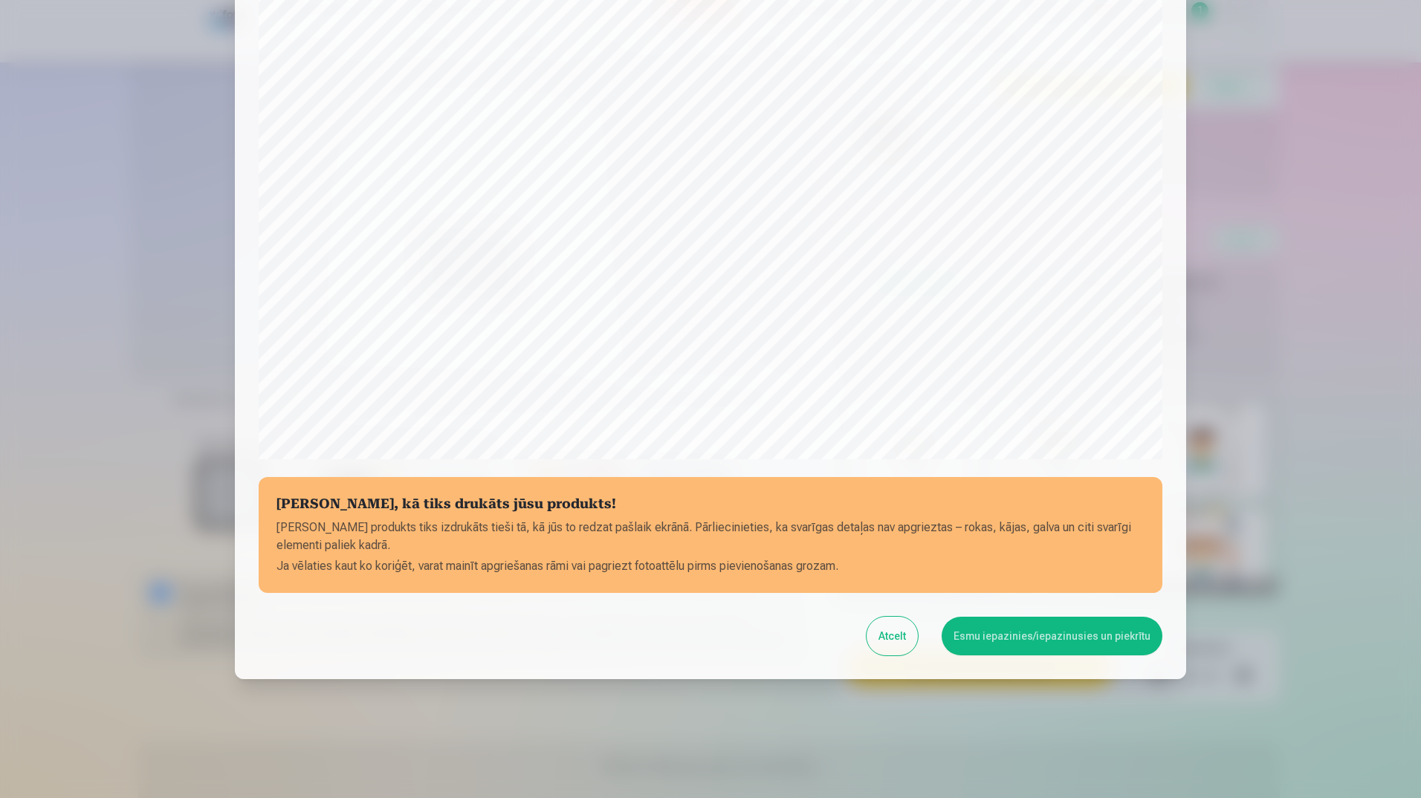
click at [1043, 634] on button "Esmu iepazinies/iepazinusies un piekrītu" at bounding box center [1052, 636] width 221 height 39
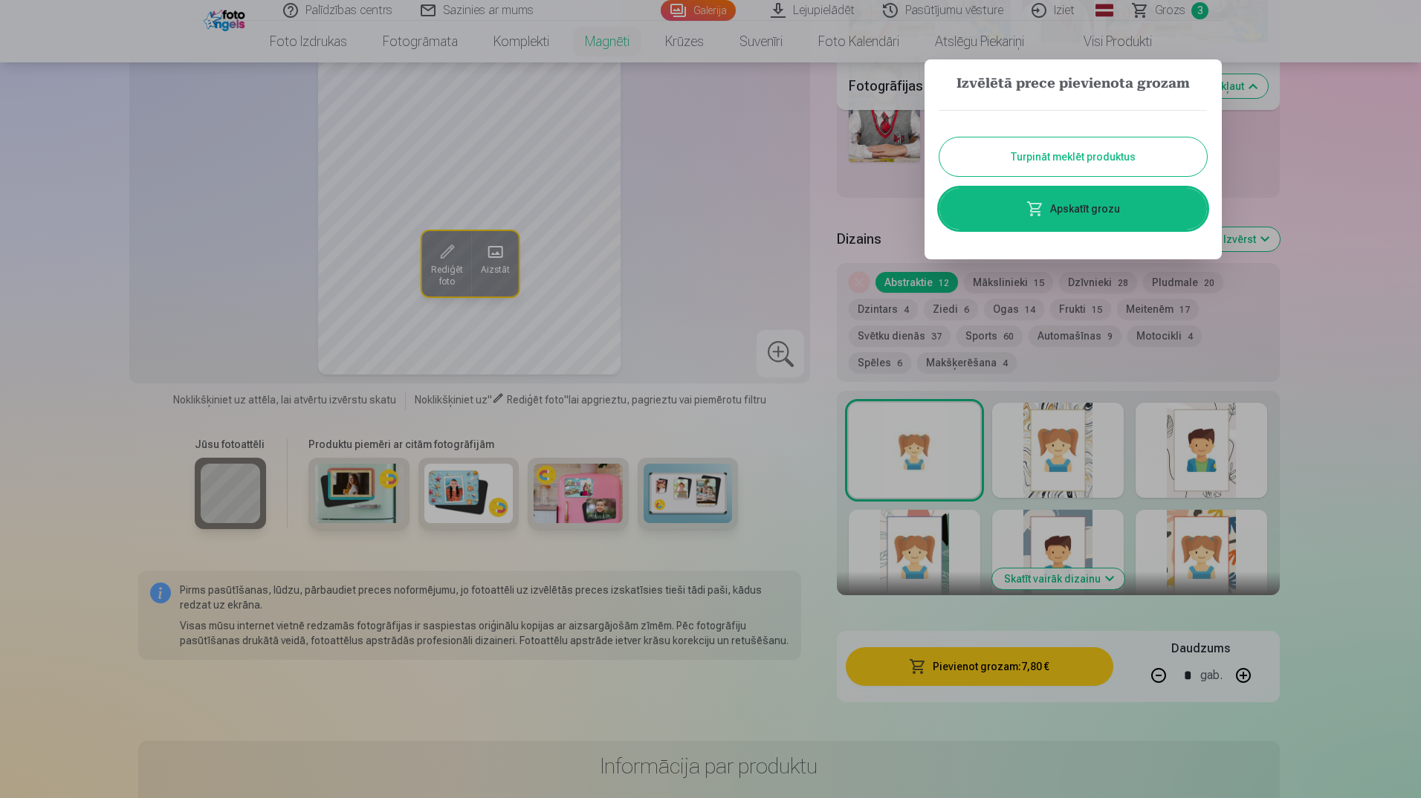
click at [1092, 201] on link "Apskatīt grozu" at bounding box center [1073, 209] width 268 height 42
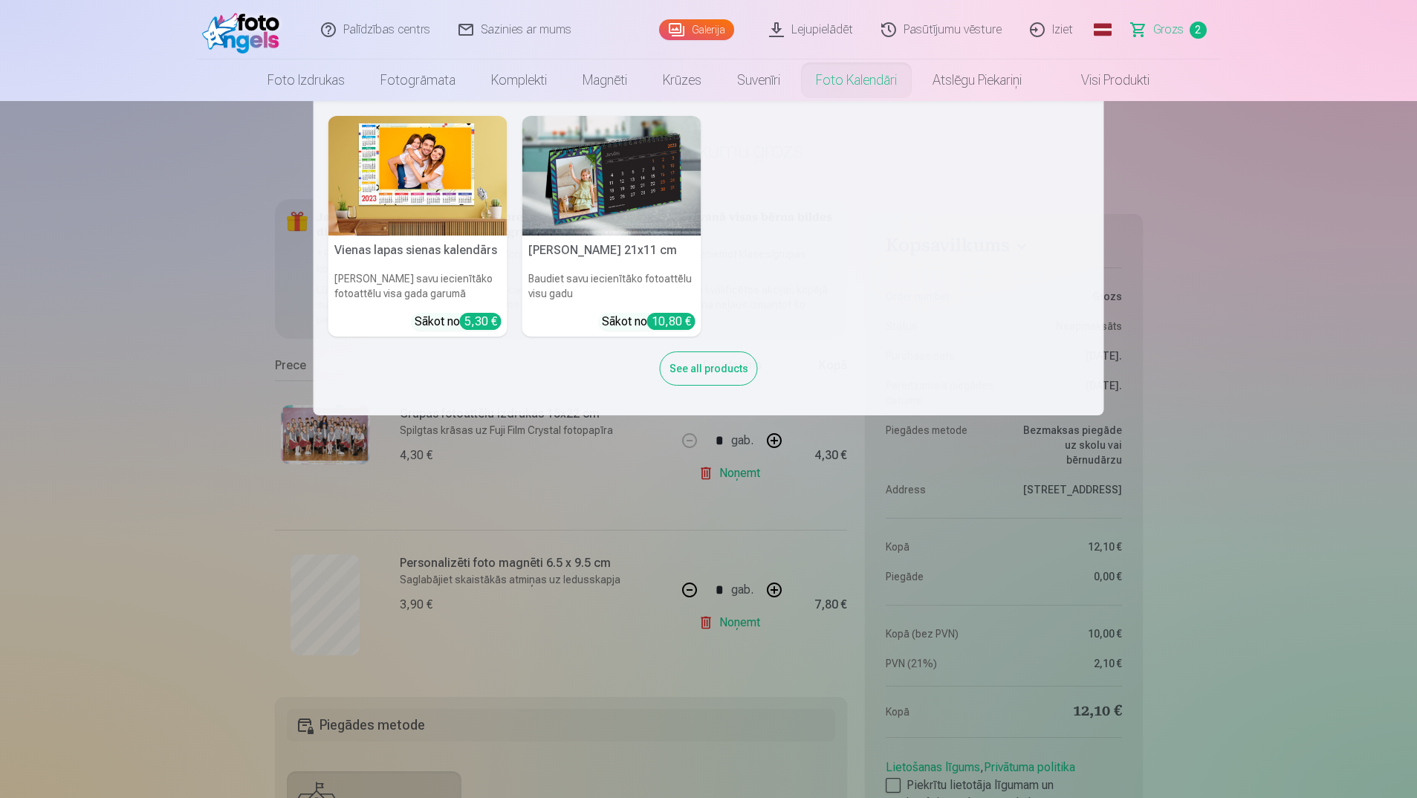
click at [868, 77] on link "Foto kalendāri" at bounding box center [856, 80] width 117 height 42
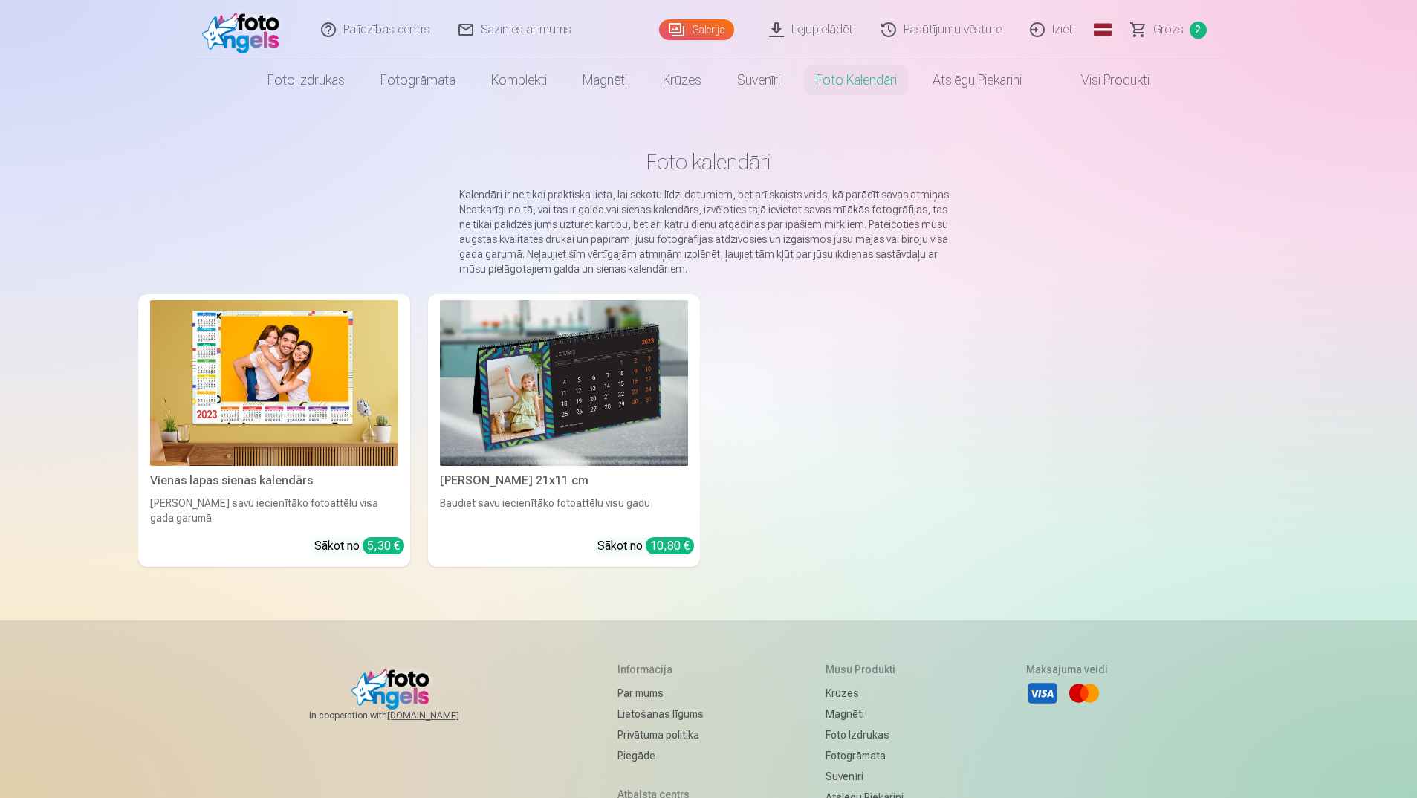
click at [600, 365] on img at bounding box center [564, 383] width 248 height 166
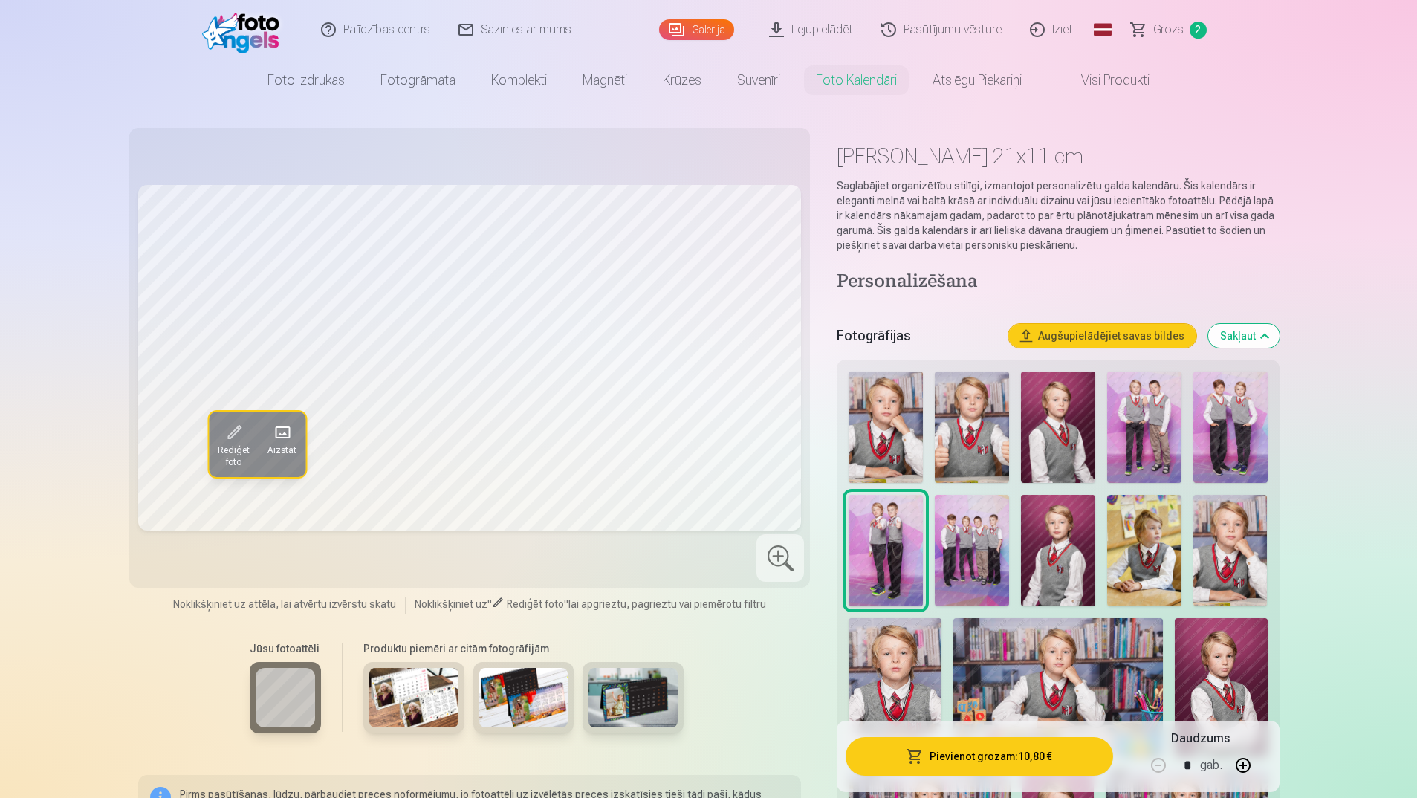
click at [395, 686] on img at bounding box center [413, 697] width 89 height 59
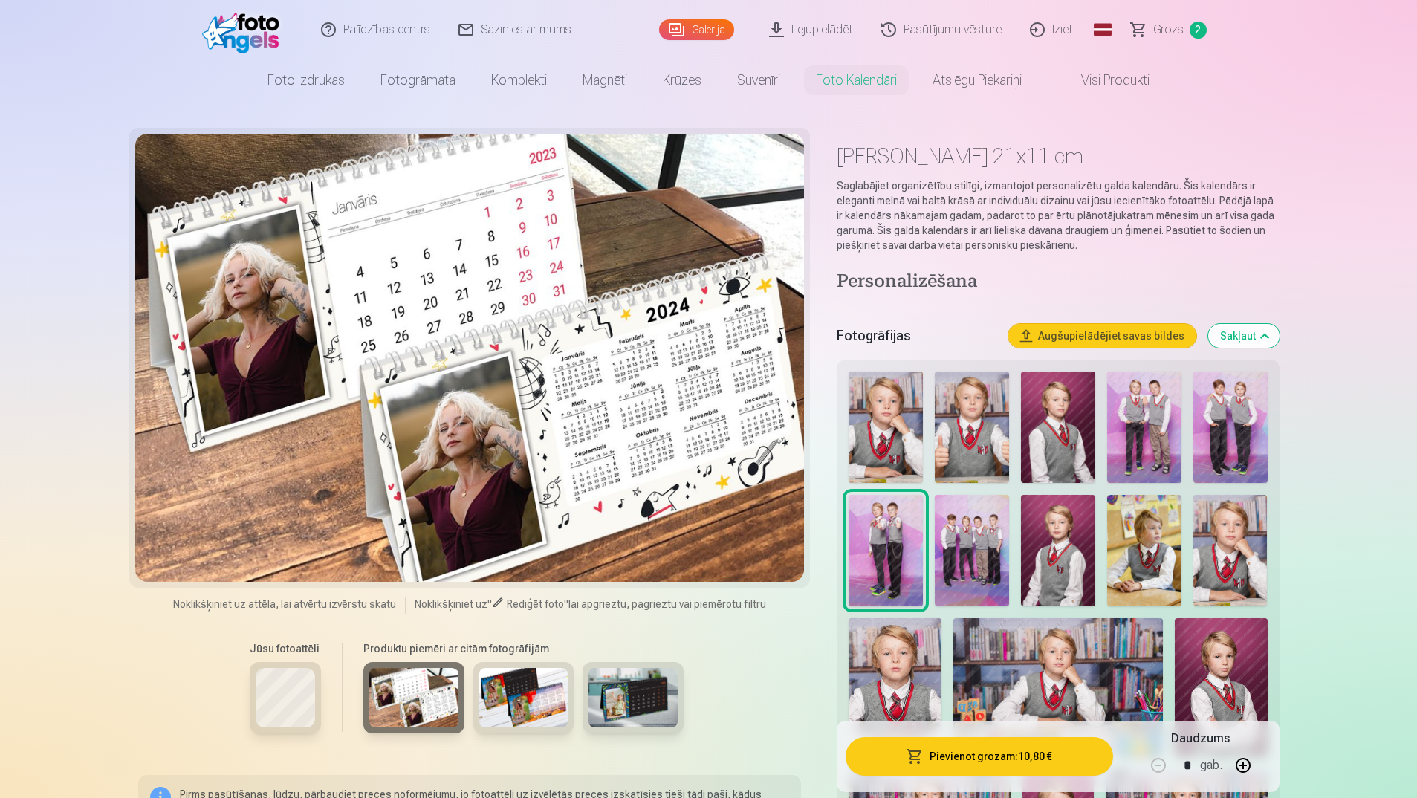
click at [548, 703] on img at bounding box center [523, 697] width 89 height 59
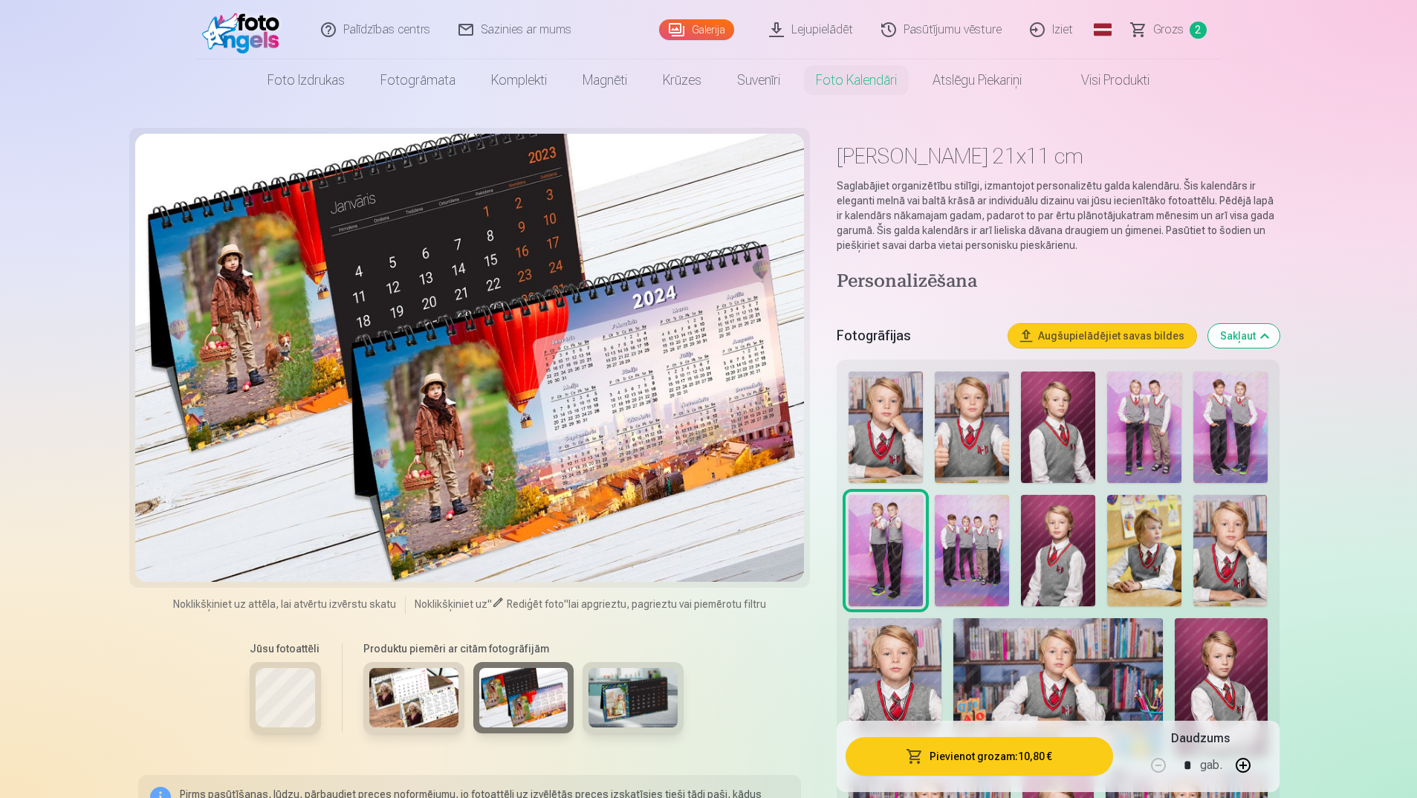
click at [634, 703] on img at bounding box center [633, 697] width 89 height 59
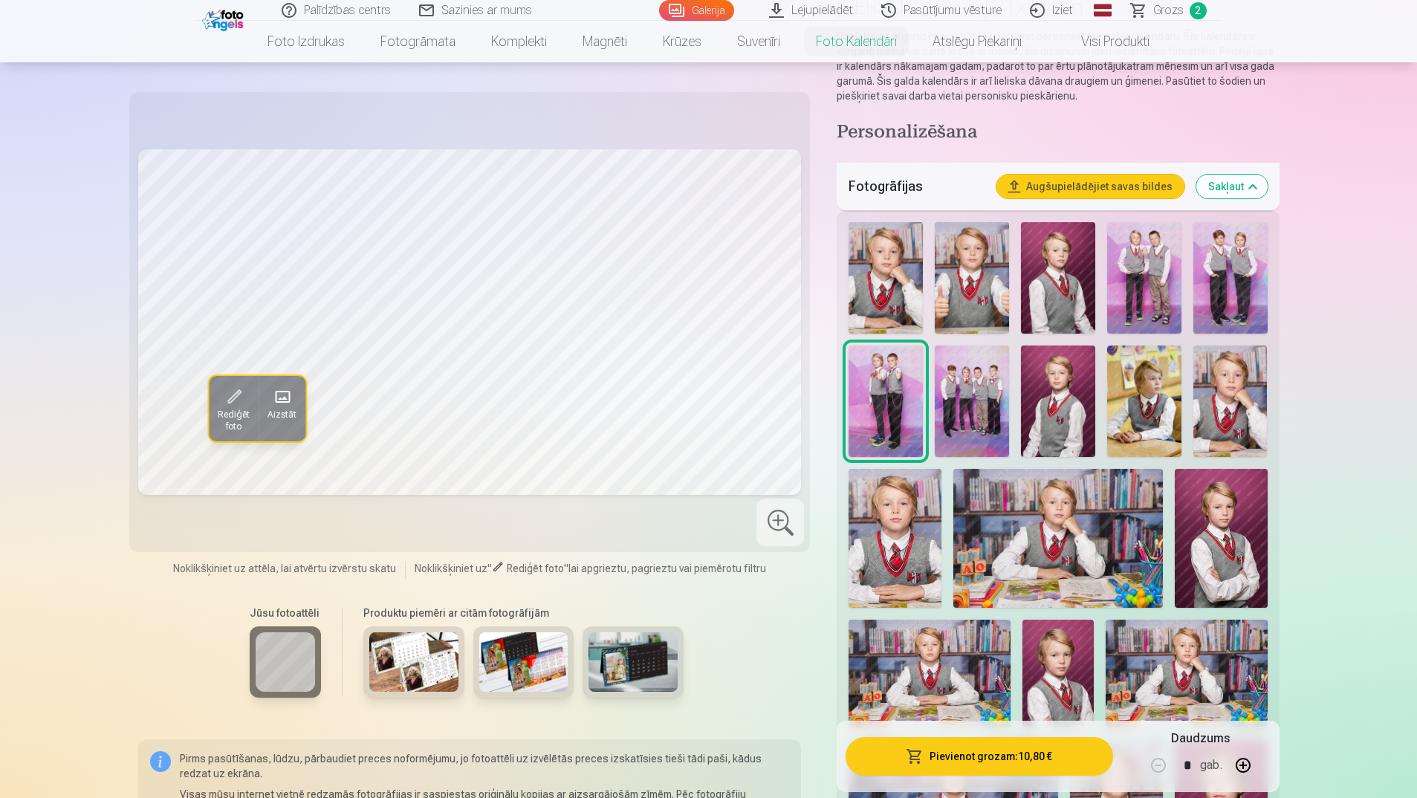
scroll to position [372, 0]
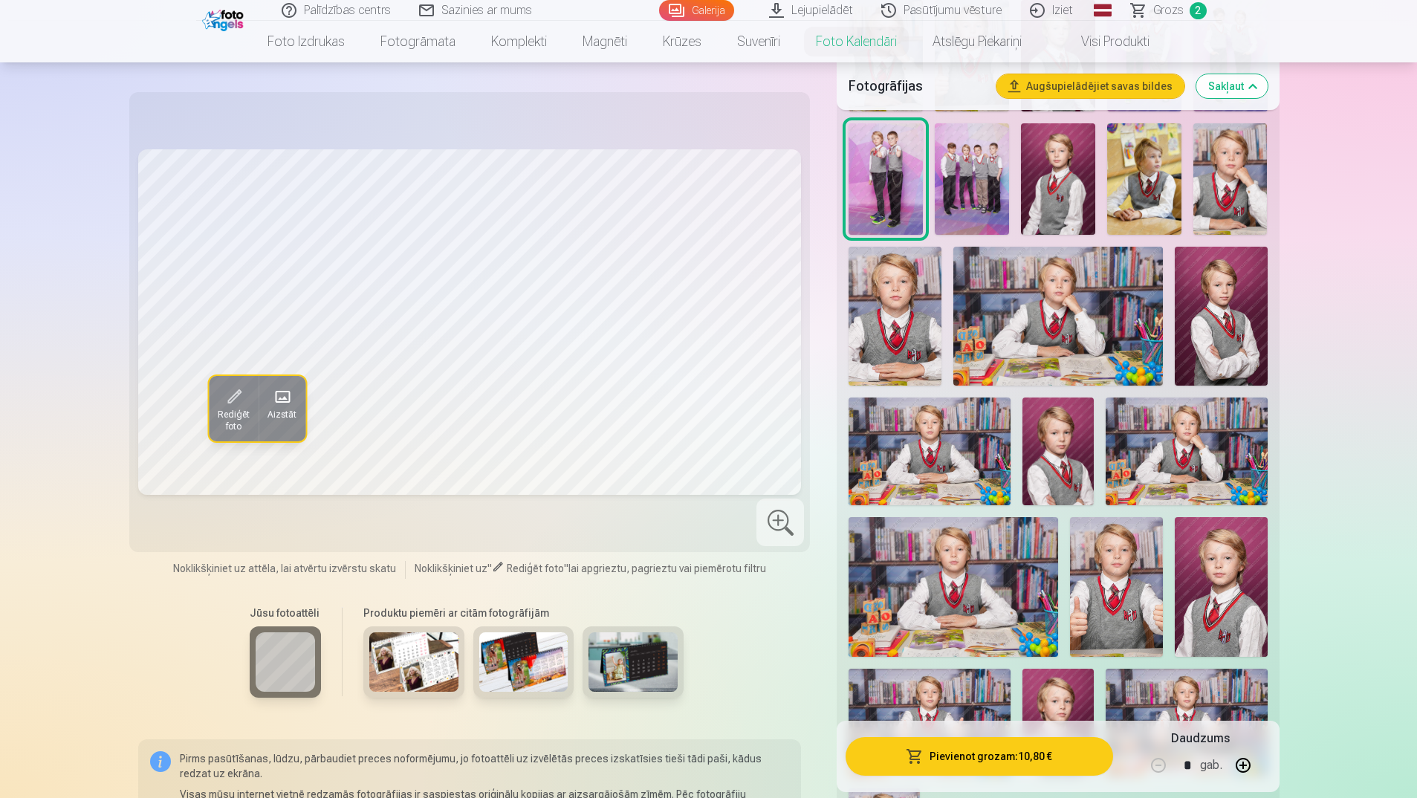
click at [945, 423] on img at bounding box center [929, 452] width 161 height 108
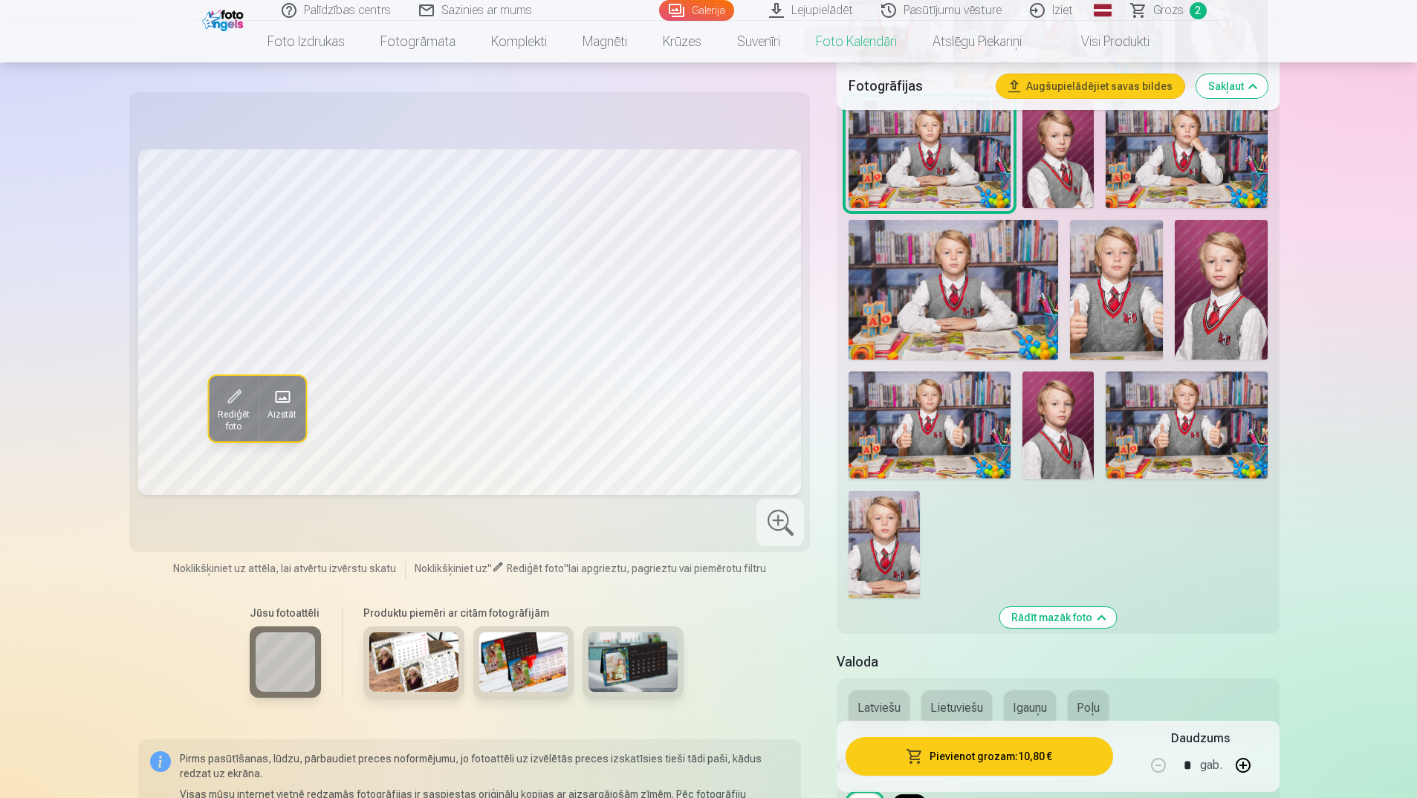
scroll to position [1115, 0]
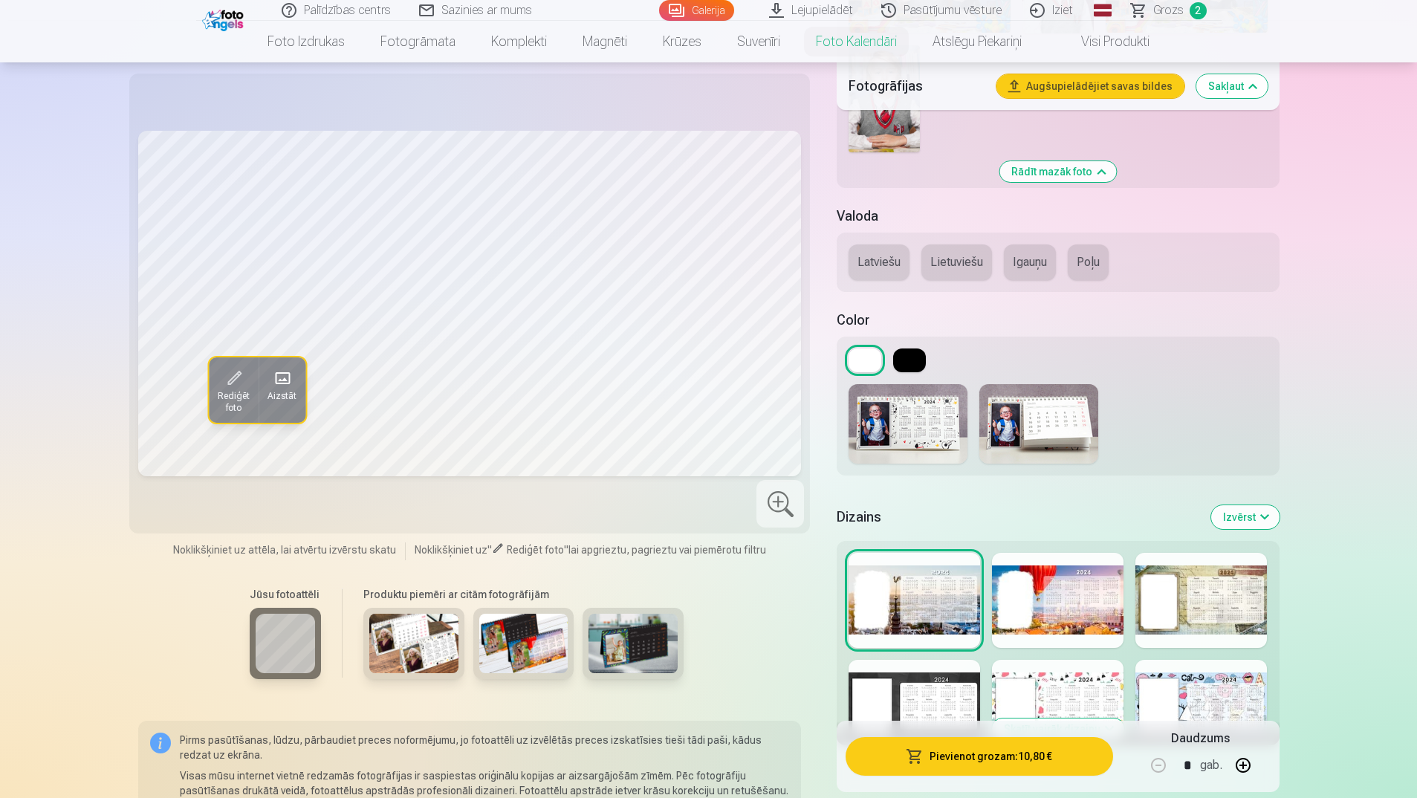
click at [1041, 585] on div at bounding box center [1058, 600] width 132 height 95
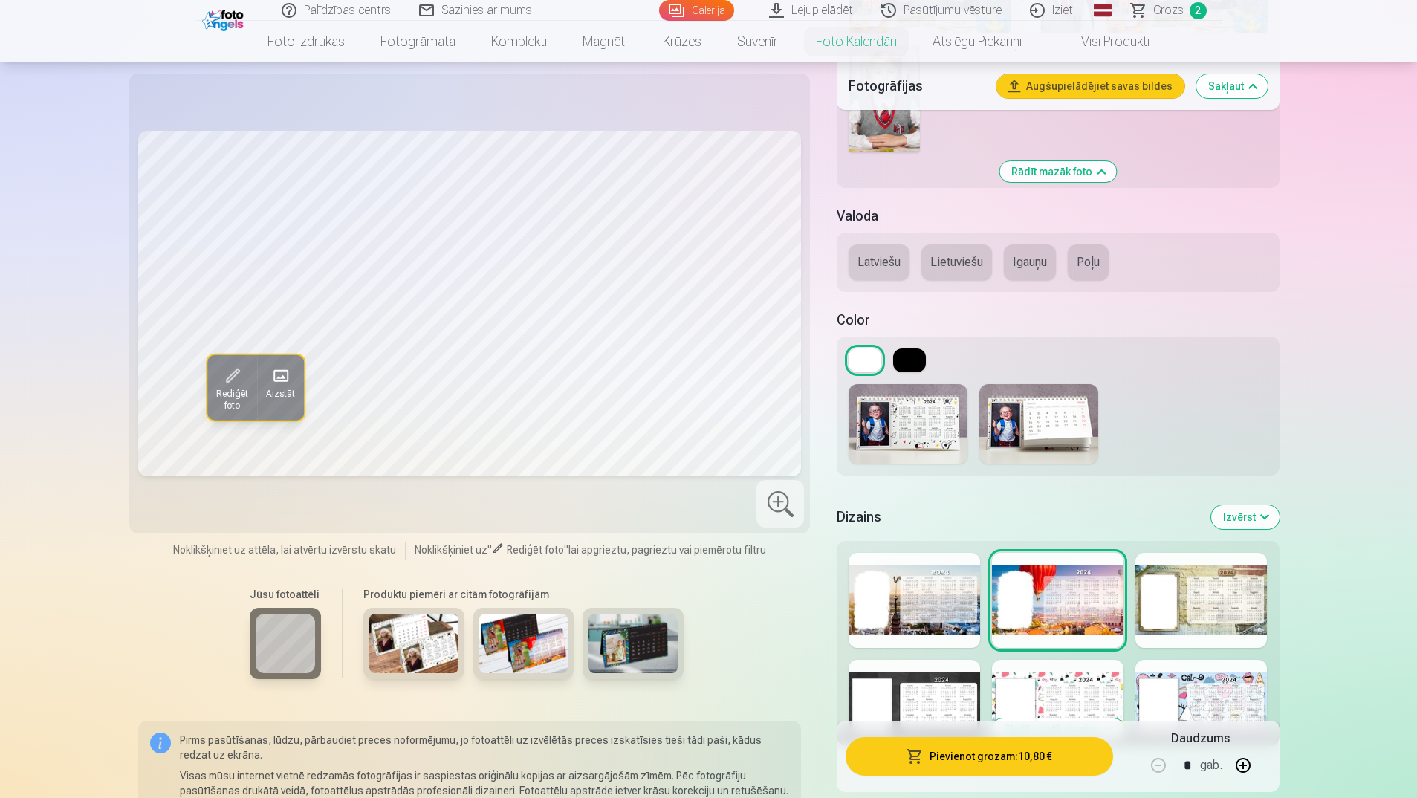
click at [1175, 595] on div at bounding box center [1201, 600] width 132 height 95
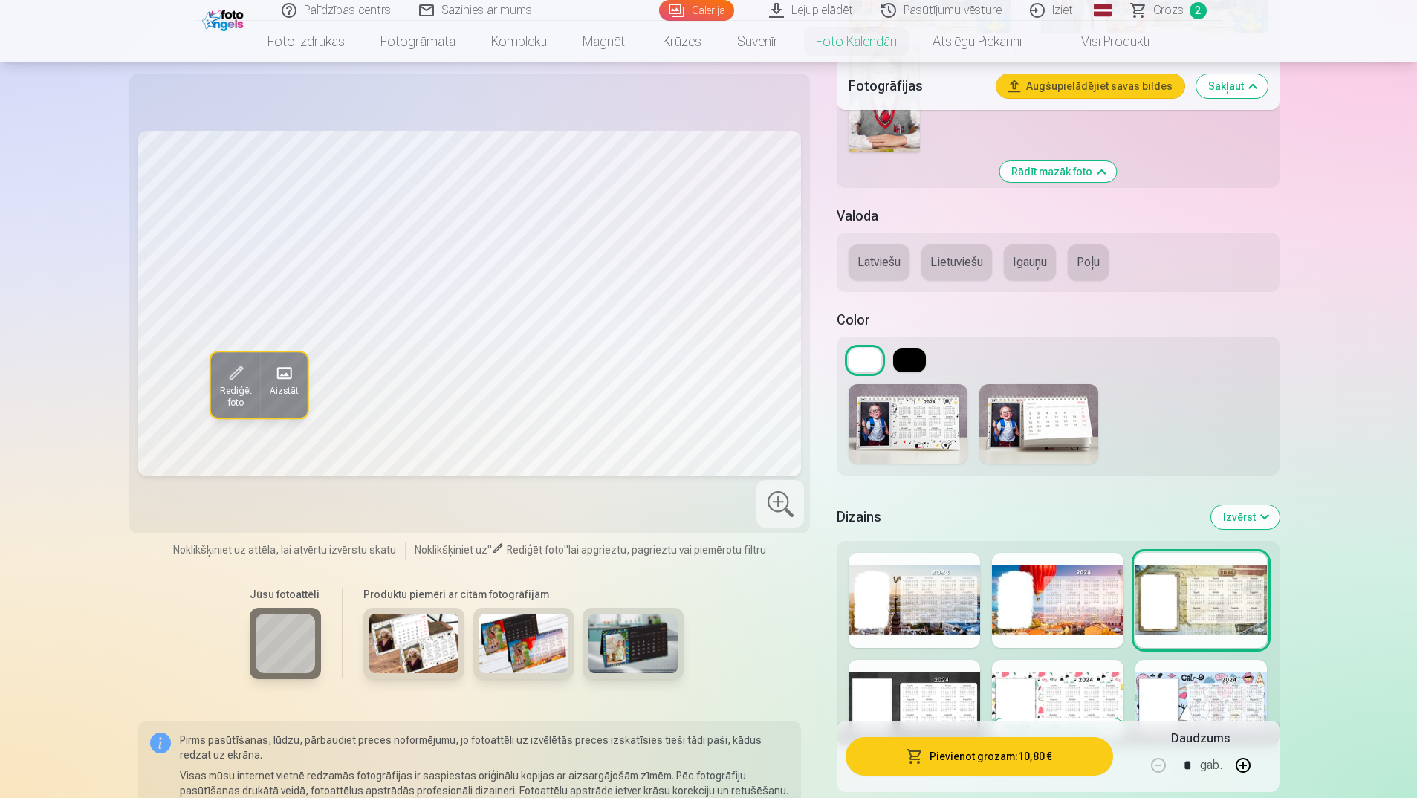
click at [904, 686] on div at bounding box center [915, 707] width 132 height 95
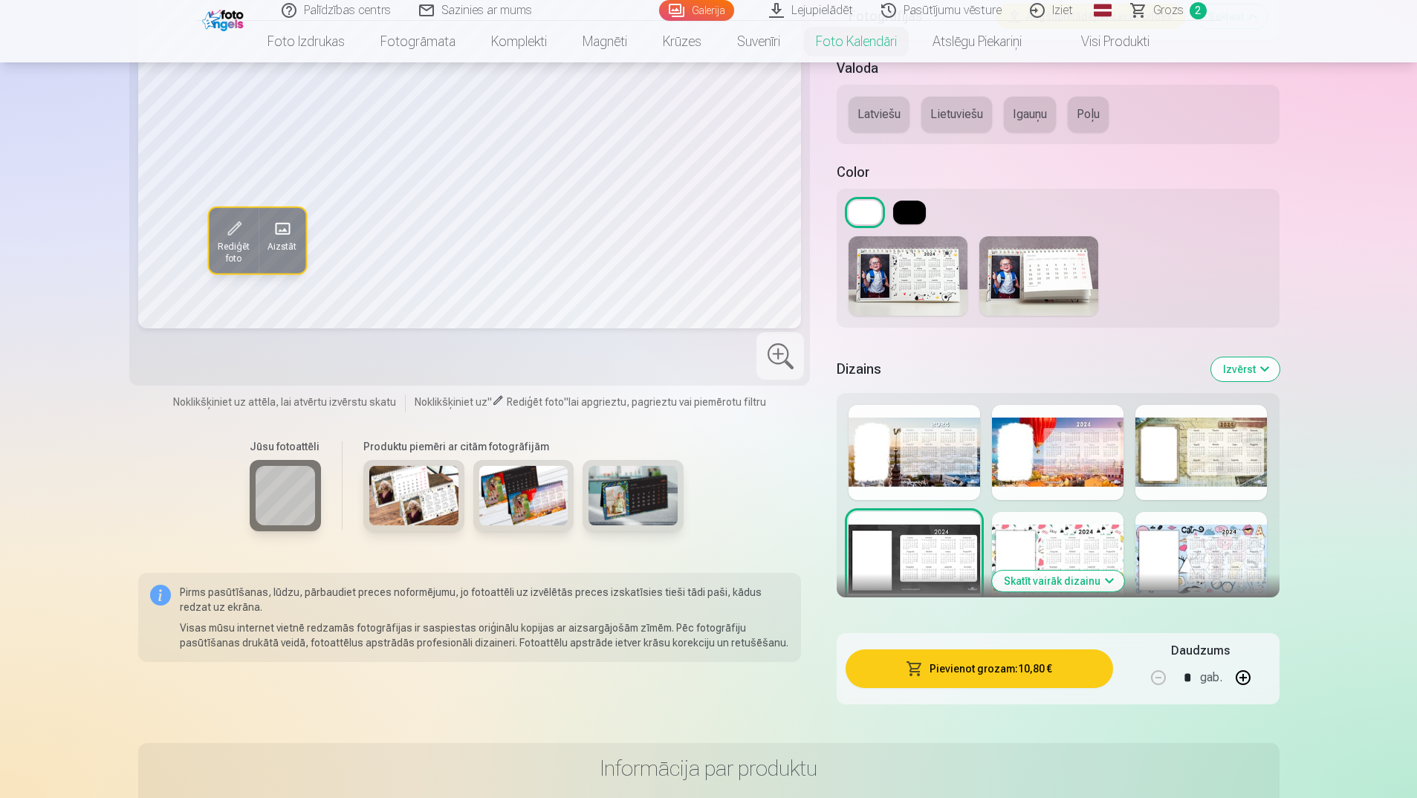
scroll to position [1263, 0]
click at [889, 106] on button "Latviešu" at bounding box center [879, 114] width 61 height 36
click at [1070, 539] on div at bounding box center [1058, 558] width 132 height 95
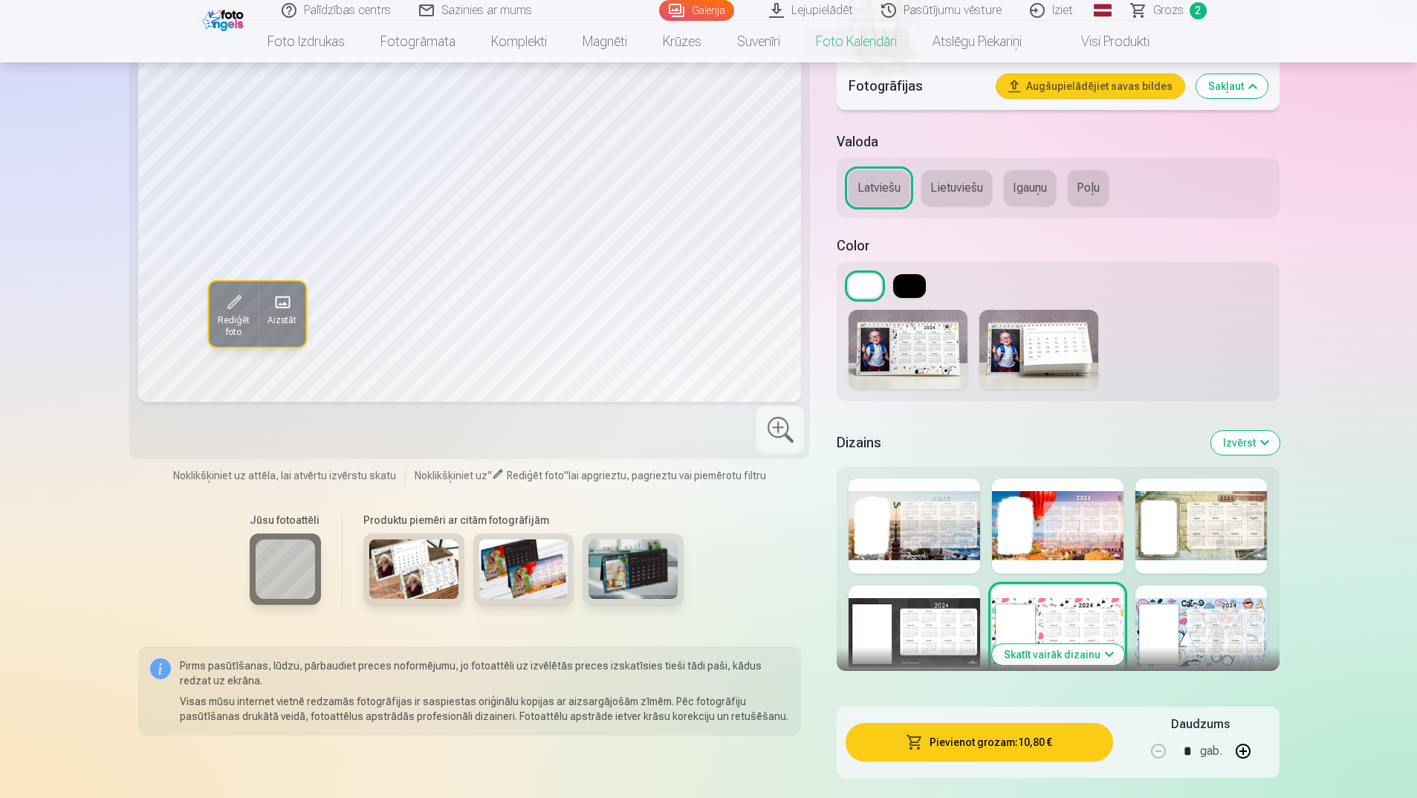
click at [1185, 620] on div at bounding box center [1201, 633] width 132 height 95
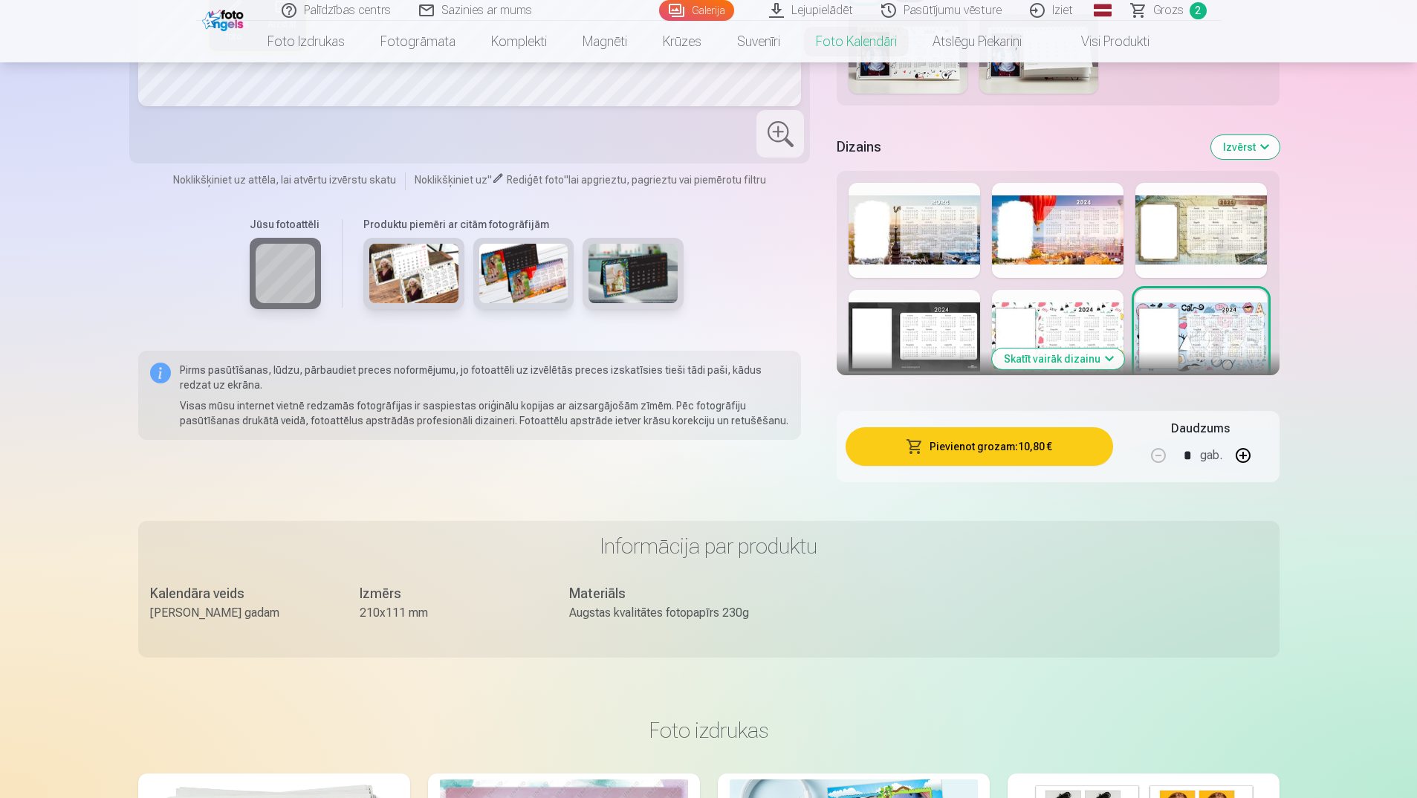
scroll to position [1486, 0]
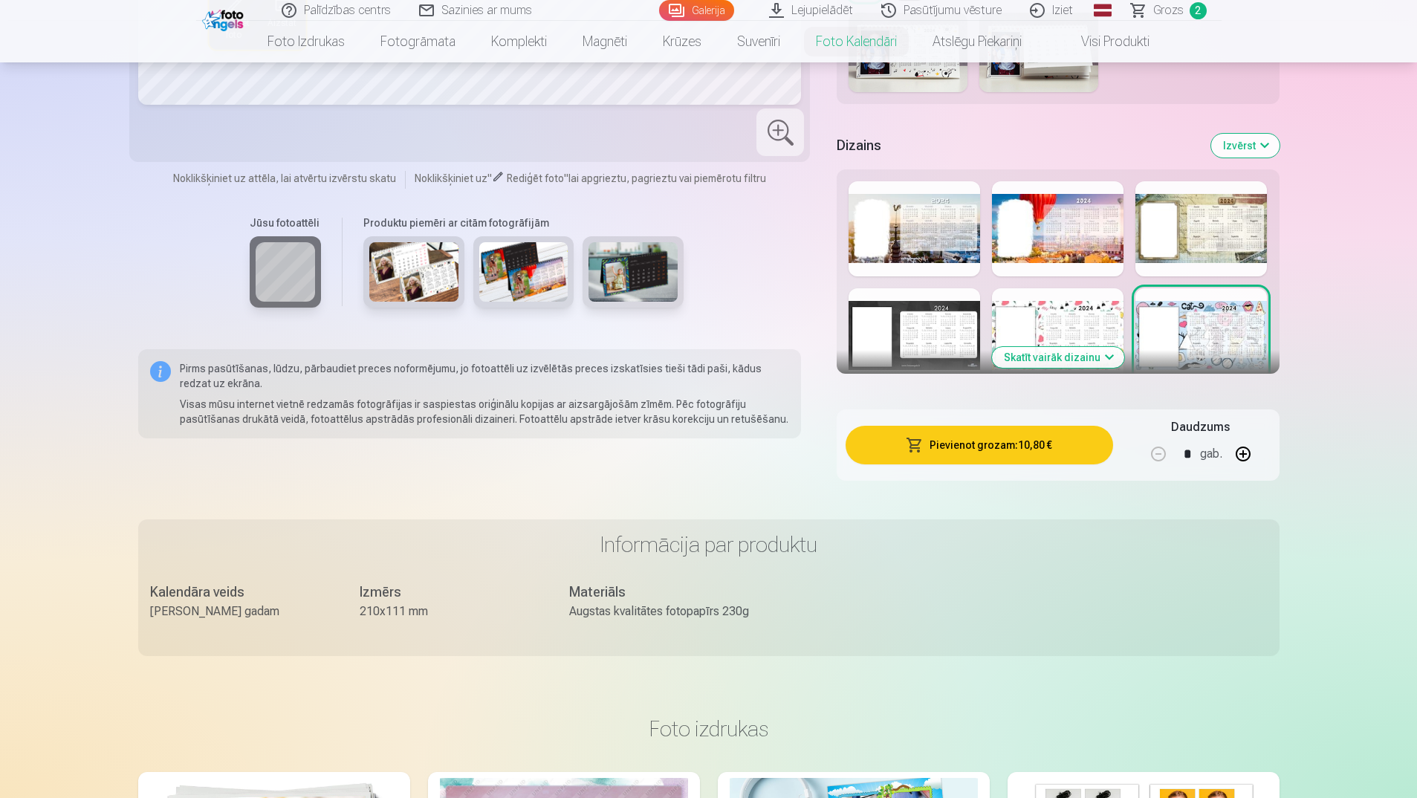
click at [1071, 360] on button "Skatīt vairāk dizainu" at bounding box center [1058, 357] width 132 height 21
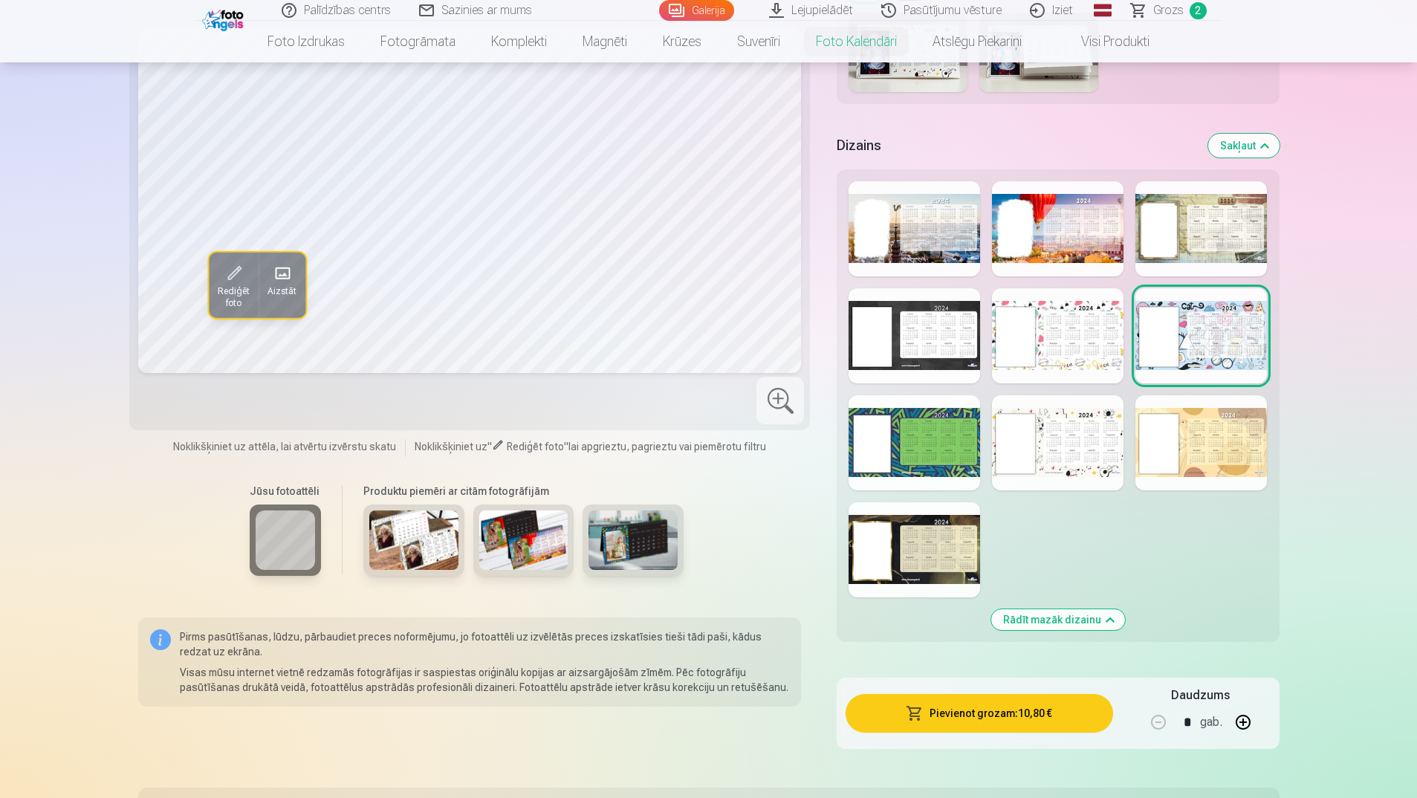
click at [922, 423] on div at bounding box center [915, 442] width 132 height 95
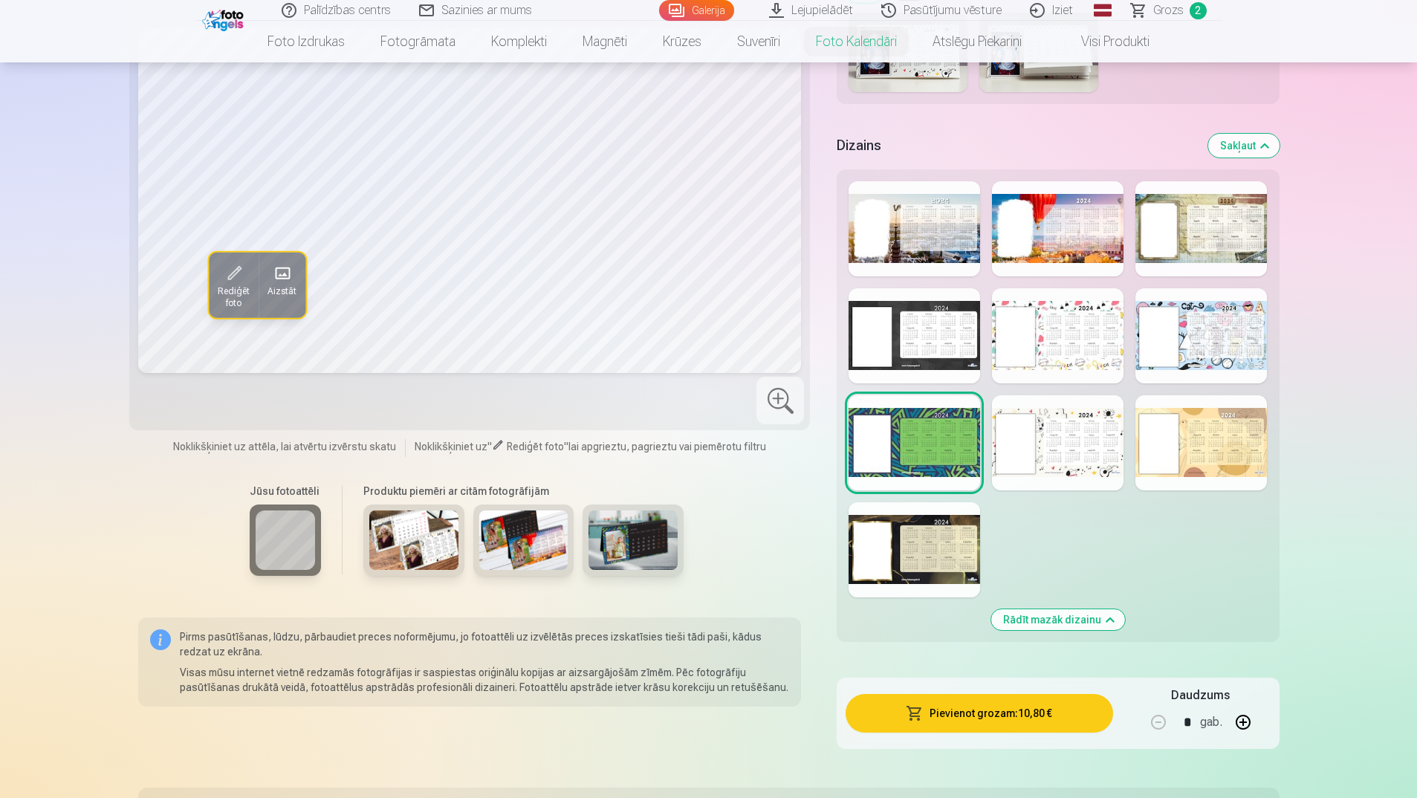
click at [1077, 442] on div at bounding box center [1058, 442] width 132 height 95
click at [1207, 441] on div at bounding box center [1201, 442] width 132 height 95
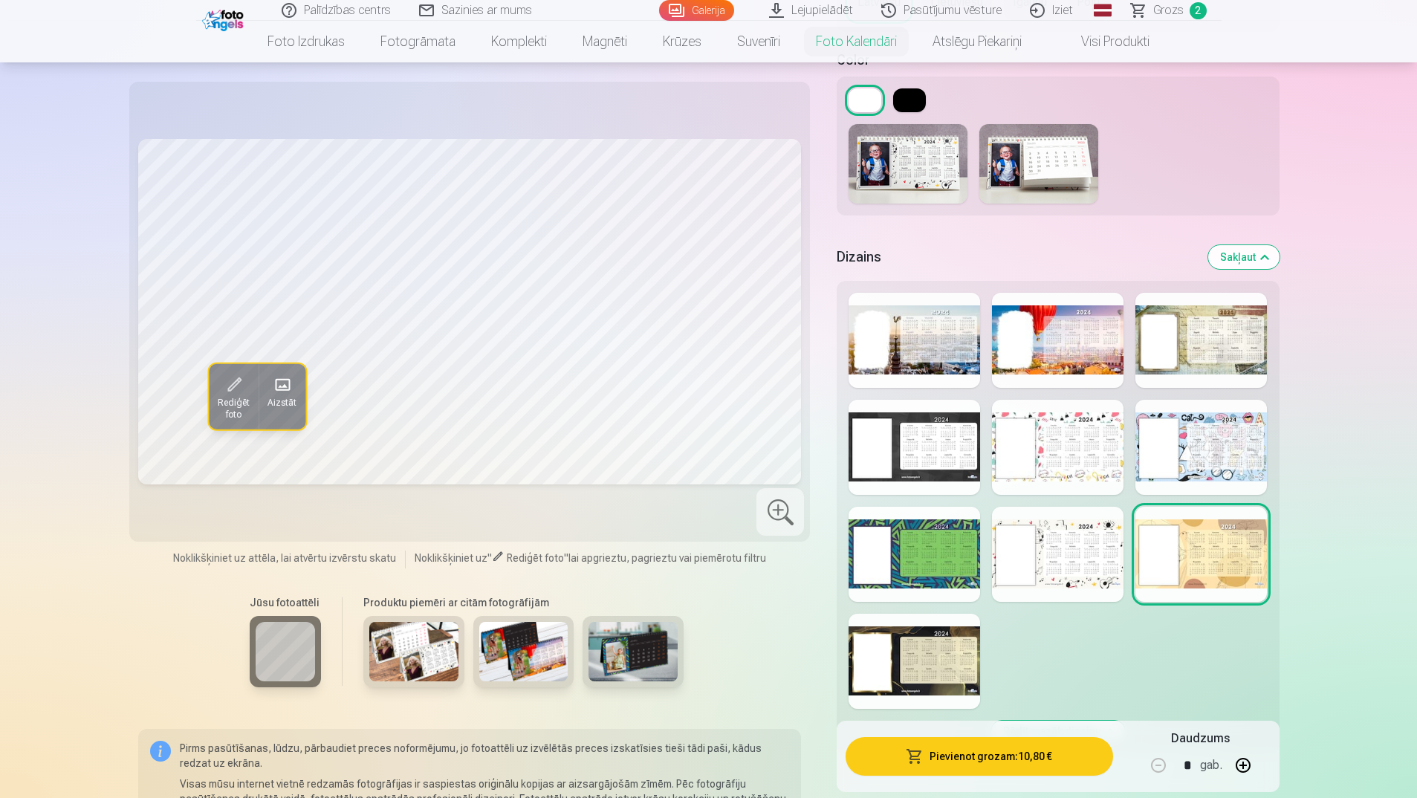
scroll to position [1338, 0]
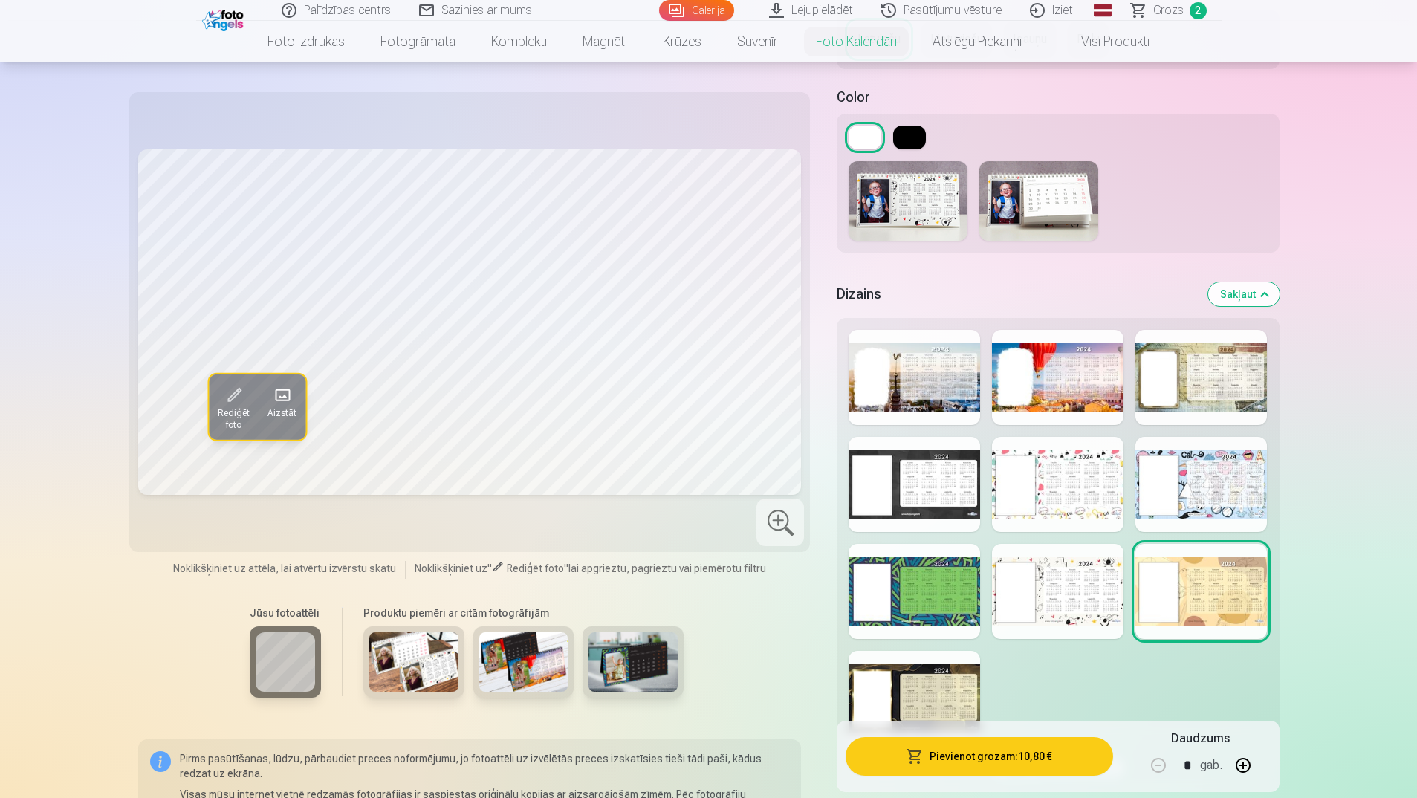
click at [895, 687] on div at bounding box center [915, 698] width 132 height 95
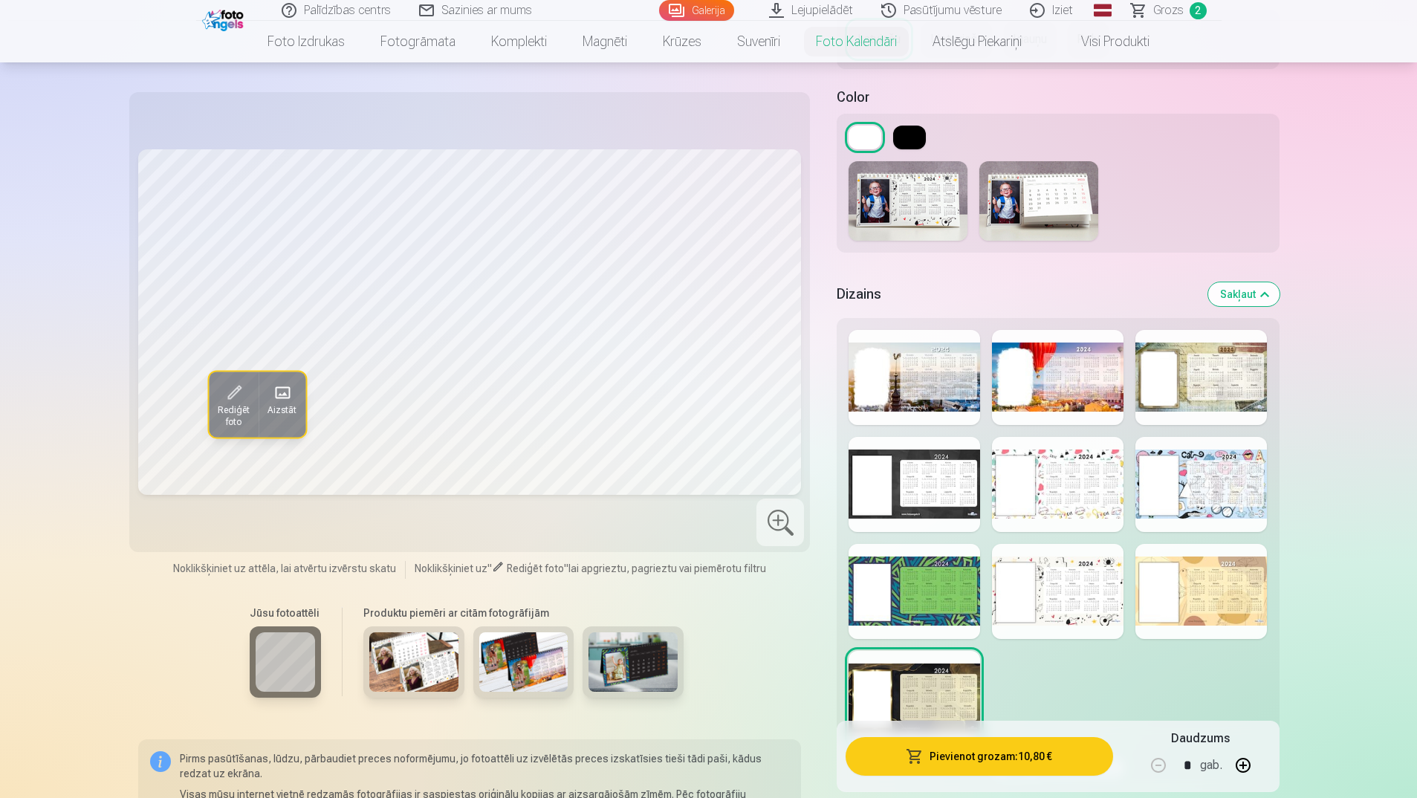
click at [881, 498] on div at bounding box center [915, 484] width 132 height 95
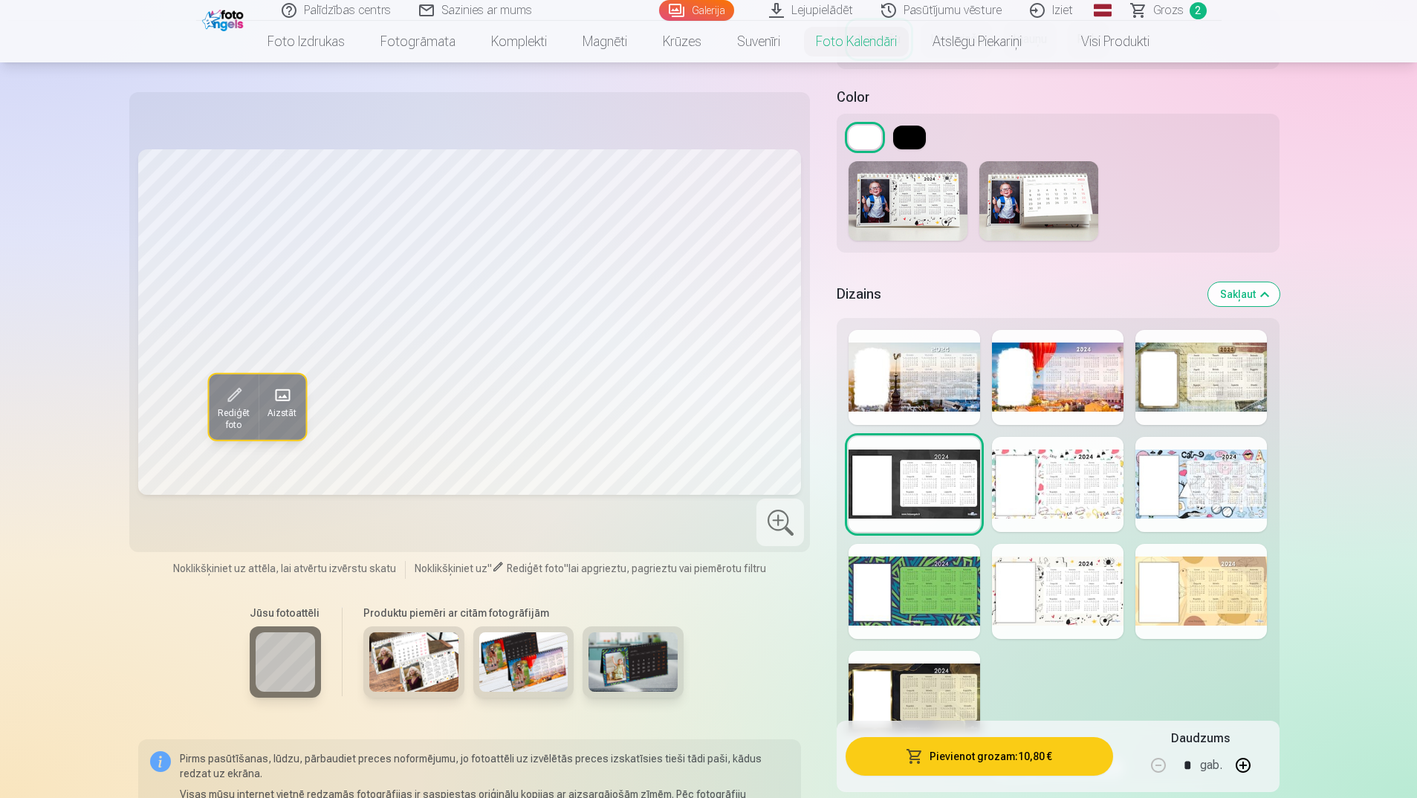
click at [890, 353] on div at bounding box center [915, 377] width 132 height 95
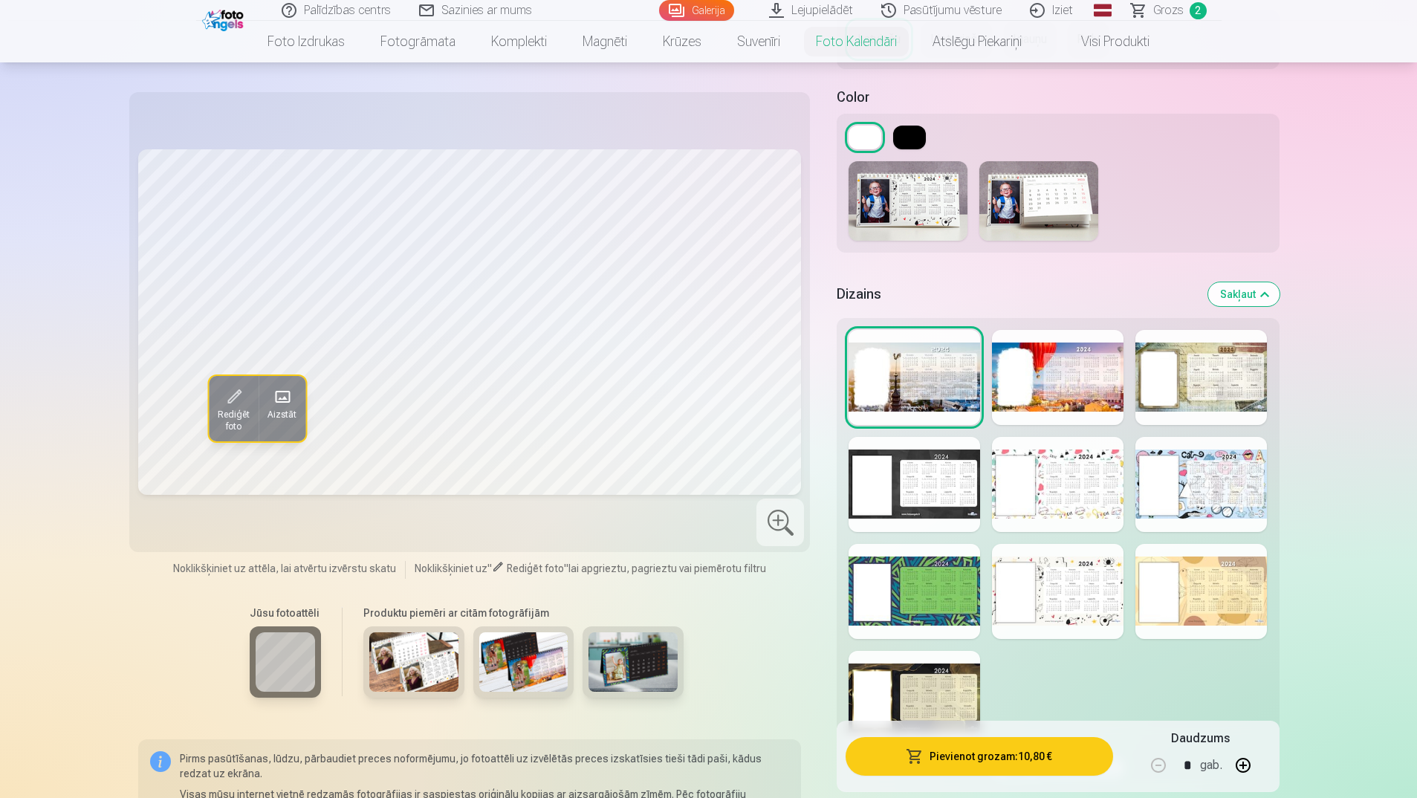
click at [1052, 370] on div at bounding box center [1058, 377] width 132 height 95
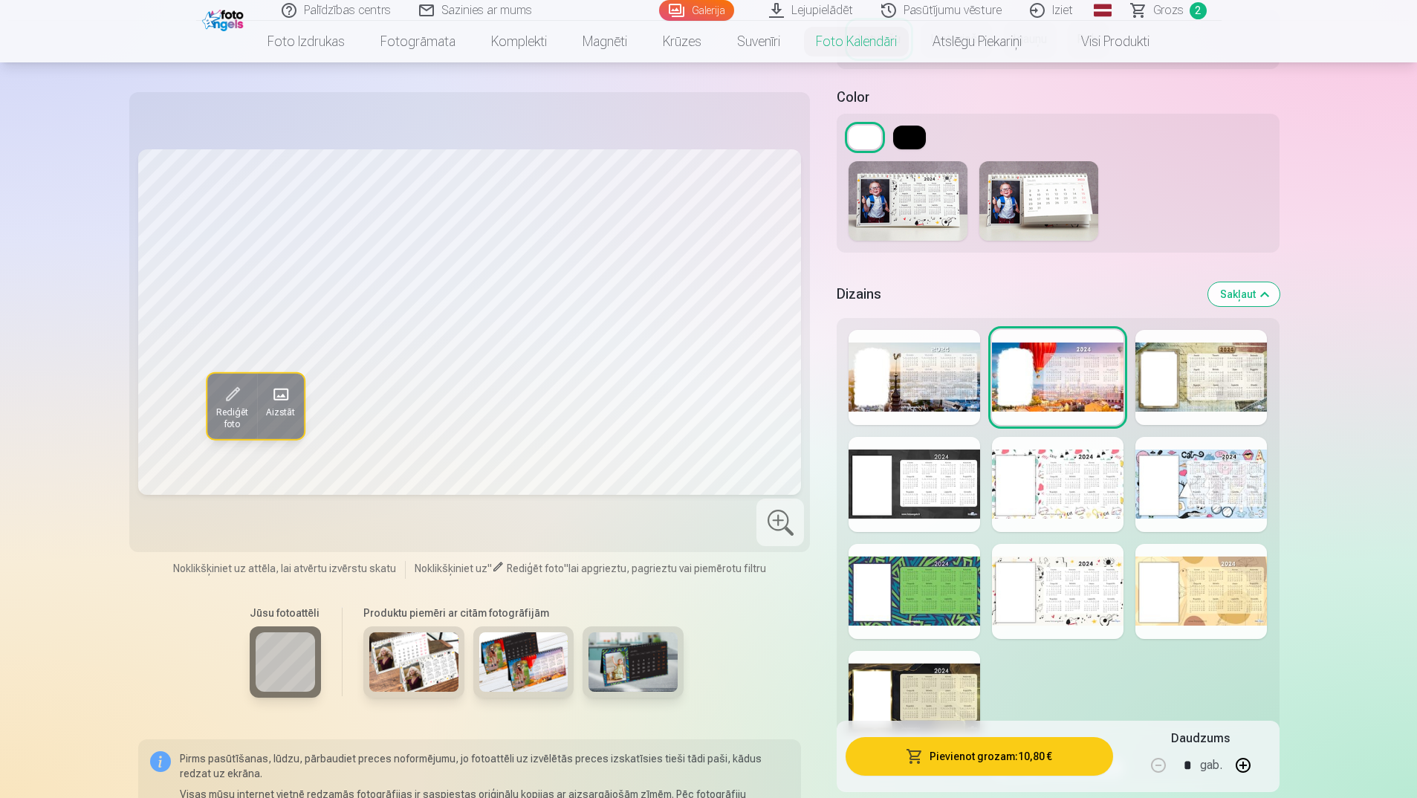
click at [1172, 375] on div at bounding box center [1201, 377] width 132 height 95
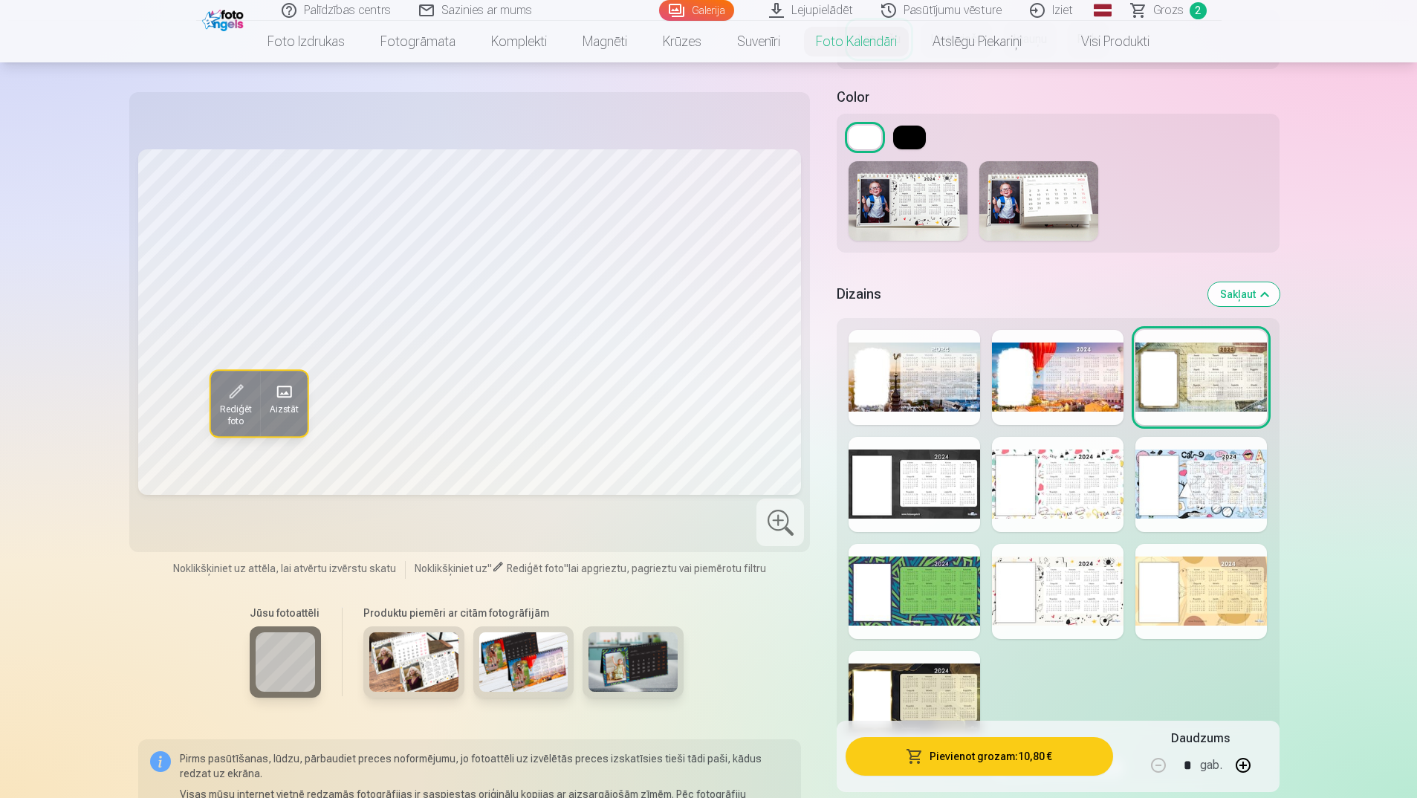
click at [928, 482] on div at bounding box center [915, 484] width 132 height 95
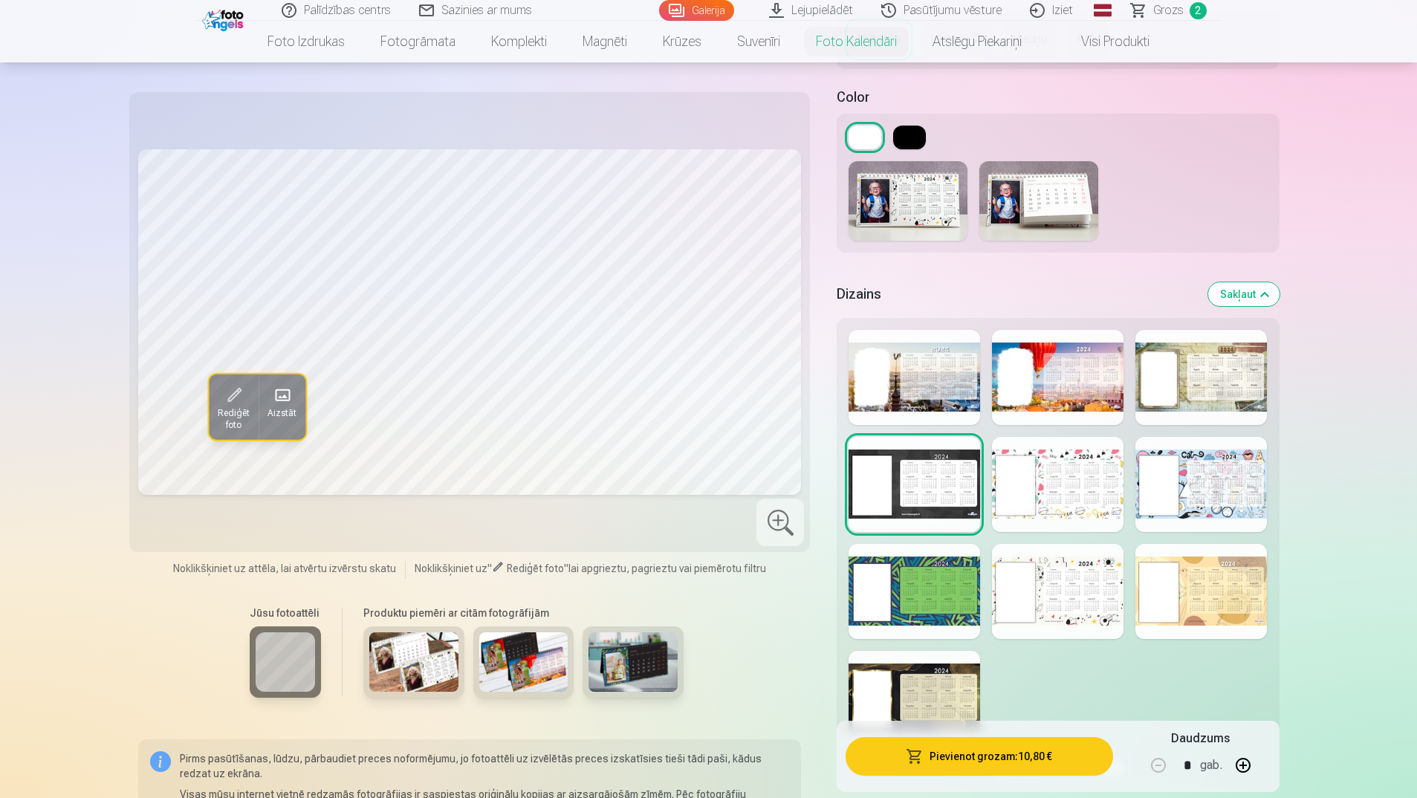
click at [1070, 499] on div at bounding box center [1058, 484] width 132 height 95
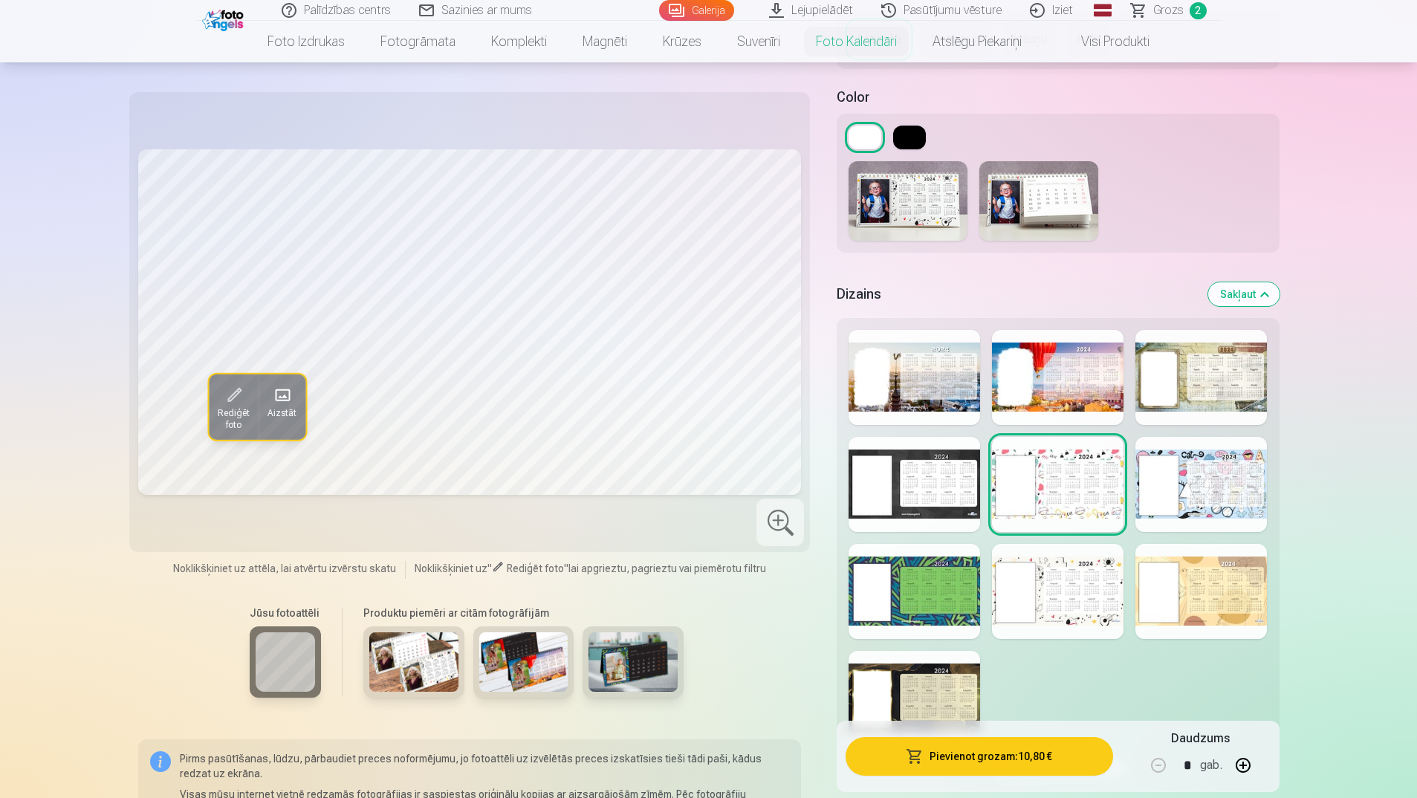
click at [1051, 578] on div at bounding box center [1058, 591] width 132 height 95
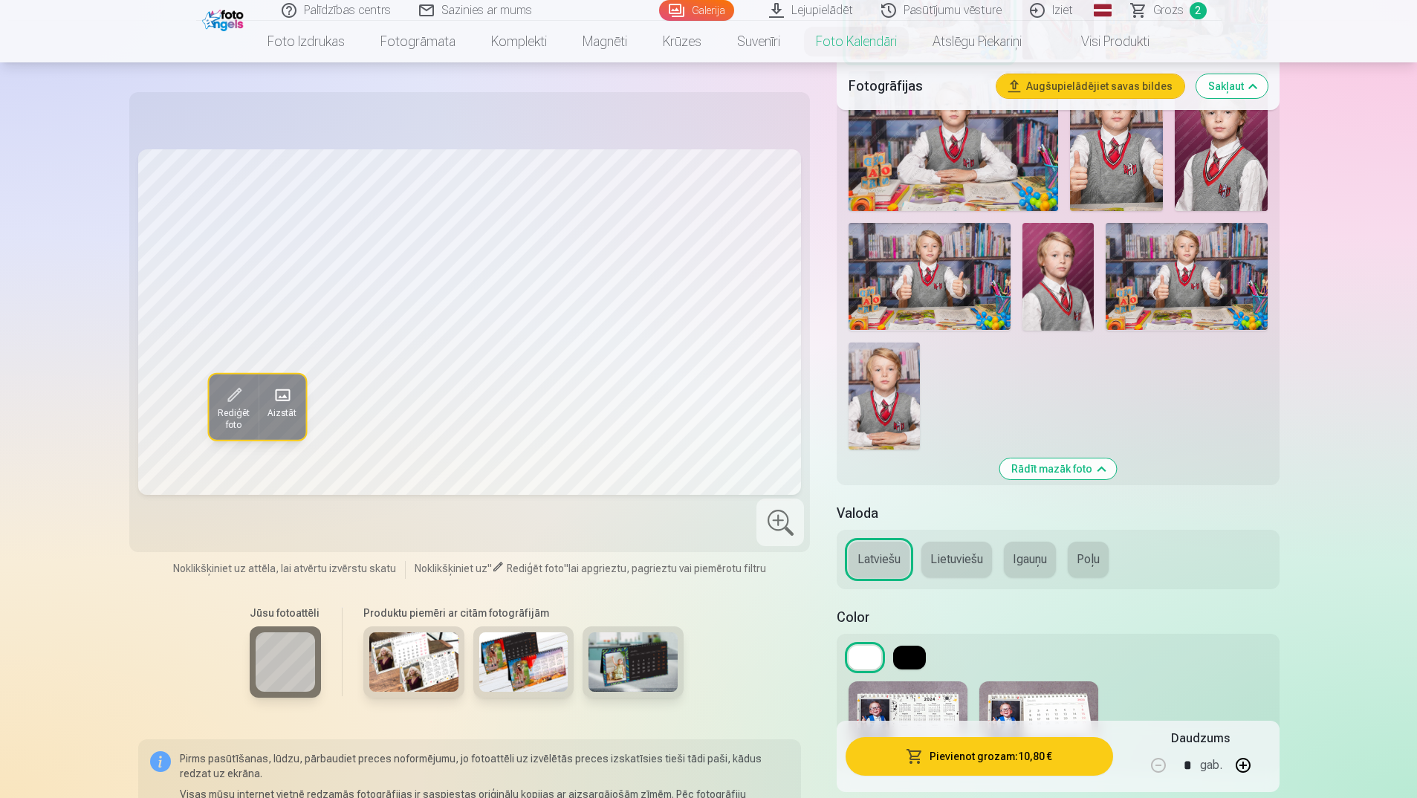
scroll to position [297, 0]
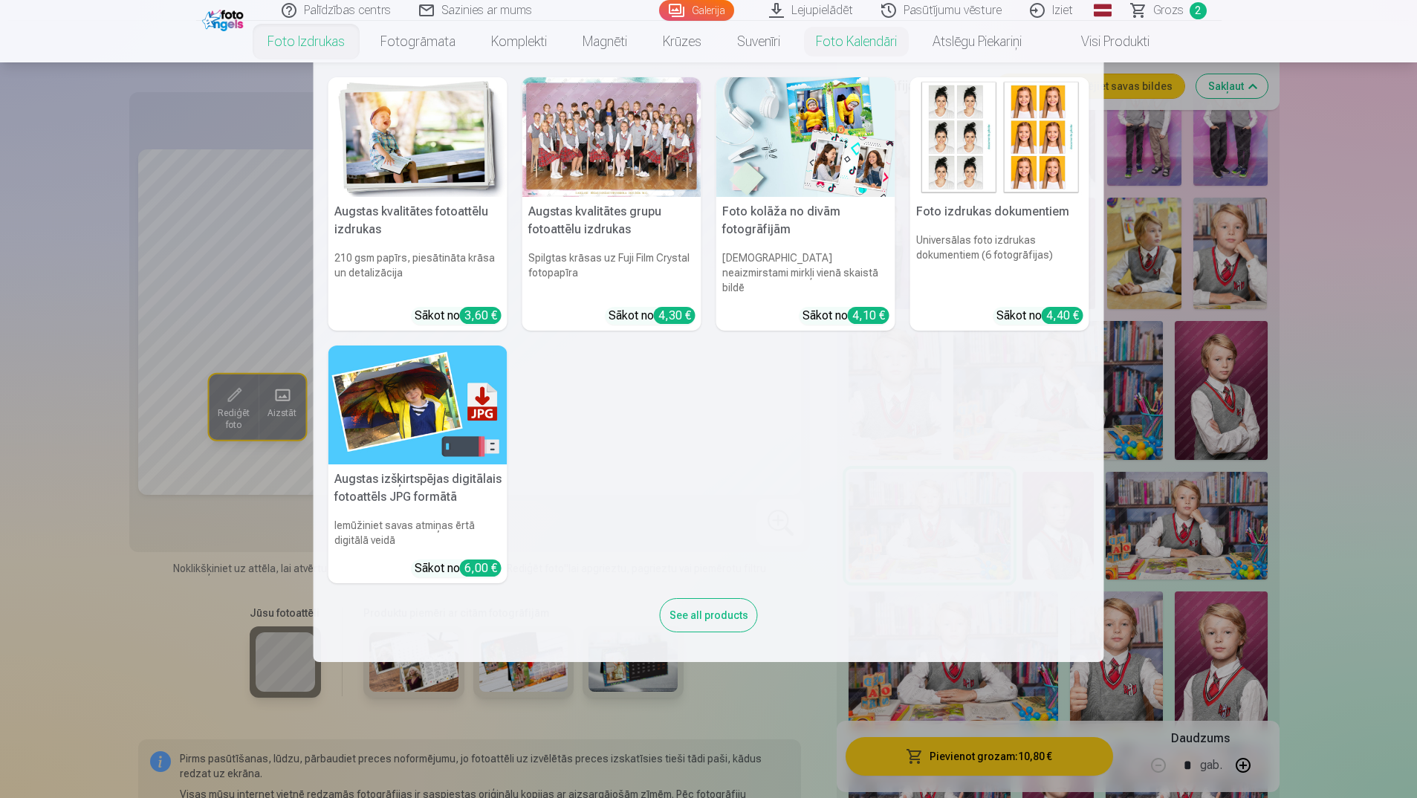
click at [1352, 256] on nav "Augstas kvalitātes fotoattēlu izdrukas 210 gsm papīrs, piesātināta krāsa un det…" at bounding box center [708, 362] width 1417 height 600
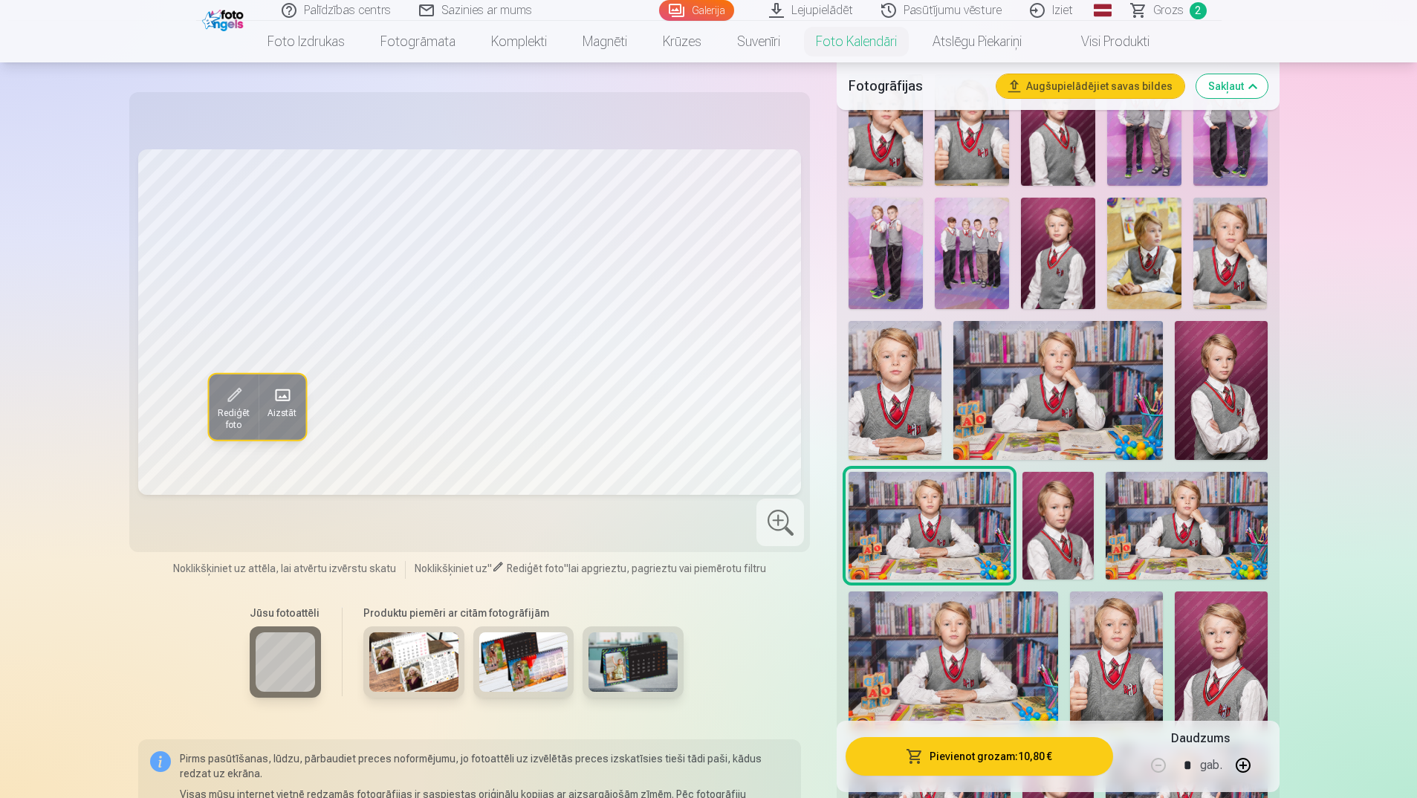
click at [1153, 3] on link "Grozs 2" at bounding box center [1170, 10] width 104 height 21
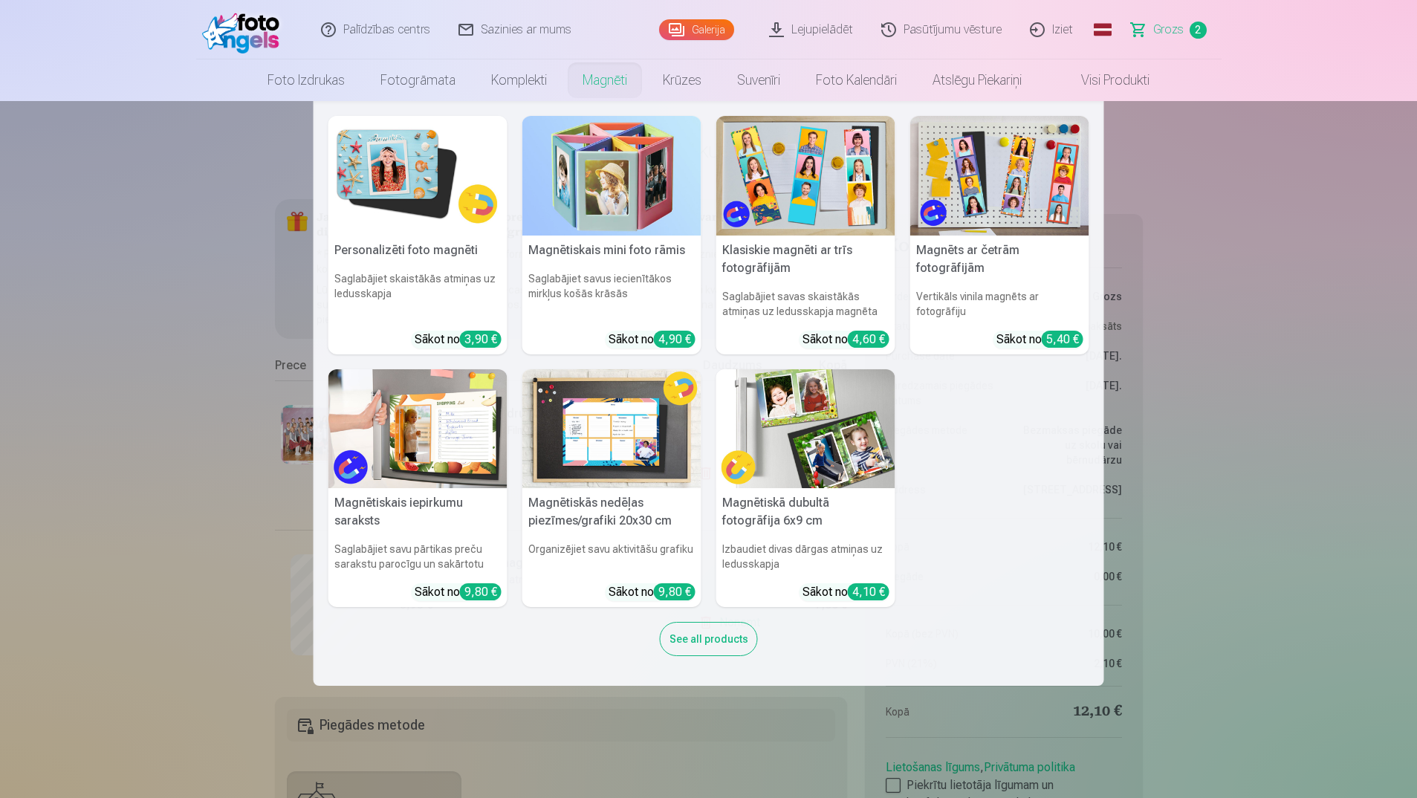
click at [603, 78] on link "Magnēti" at bounding box center [605, 80] width 80 height 42
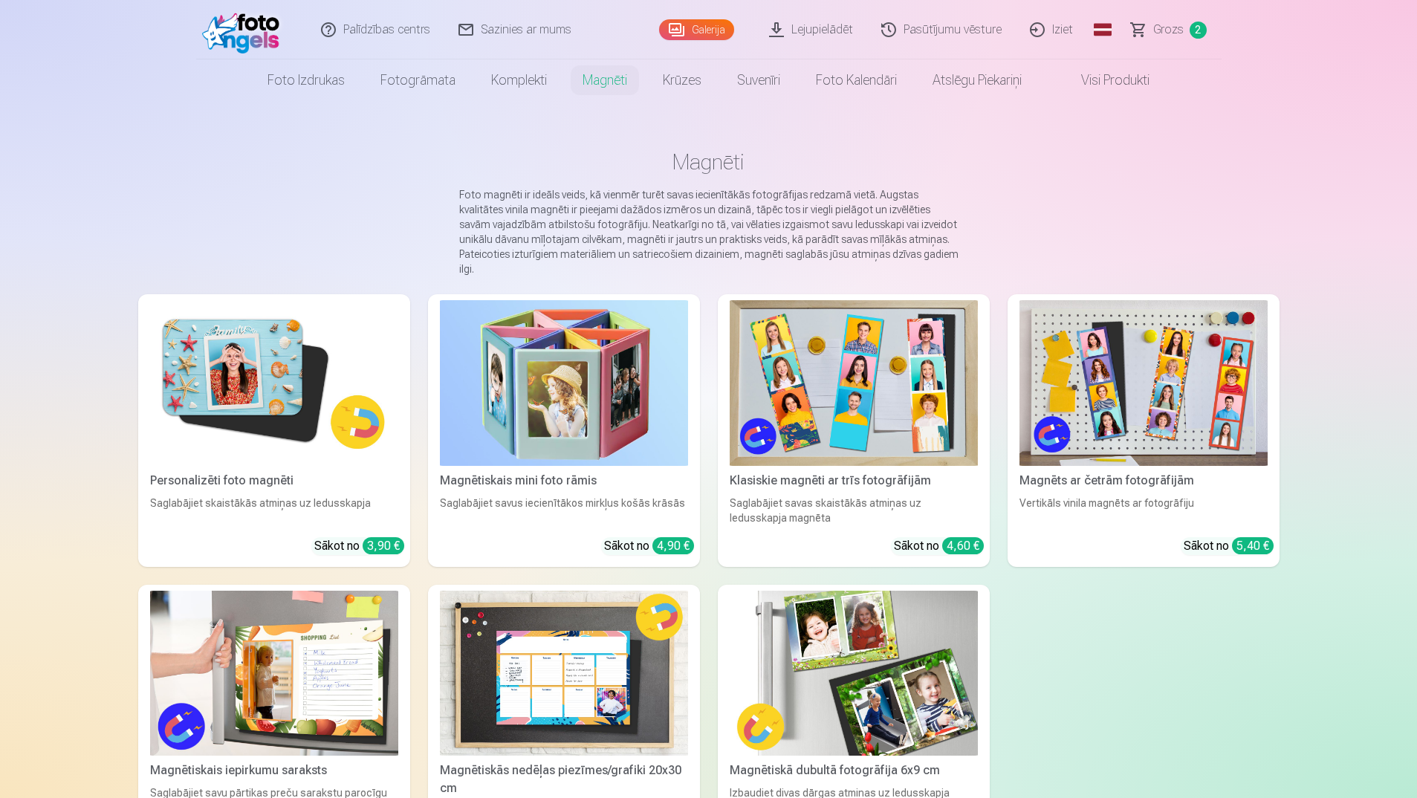
click at [252, 367] on img at bounding box center [274, 383] width 248 height 166
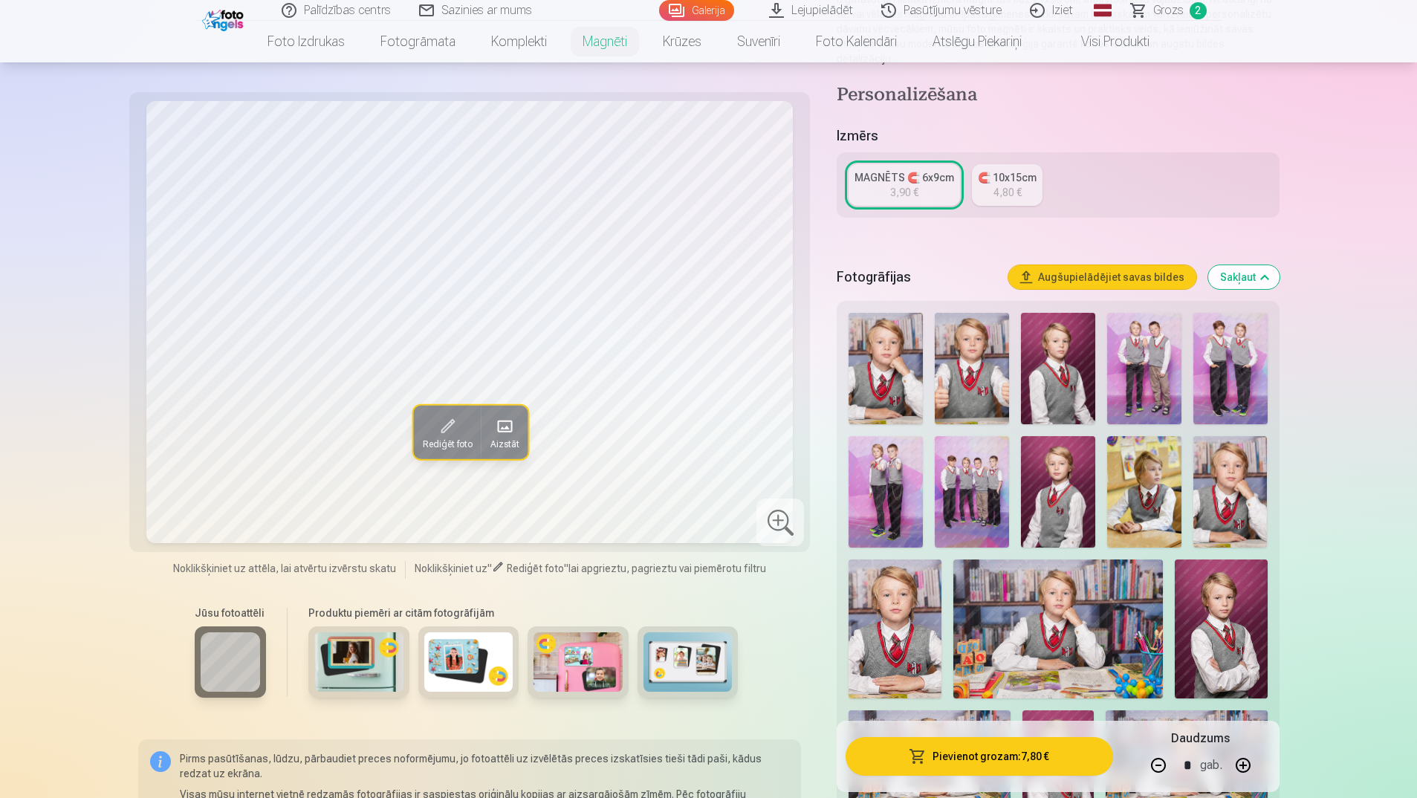
scroll to position [297, 0]
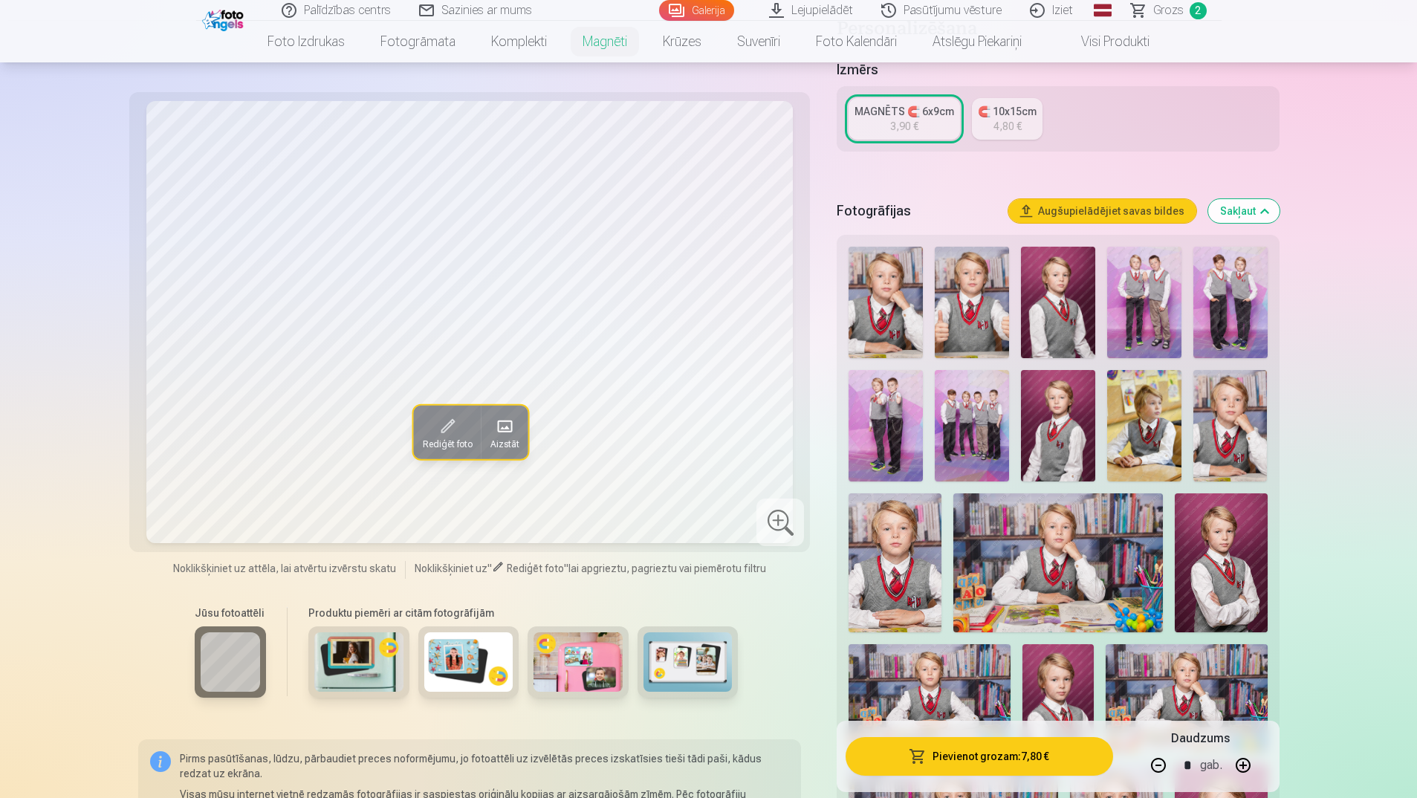
click at [1065, 551] on img at bounding box center [1057, 562] width 209 height 139
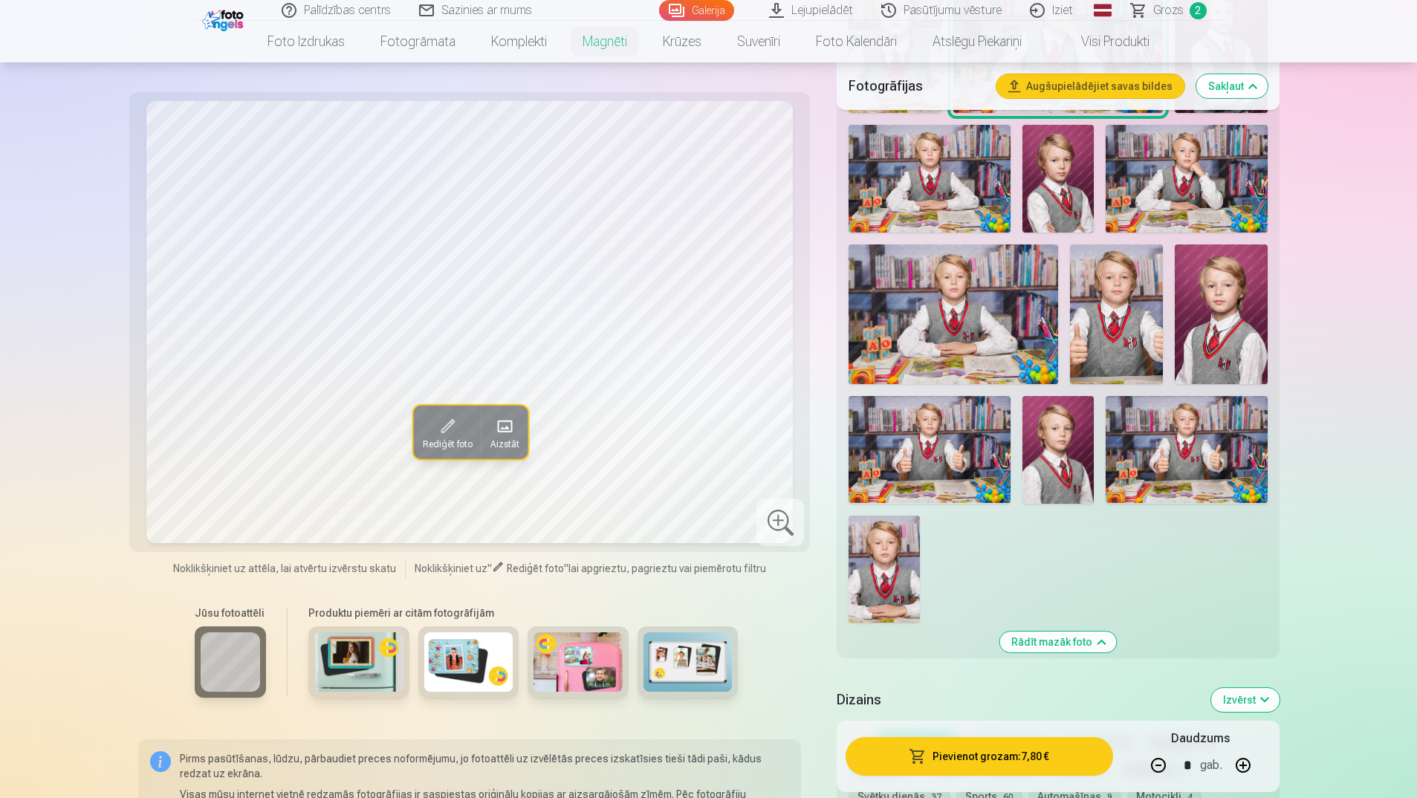
scroll to position [817, 0]
click at [920, 428] on img at bounding box center [929, 449] width 161 height 108
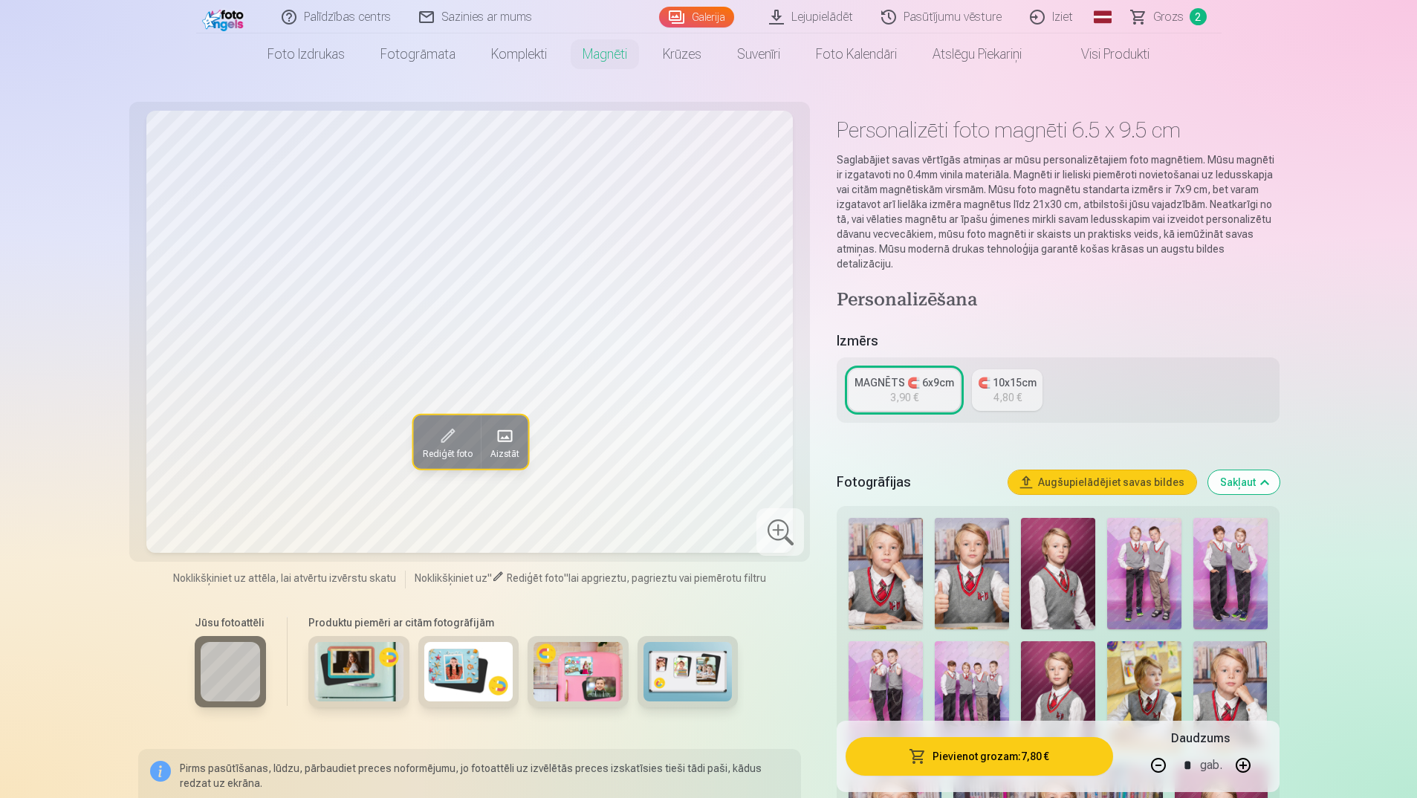
scroll to position [0, 0]
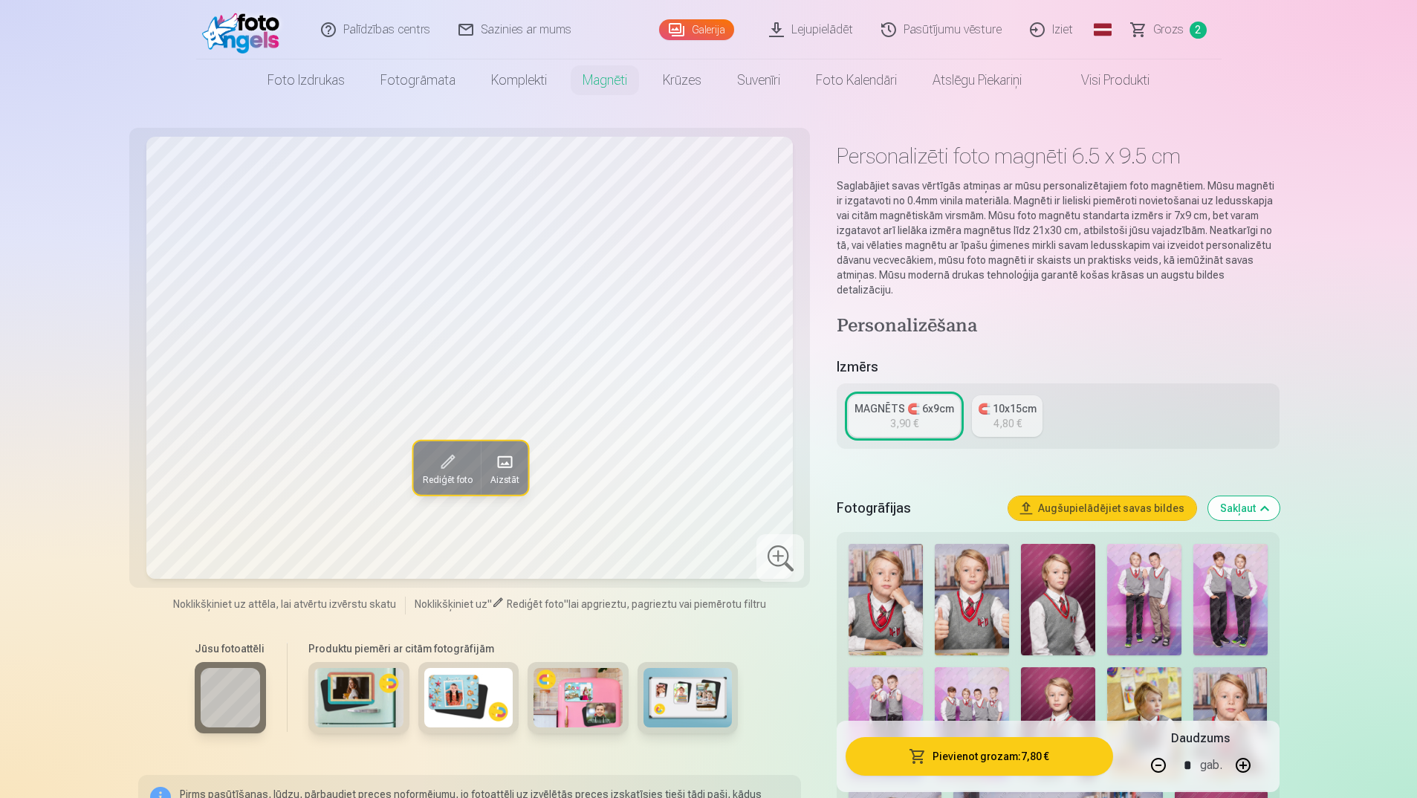
click at [887, 403] on link "MAGNĒTS 🧲 6x9cm 3,90 €" at bounding box center [904, 416] width 111 height 42
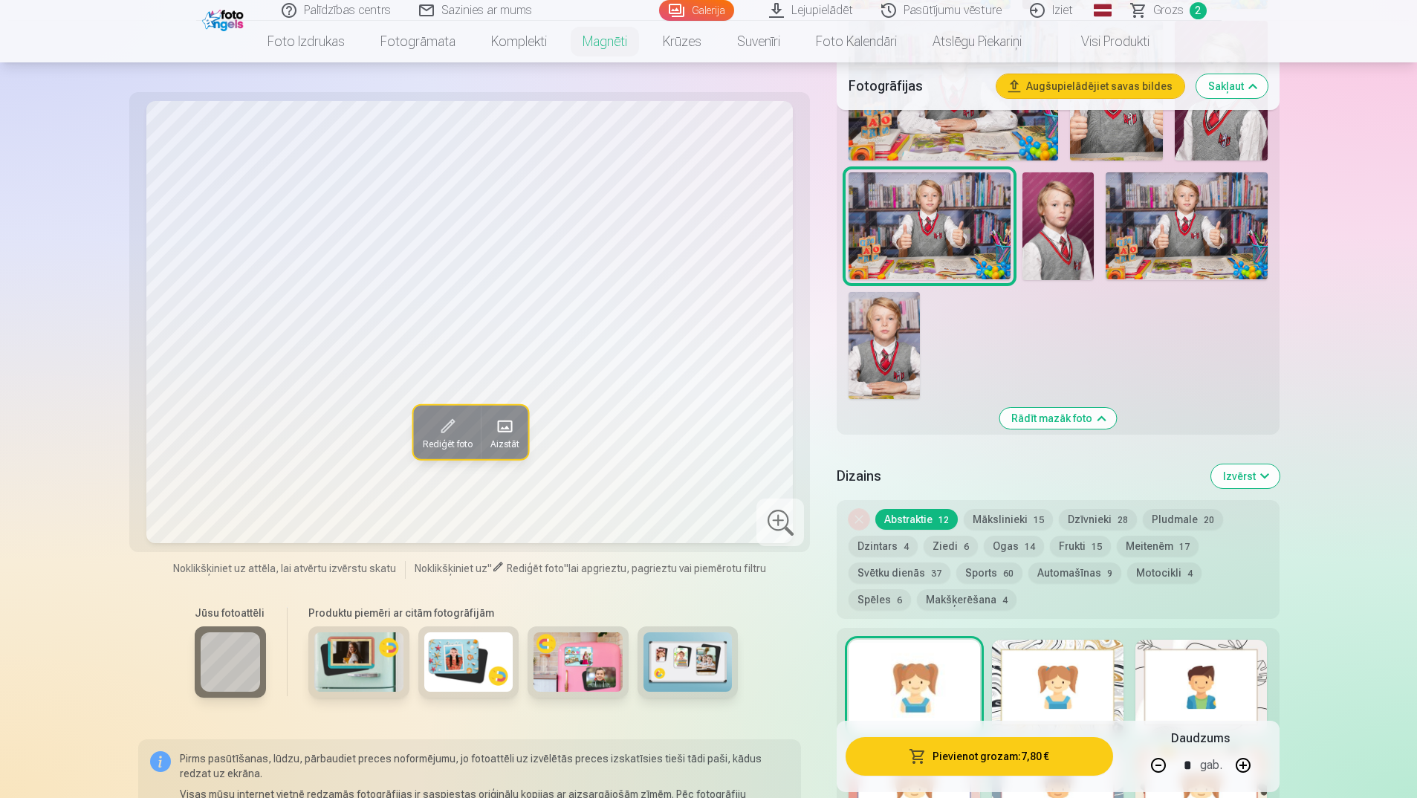
scroll to position [1561, 0]
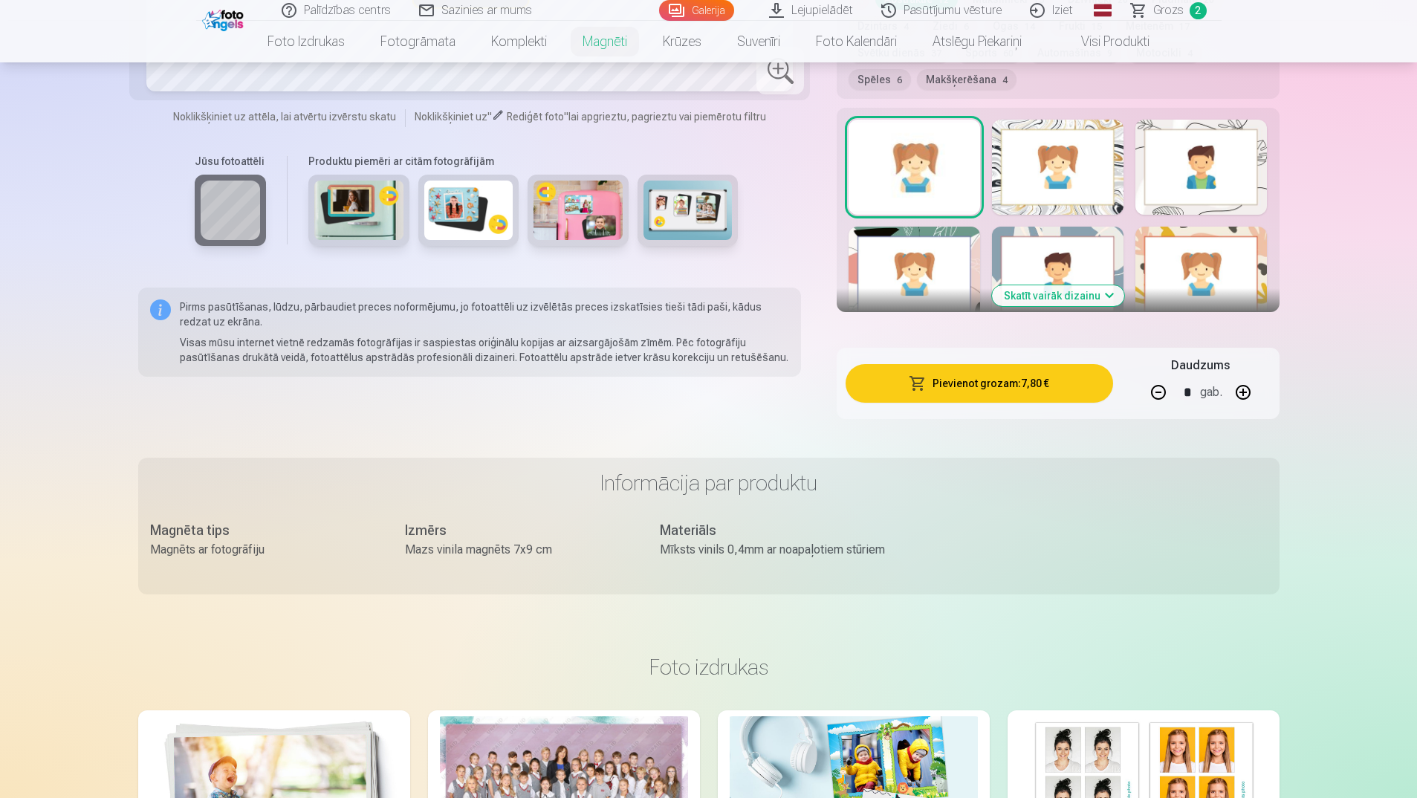
click at [1161, 375] on button "button" at bounding box center [1159, 393] width 36 height 36
type input "*"
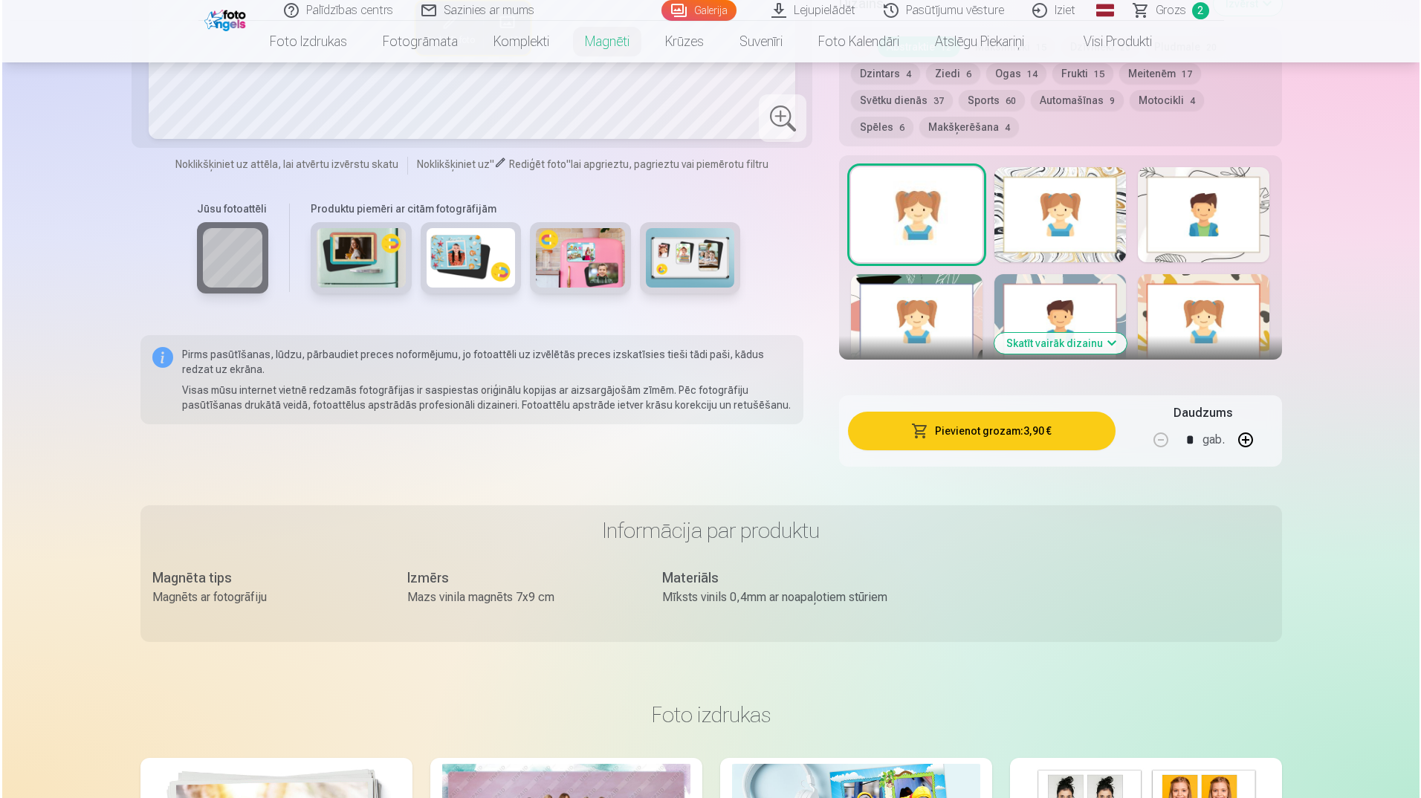
scroll to position [1486, 0]
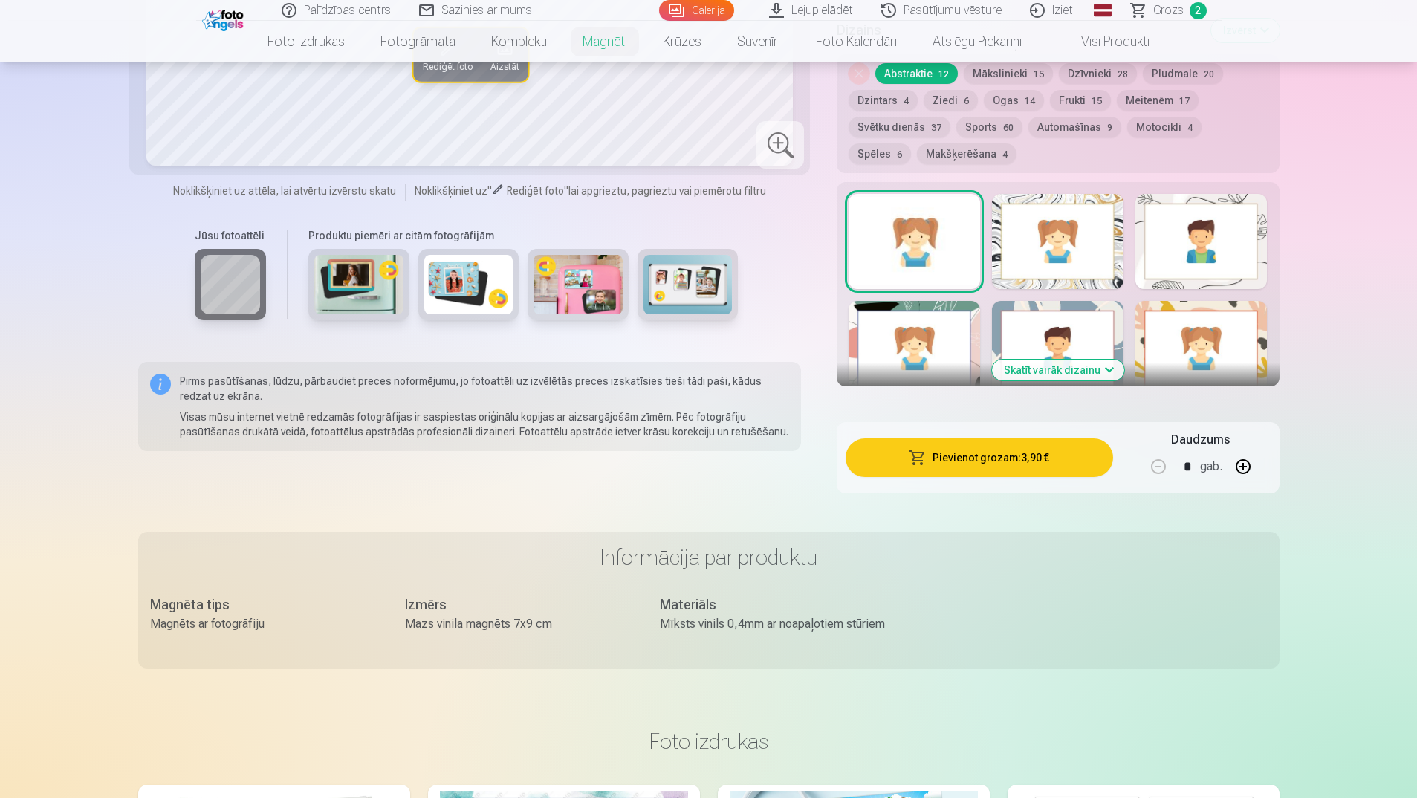
click at [958, 442] on button "Pievienot grozam : 3,90 €" at bounding box center [979, 457] width 267 height 39
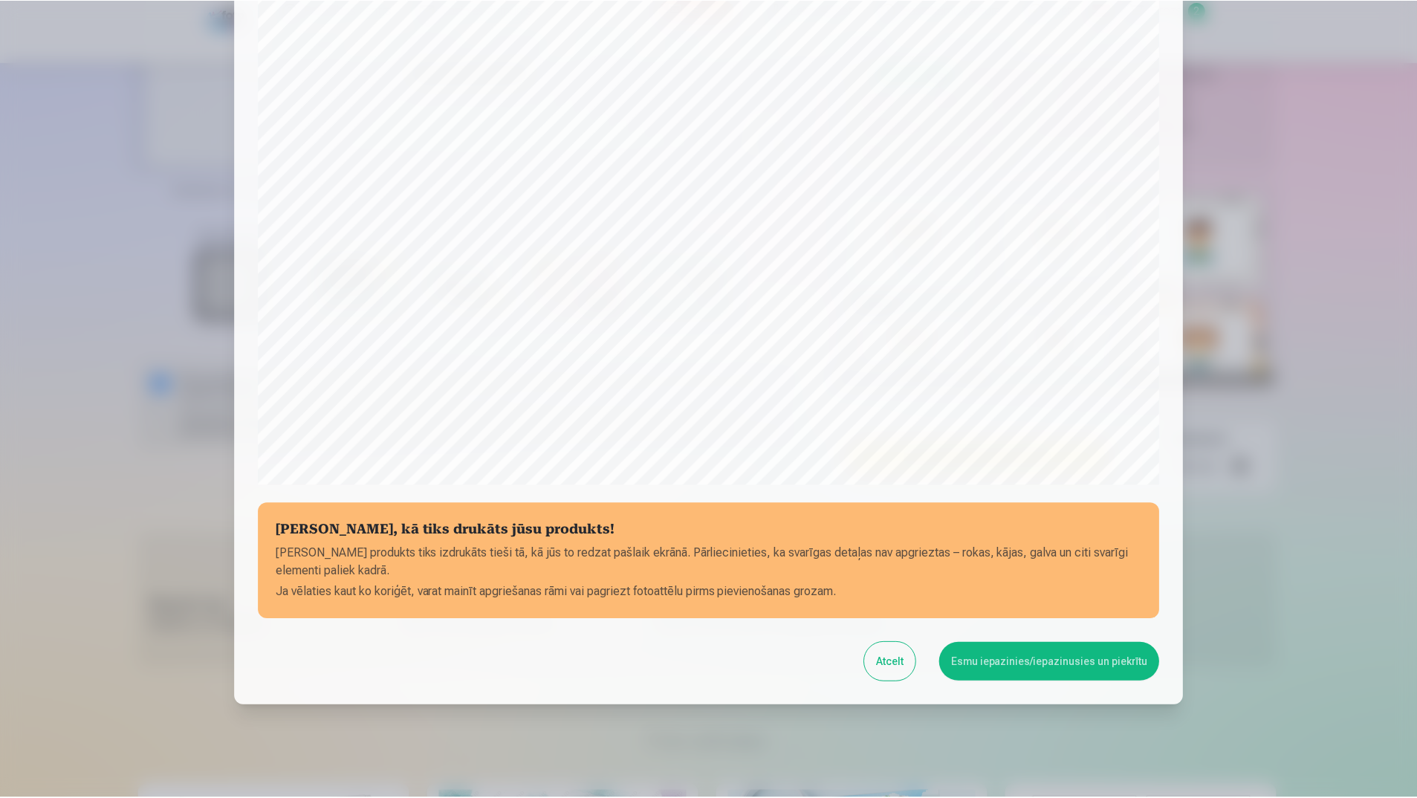
scroll to position [272, 0]
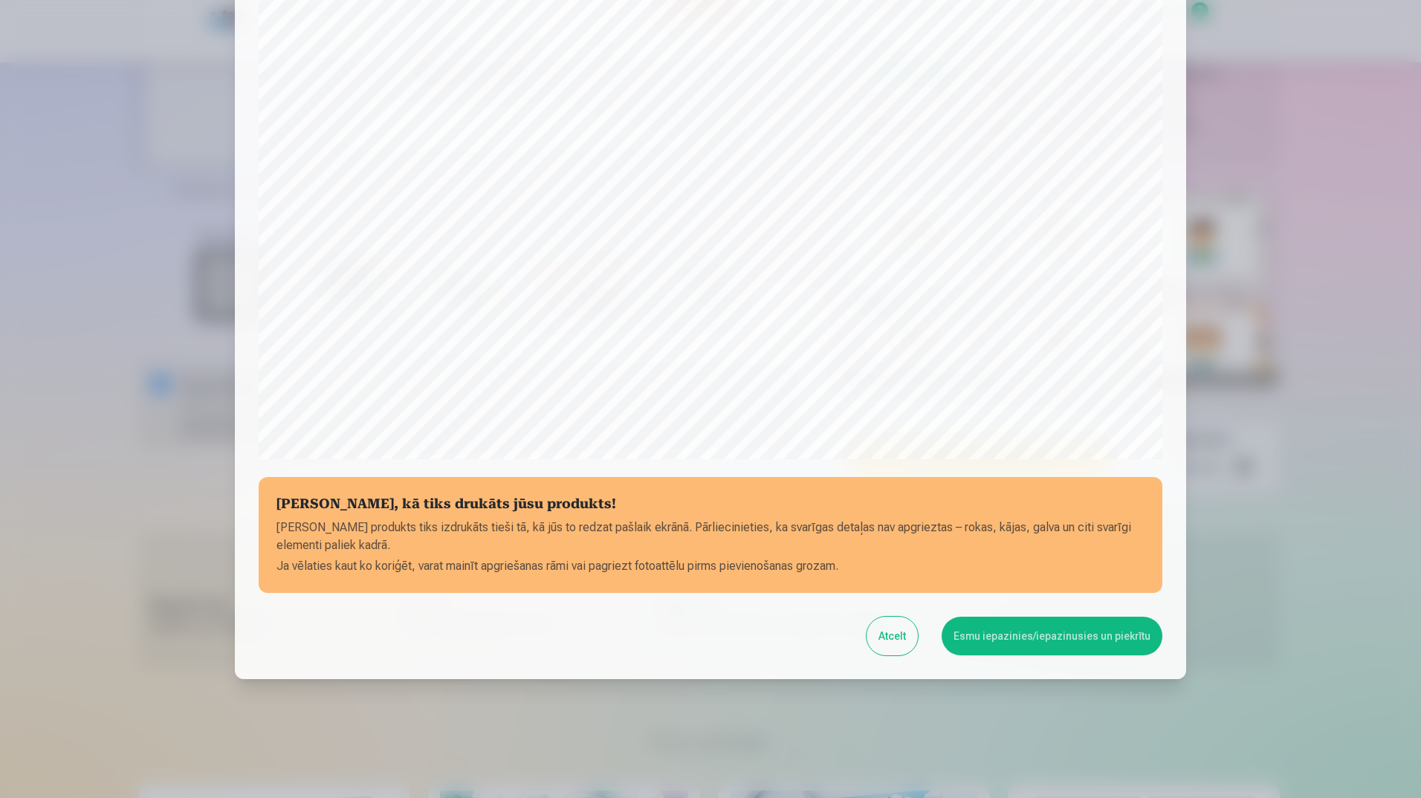
click at [1008, 644] on button "Esmu iepazinies/iepazinusies un piekrītu" at bounding box center [1052, 636] width 221 height 39
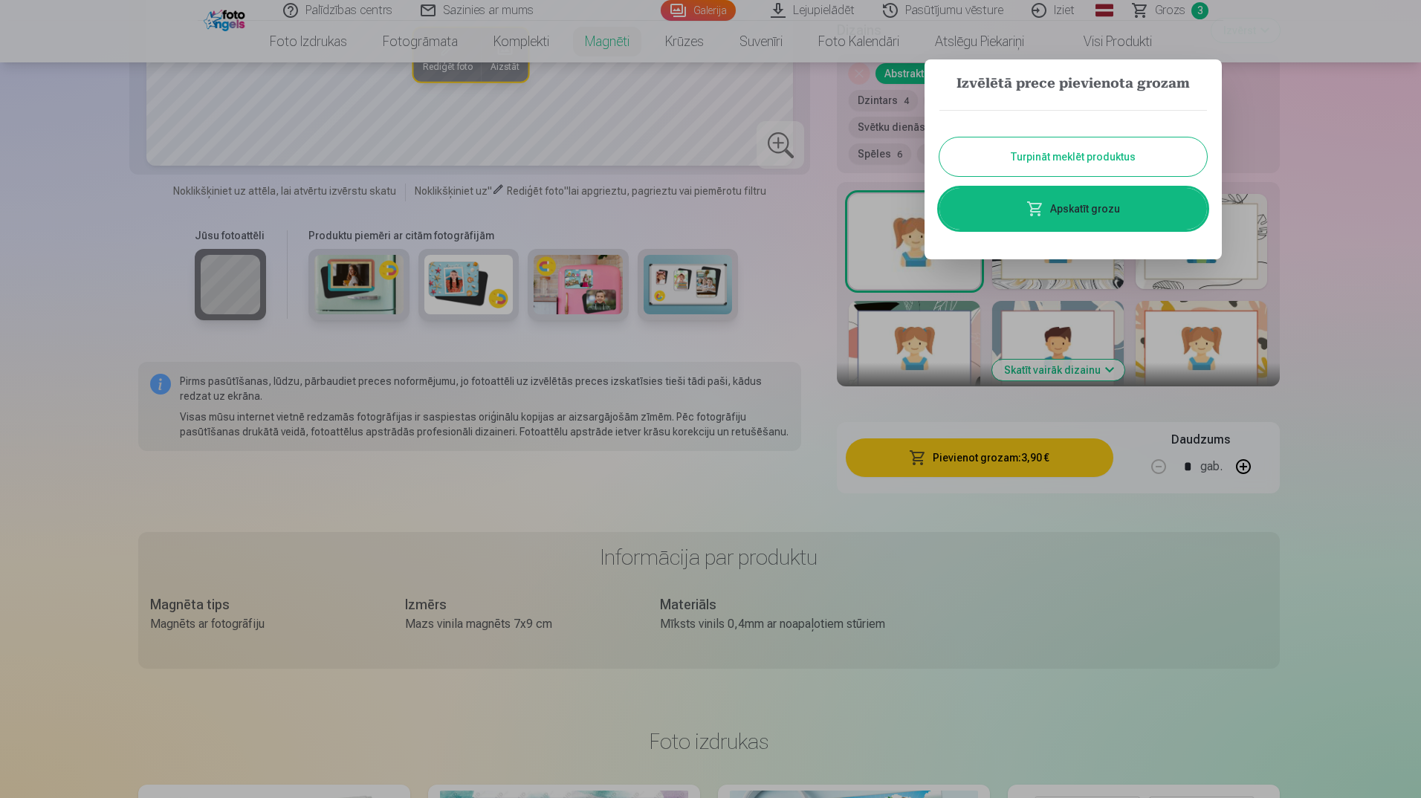
click at [1123, 195] on link "Apskatīt grozu" at bounding box center [1073, 209] width 268 height 42
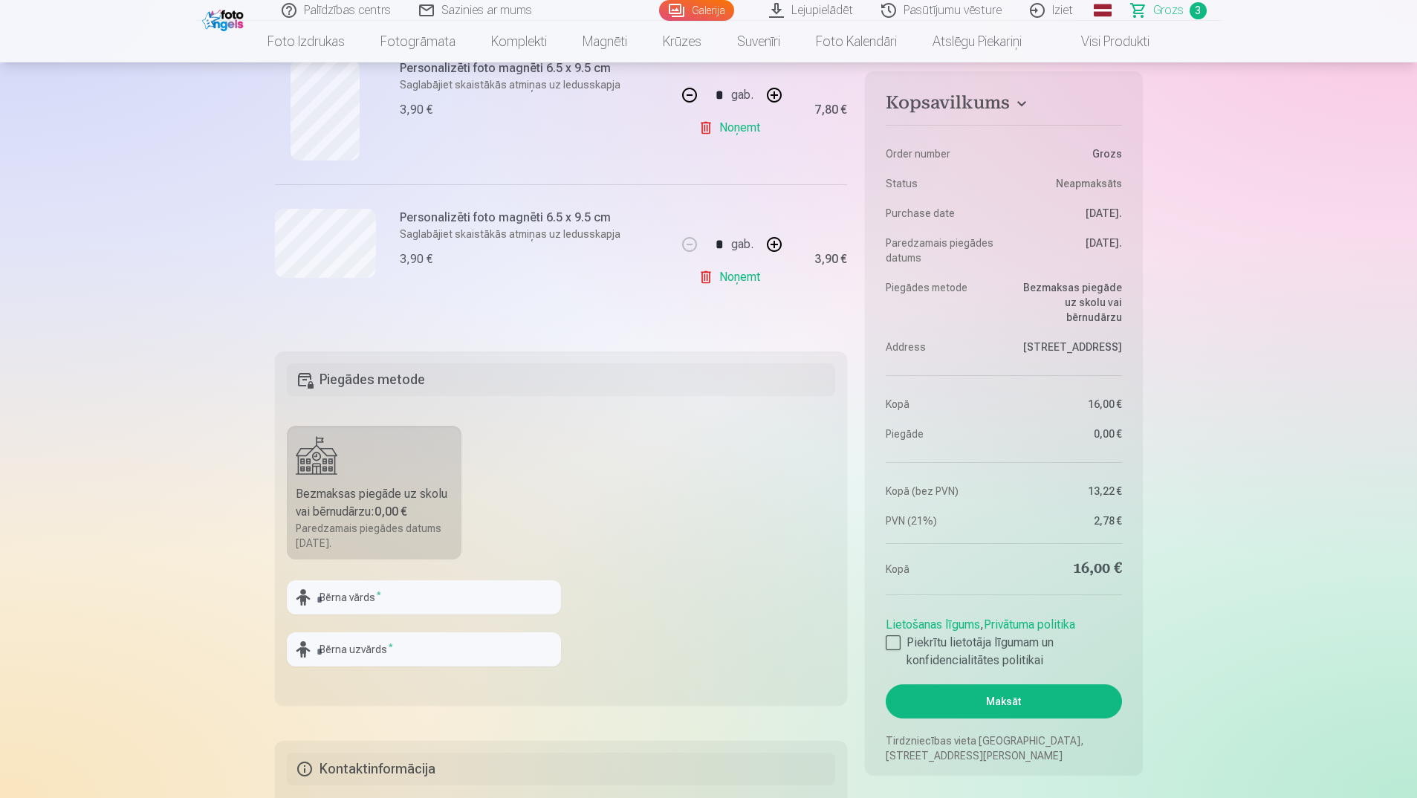
scroll to position [669, 0]
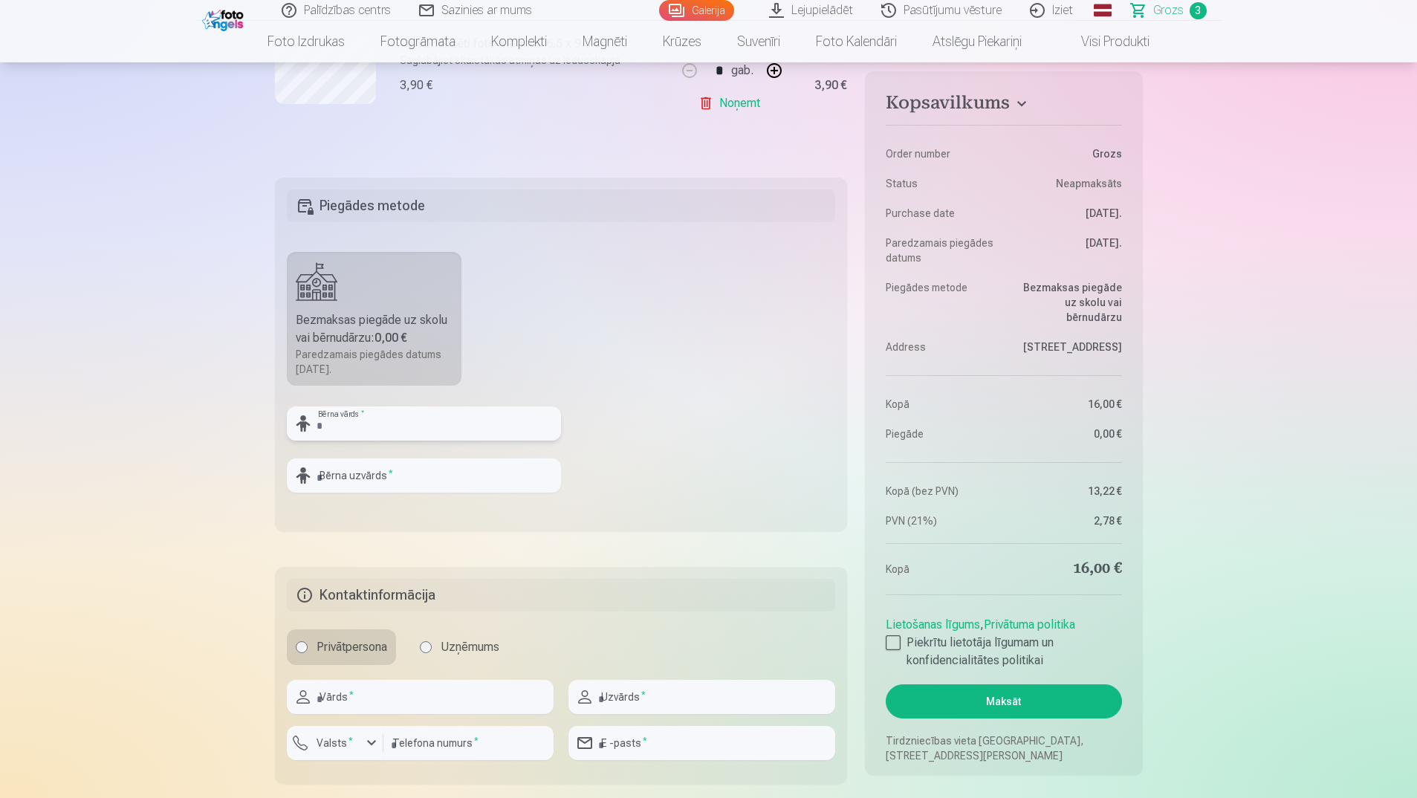
click at [347, 421] on input "text" at bounding box center [424, 423] width 274 height 34
type input "*******"
click at [323, 476] on input "text" at bounding box center [424, 475] width 274 height 34
type input "*********"
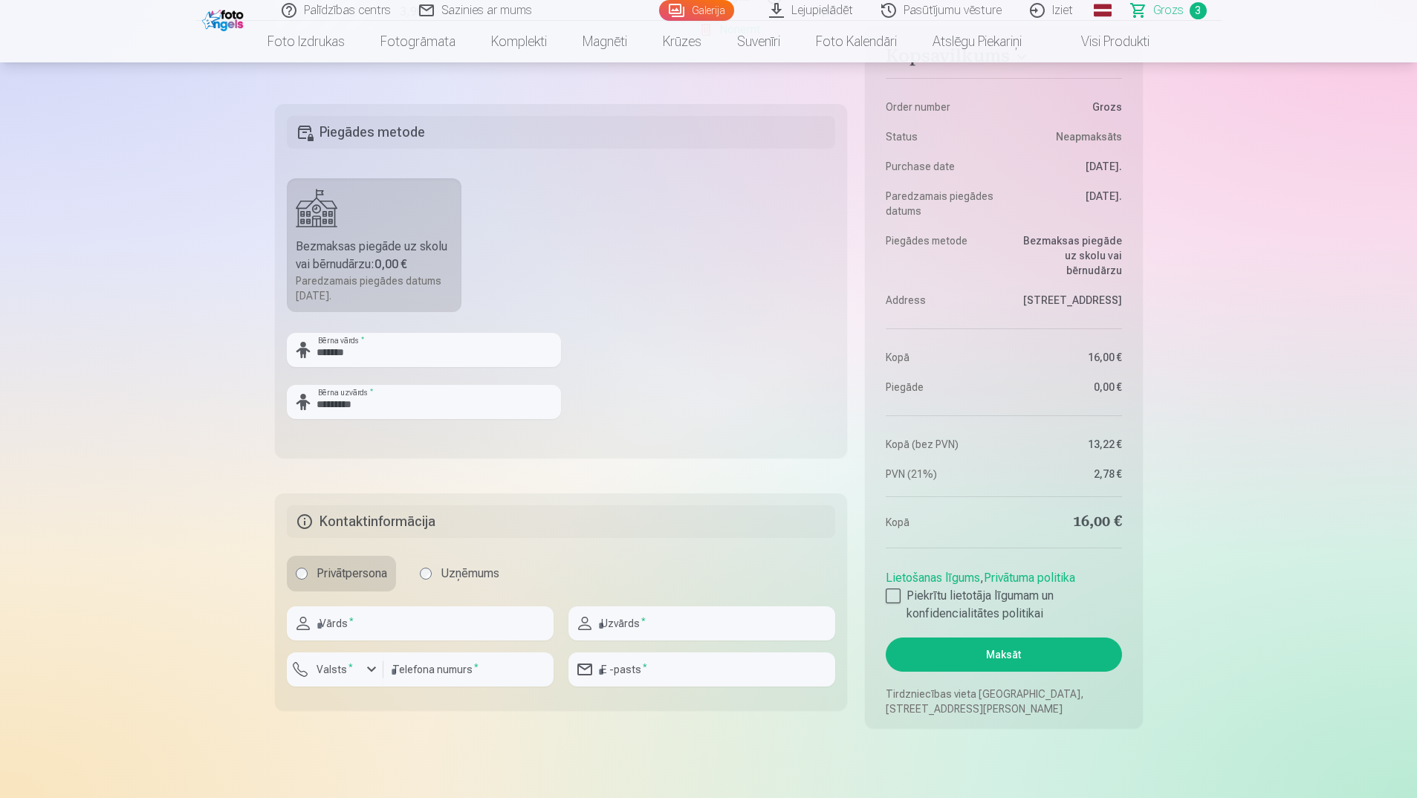
scroll to position [892, 0]
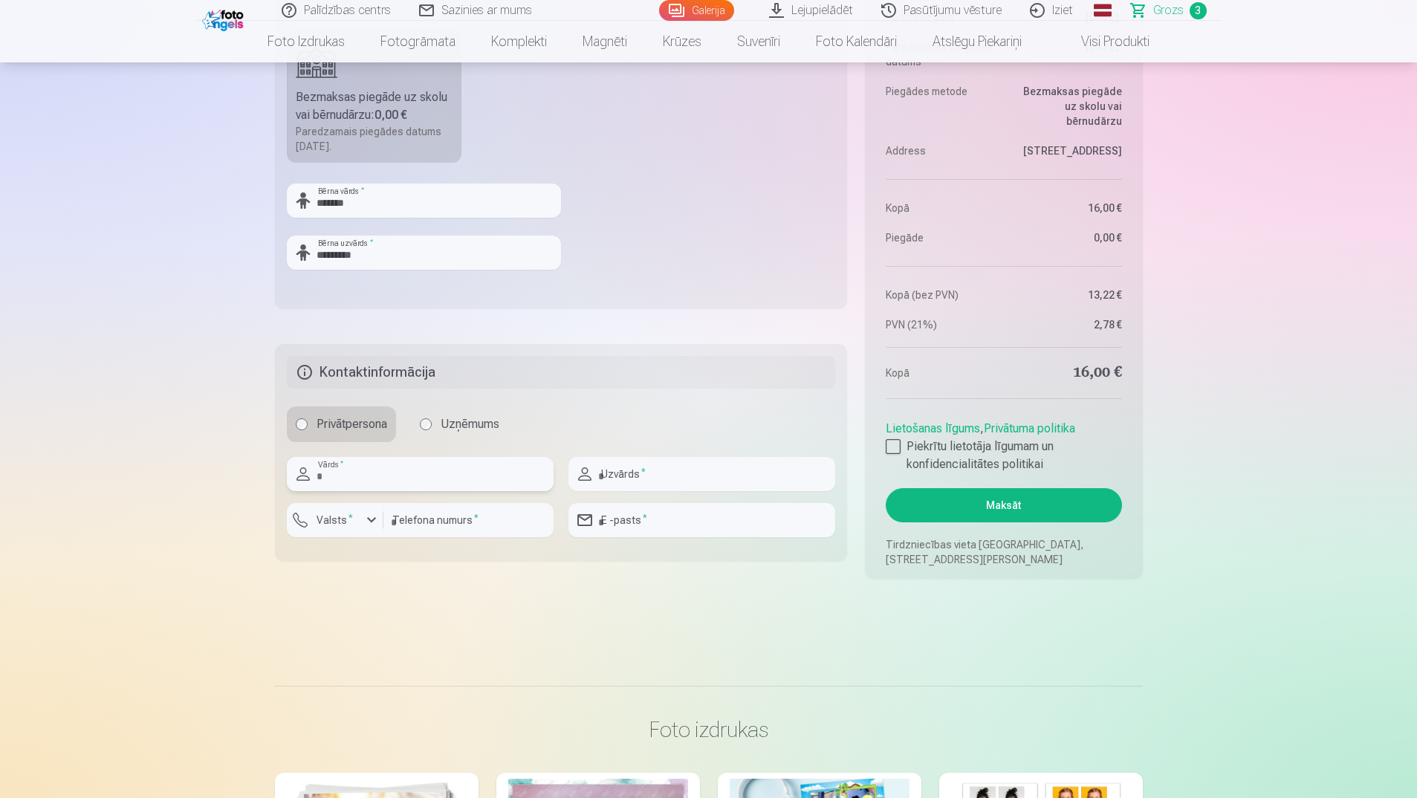
click at [382, 469] on input "text" at bounding box center [420, 474] width 267 height 34
type input "******"
type input "*********"
click at [372, 518] on div "button" at bounding box center [372, 520] width 18 height 18
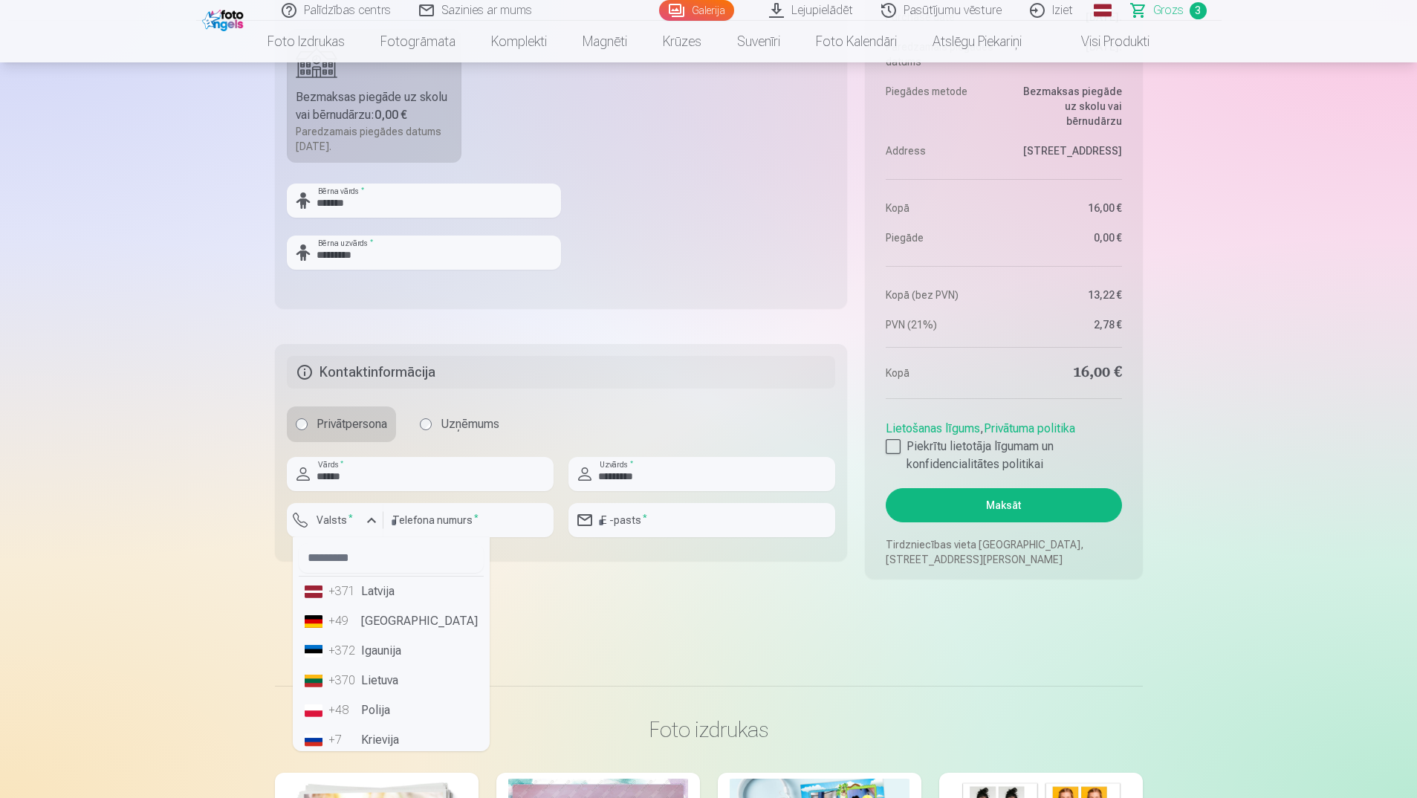
click at [371, 583] on li "+371 Latvija" at bounding box center [391, 592] width 185 height 30
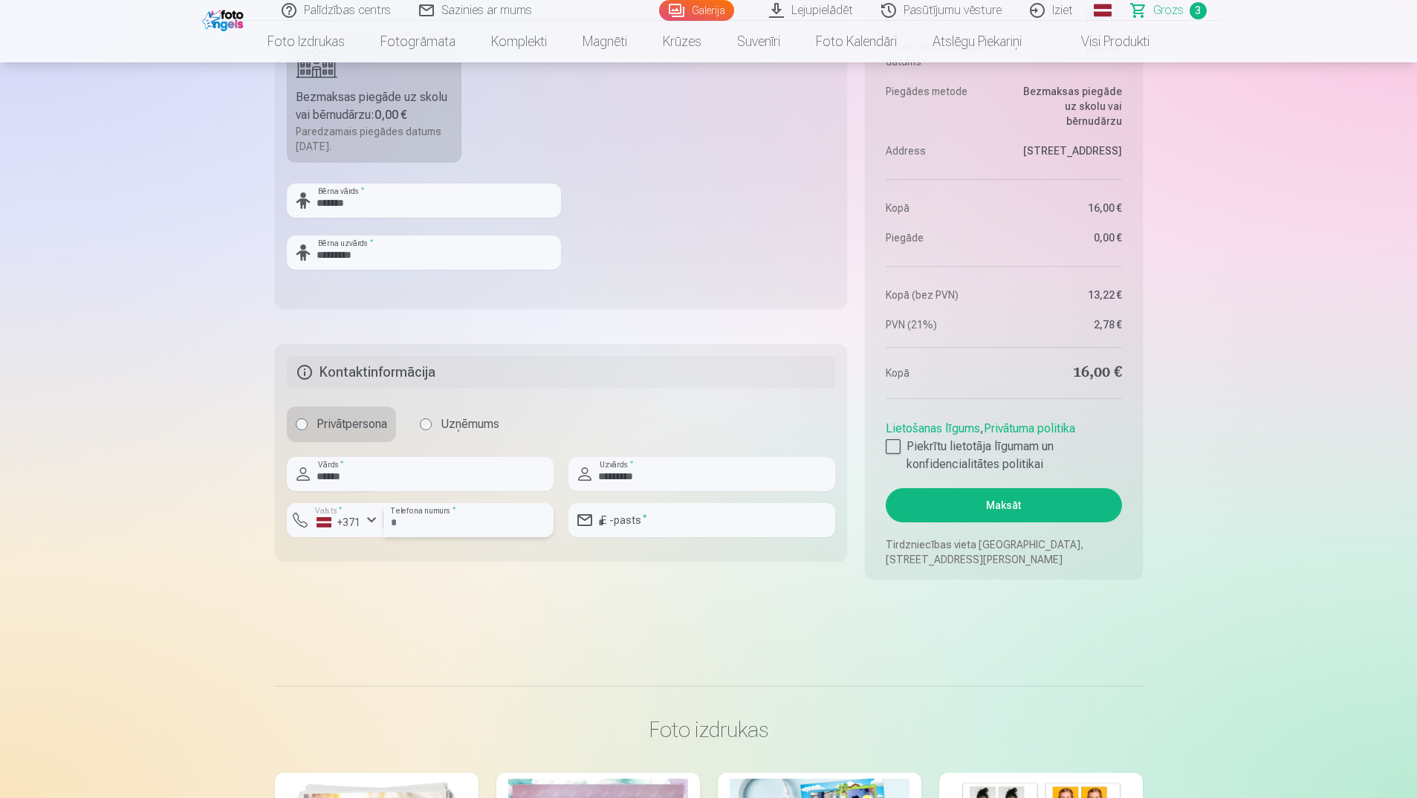
click at [434, 526] on input "number" at bounding box center [468, 520] width 170 height 34
type input "********"
click at [672, 511] on input "email" at bounding box center [701, 520] width 267 height 34
drag, startPoint x: 724, startPoint y: 524, endPoint x: 687, endPoint y: 522, distance: 36.4
click at [687, 522] on input "**********" at bounding box center [701, 520] width 267 height 34
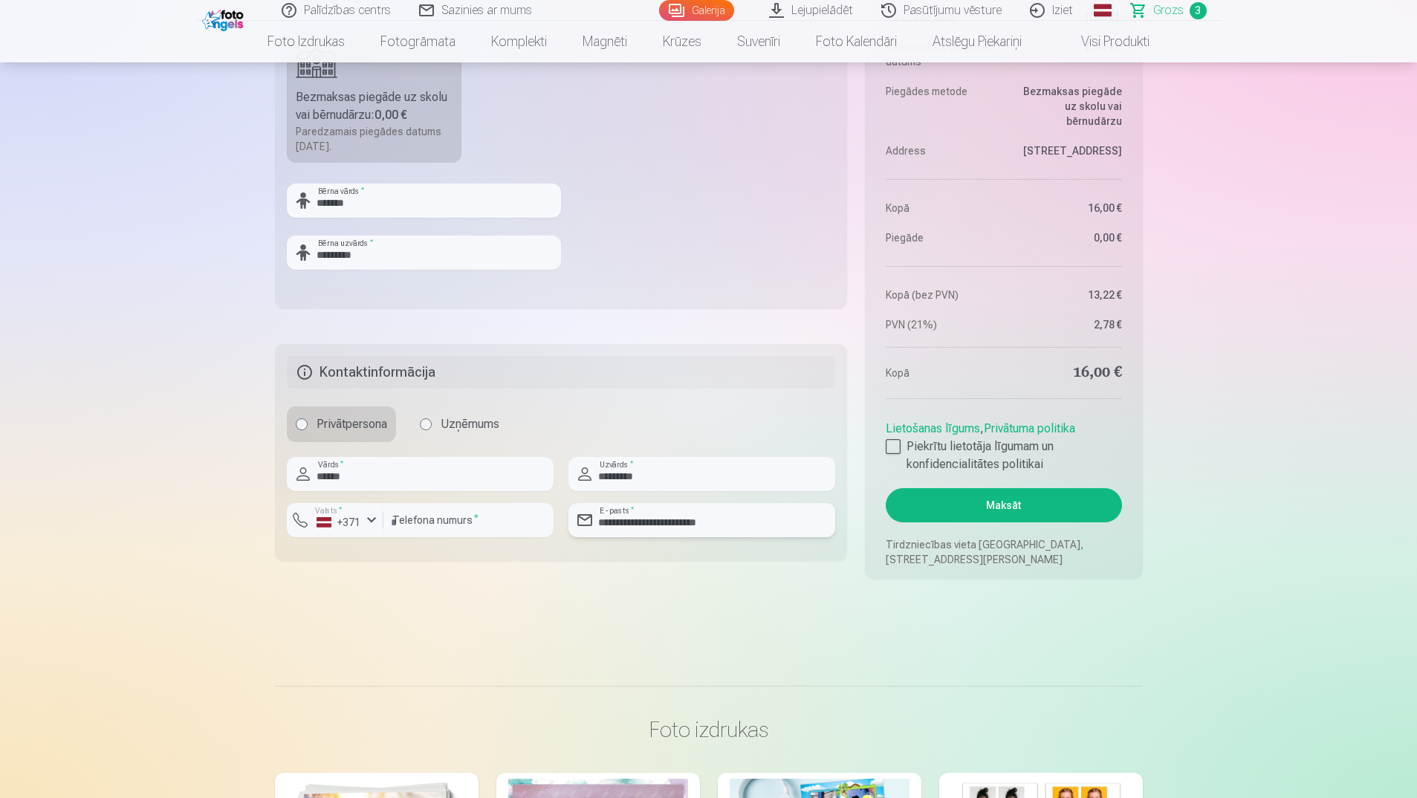
type input "**********"
click at [899, 441] on div at bounding box center [893, 446] width 15 height 15
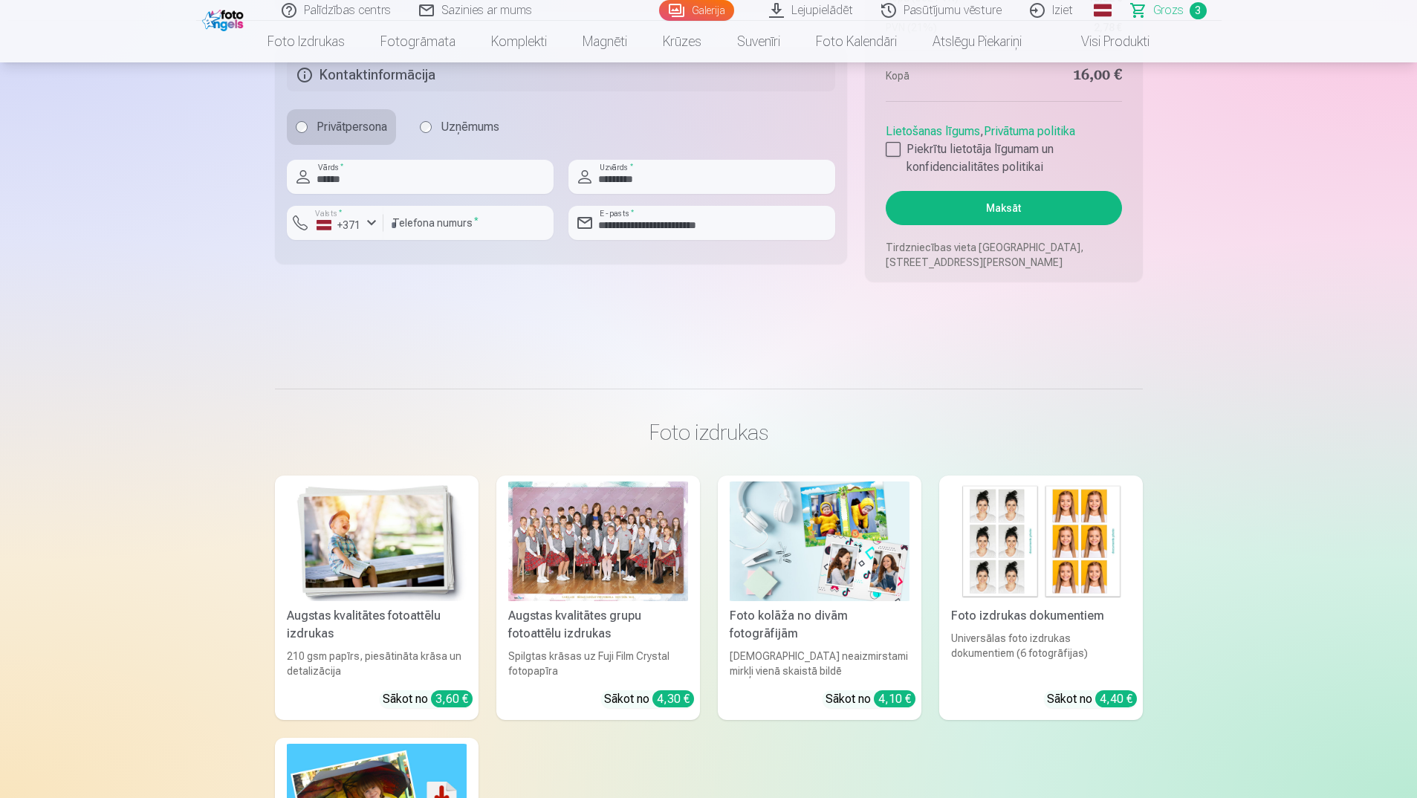
click at [1017, 211] on button "Maksāt" at bounding box center [1004, 208] width 236 height 34
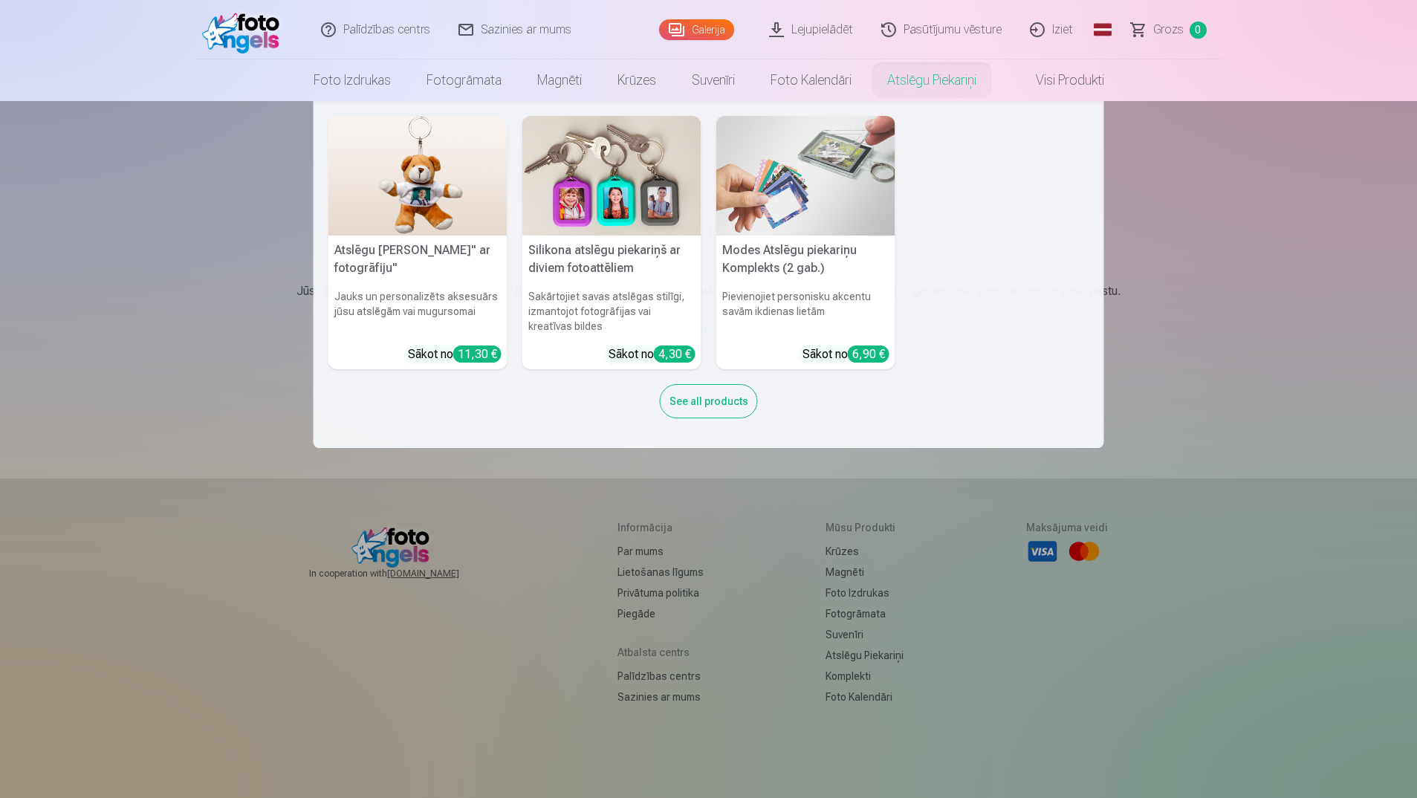
click at [1187, 280] on nav "Atslēgu piekariņš Lācītis" ar fotogrāfiju" Jauks un personalizēts aksesuārs jūs…" at bounding box center [708, 274] width 1417 height 347
